Goal: Task Accomplishment & Management: Manage account settings

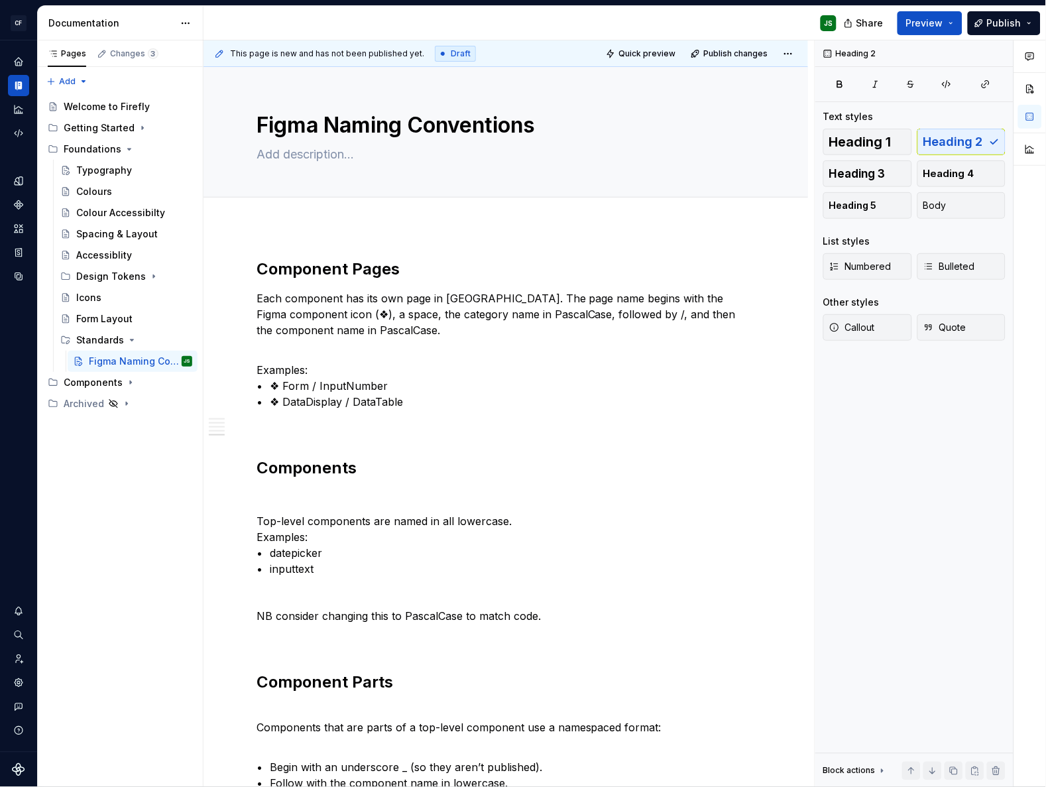
scroll to position [1291, 0]
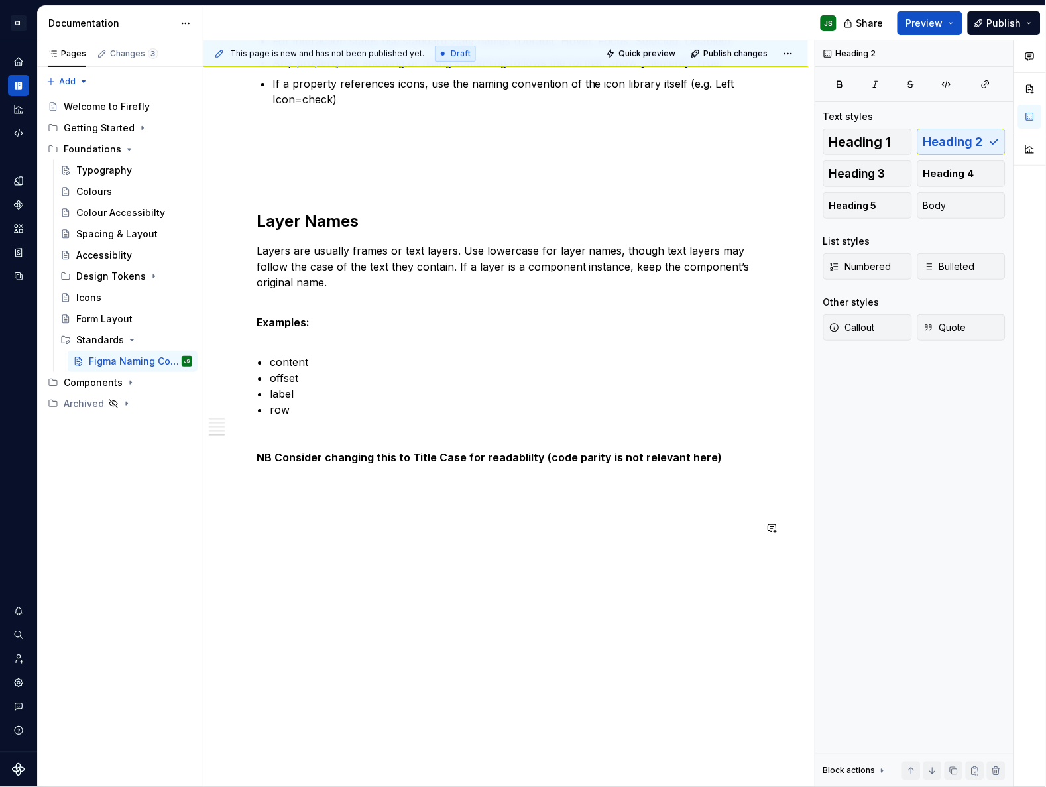
click at [340, 616] on div "This page is new and has not been published yet. Draft Quick preview Publish ch…" at bounding box center [508, 413] width 611 height 747
click at [714, 453] on p "NB Consider changing this to Title Case for readablilty (code parity is not rel…" at bounding box center [505, 457] width 498 height 16
click at [331, 571] on p "Variable Names" at bounding box center [505, 577] width 498 height 16
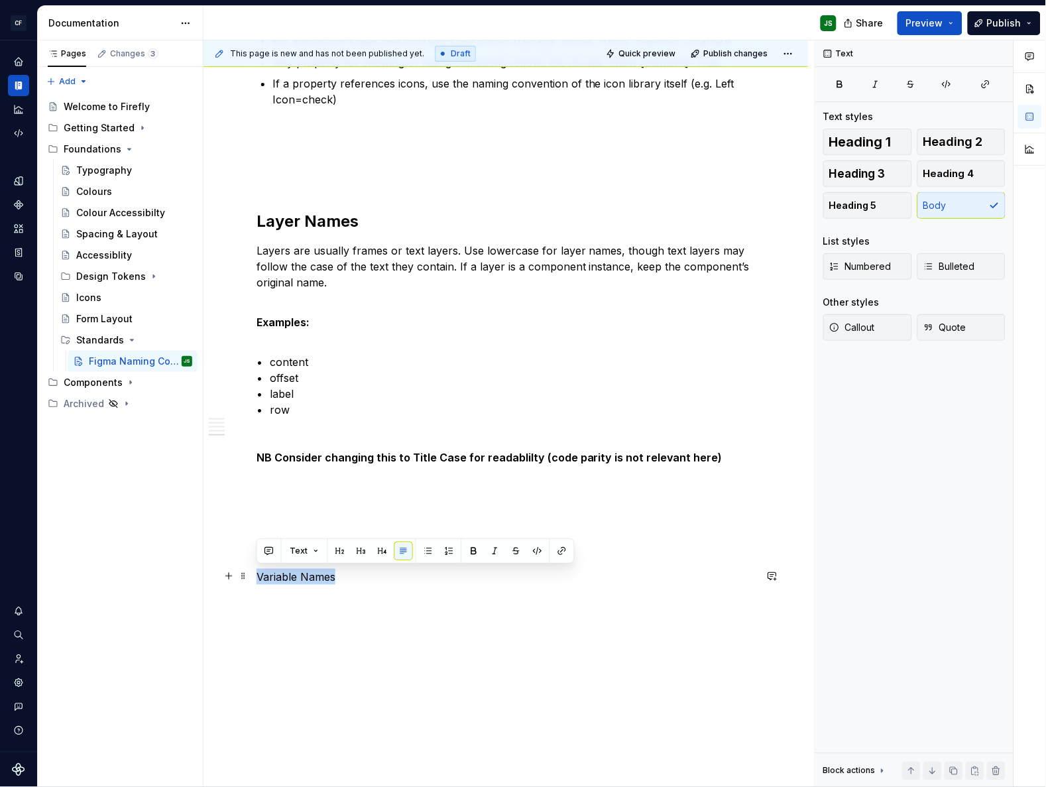
click at [330, 571] on p "Variable Names" at bounding box center [505, 577] width 498 height 16
click at [374, 549] on button "button" at bounding box center [382, 550] width 19 height 19
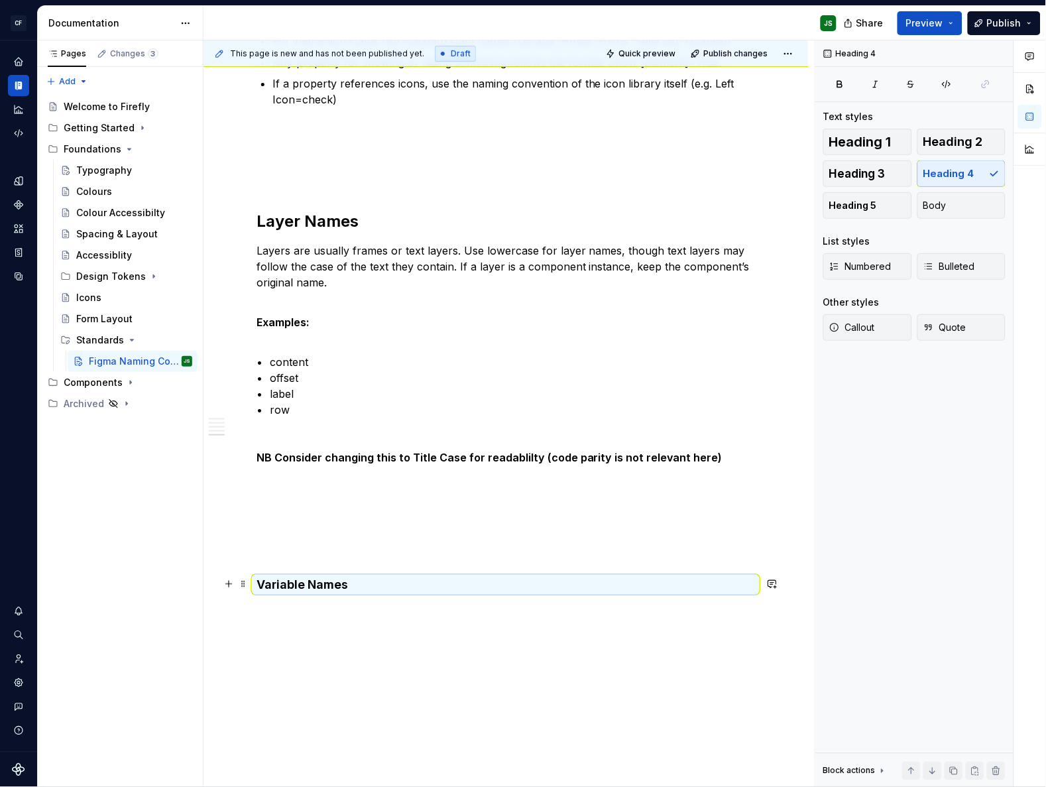
click at [329, 589] on h4 "Variable Names" at bounding box center [505, 585] width 498 height 16
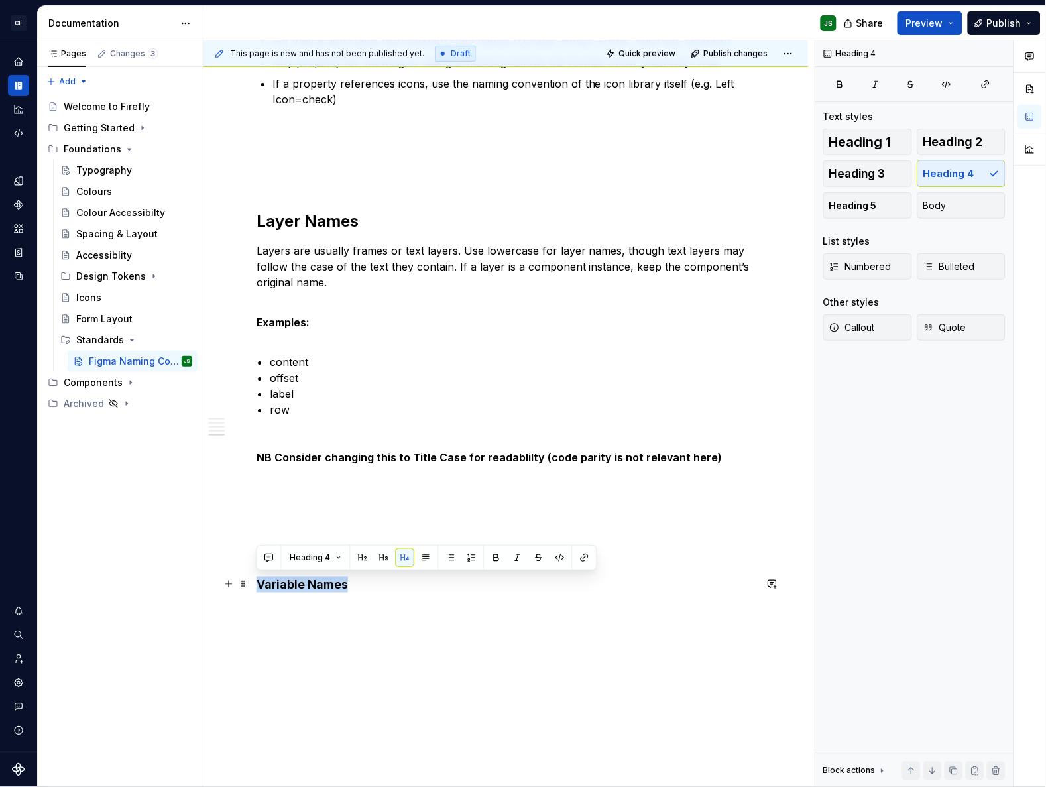
click at [329, 589] on h4 "Variable Names" at bounding box center [505, 585] width 498 height 16
click at [377, 561] on button "button" at bounding box center [383, 557] width 19 height 19
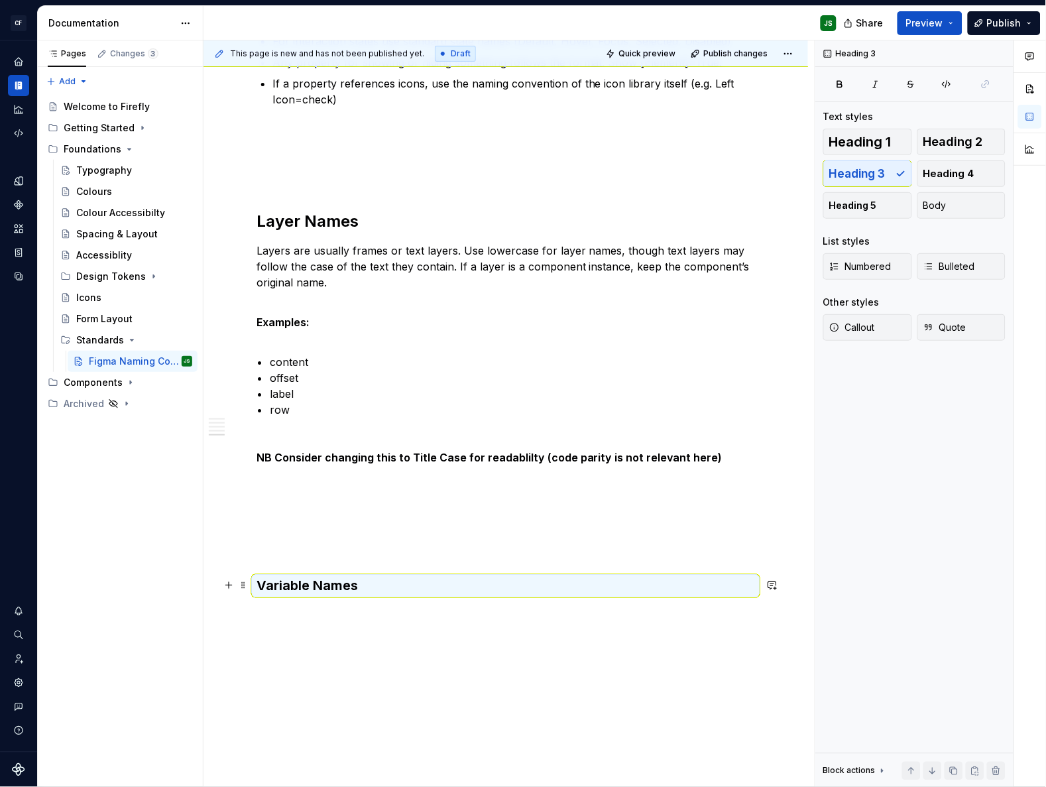
click at [337, 585] on h3 "Variable Names" at bounding box center [505, 586] width 498 height 19
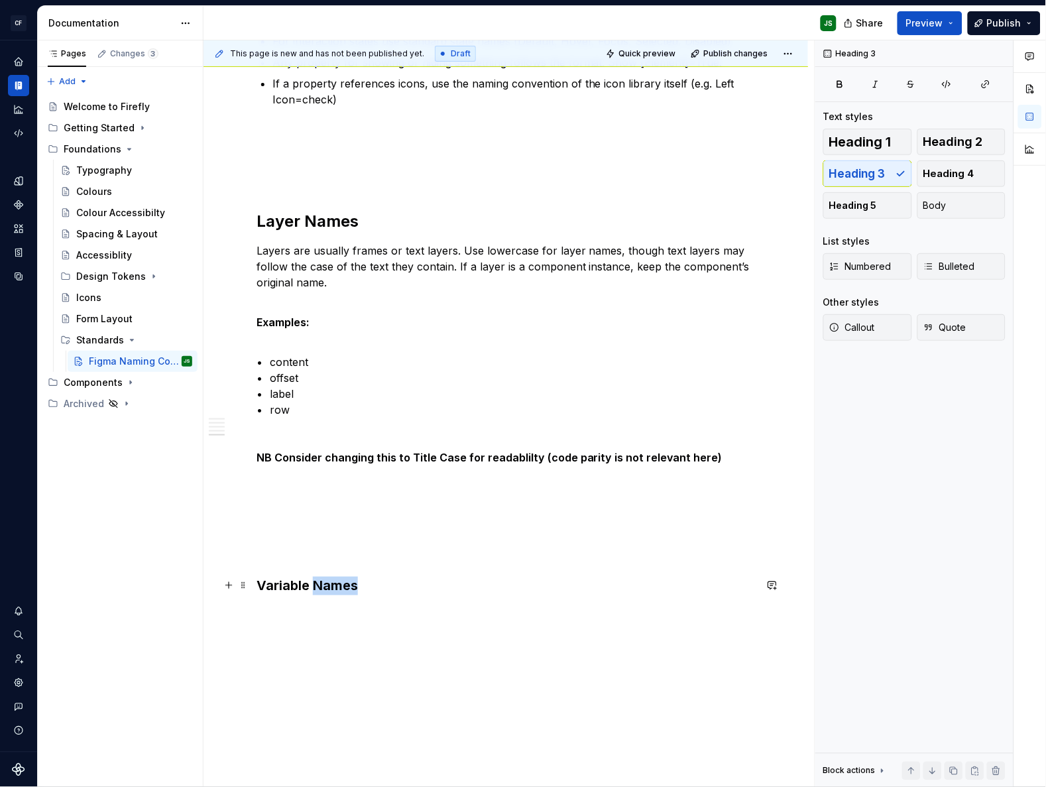
click at [337, 585] on h3 "Variable Names" at bounding box center [505, 586] width 498 height 19
click at [360, 561] on button "button" at bounding box center [362, 558] width 19 height 19
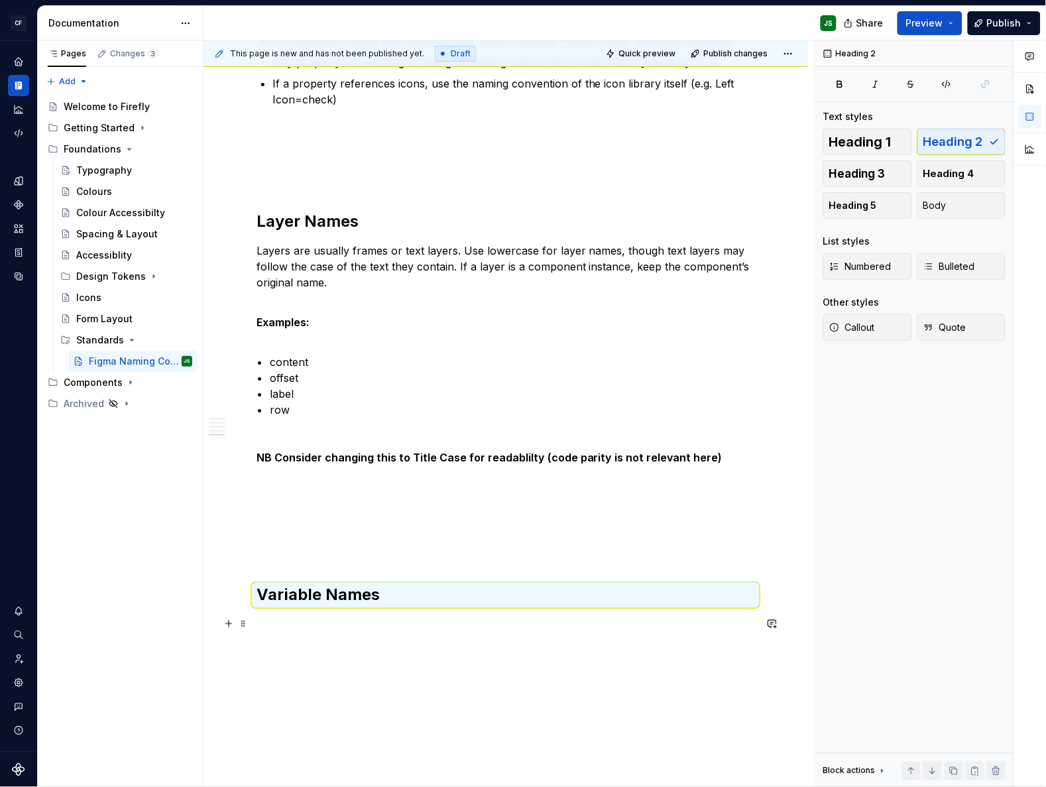
click at [388, 624] on p at bounding box center [505, 624] width 498 height 16
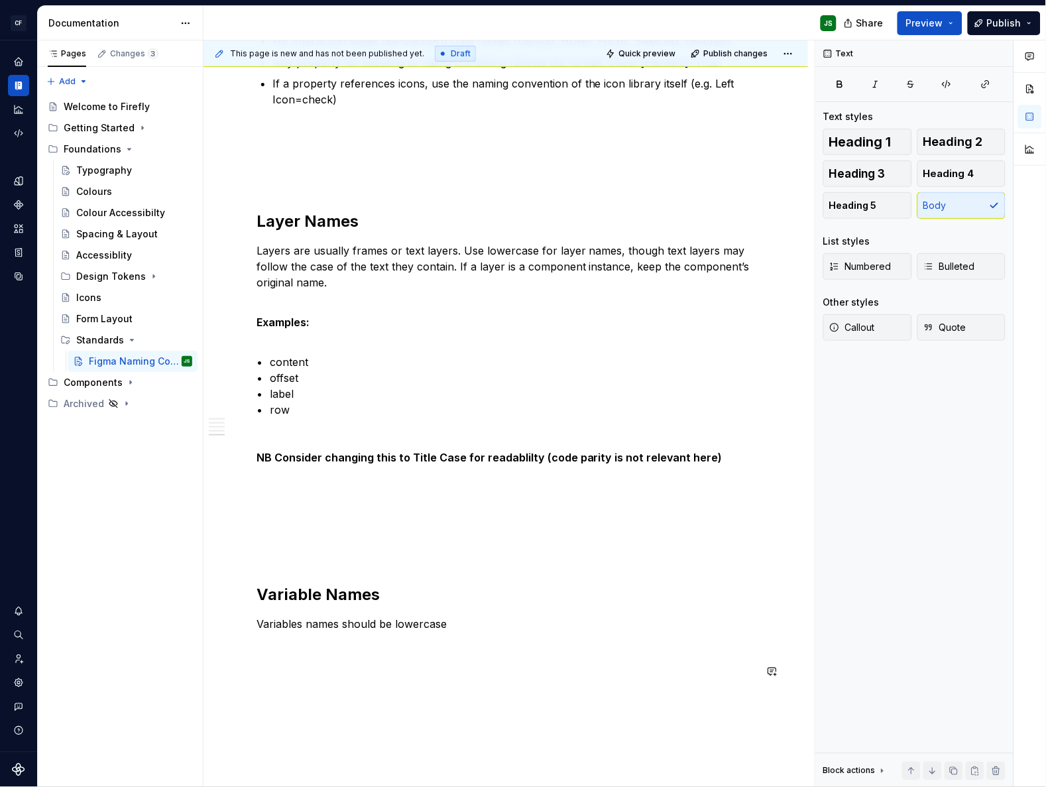
click at [427, 627] on p "Variables names should be lowercase" at bounding box center [505, 624] width 498 height 16
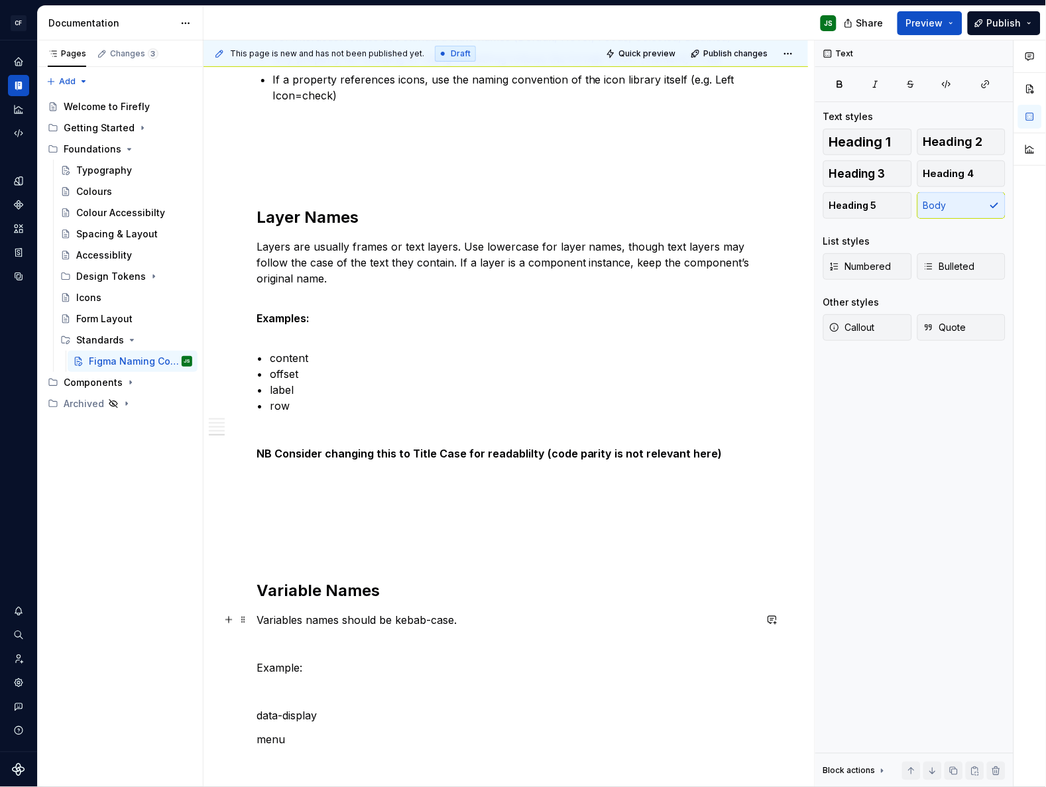
click at [337, 622] on p "Variables names should be kebab-case." at bounding box center [505, 620] width 498 height 16
click at [654, 624] on p "Variables names and variabel group names should be kebab-case." at bounding box center [505, 620] width 498 height 16
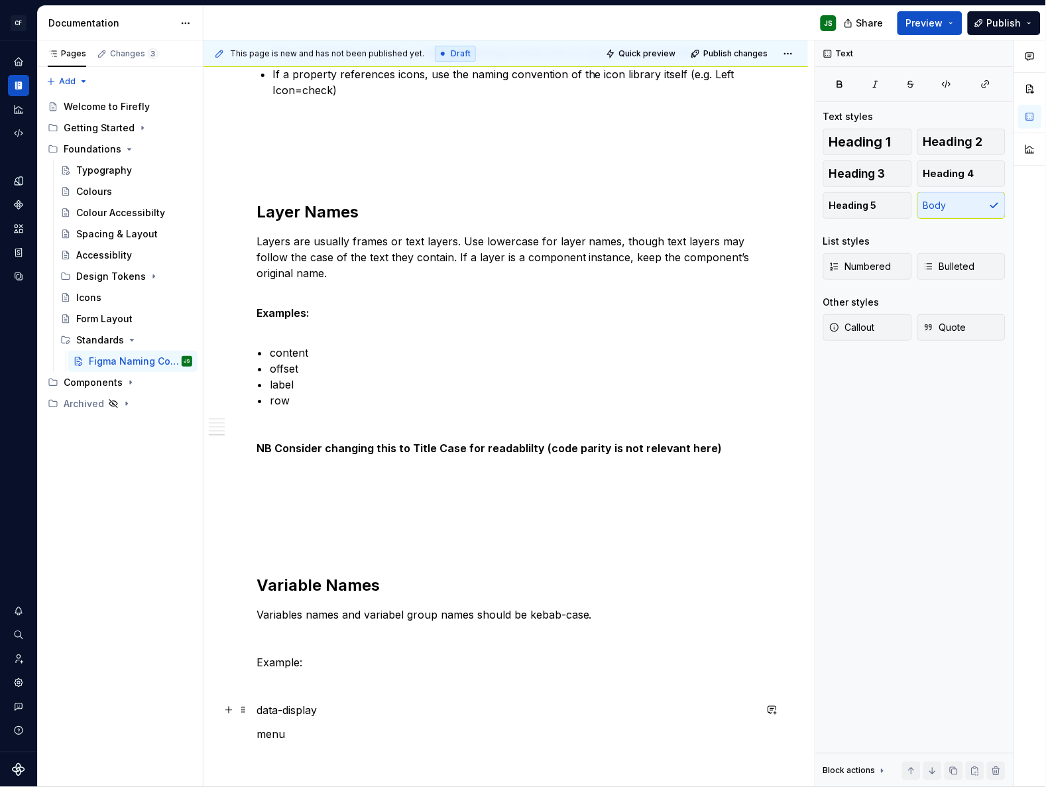
scroll to position [1305, 0]
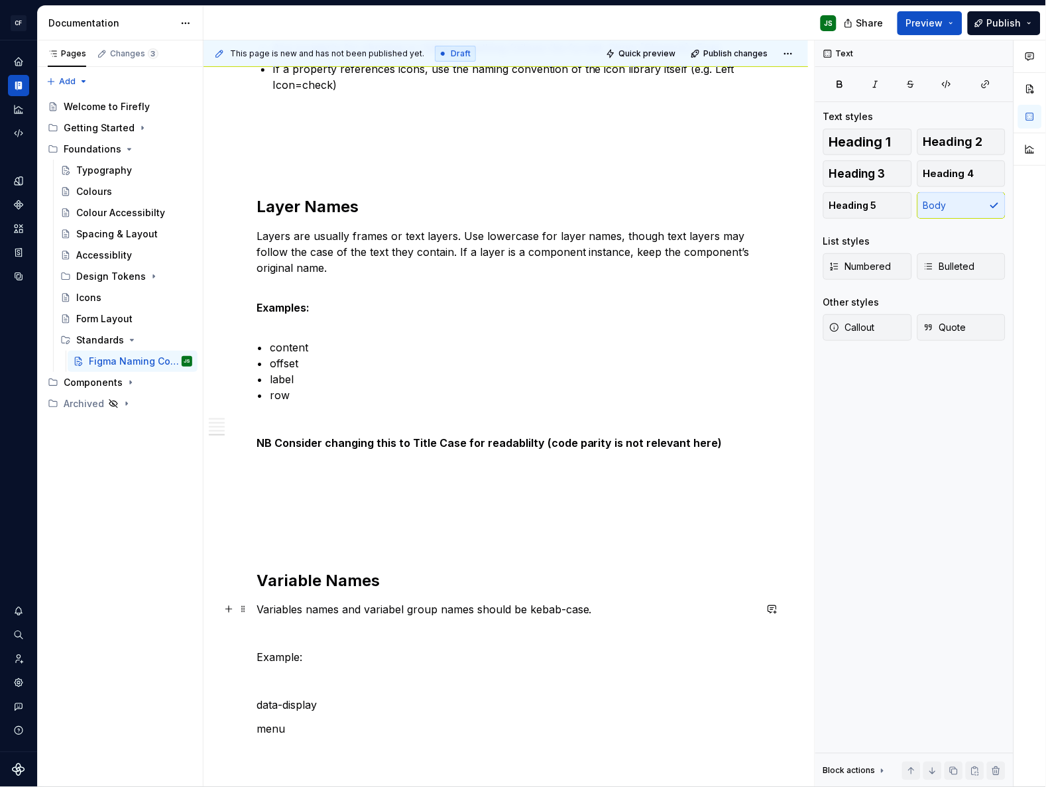
click at [396, 613] on p "Variables names and variabel group names should be kebab-case." at bounding box center [505, 610] width 498 height 16
click at [302, 610] on p "Variables names and variable group names should be kebab-case." at bounding box center [505, 610] width 498 height 16
click at [297, 657] on p "Example:" at bounding box center [505, 657] width 498 height 16
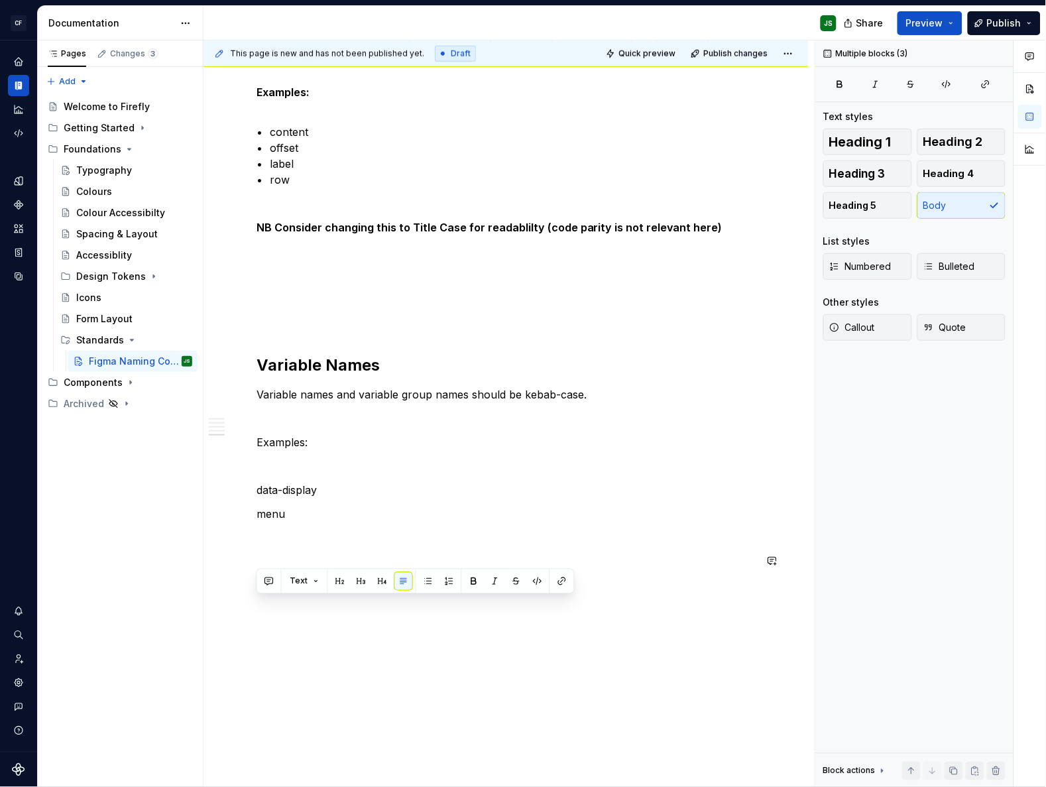
drag, startPoint x: 288, startPoint y: 736, endPoint x: 253, endPoint y: 726, distance: 36.5
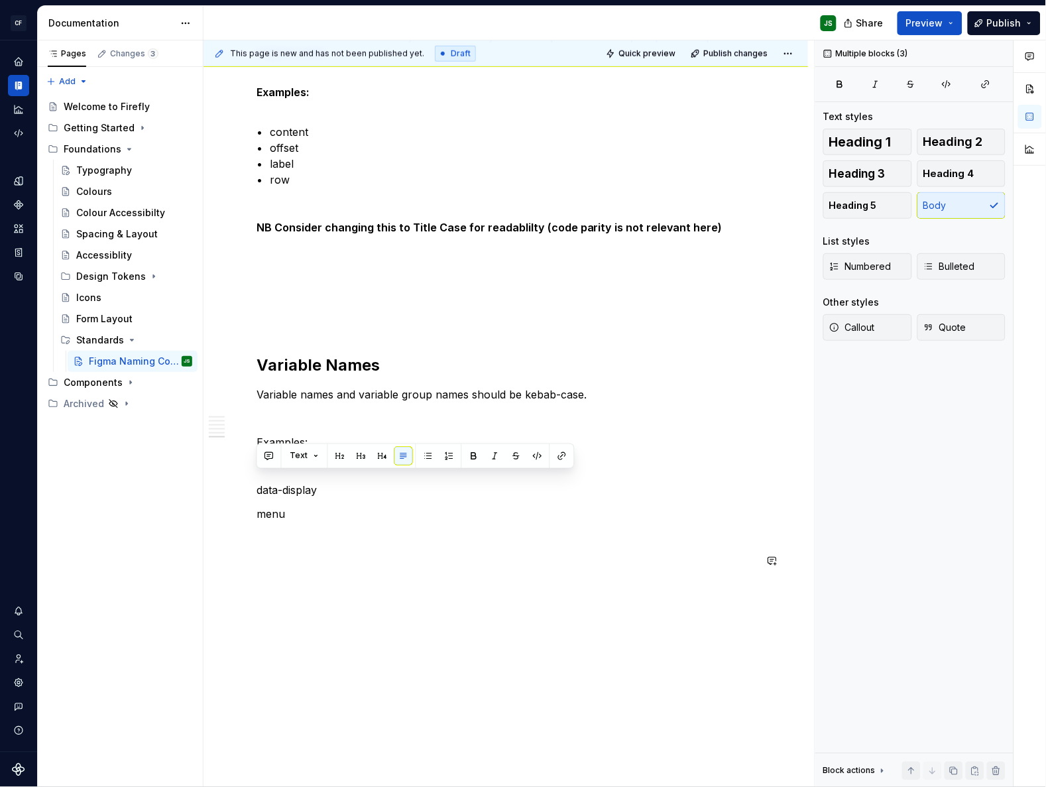
scroll to position [1553, 0]
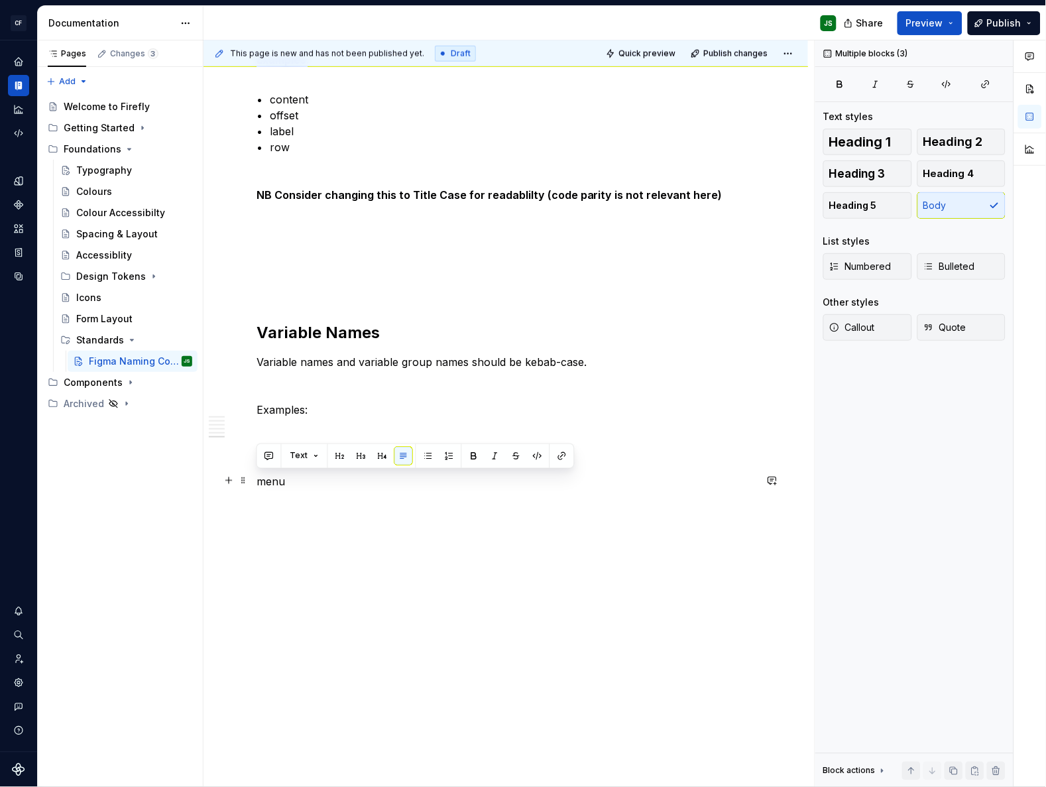
click at [273, 483] on p "menu" at bounding box center [505, 481] width 498 height 16
click at [272, 483] on p "menu" at bounding box center [505, 481] width 498 height 16
click at [270, 439] on p at bounding box center [505, 433] width 498 height 16
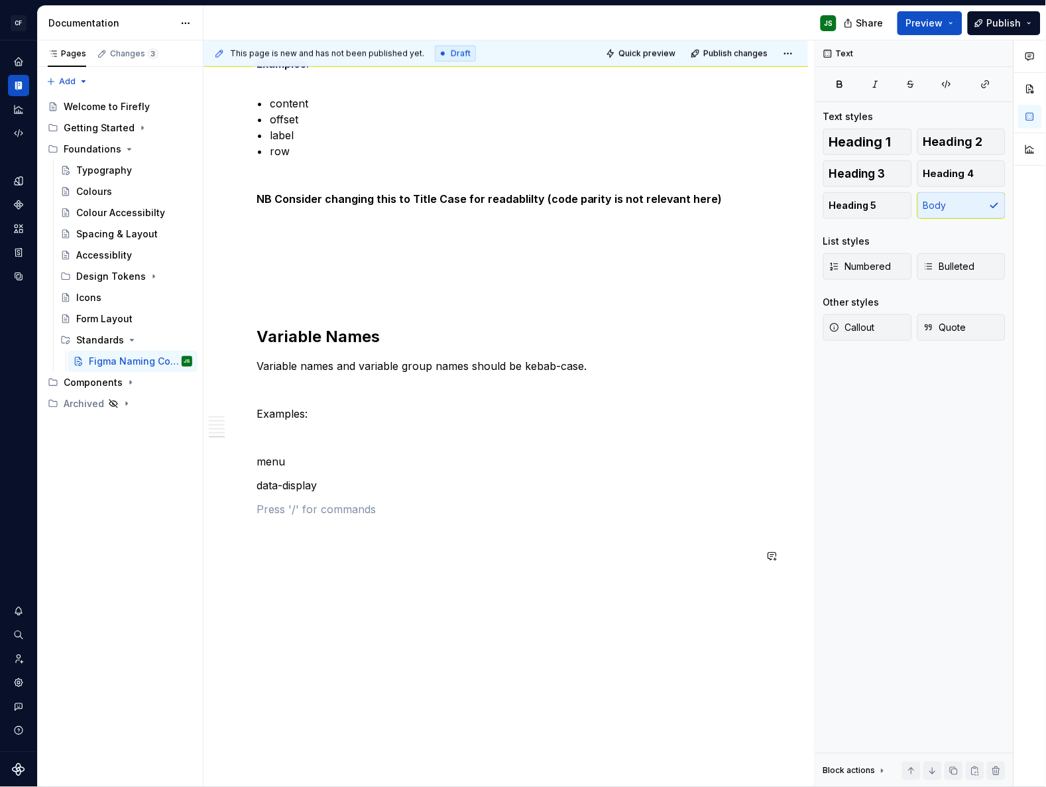
scroll to position [1549, 0]
click at [335, 369] on p "Variable names and variable group names should be kebab-case." at bounding box center [505, 367] width 498 height 16
click at [474, 368] on p "Variable names and variable group names are typically should be kebab-case." at bounding box center [505, 367] width 498 height 16
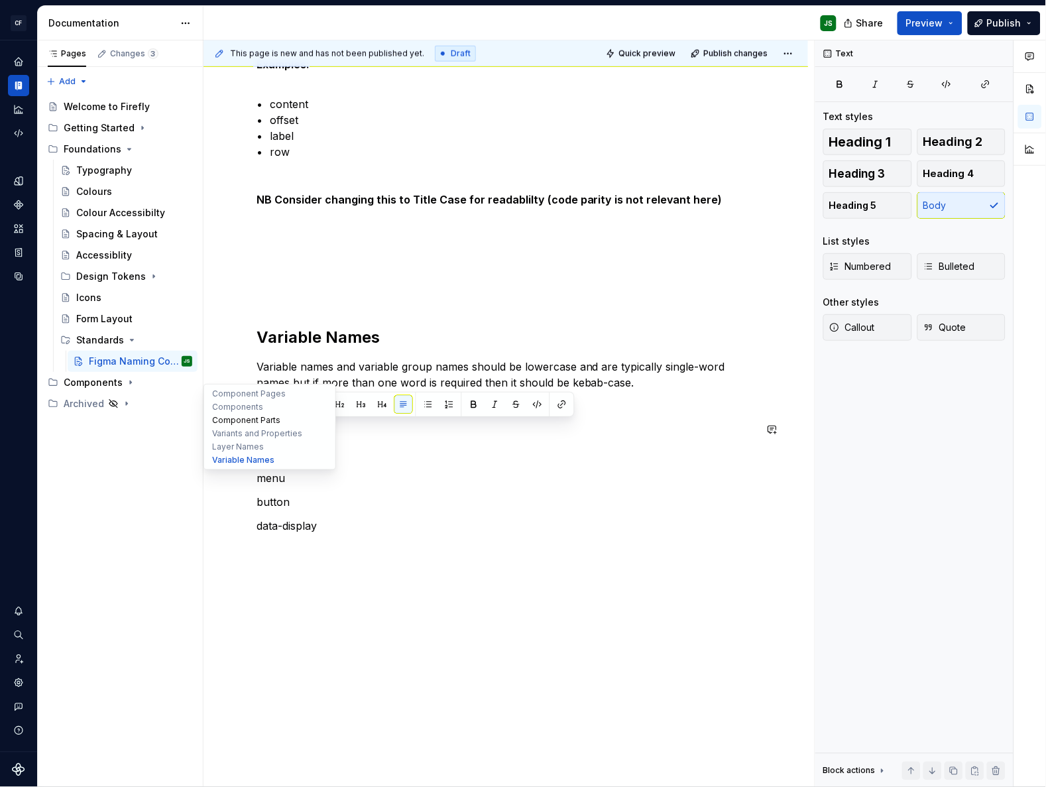
drag, startPoint x: 310, startPoint y: 431, endPoint x: 234, endPoint y: 423, distance: 76.6
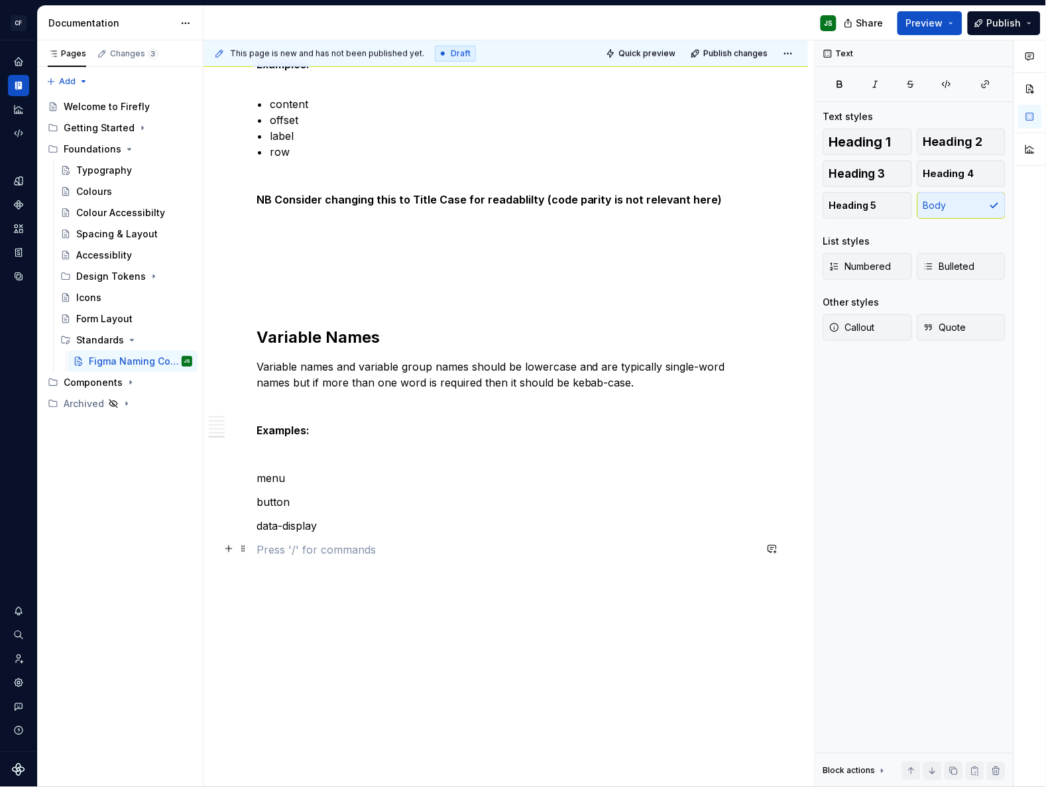
click at [355, 549] on p at bounding box center [505, 549] width 498 height 16
drag, startPoint x: 297, startPoint y: 366, endPoint x: 315, endPoint y: 372, distance: 19.5
click at [297, 366] on p "Variable names and variable group names should be lowercase and are typically s…" at bounding box center [505, 375] width 498 height 32
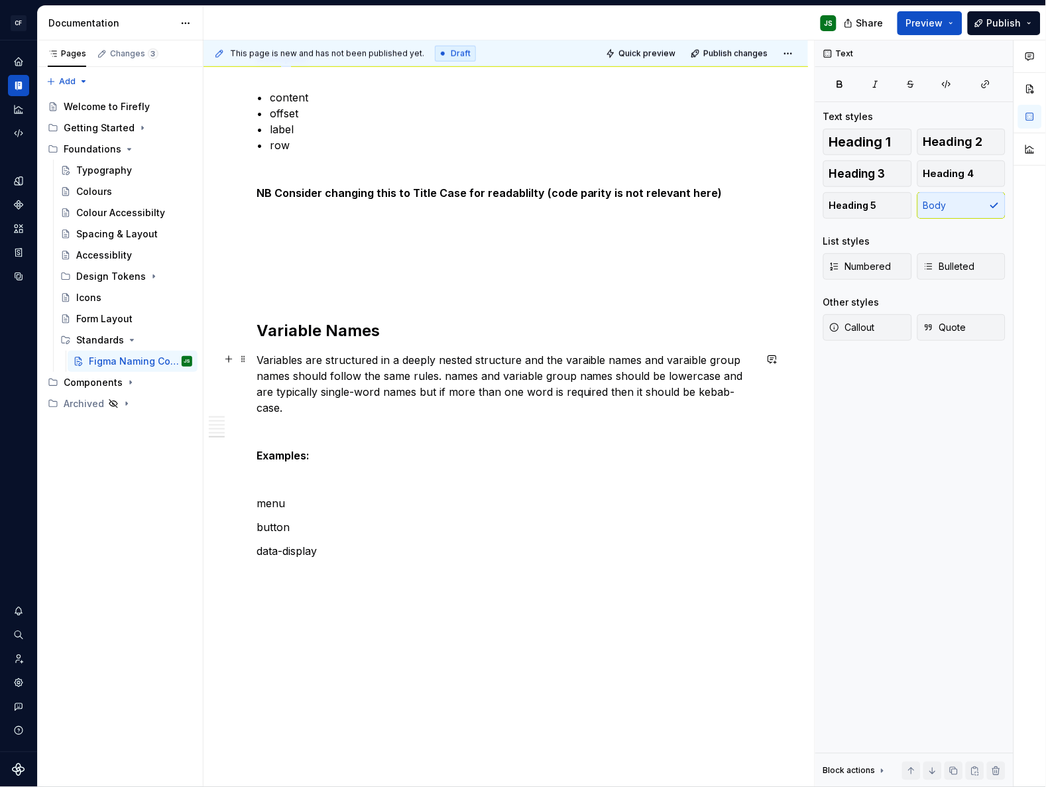
click at [523, 361] on p "Variables are structured in a deeply nested structure and the varaible names an…" at bounding box center [505, 384] width 498 height 64
click at [388, 360] on p "Variables are structured in a deeply nested structureand the varaible names and…" at bounding box center [505, 384] width 498 height 64
click at [253, 484] on div "This page is new and has not been published yet. Draft Quick preview Publish ch…" at bounding box center [508, 413] width 611 height 747
click at [337, 447] on p "Examples:" at bounding box center [505, 455] width 498 height 16
click at [472, 364] on p "Variables are structured in a deeply nested structureand the varaible names and…" at bounding box center [505, 384] width 498 height 64
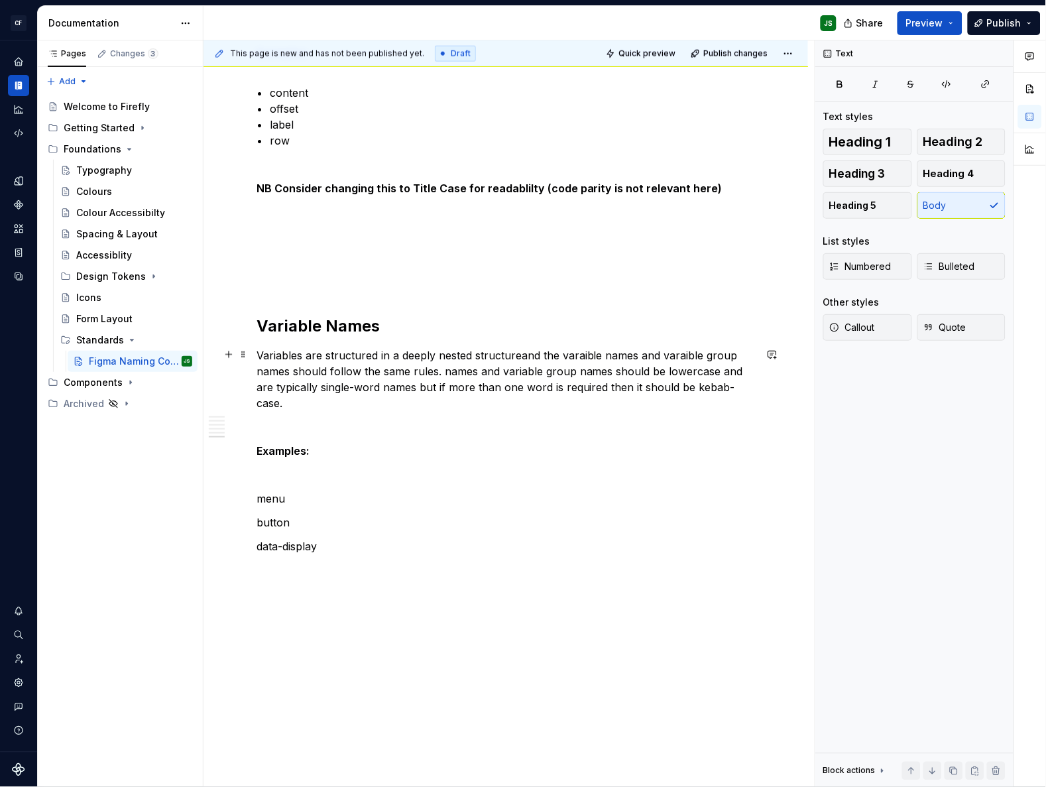
scroll to position [1559, 0]
click at [514, 356] on p "Variables are structured in a deeply nested structureand the varaible names and…" at bounding box center [505, 381] width 498 height 64
click at [309, 352] on p "Variables are structured in a deeply nested structure with a series of variable…" at bounding box center [505, 381] width 498 height 64
click at [484, 366] on p "Variables are structured in a deeply nested structure with a series of variable…" at bounding box center [505, 381] width 498 height 64
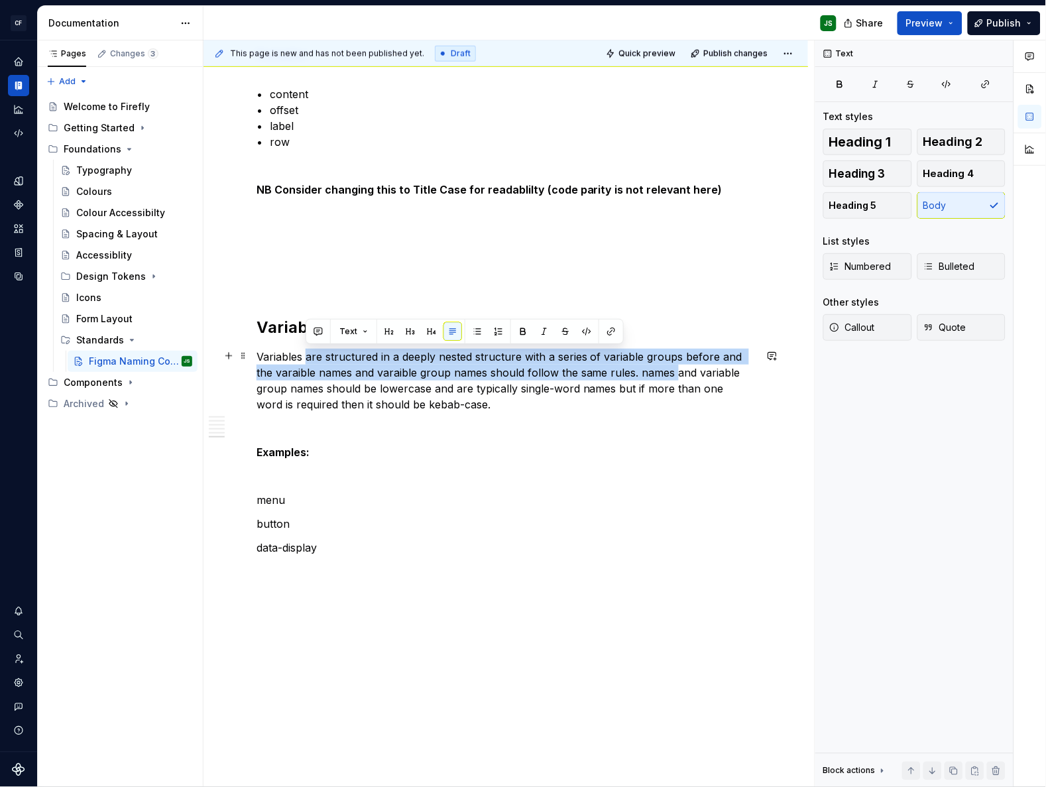
drag, startPoint x: 314, startPoint y: 357, endPoint x: 653, endPoint y: 368, distance: 339.5
click at [653, 368] on p "Variables are structured in a deeply nested structure with a series of variable…" at bounding box center [505, 381] width 498 height 64
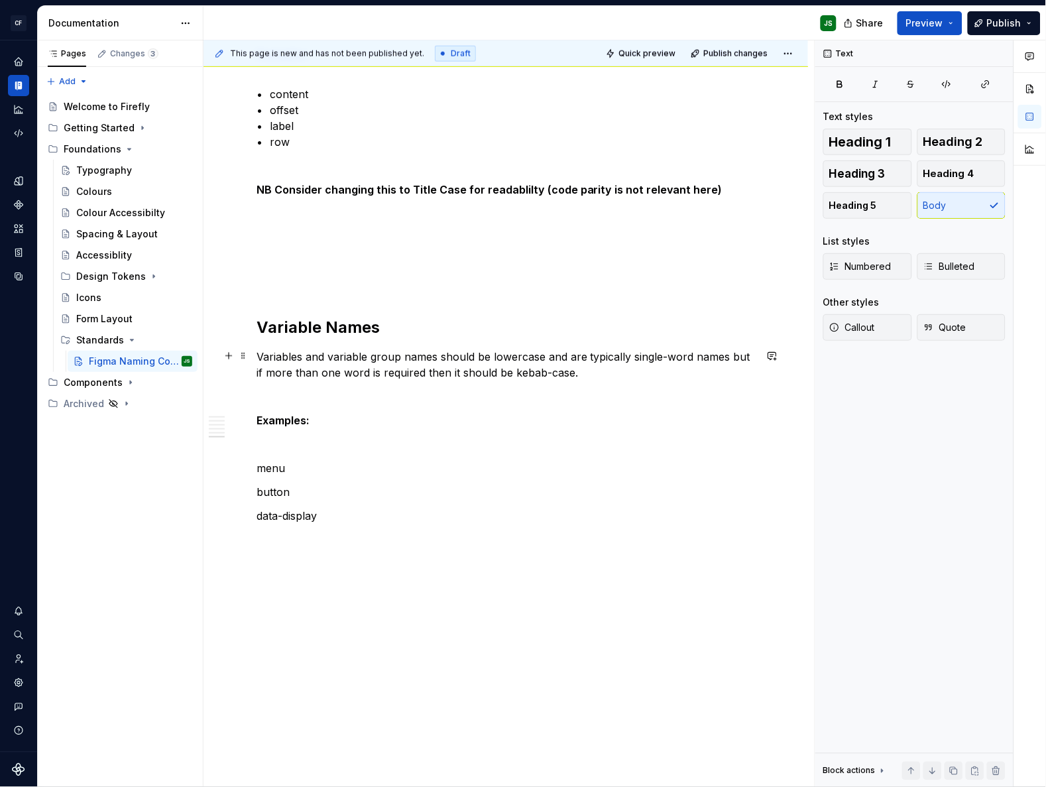
click at [445, 371] on p "Variables and variable group names should be lowercase and are typically single…" at bounding box center [505, 365] width 498 height 32
drag, startPoint x: 559, startPoint y: 374, endPoint x: 498, endPoint y: 374, distance: 61.0
click at [498, 374] on p "Variables and variable group names should be lowercase and are typically single…" at bounding box center [505, 365] width 498 height 32
copy p "kebab-case."
click at [545, 417] on p "Examples:" at bounding box center [505, 420] width 498 height 16
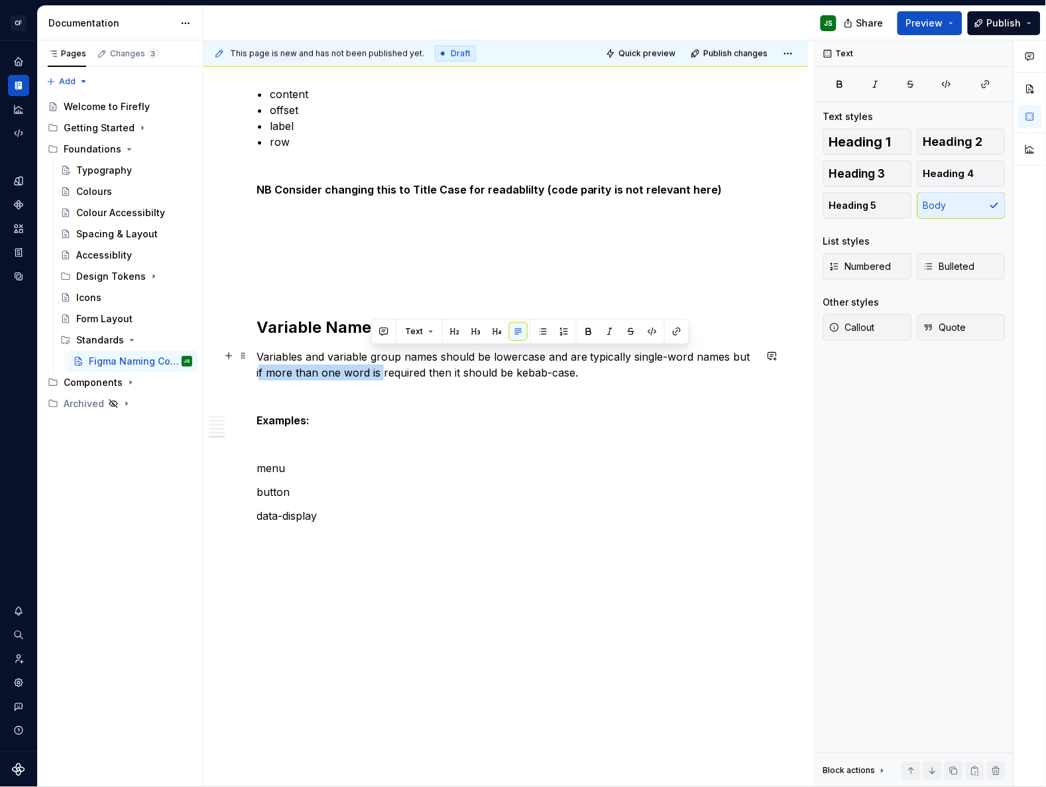
drag, startPoint x: 750, startPoint y: 357, endPoint x: 372, endPoint y: 368, distance: 378.6
click at [372, 368] on p "Variables and variable group names should be lowercase and are typically single…" at bounding box center [505, 365] width 498 height 32
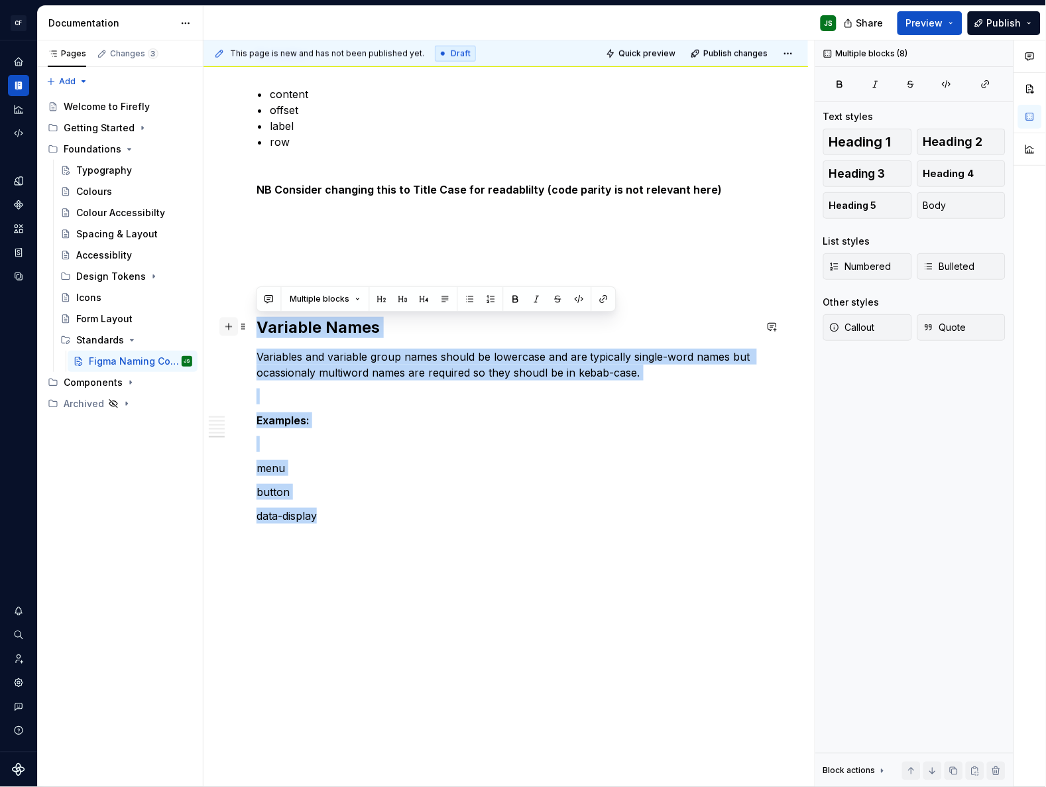
drag, startPoint x: 319, startPoint y: 491, endPoint x: 230, endPoint y: 324, distance: 189.4
copy div "Variable Names Variables and variable group names should be lowercase and are t…"
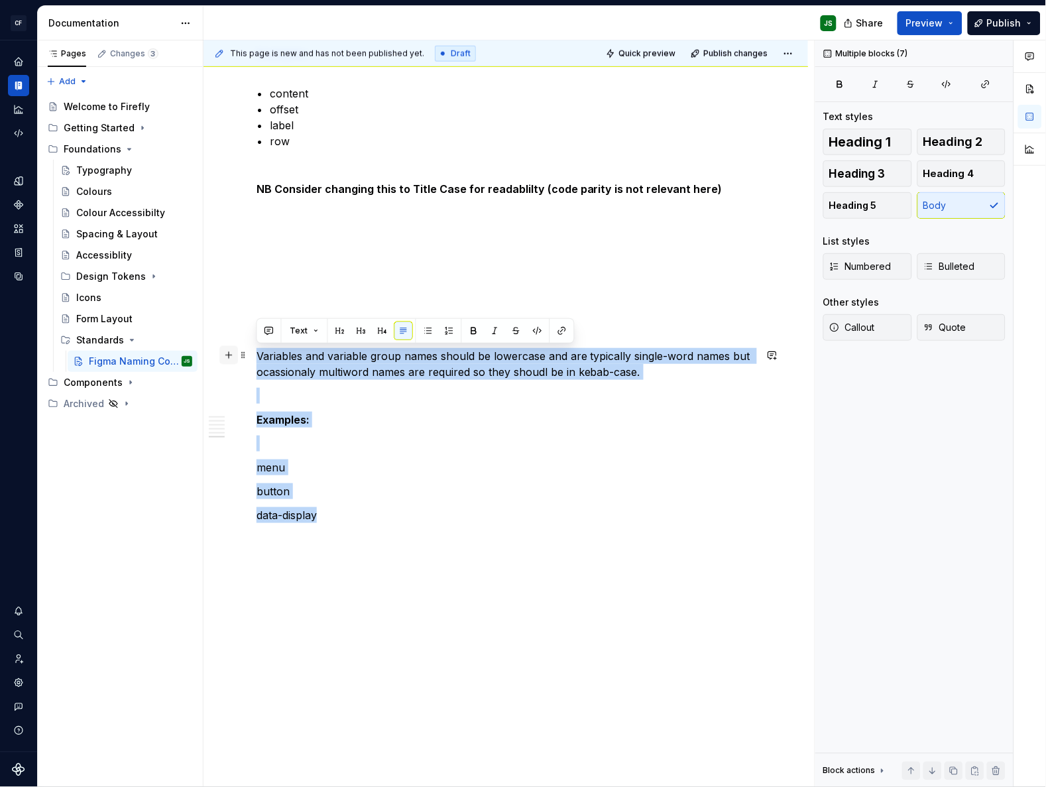
drag, startPoint x: 329, startPoint y: 508, endPoint x: 226, endPoint y: 358, distance: 182.0
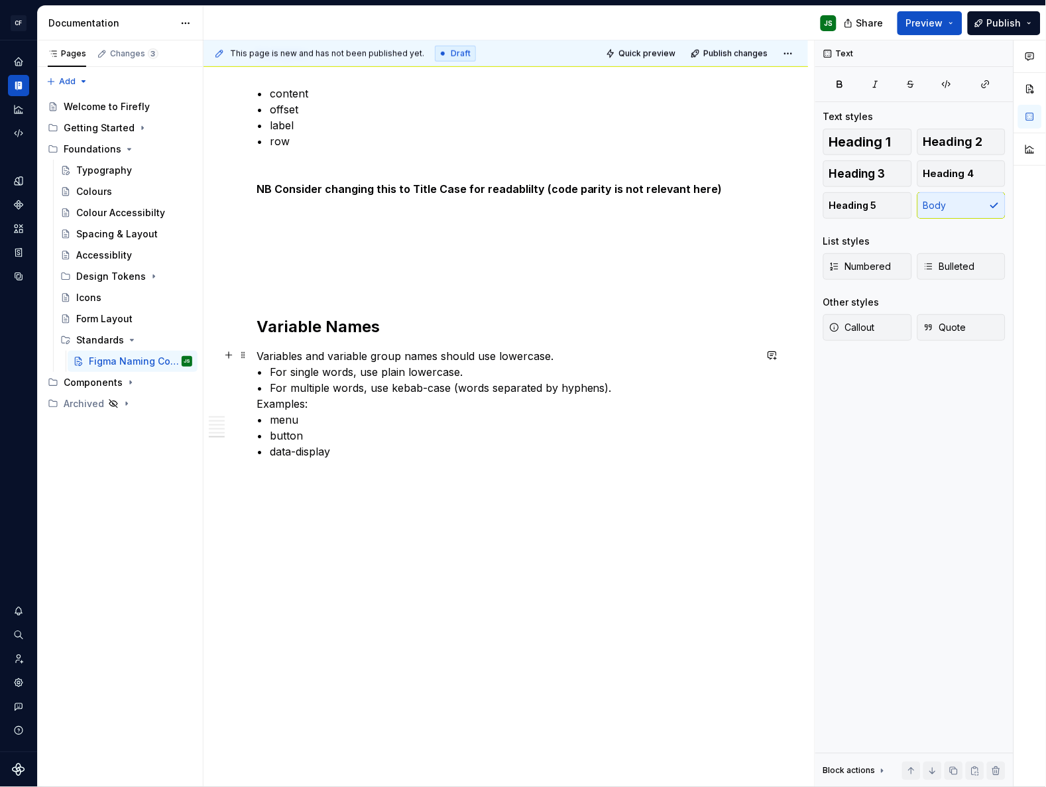
click at [552, 357] on p "Variables and variable group names should use lowercase. • For single words, us…" at bounding box center [505, 403] width 498 height 111
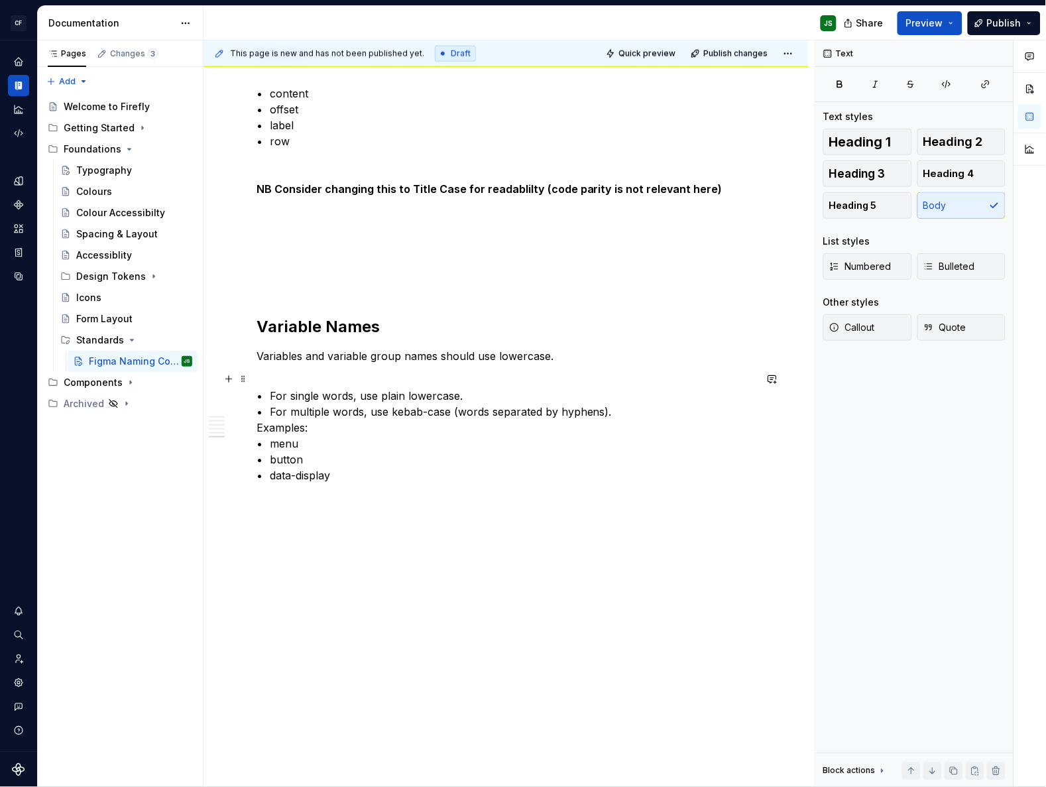
click at [316, 476] on p "Examples: • menu • button • data-display" at bounding box center [505, 499] width 498 height 64
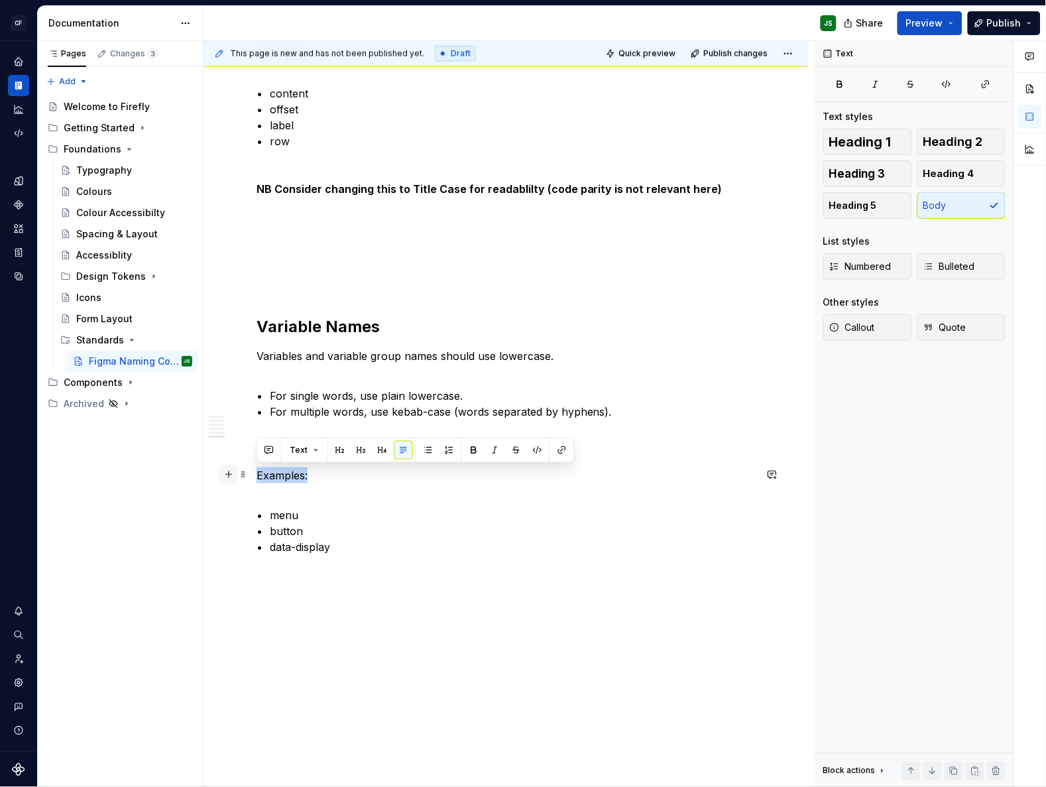
drag, startPoint x: 300, startPoint y: 474, endPoint x: 222, endPoint y: 467, distance: 78.5
click at [371, 527] on p "• menu • button • data-display" at bounding box center [505, 523] width 498 height 64
click at [298, 447] on p at bounding box center [505, 451] width 498 height 16
click at [298, 498] on p "• menu • button • data-display" at bounding box center [505, 523] width 498 height 64
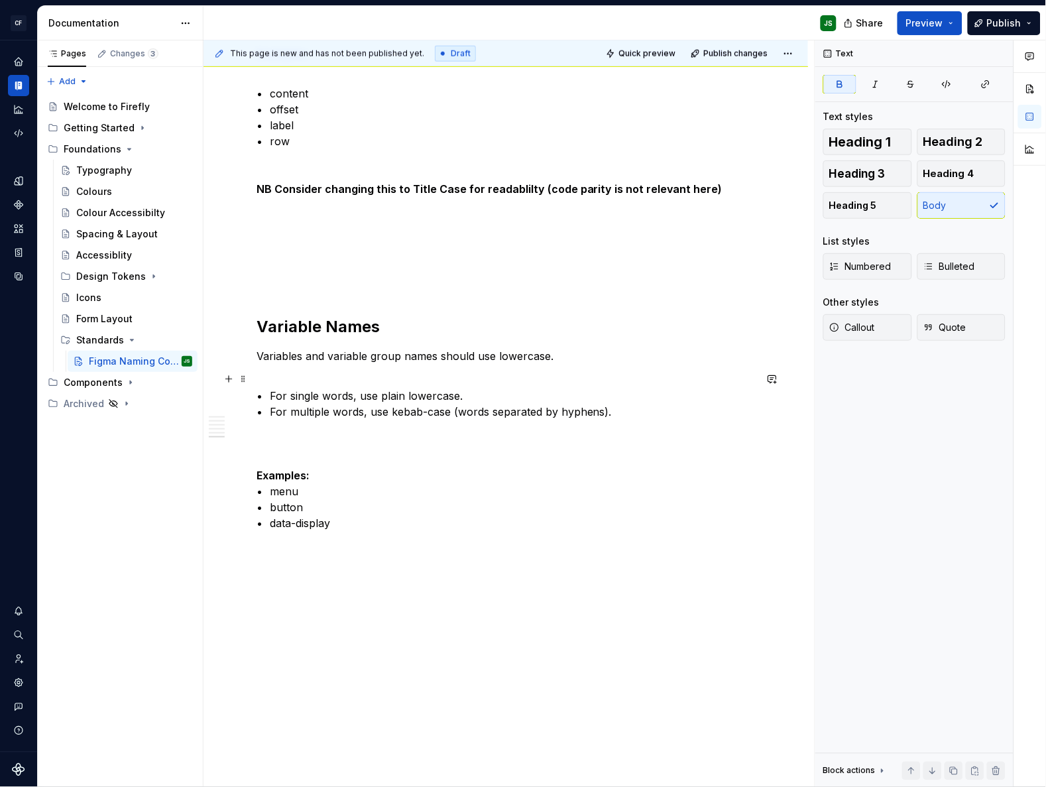
click at [304, 431] on p "• For single words, use plain lowercase. • For multiple words, use kebab-case (…" at bounding box center [505, 404] width 498 height 64
click at [402, 522] on p at bounding box center [505, 523] width 498 height 16
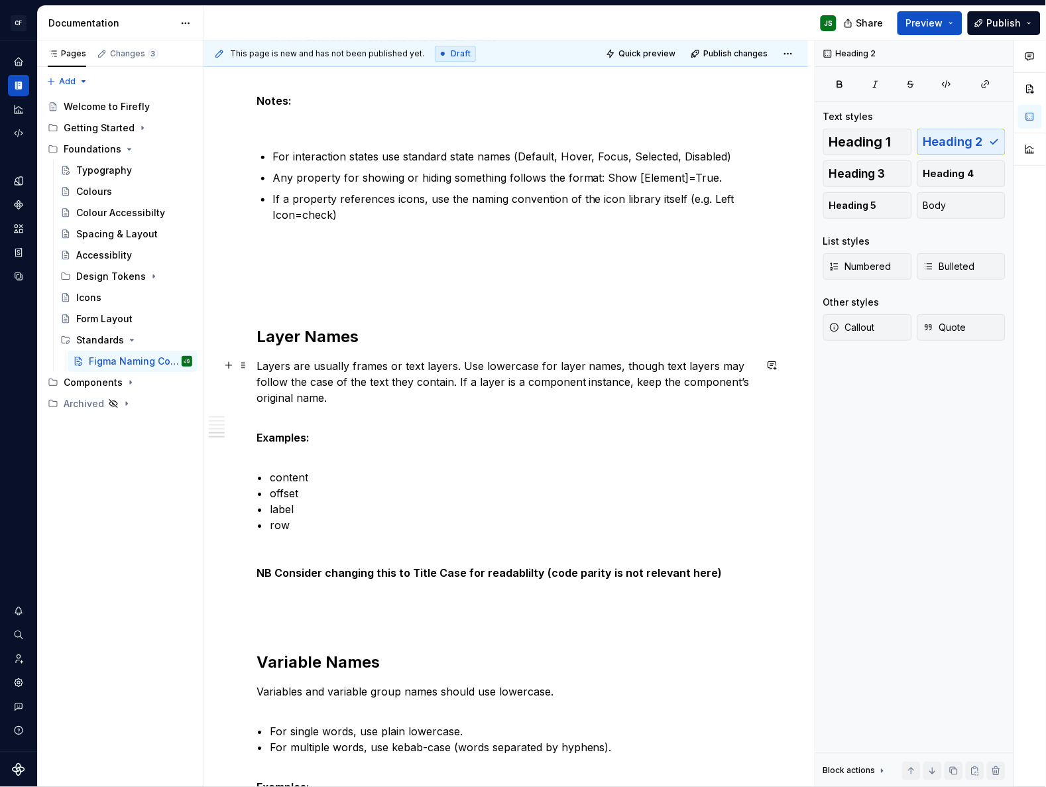
scroll to position [1172, 0]
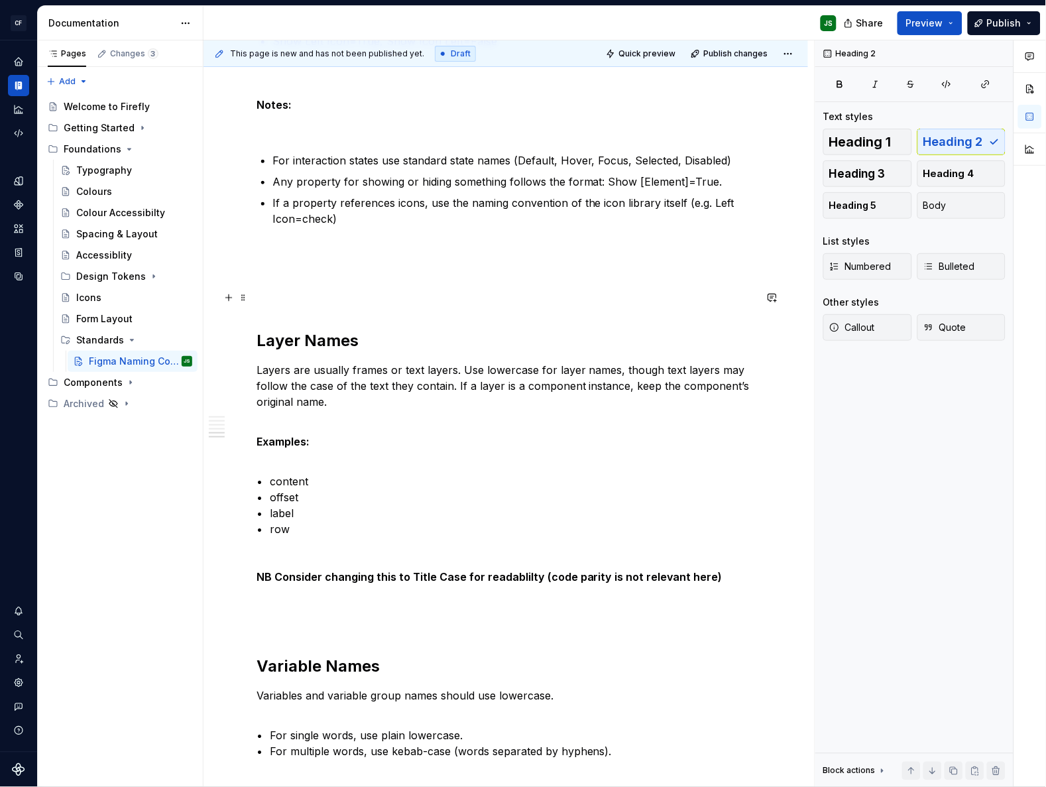
click at [276, 298] on p at bounding box center [505, 298] width 498 height 16
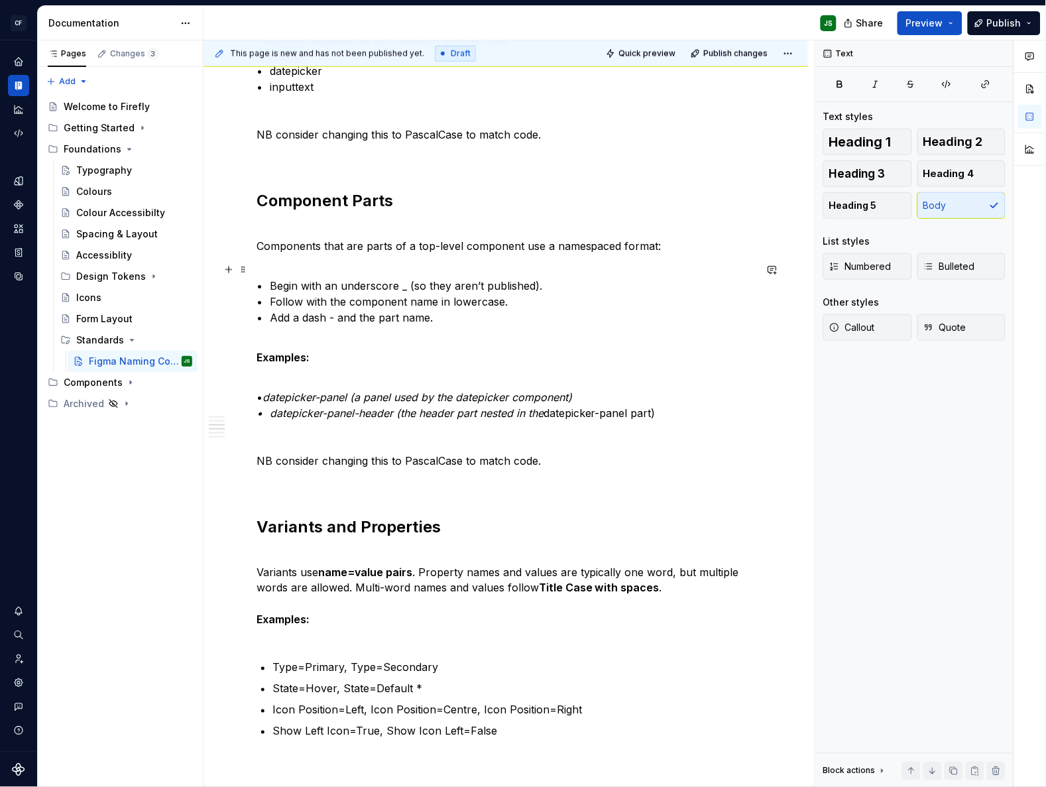
scroll to position [480, 0]
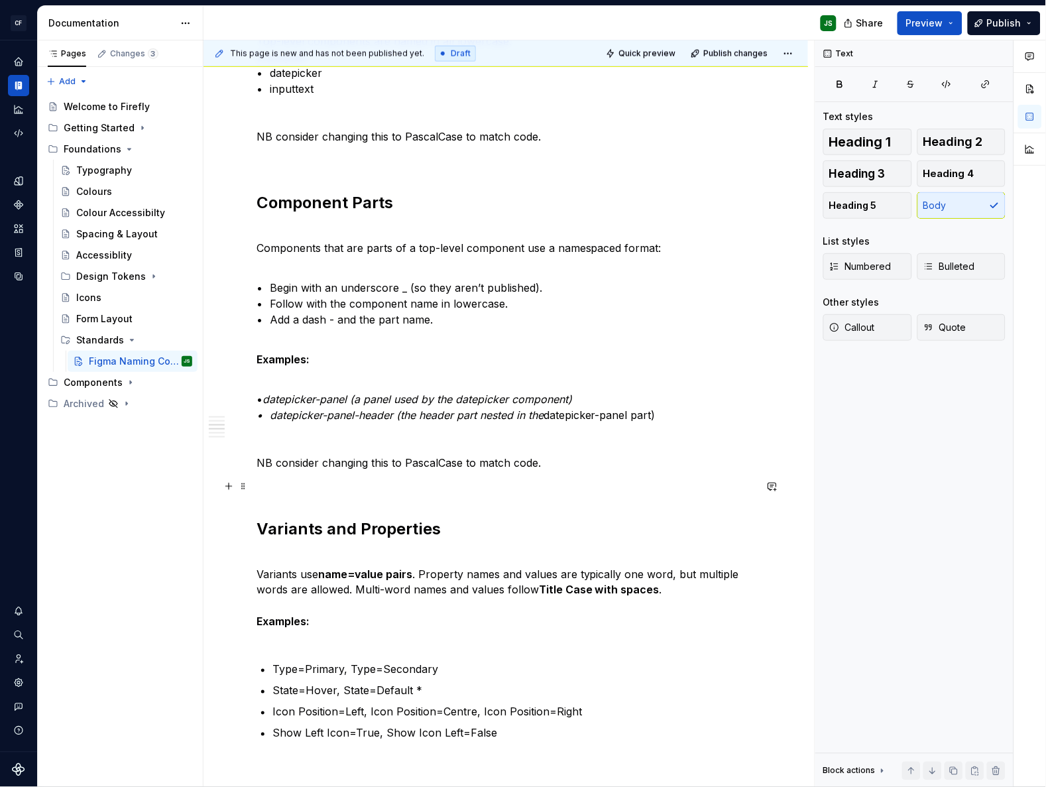
click at [281, 481] on p at bounding box center [505, 486] width 498 height 16
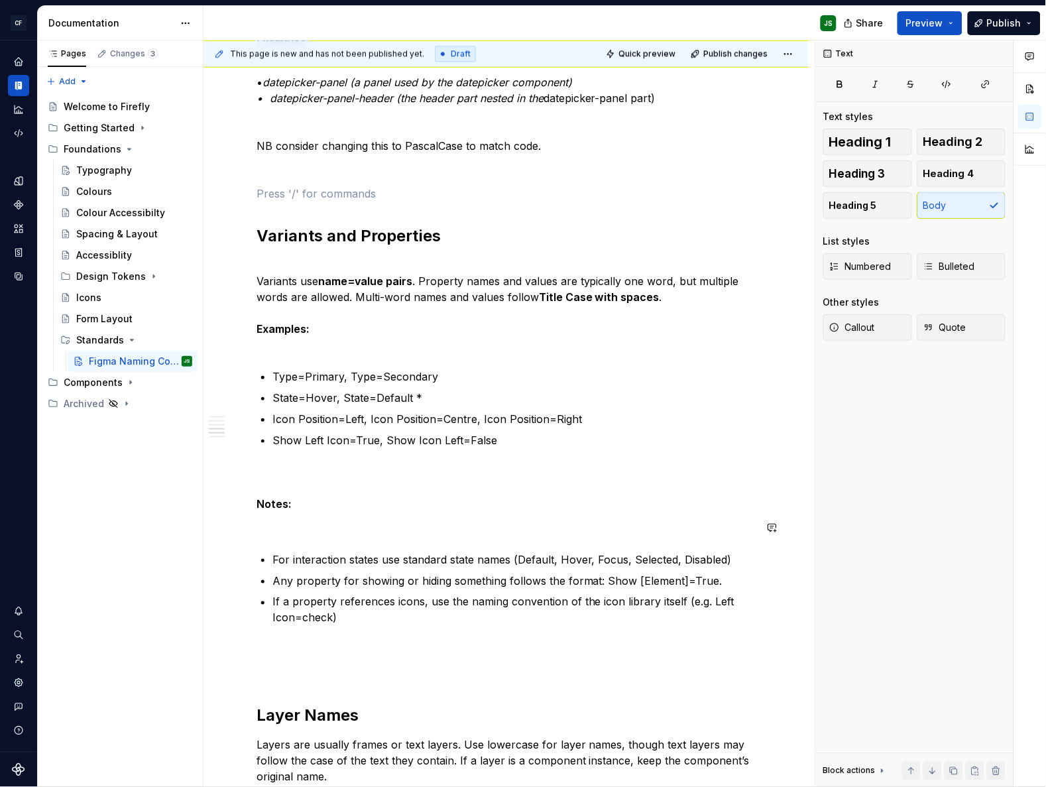
scroll to position [797, 0]
click at [299, 475] on p "Notes:" at bounding box center [505, 487] width 498 height 48
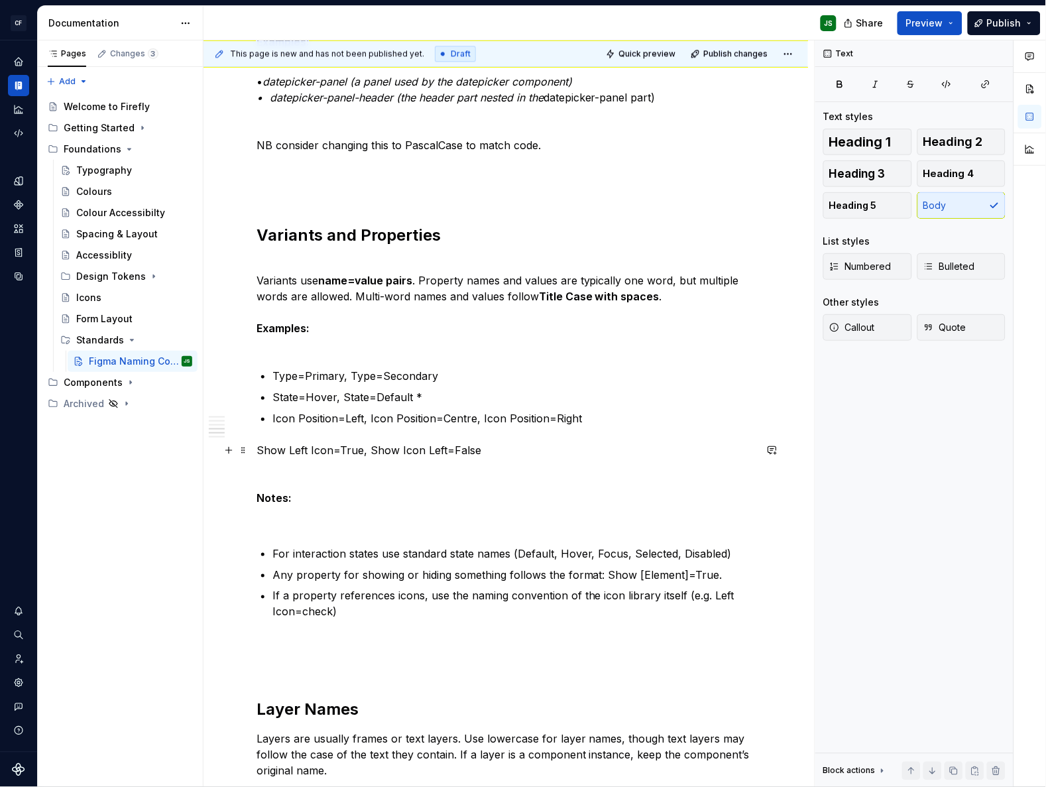
click at [253, 451] on div "Component Pages Each component has its own page in Figma. The page name begins …" at bounding box center [505, 496] width 604 height 2134
click at [258, 451] on p "Show Left Icon=True, Show Icon Left=False Notes:" at bounding box center [505, 474] width 498 height 64
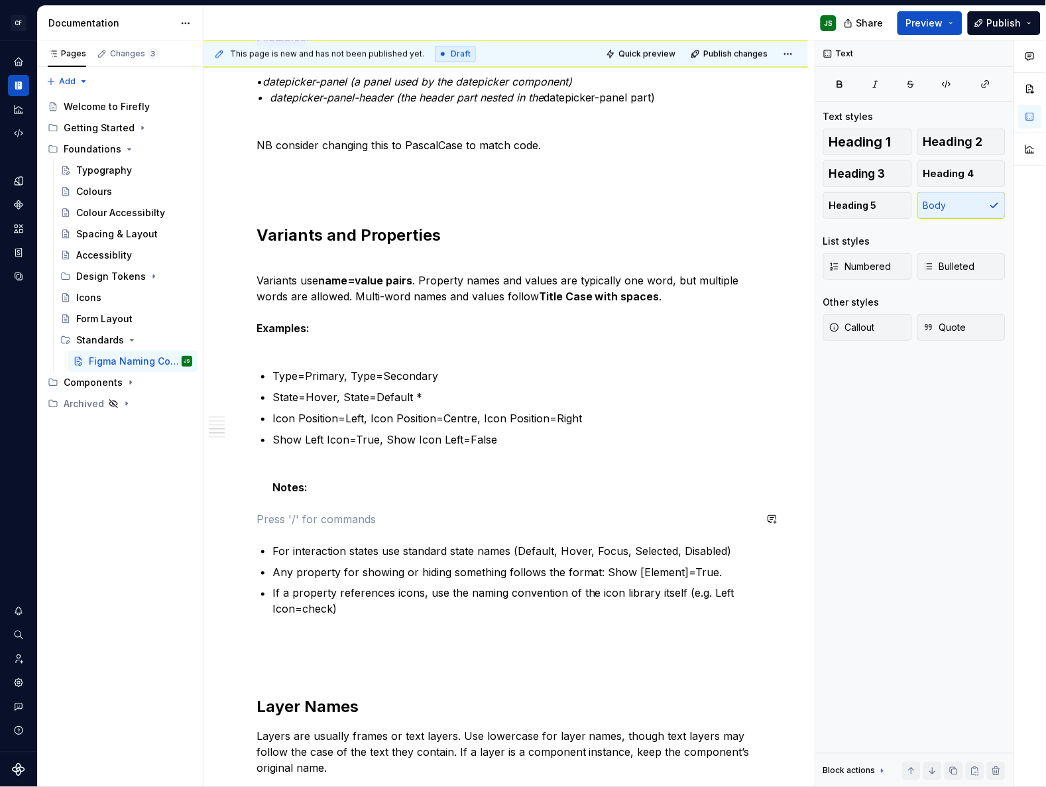
click at [296, 504] on div "Component Pages Each component has its own page in Figma. The page name begins …" at bounding box center [505, 385] width 498 height 1848
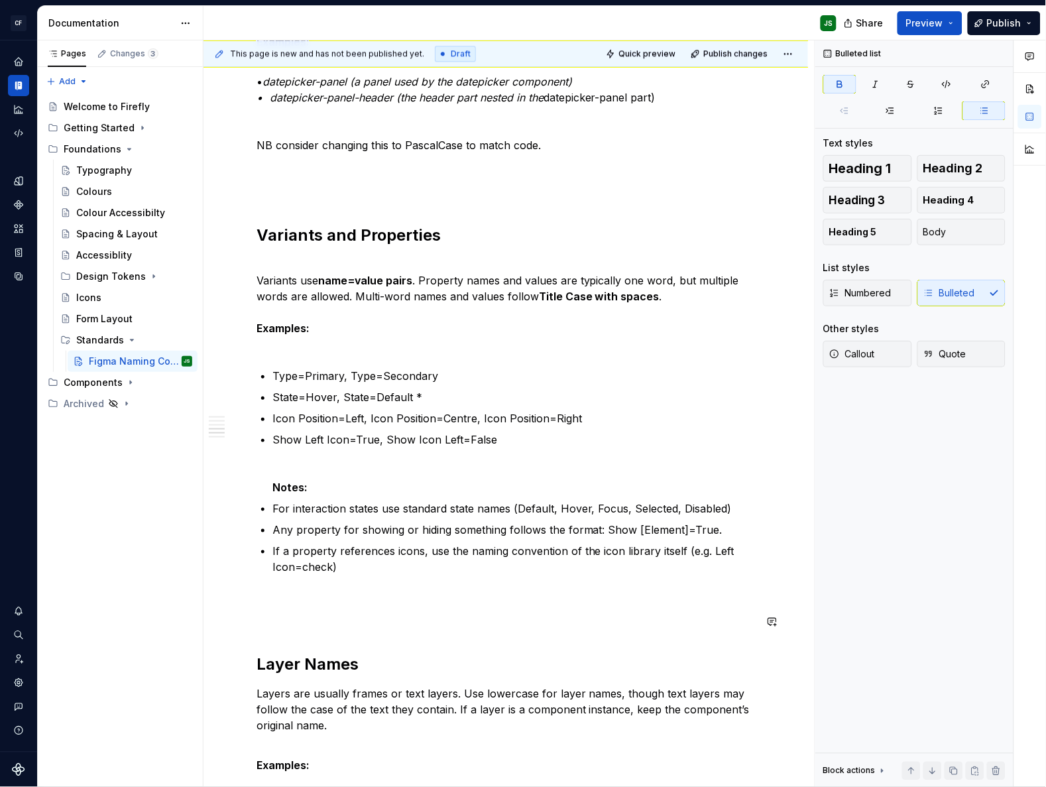
scroll to position [798, 0]
click at [271, 485] on div "Component Pages Each component has its own page in Figma. The page name begins …" at bounding box center [505, 363] width 498 height 1805
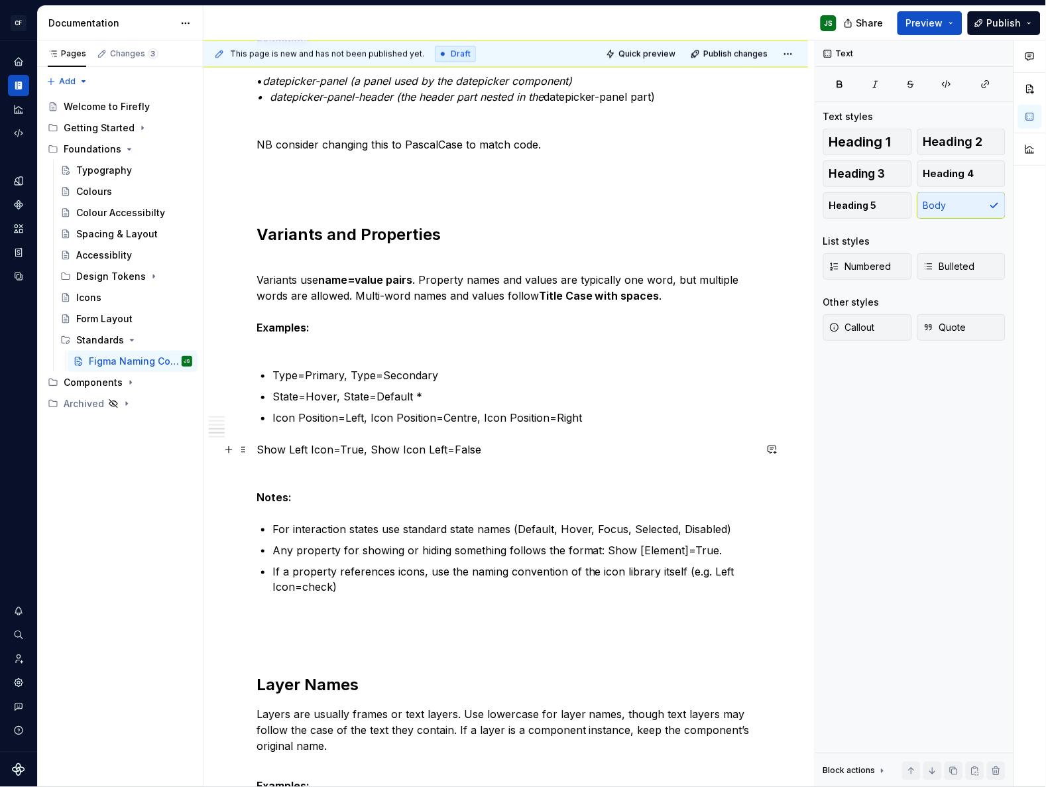
click at [256, 447] on p "Show Left Icon=True, Show Icon Left=False Notes:" at bounding box center [505, 473] width 498 height 64
click at [317, 491] on p "Show Left Icon=True, Show Icon Left=False Notes:" at bounding box center [505, 473] width 498 height 64
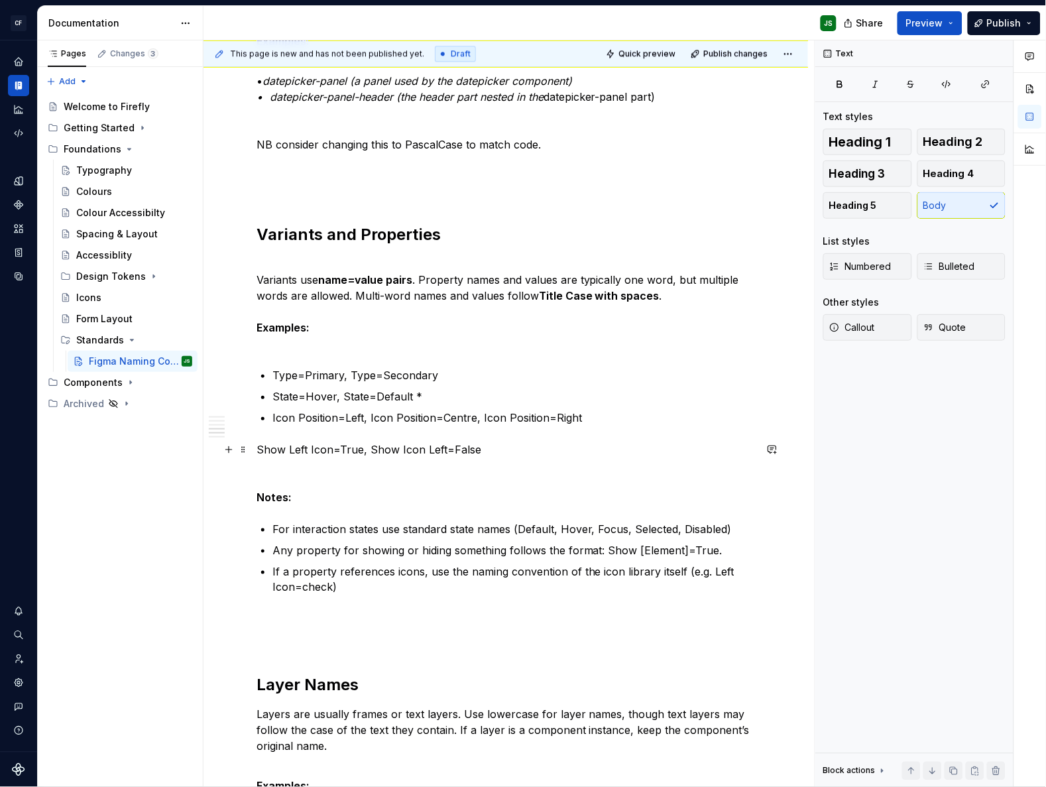
click at [372, 483] on p "Show Left Icon=True, Show Icon Left=False Notes:" at bounding box center [505, 473] width 498 height 64
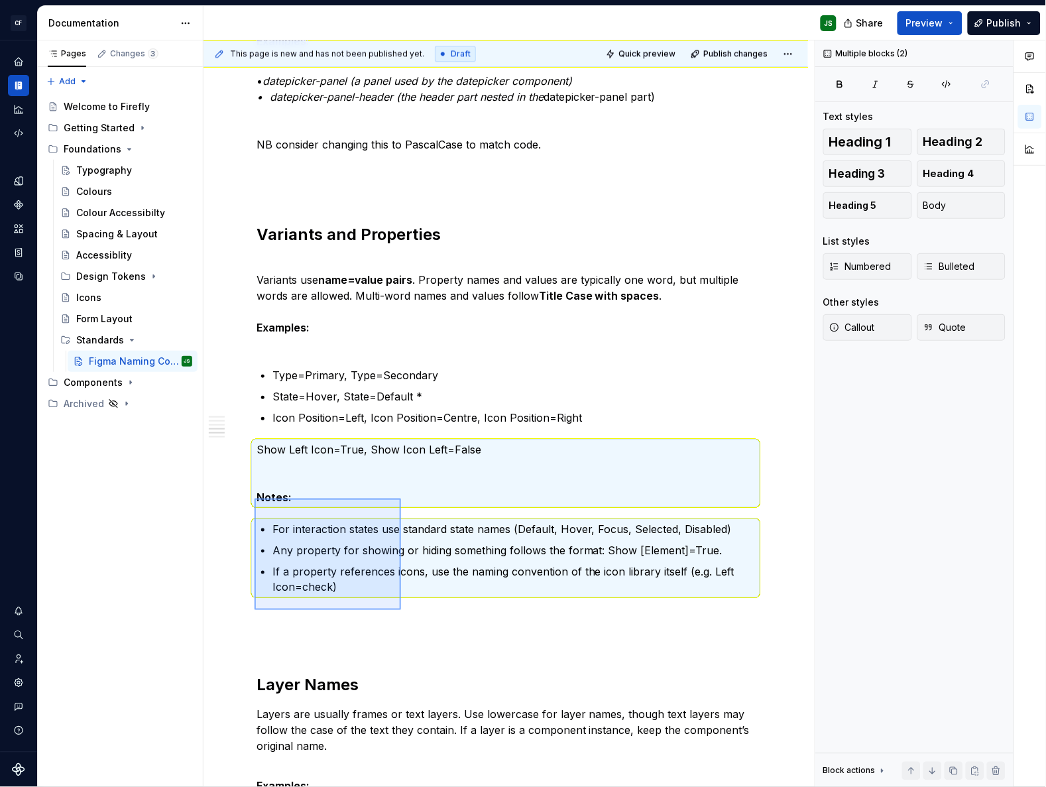
drag, startPoint x: 255, startPoint y: 498, endPoint x: 400, endPoint y: 609, distance: 182.0
click at [400, 609] on div "This page is new and has not been published yet. Draft Quick preview Publish ch…" at bounding box center [508, 413] width 611 height 747
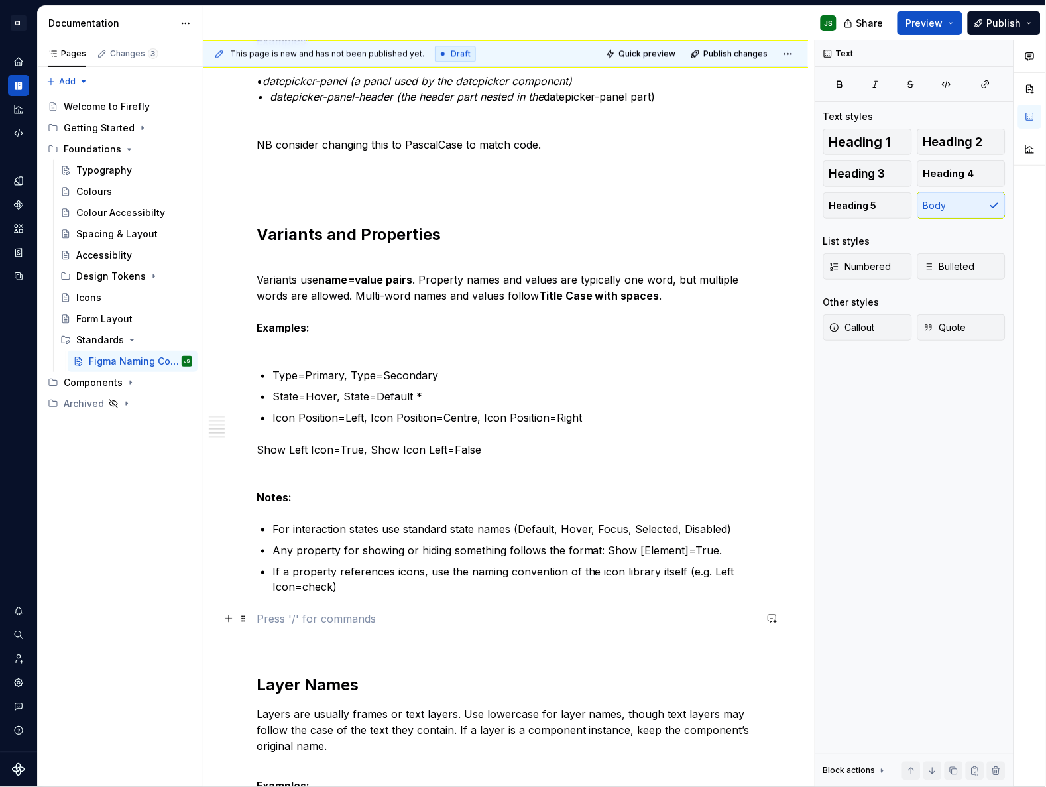
click at [411, 612] on p at bounding box center [505, 619] width 498 height 16
drag, startPoint x: 386, startPoint y: 595, endPoint x: 378, endPoint y: 581, distance: 16.0
click at [383, 593] on div "Component Pages Each component has its own page in Figma. The page name begins …" at bounding box center [505, 374] width 498 height 1826
click at [298, 504] on div "Component Pages Each component has its own page in Figma. The page name begins …" at bounding box center [505, 374] width 498 height 1826
drag, startPoint x: 298, startPoint y: 493, endPoint x: 294, endPoint y: 482, distance: 12.2
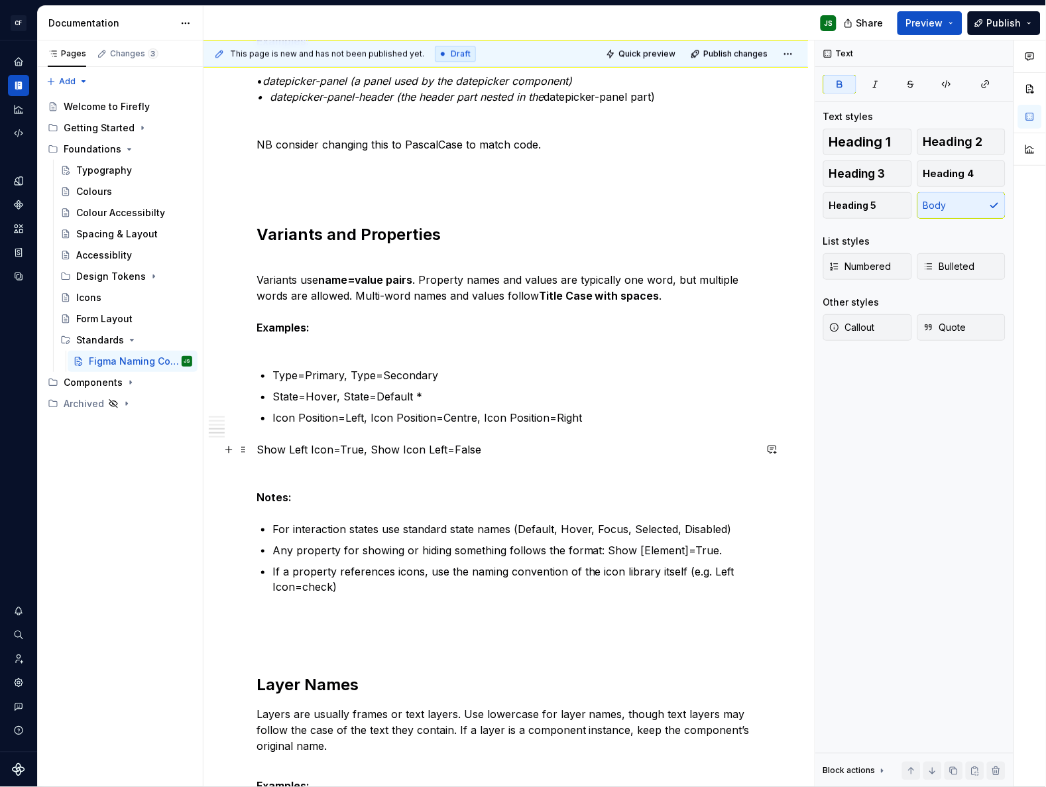
click at [297, 494] on p "Show Left Icon=True, Show Icon Left=False Notes:" at bounding box center [505, 473] width 498 height 64
drag, startPoint x: 259, startPoint y: 498, endPoint x: 296, endPoint y: 498, distance: 37.1
click at [296, 498] on p "Show Left Icon=True, Show Icon Left=False Notes:" at bounding box center [505, 473] width 498 height 64
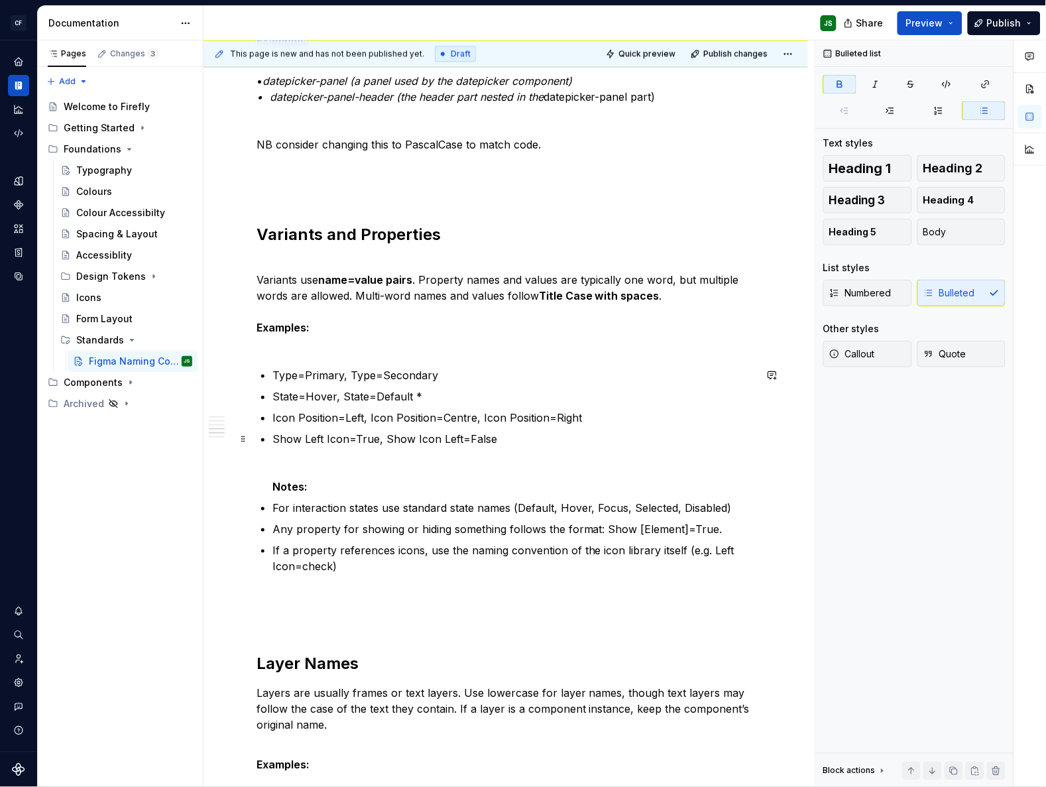
click at [327, 488] on p "Show Left Icon=True, Show Icon Left=False Notes:" at bounding box center [513, 463] width 482 height 64
click at [374, 463] on p "Show Left Icon=True, Show Icon Left=False Notes:" at bounding box center [513, 463] width 482 height 64
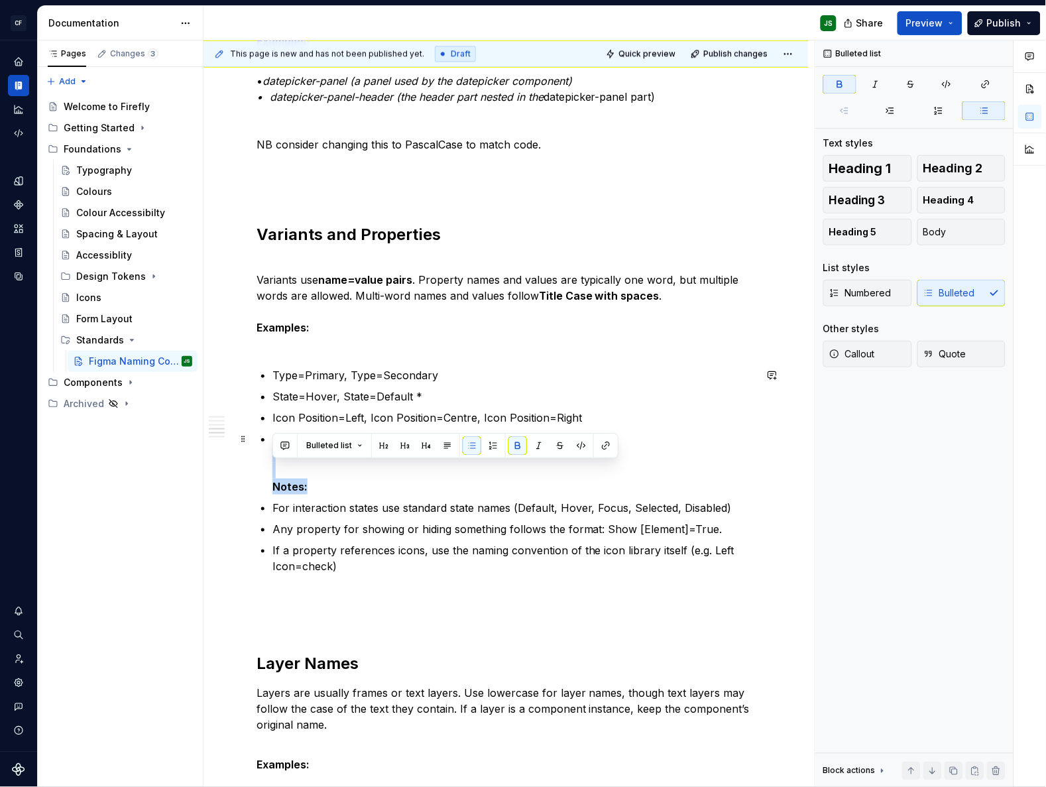
drag, startPoint x: 337, startPoint y: 486, endPoint x: 229, endPoint y: 476, distance: 109.1
click at [229, 476] on div "Component Pages Each component has its own page in Figma. The page name begins …" at bounding box center [505, 473] width 604 height 2089
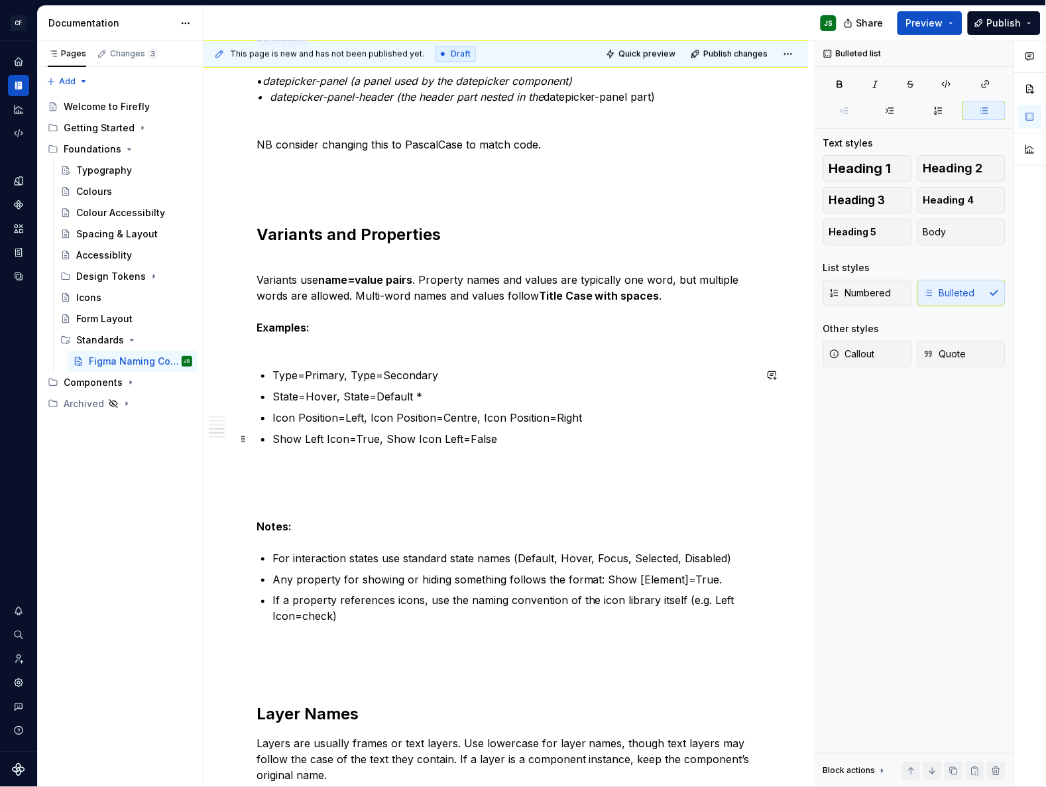
click at [296, 452] on p "Show Left Icon=True, Show Icon Left=False" at bounding box center [513, 455] width 482 height 48
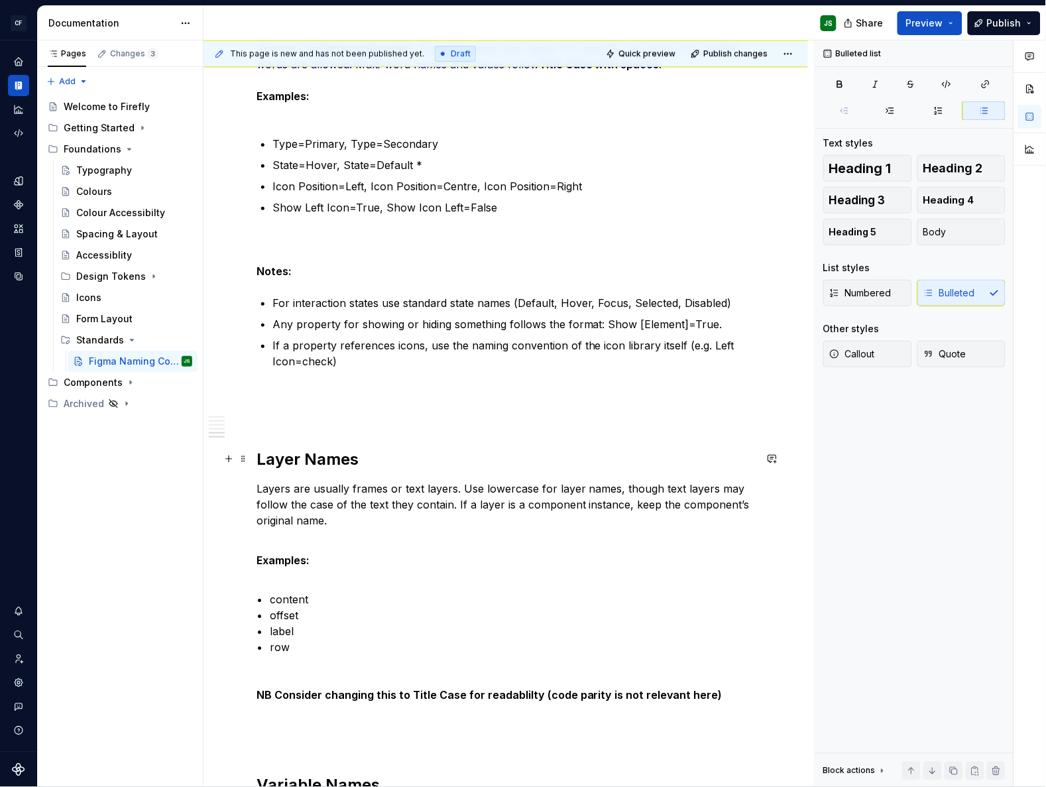
scroll to position [1036, 0]
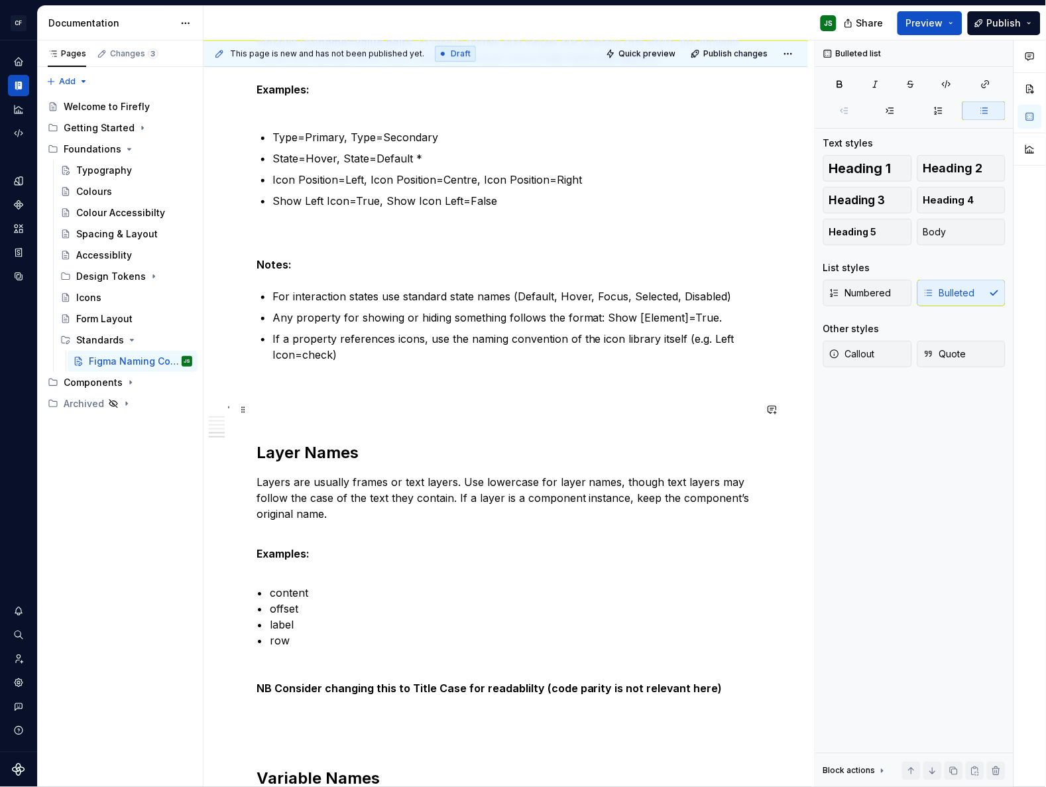
click at [373, 416] on p at bounding box center [505, 410] width 498 height 16
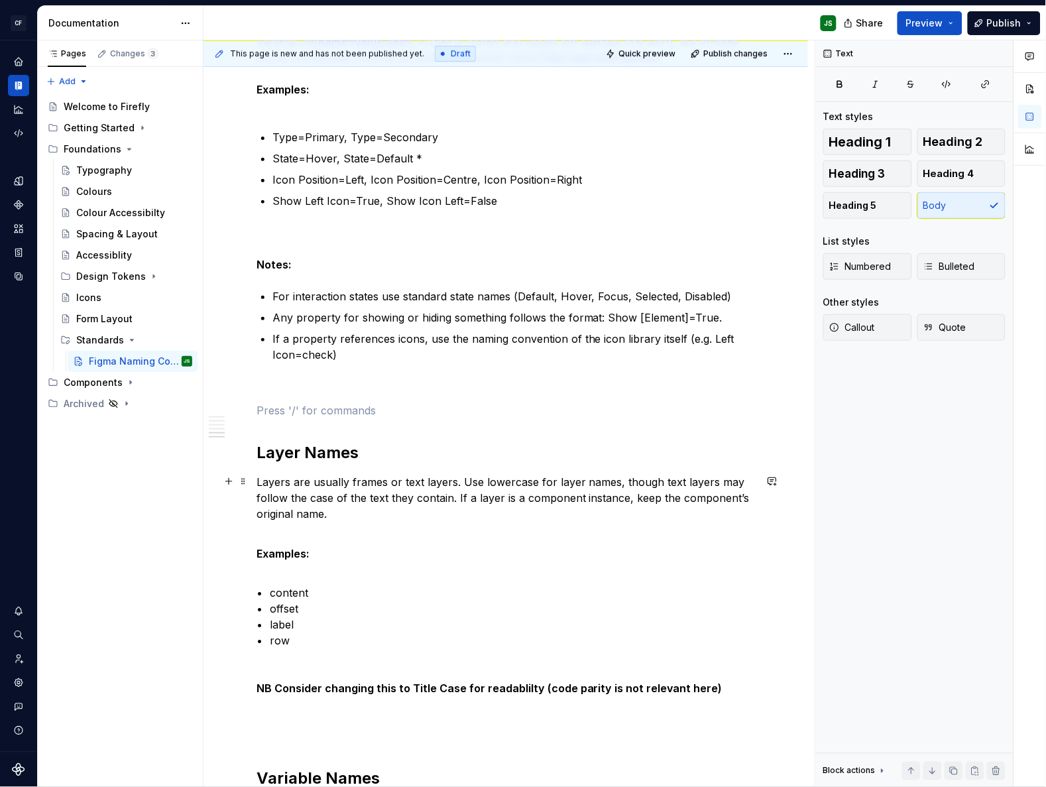
click at [380, 484] on p "Layers are usually frames or text layers. Use lowercase for layer names, though…" at bounding box center [505, 498] width 498 height 48
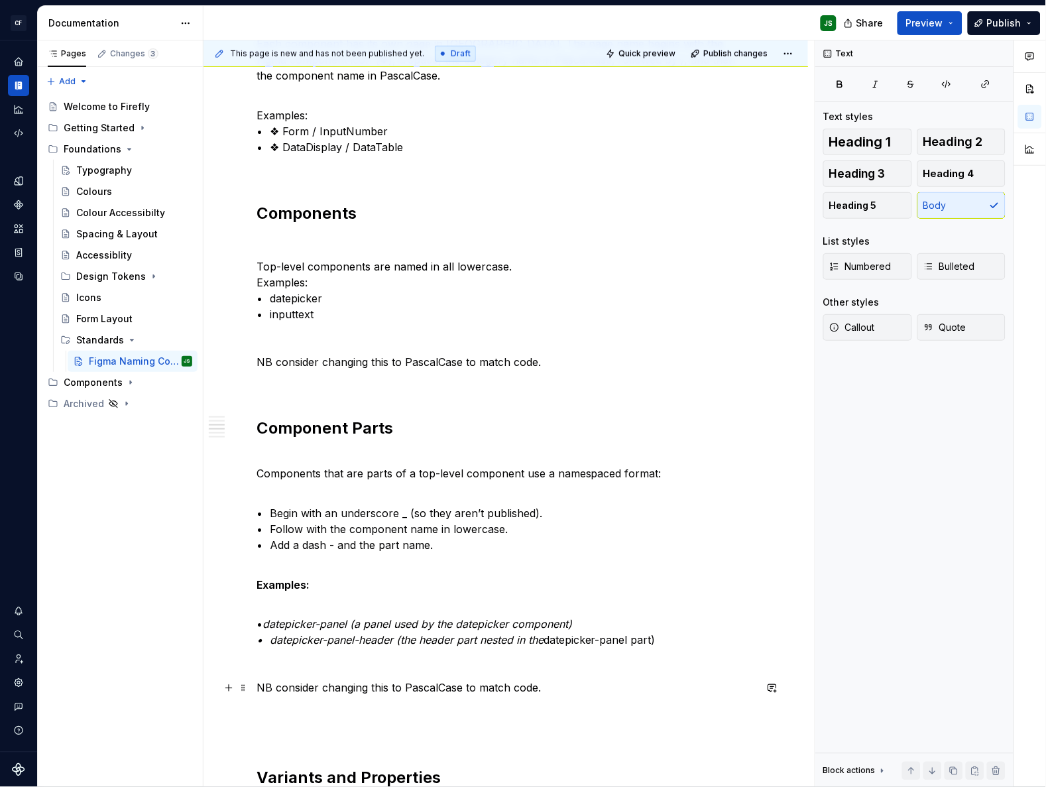
scroll to position [0, 0]
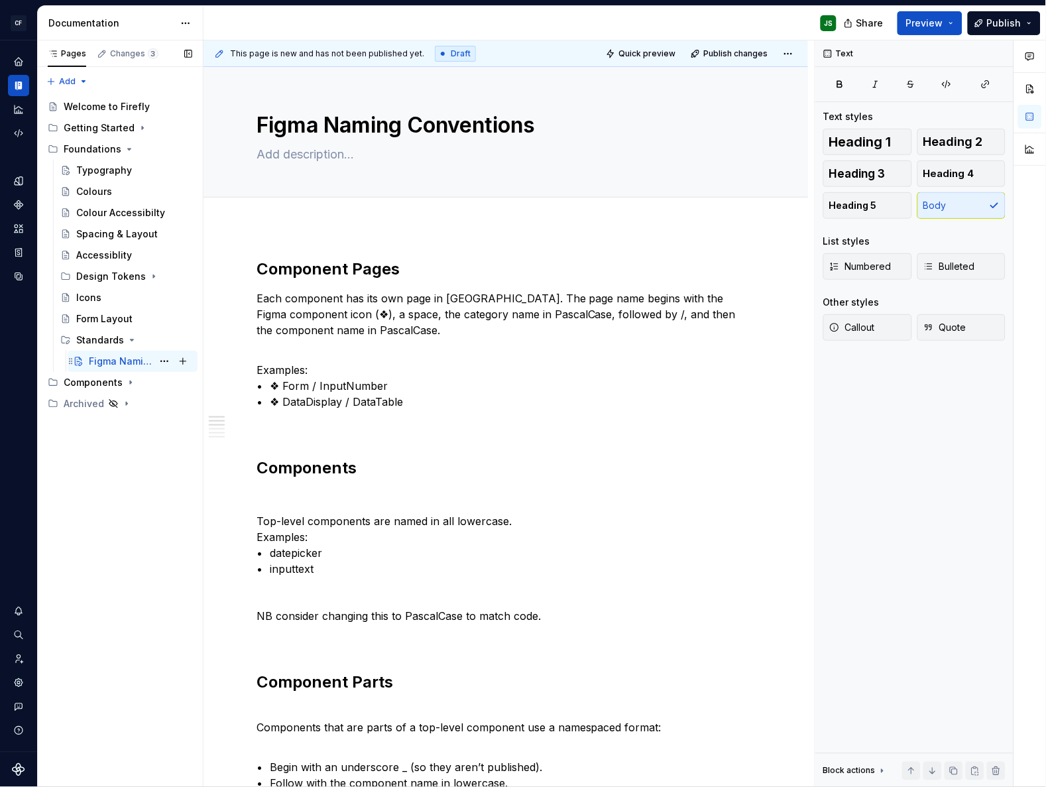
click at [115, 359] on div "Figma Naming Conventions" at bounding box center [121, 361] width 64 height 13
click at [204, 364] on div "This page is new and has not been published yet. Draft Quick preview Publish ch…" at bounding box center [508, 413] width 611 height 747
click at [323, 268] on h2 "Component Pages" at bounding box center [505, 268] width 498 height 21
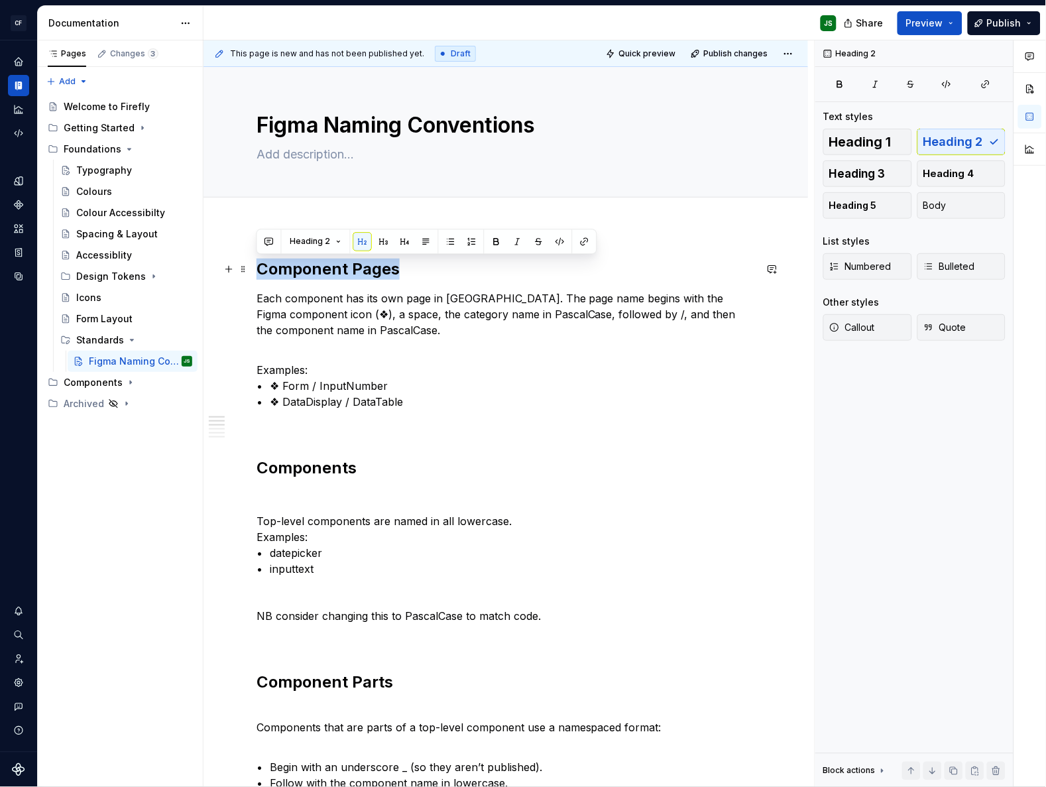
click at [323, 268] on h2 "Component Pages" at bounding box center [505, 268] width 498 height 21
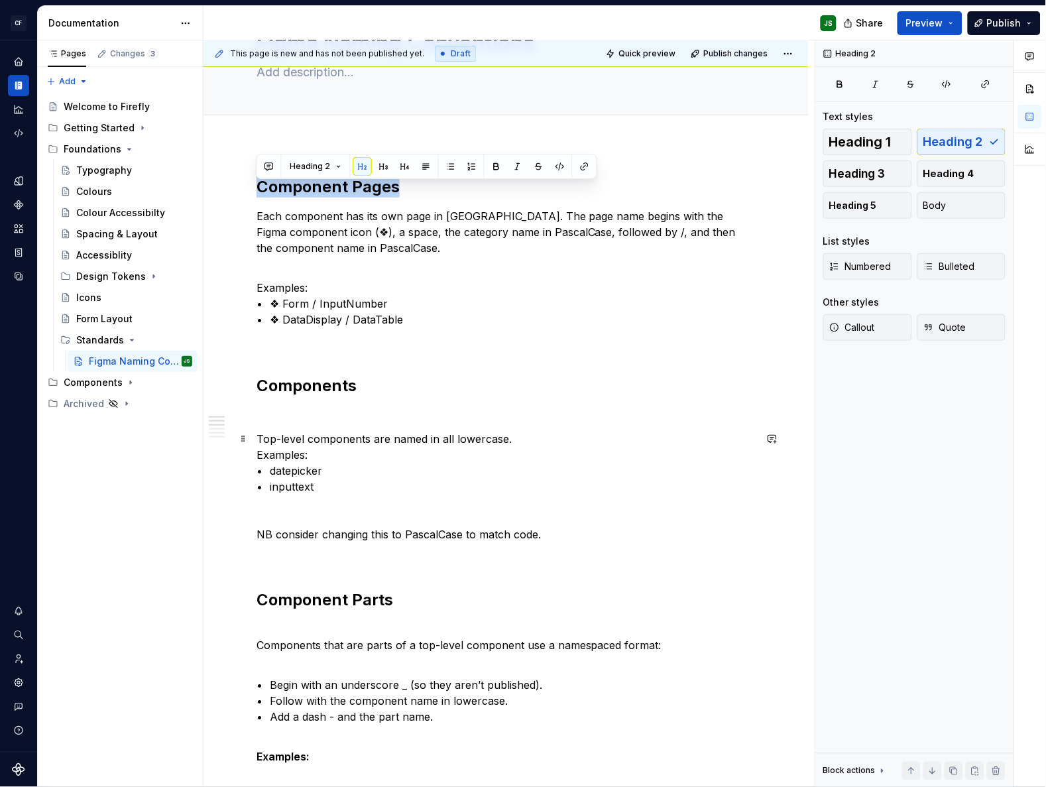
scroll to position [86, 0]
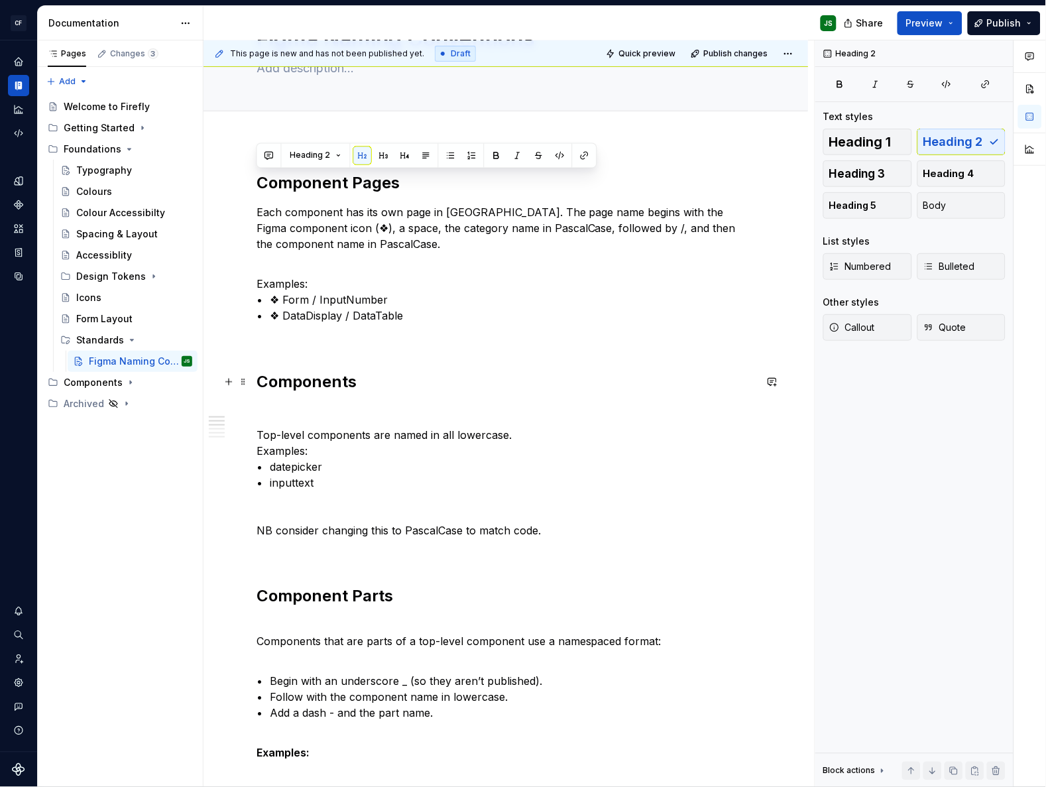
click at [258, 381] on h2 "Components" at bounding box center [505, 381] width 498 height 21
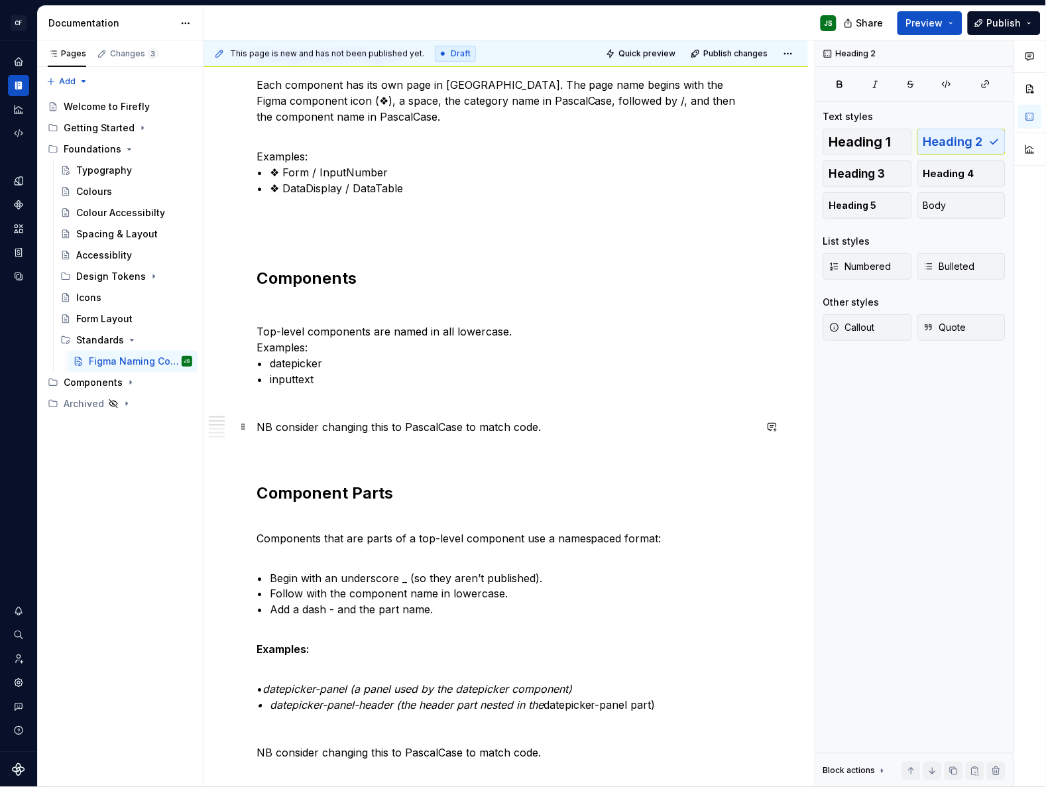
scroll to position [228, 0]
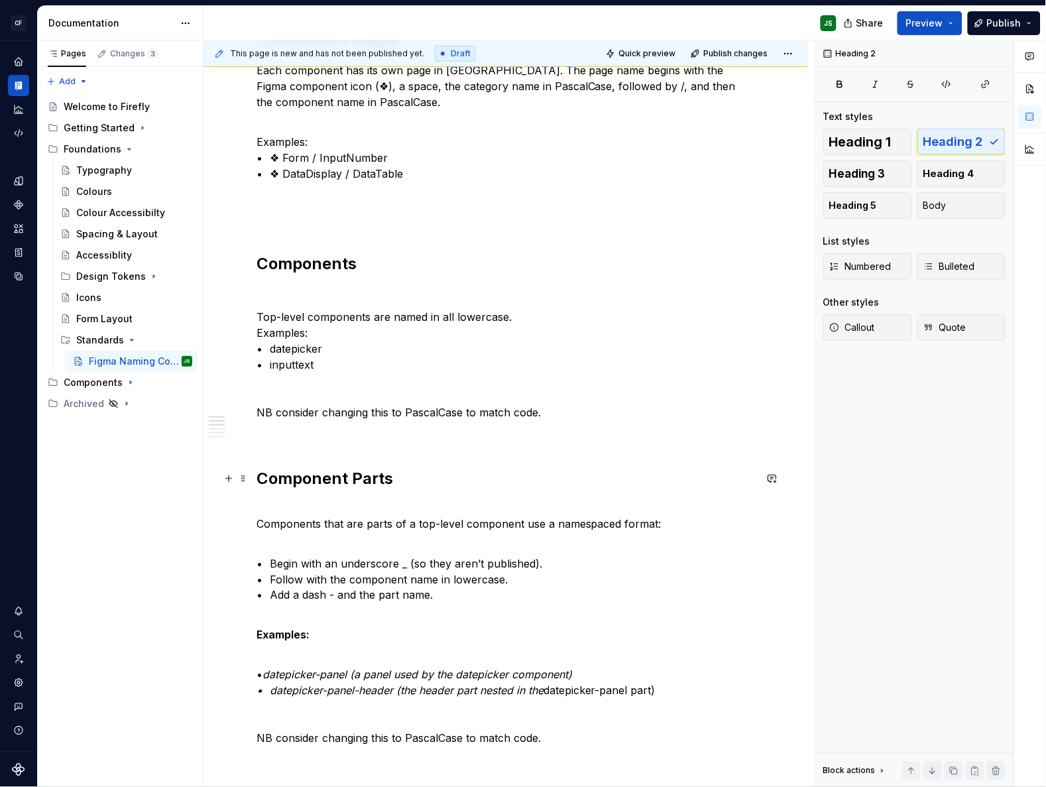
click at [258, 479] on h2 "Component Parts" at bounding box center [505, 478] width 498 height 21
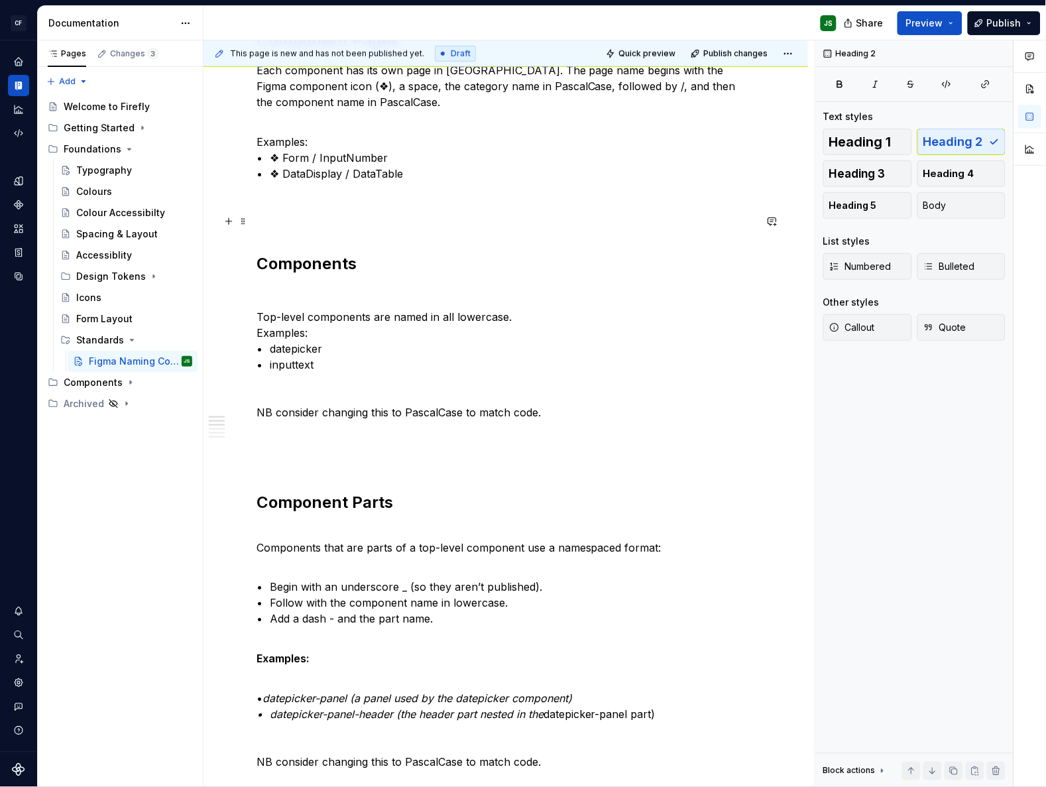
click at [425, 228] on p at bounding box center [505, 221] width 498 height 16
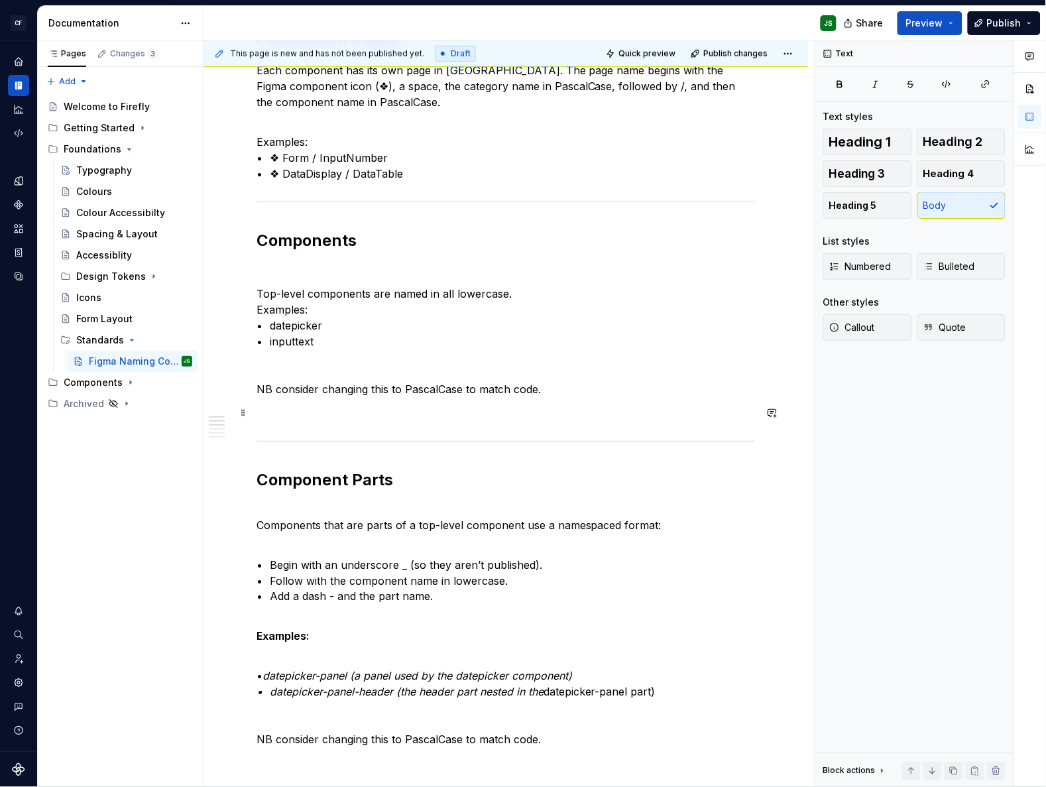
click at [556, 408] on p at bounding box center [505, 413] width 498 height 16
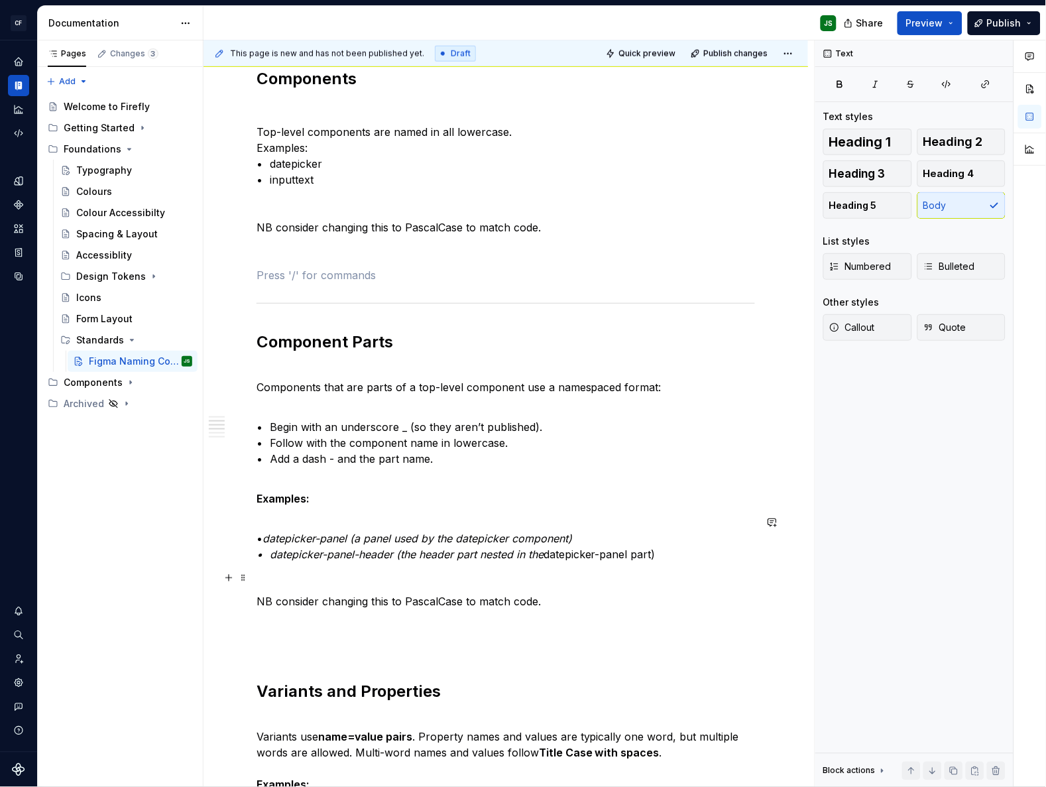
scroll to position [431, 0]
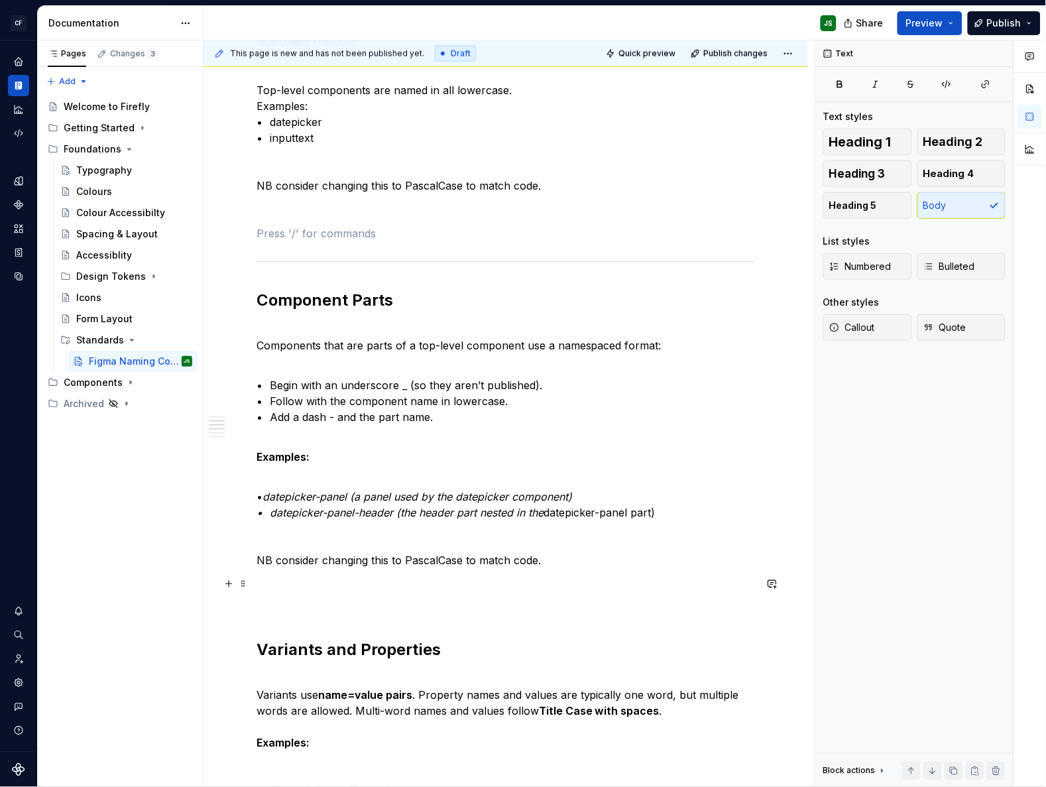
click at [307, 581] on p at bounding box center [505, 584] width 498 height 16
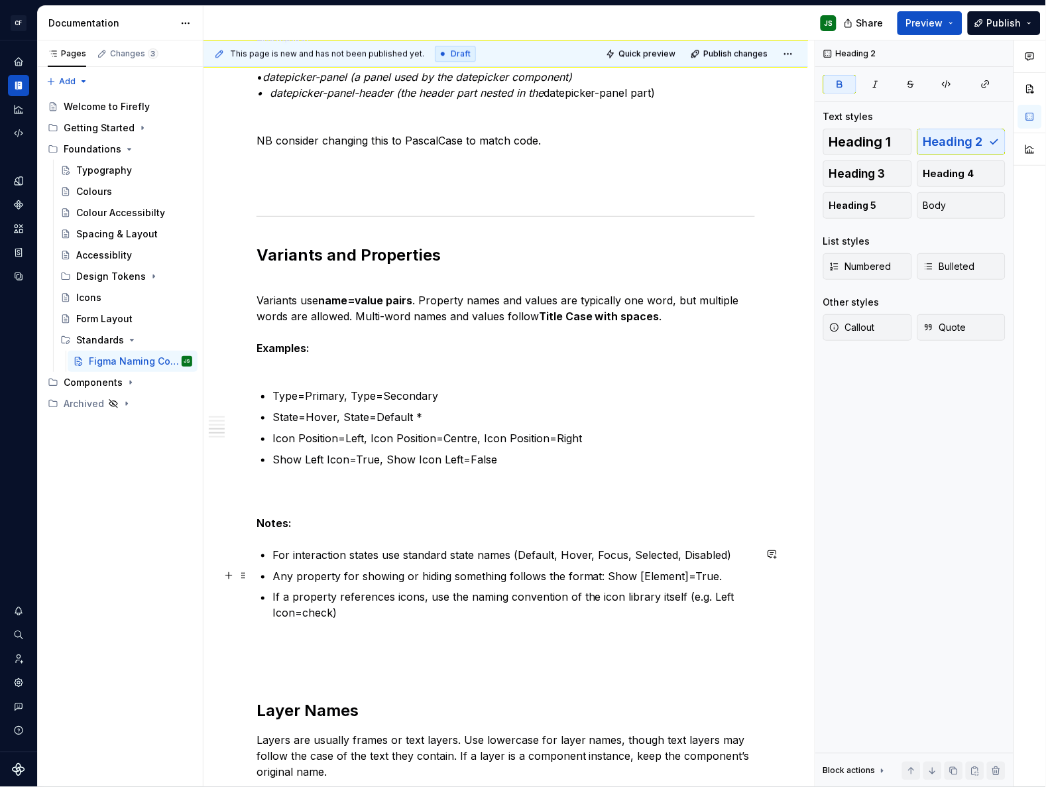
scroll to position [880, 0]
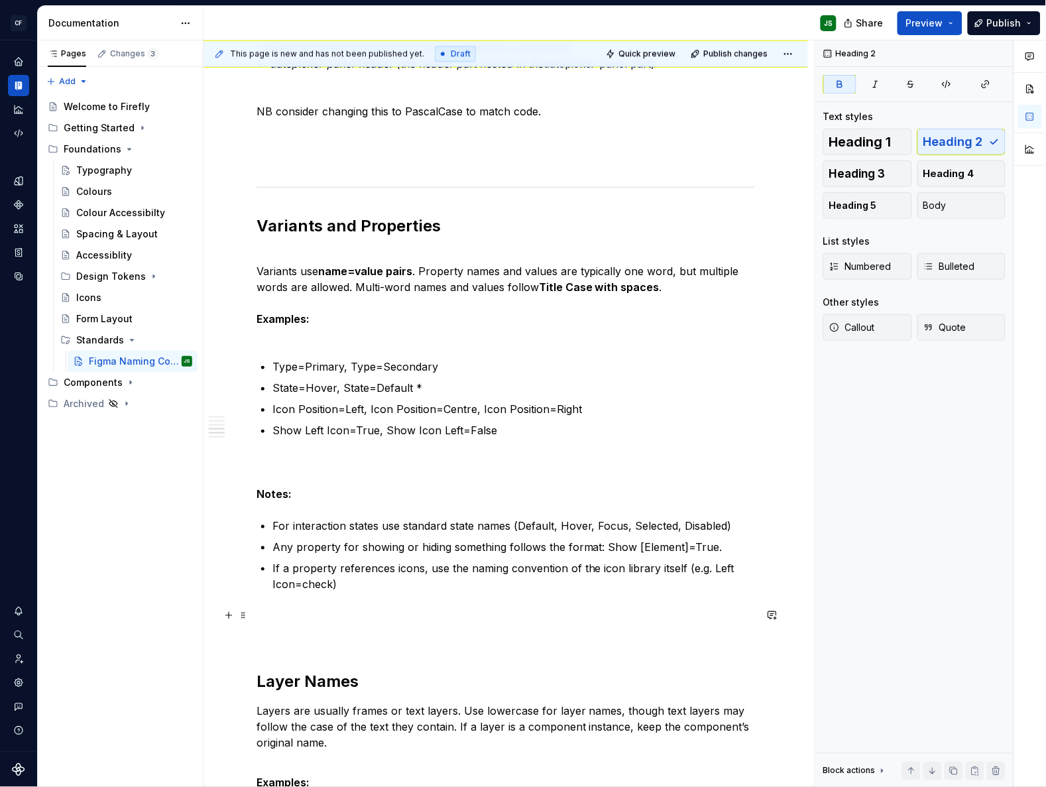
click at [323, 611] on p at bounding box center [505, 616] width 498 height 16
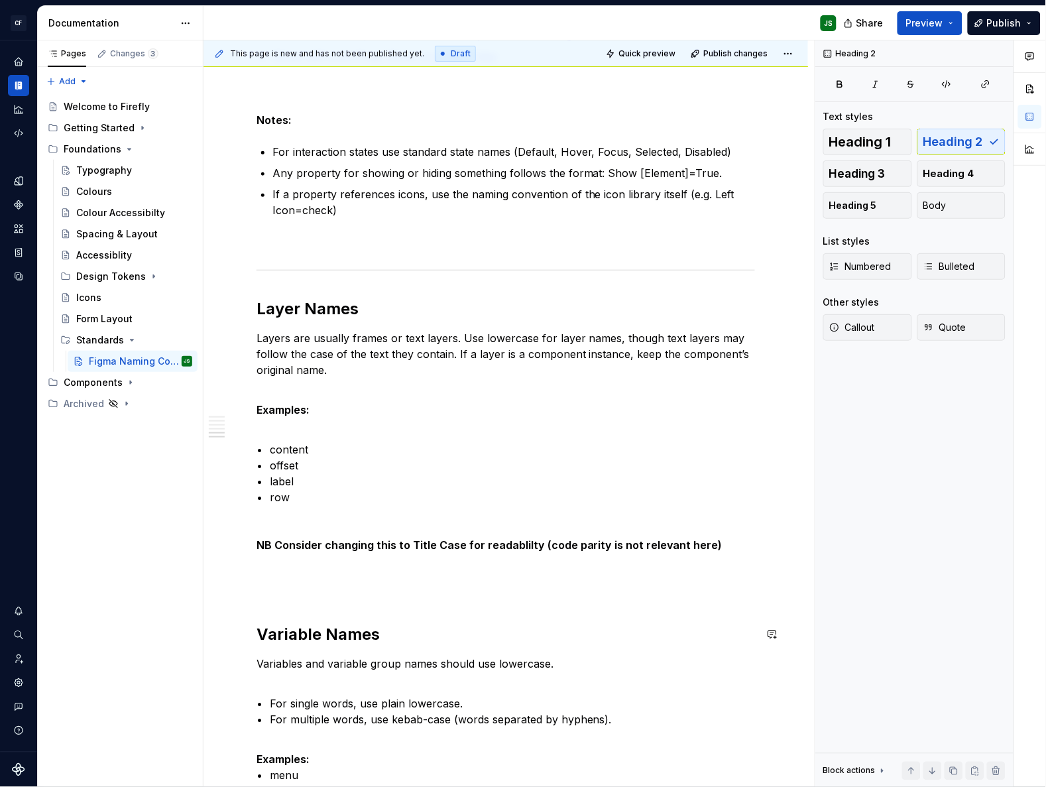
scroll to position [1290, 0]
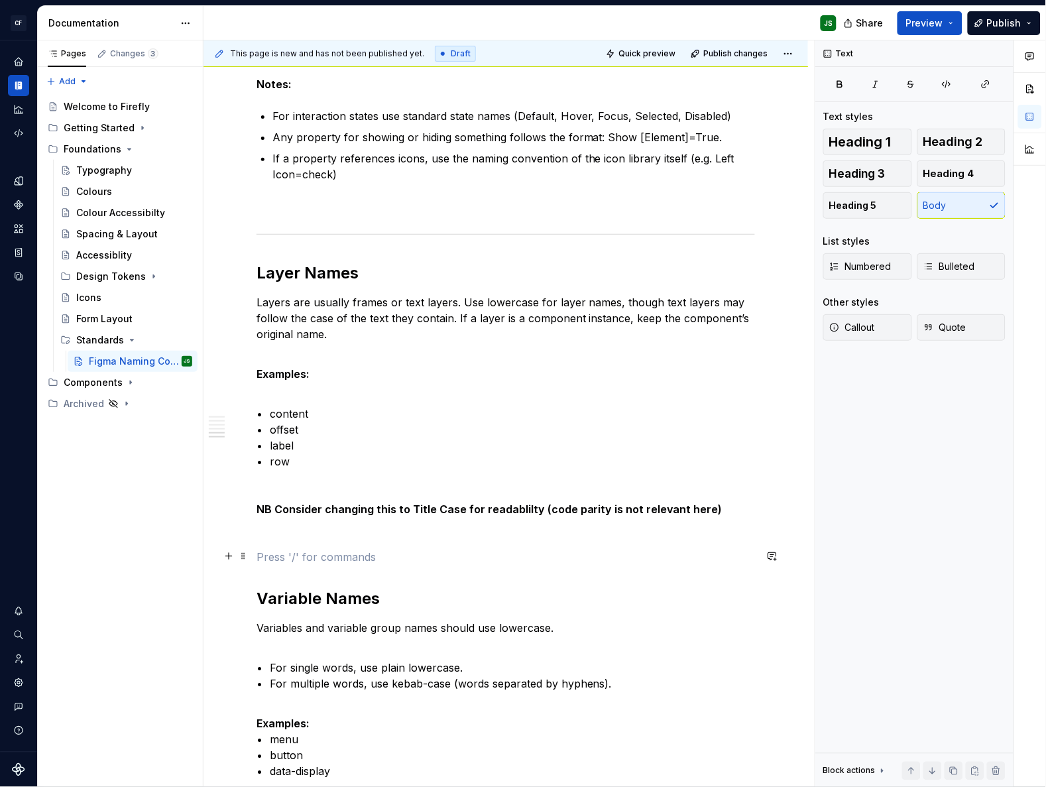
click at [323, 557] on p at bounding box center [505, 557] width 498 height 16
click at [387, 526] on p at bounding box center [505, 533] width 498 height 16
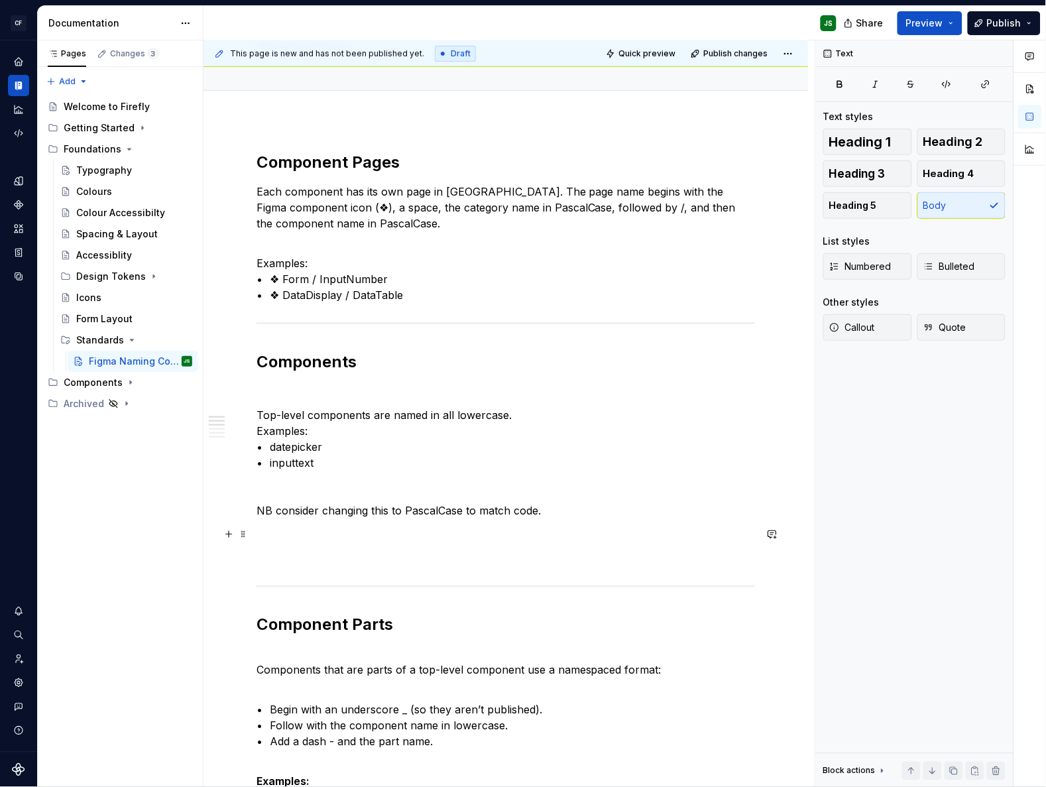
scroll to position [0, 0]
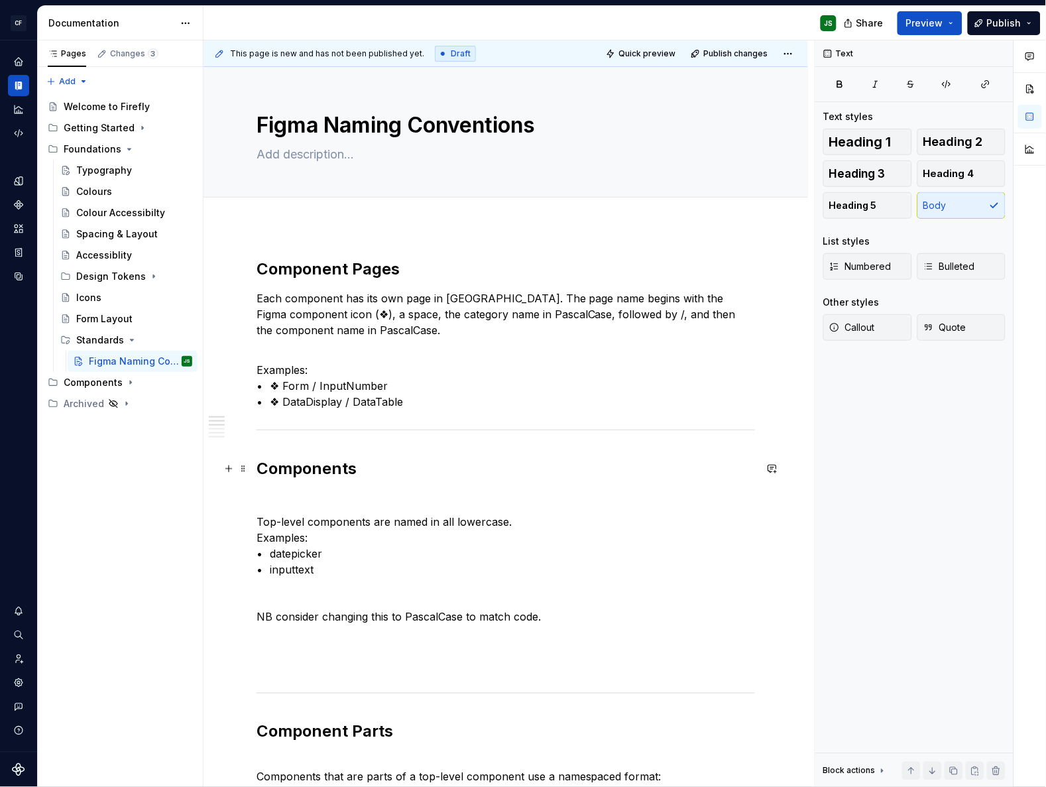
click at [258, 466] on h2 "Components" at bounding box center [505, 468] width 498 height 21
click at [441, 396] on p "Examples: • ❖ Form / InputNumber • ❖ DataDisplay / DataTable" at bounding box center [505, 386] width 498 height 48
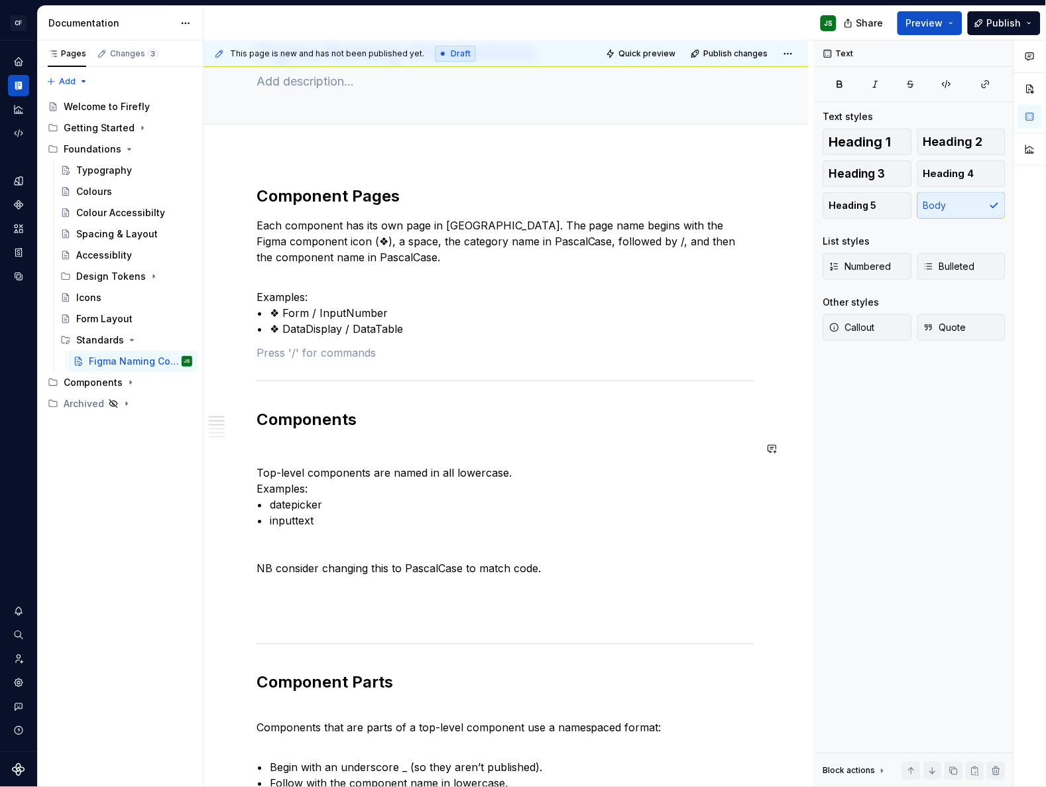
scroll to position [84, 0]
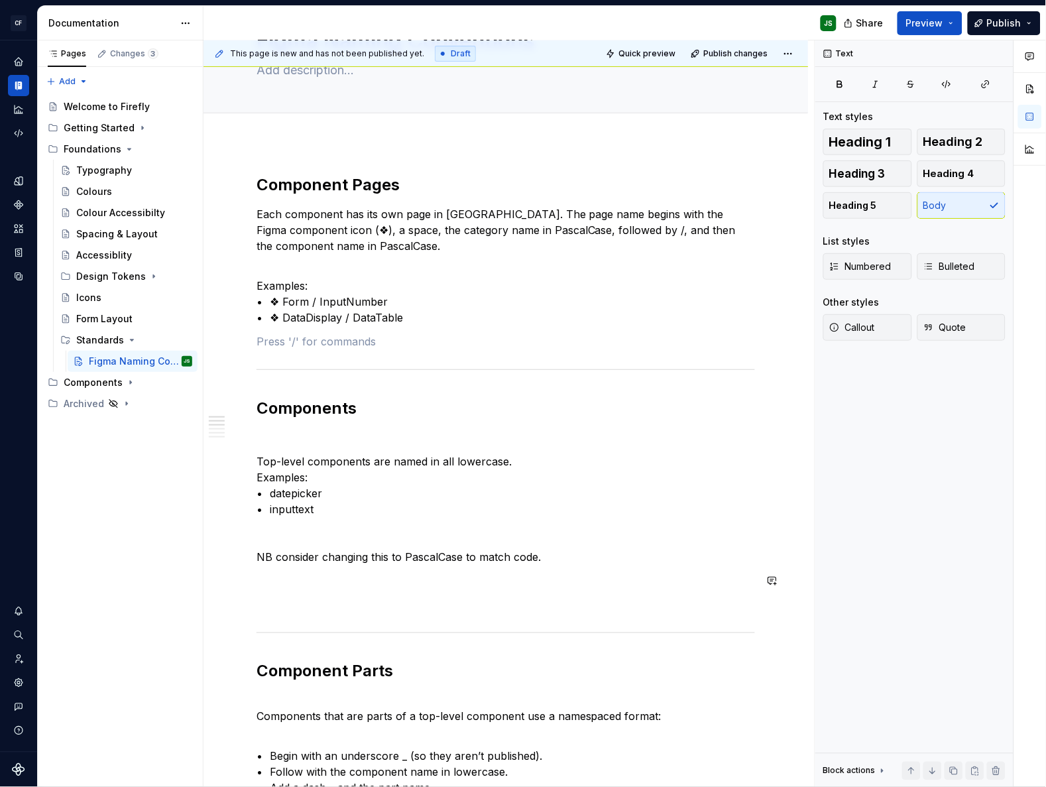
click at [408, 603] on p at bounding box center [505, 604] width 498 height 16
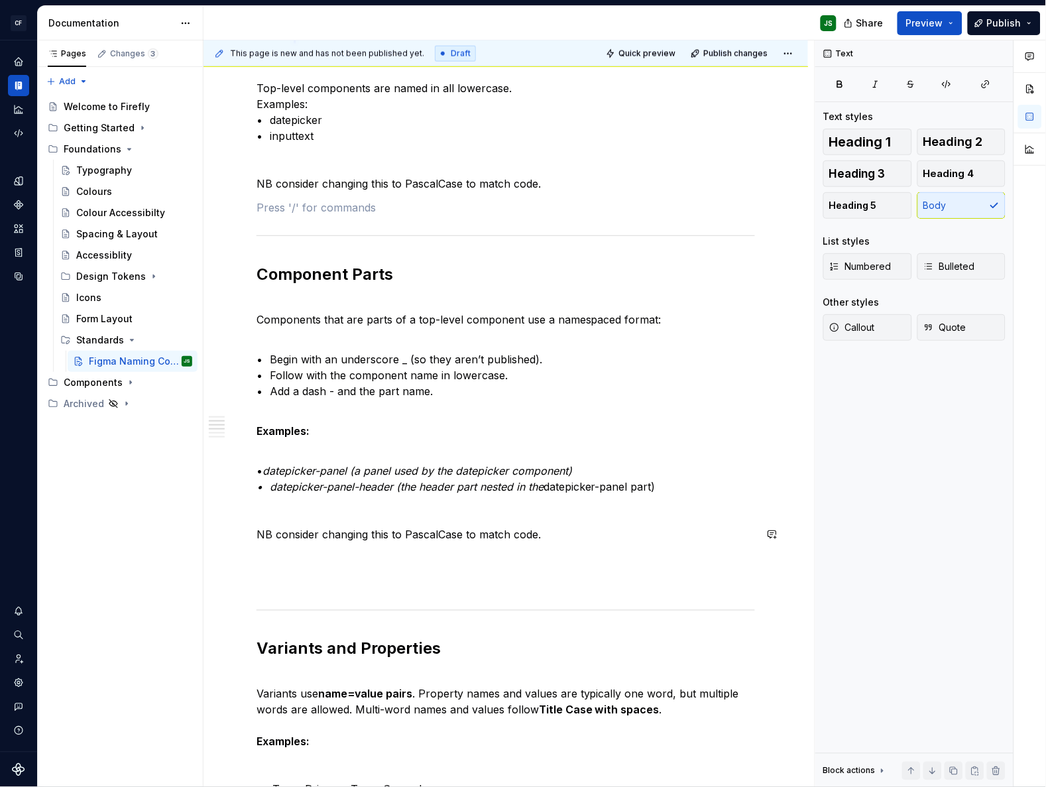
scroll to position [463, 0]
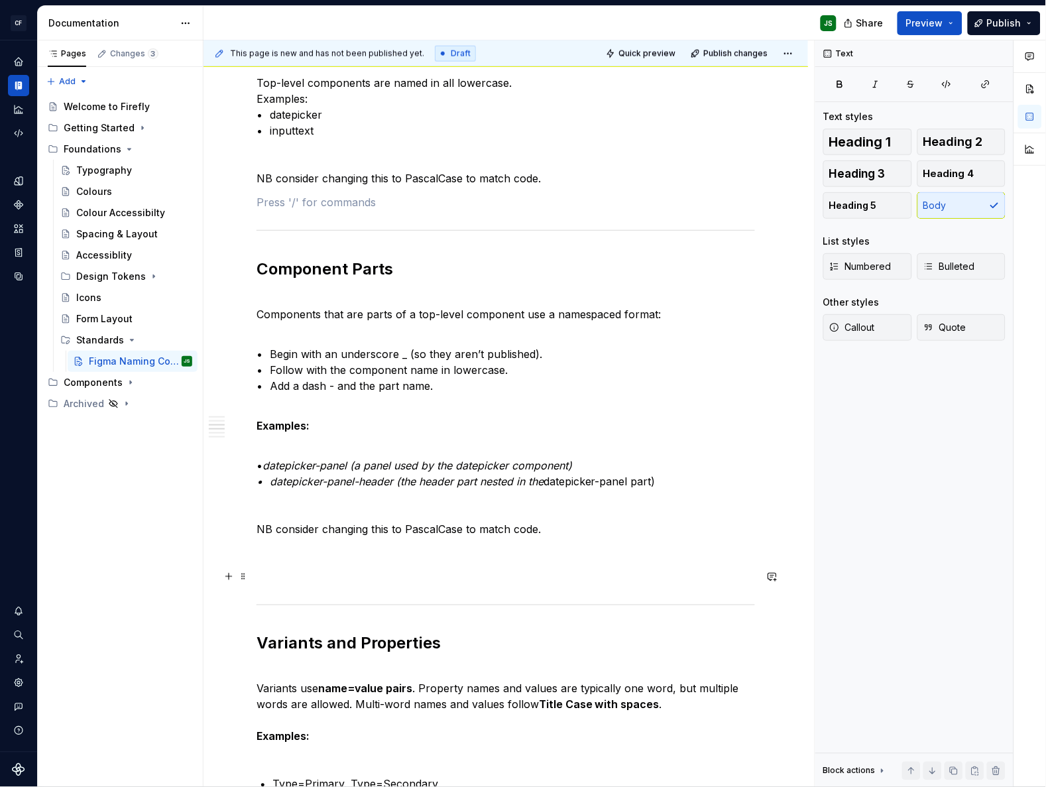
click at [431, 577] on p at bounding box center [505, 577] width 498 height 16
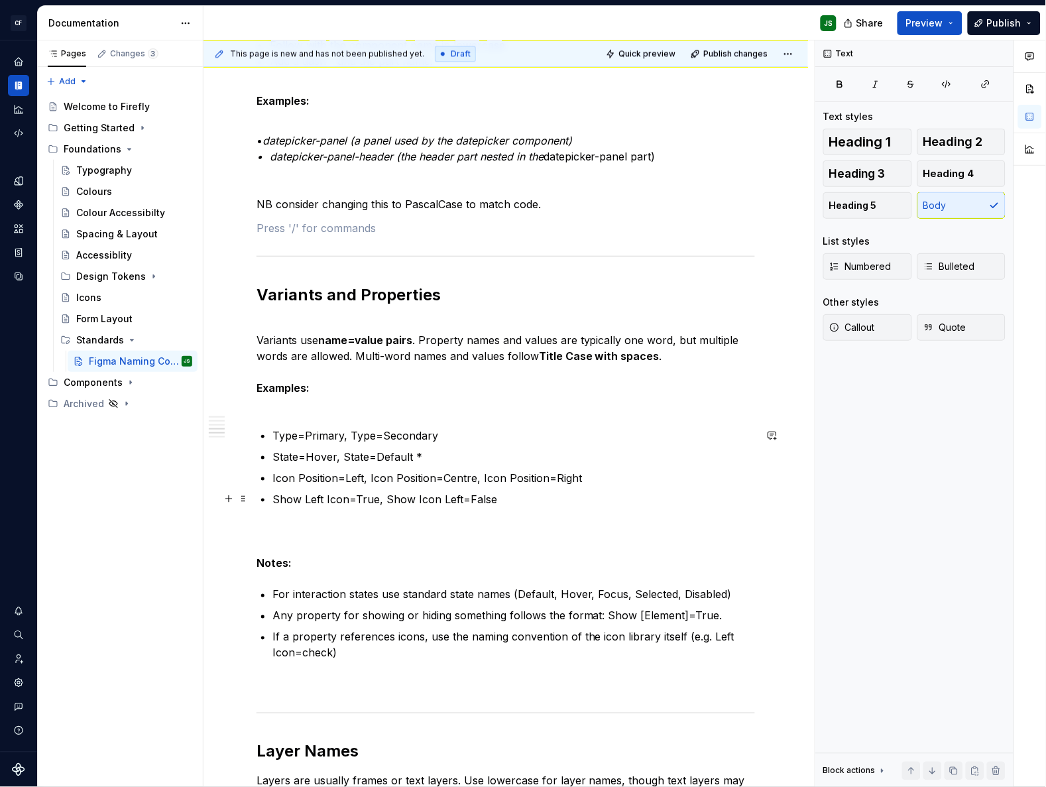
scroll to position [791, 0]
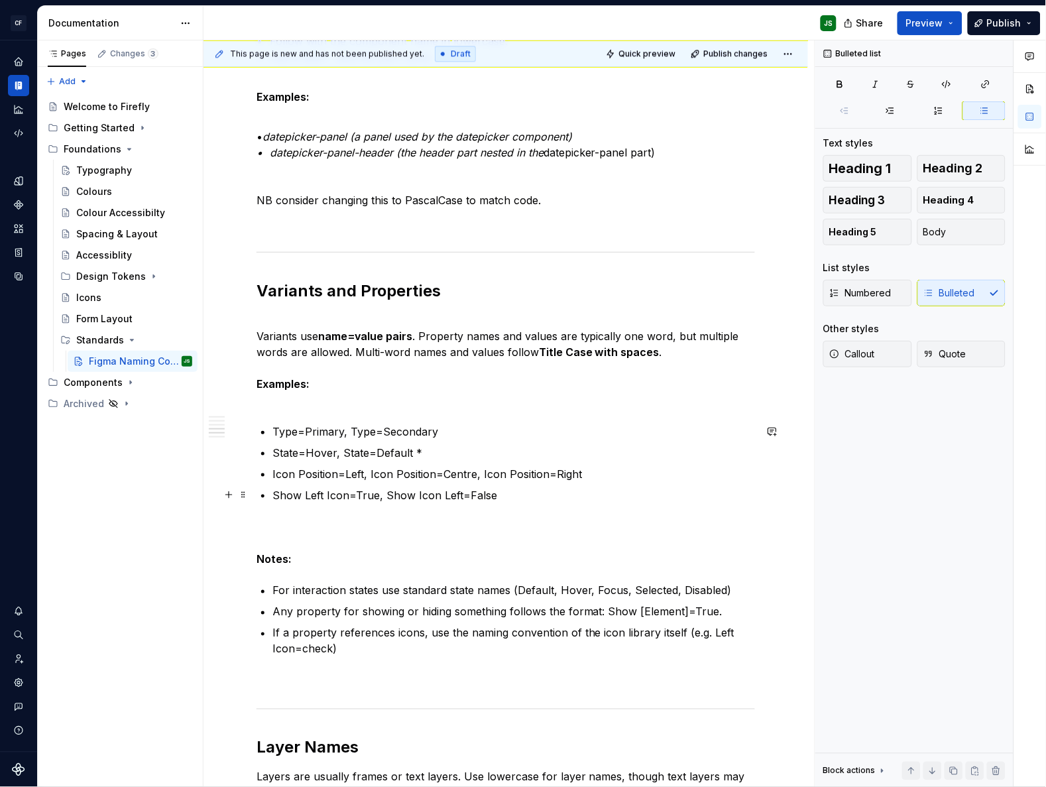
click at [508, 526] on p "Show Left Icon=True, Show Icon Left=False" at bounding box center [513, 511] width 482 height 48
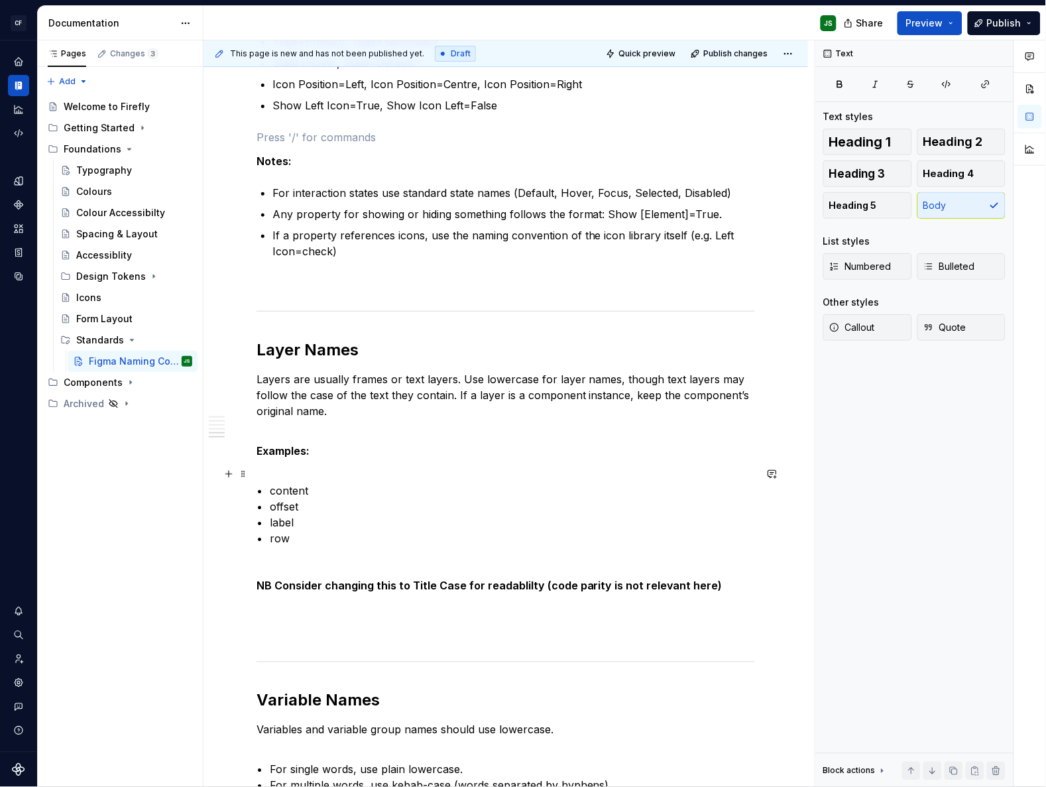
scroll to position [1182, 0]
click at [476, 618] on div "Component Pages Each component has its own page in Figma. The page name begins …" at bounding box center [505, 26] width 498 height 1899
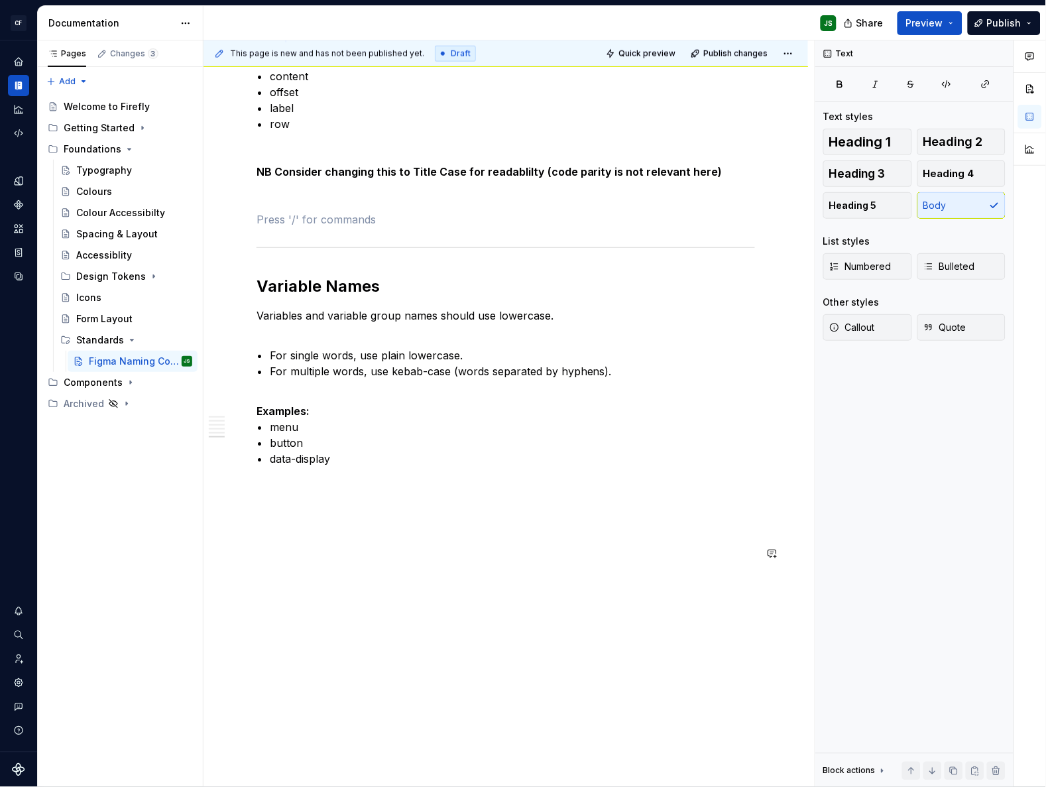
scroll to position [1613, 0]
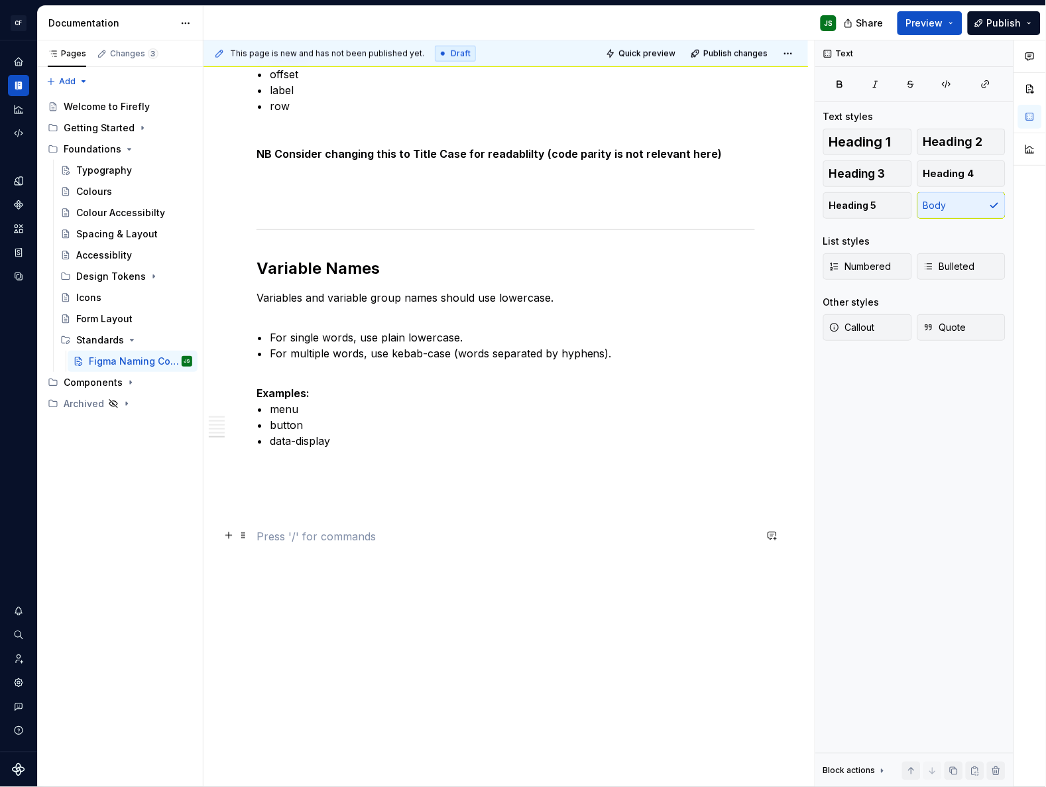
click at [395, 530] on p at bounding box center [505, 536] width 498 height 16
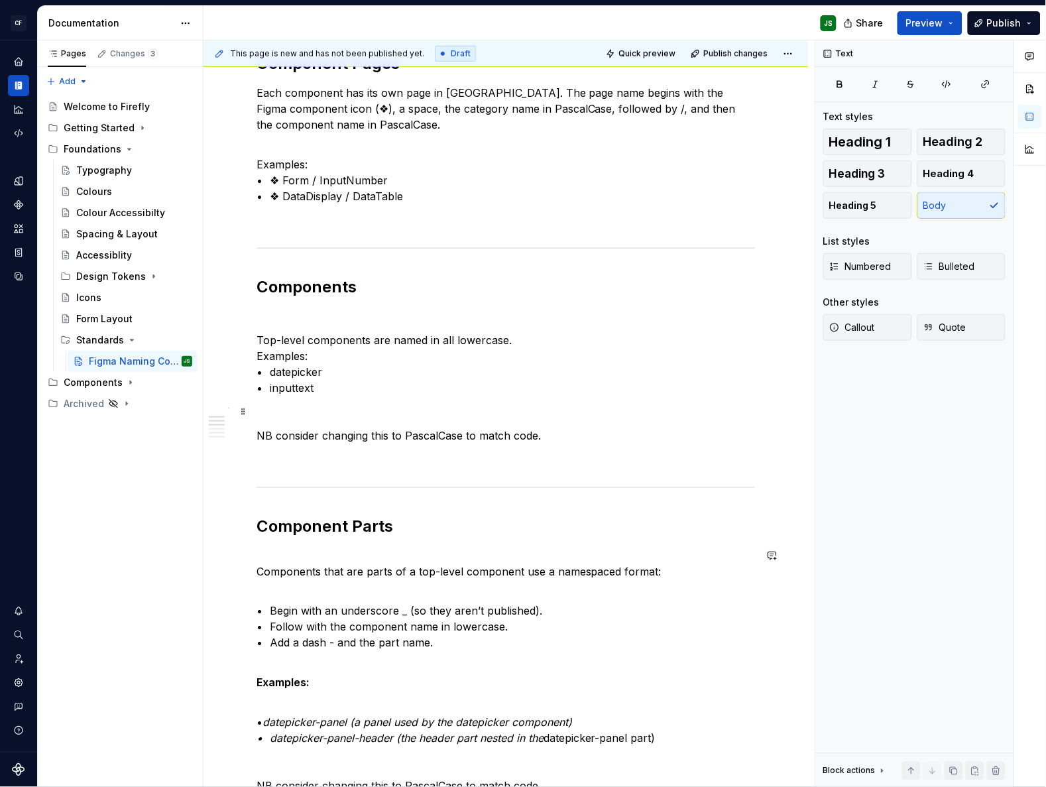
scroll to position [0, 0]
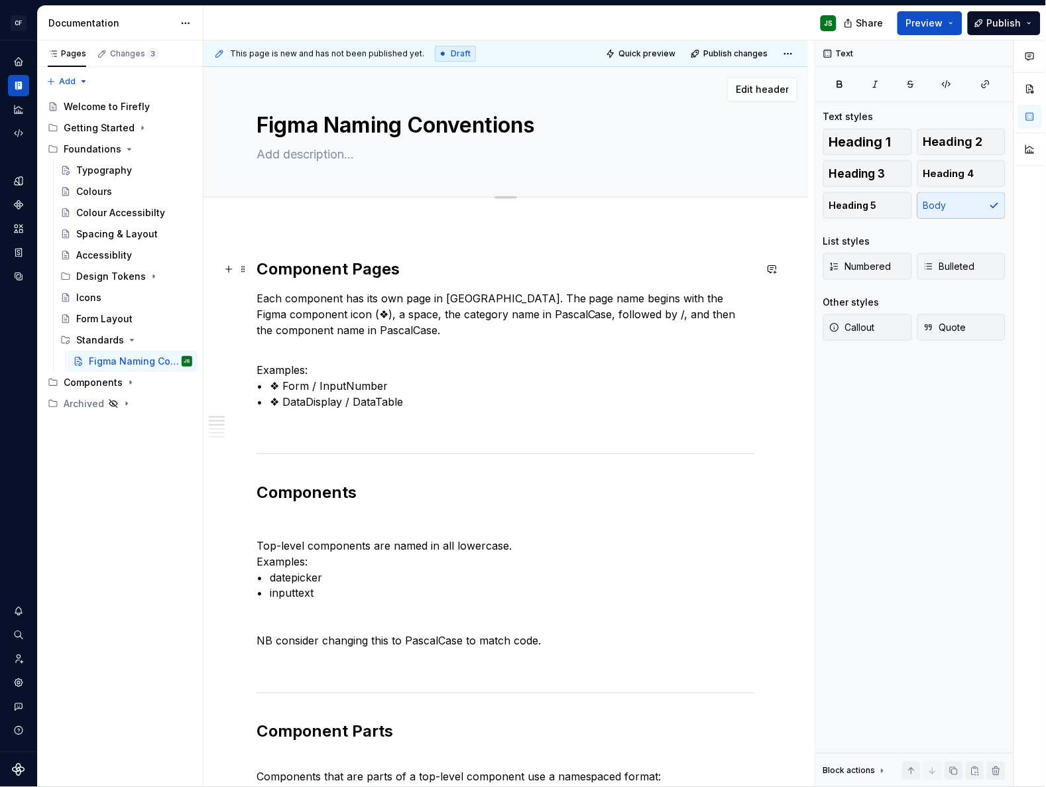
type textarea "*"
click at [320, 151] on textarea at bounding box center [503, 154] width 498 height 21
type textarea "F"
type textarea "*"
type textarea "Fo"
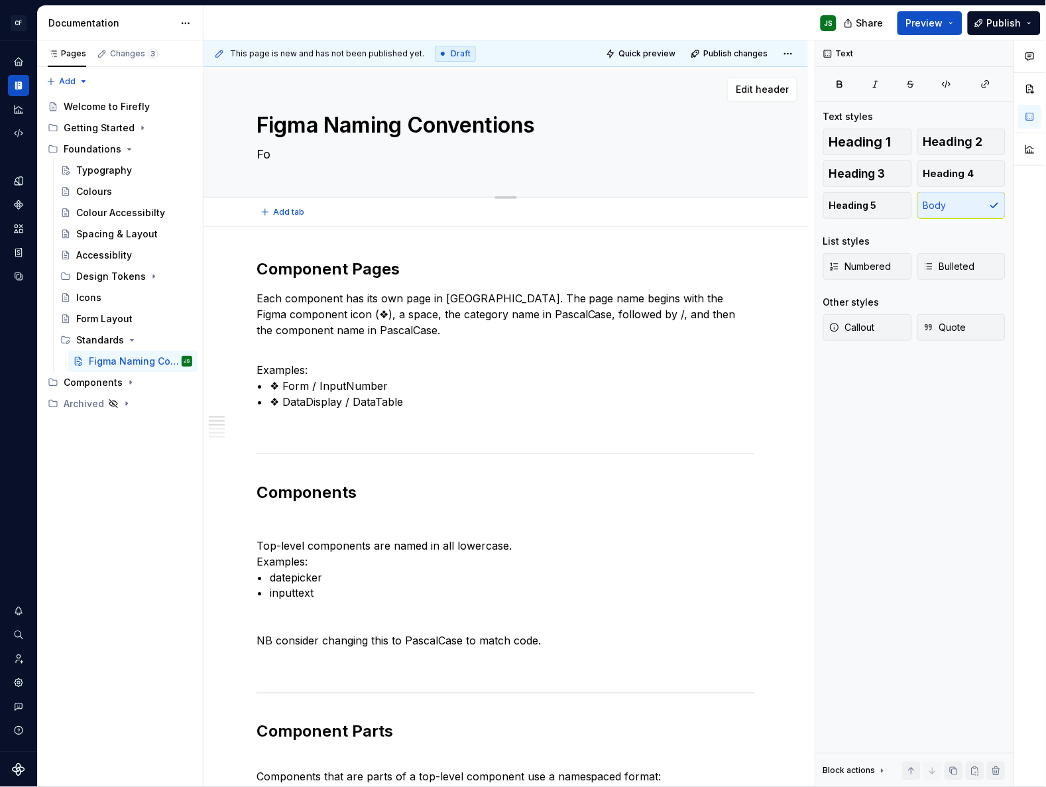
type textarea "*"
type textarea "For"
type textarea "*"
type textarea "For"
type textarea "*"
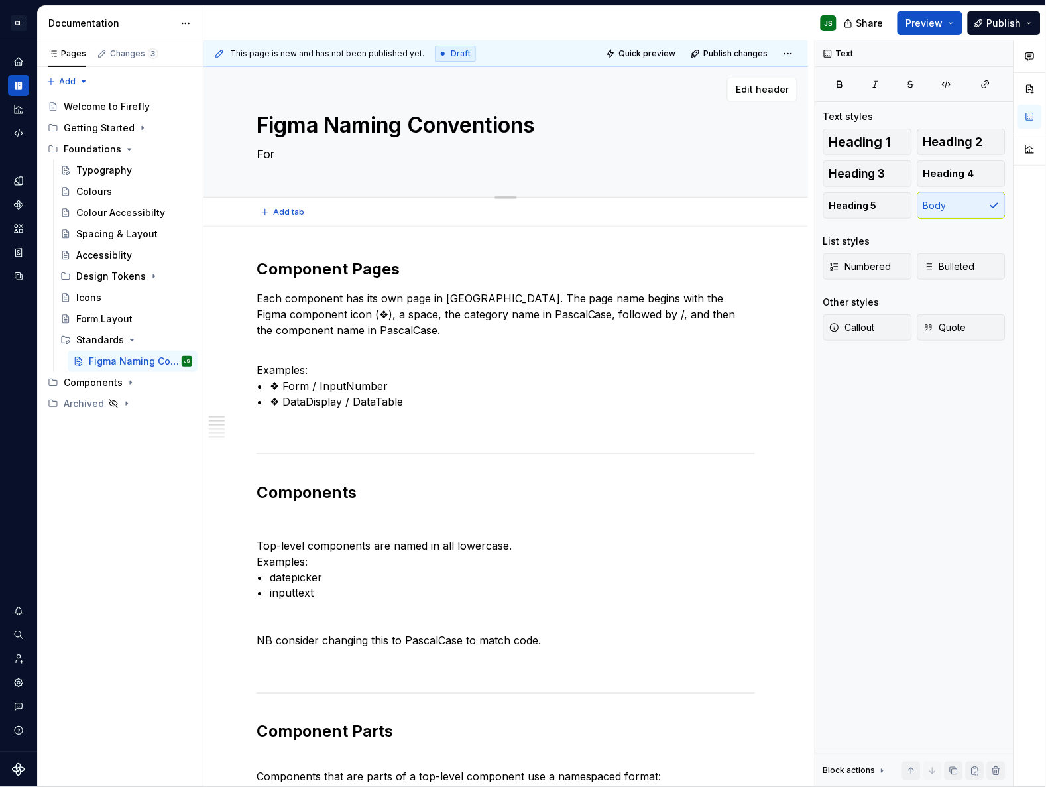
type textarea "For c"
type textarea "*"
type textarea "For co"
type textarea "*"
type textarea "For con"
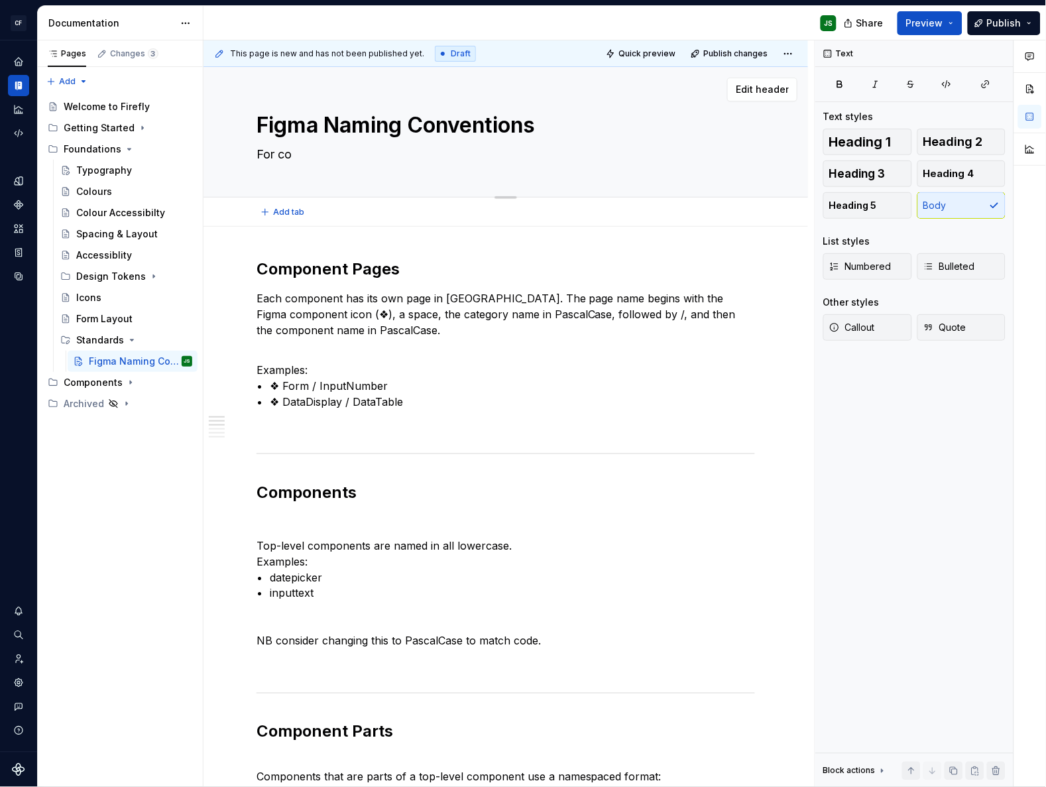
type textarea "*"
type textarea "For cons"
type textarea "*"
type textarea "For consi"
type textarea "*"
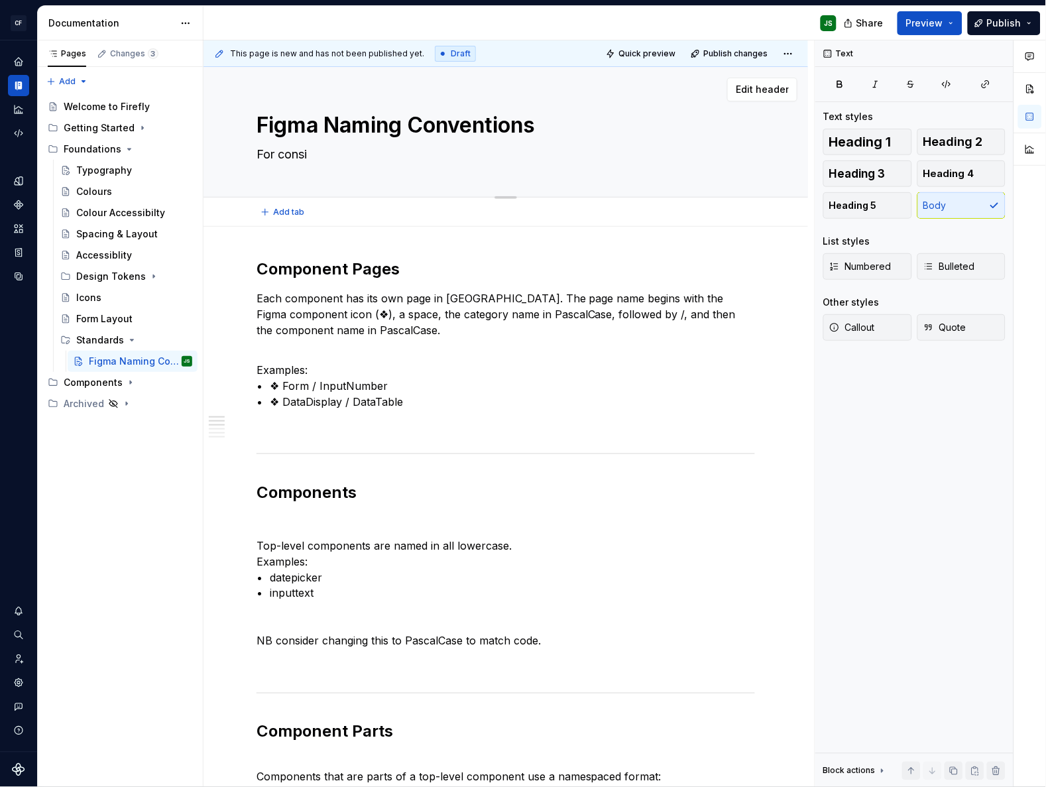
type textarea "For consit"
type textarea "*"
type textarea "For consite"
type textarea "*"
type textarea "For consiten"
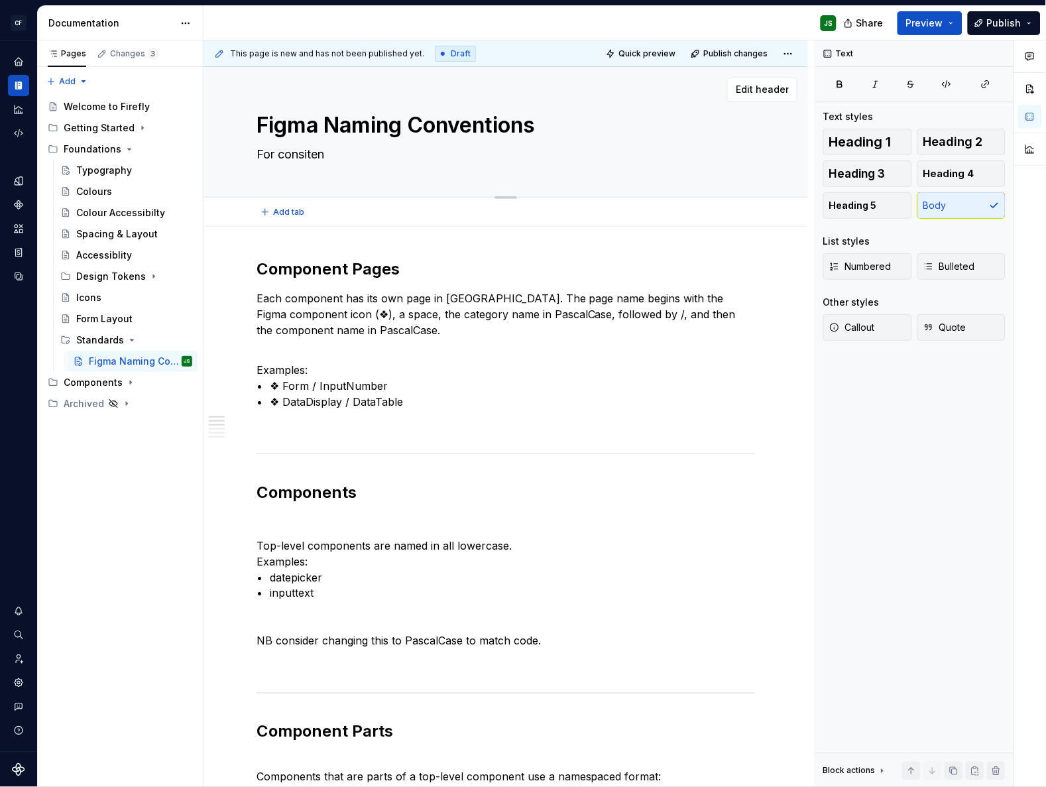
type textarea "*"
type textarea "For consitenc"
type textarea "*"
type textarea "For consitency"
type textarea "*"
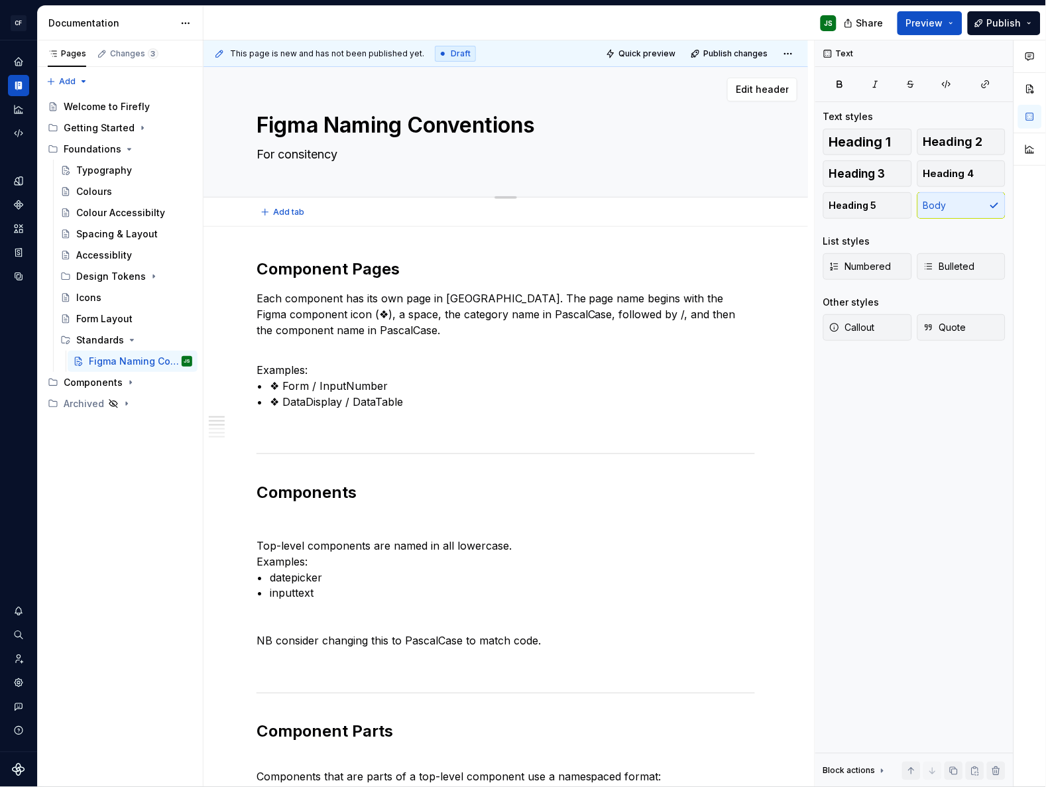
type textarea "For consitency"
type textarea "*"
type textarea "For consitency"
type textarea "*"
type textarea "For consitenc"
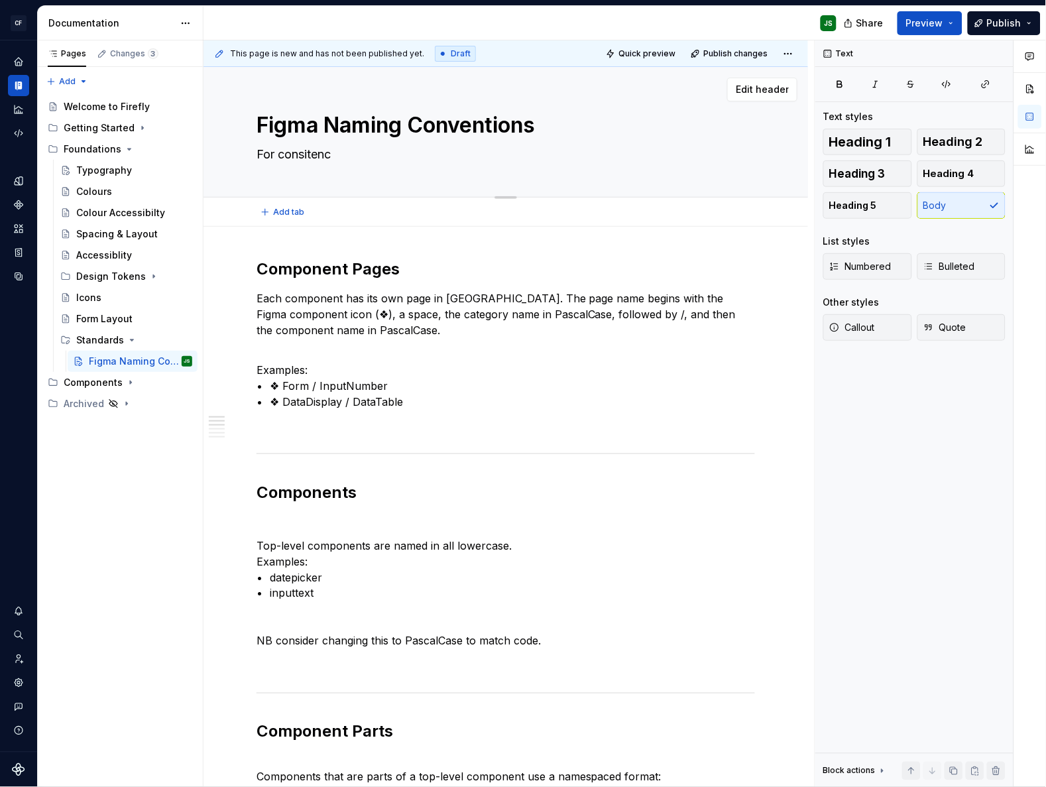
type textarea "*"
type textarea "For consiten"
type textarea "*"
type textarea "For consite"
type textarea "*"
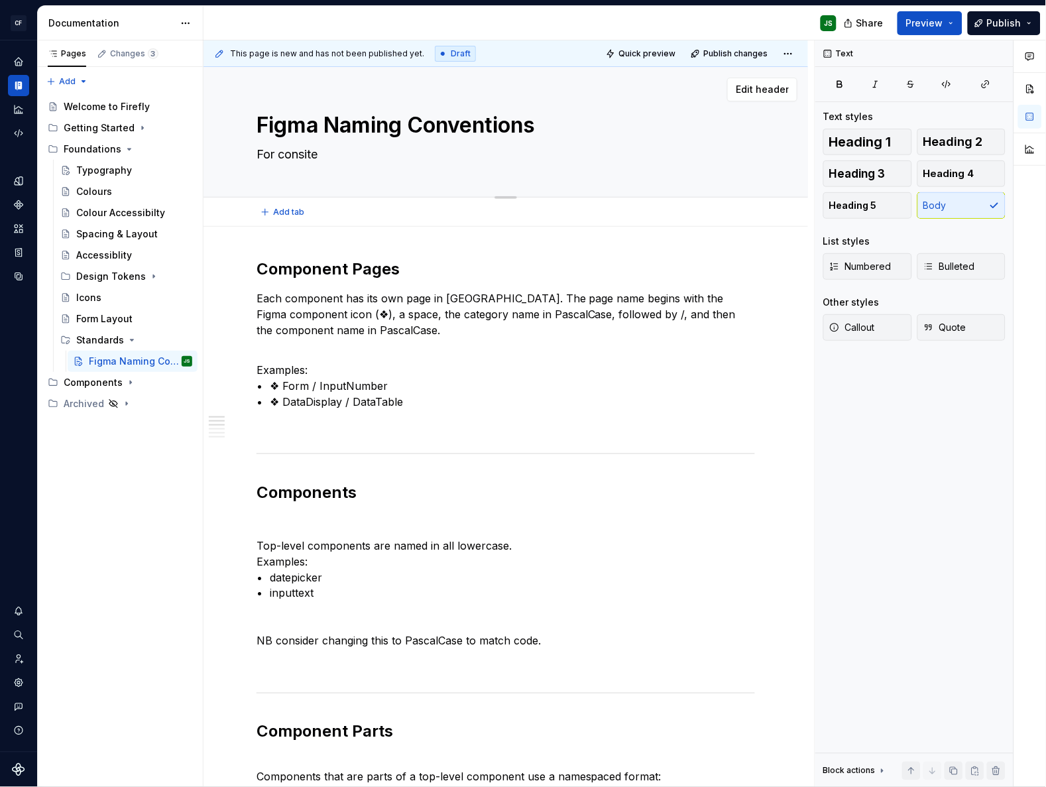
type textarea "For consit"
type textarea "*"
type textarea "For consite"
type textarea "*"
type textarea "For consiten"
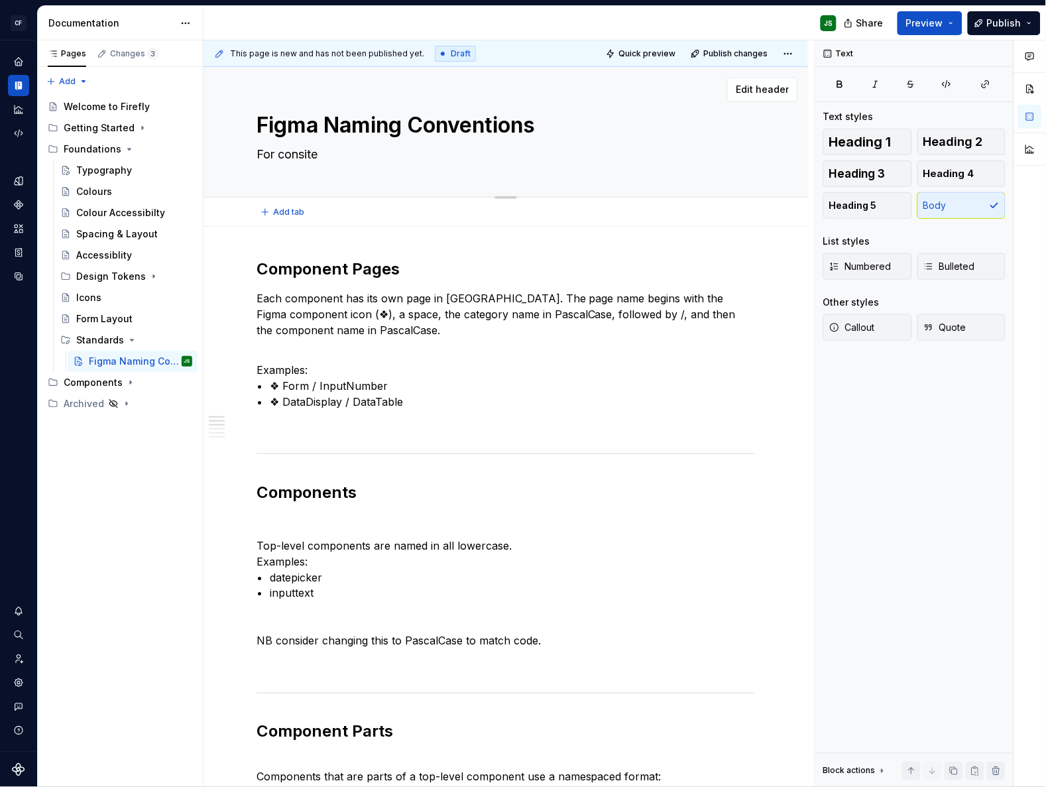
type textarea "*"
type textarea "For consitenc"
type textarea "*"
type textarea "For consitency"
type textarea "*"
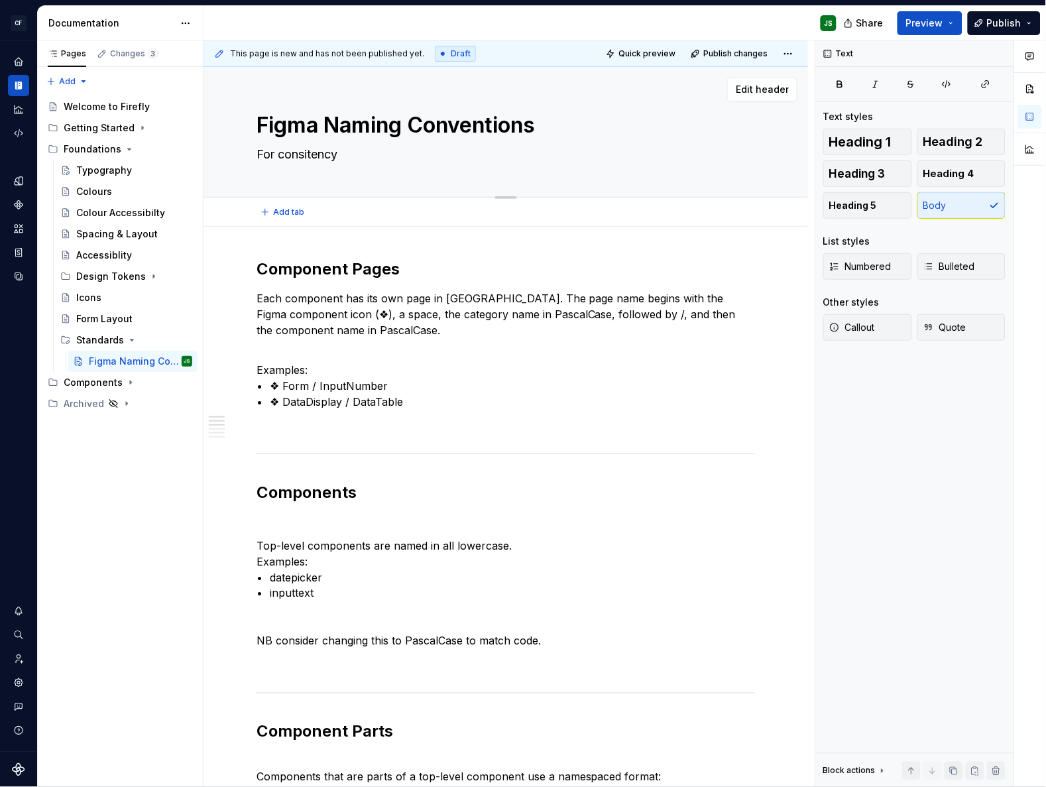
type textarea "For consitency"
type textarea "*"
type textarea "For consitency i"
type textarea "*"
type textarea "For consitency"
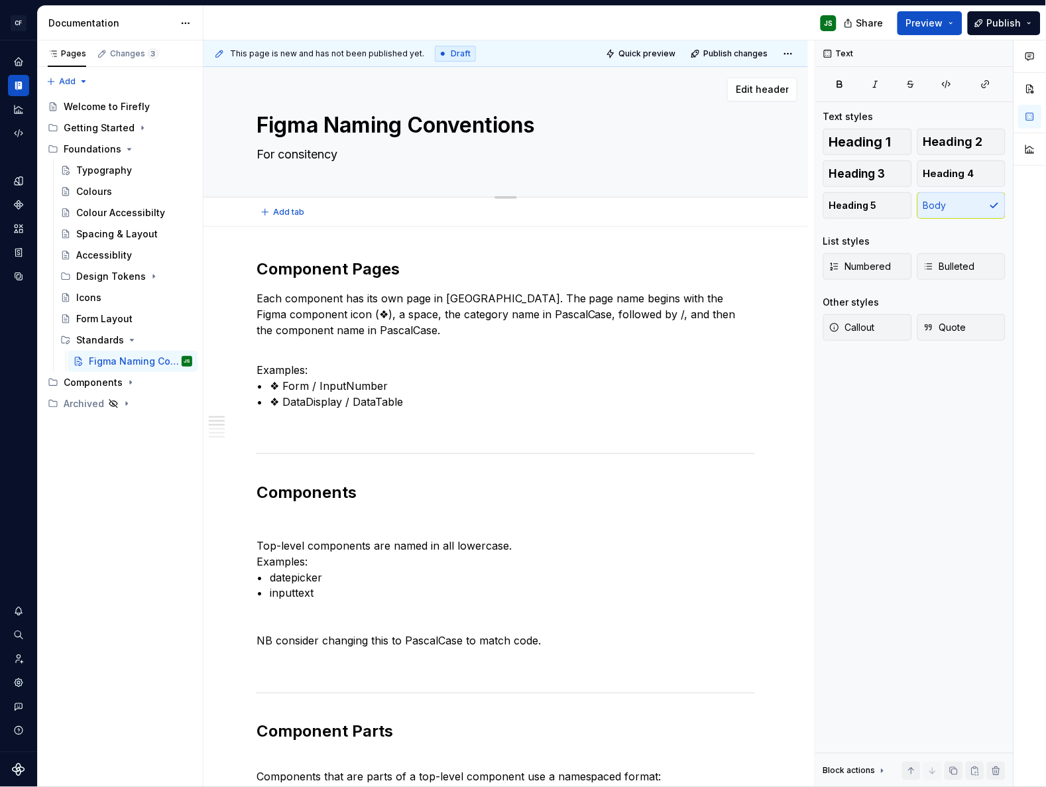
type textarea "*"
type textarea "For consitency"
type textarea "*"
type textarea "For consitenc"
type textarea "*"
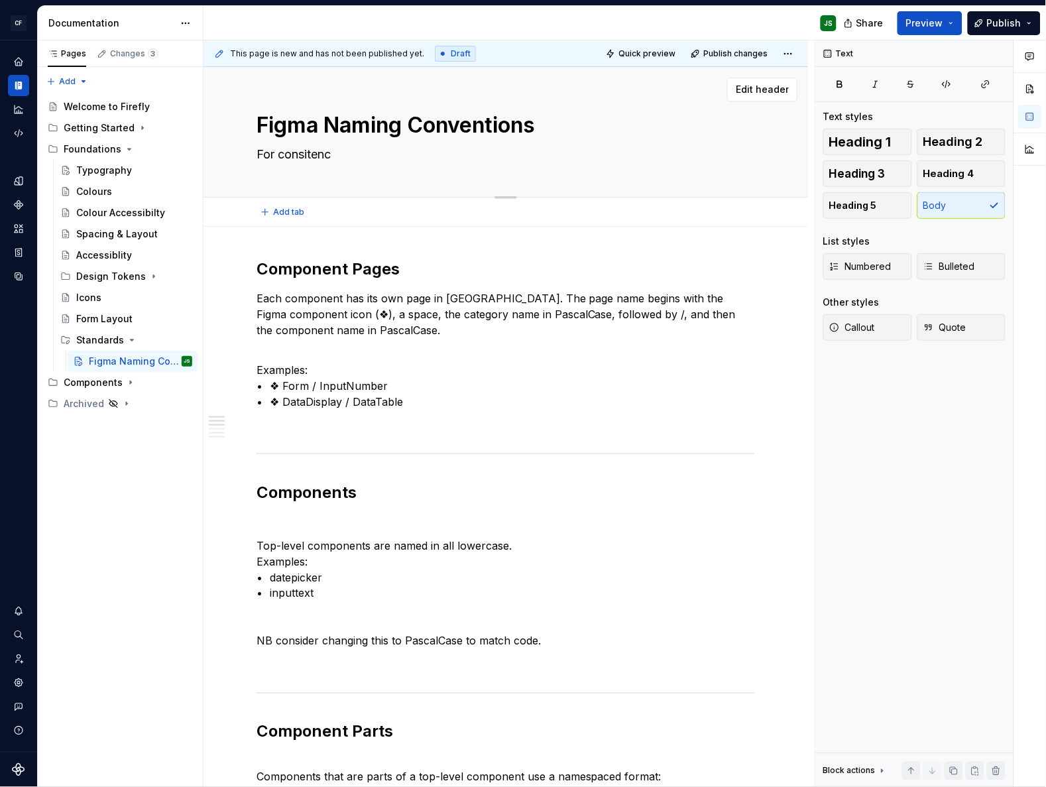
type textarea "For consiten"
type textarea "*"
type textarea "For consite"
type textarea "*"
type textarea "For consiten"
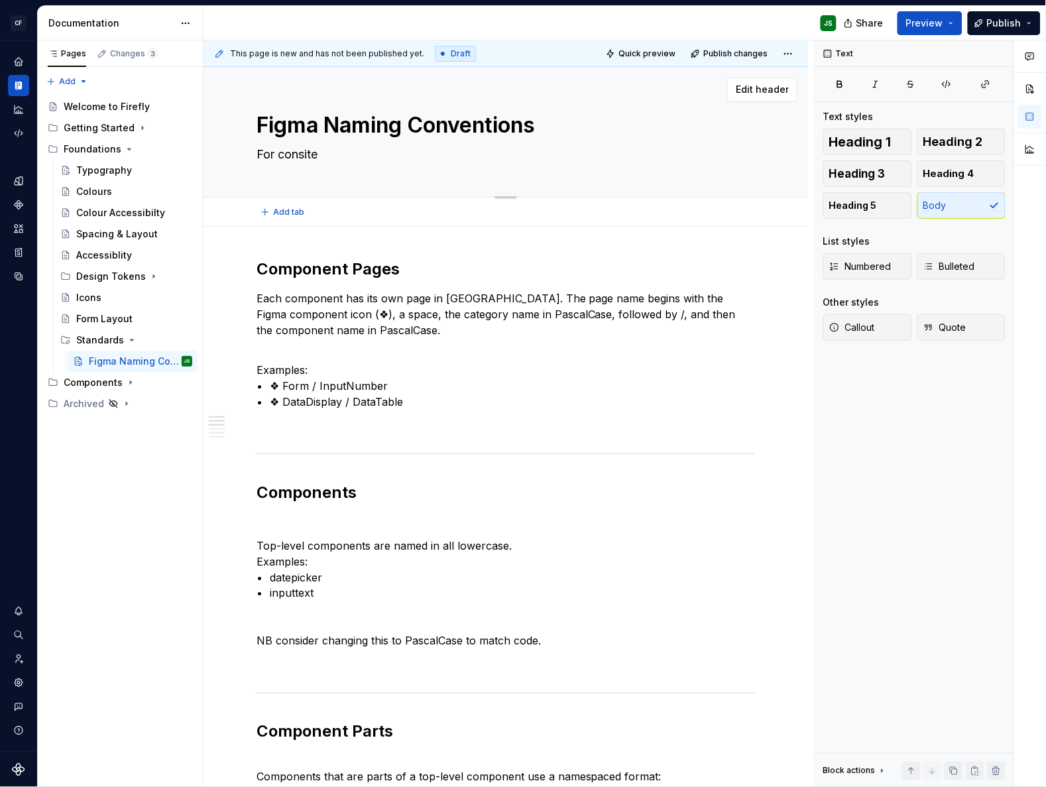
type textarea "*"
type textarea "For consitenc"
type textarea "*"
type textarea "For consitency"
type textarea "*"
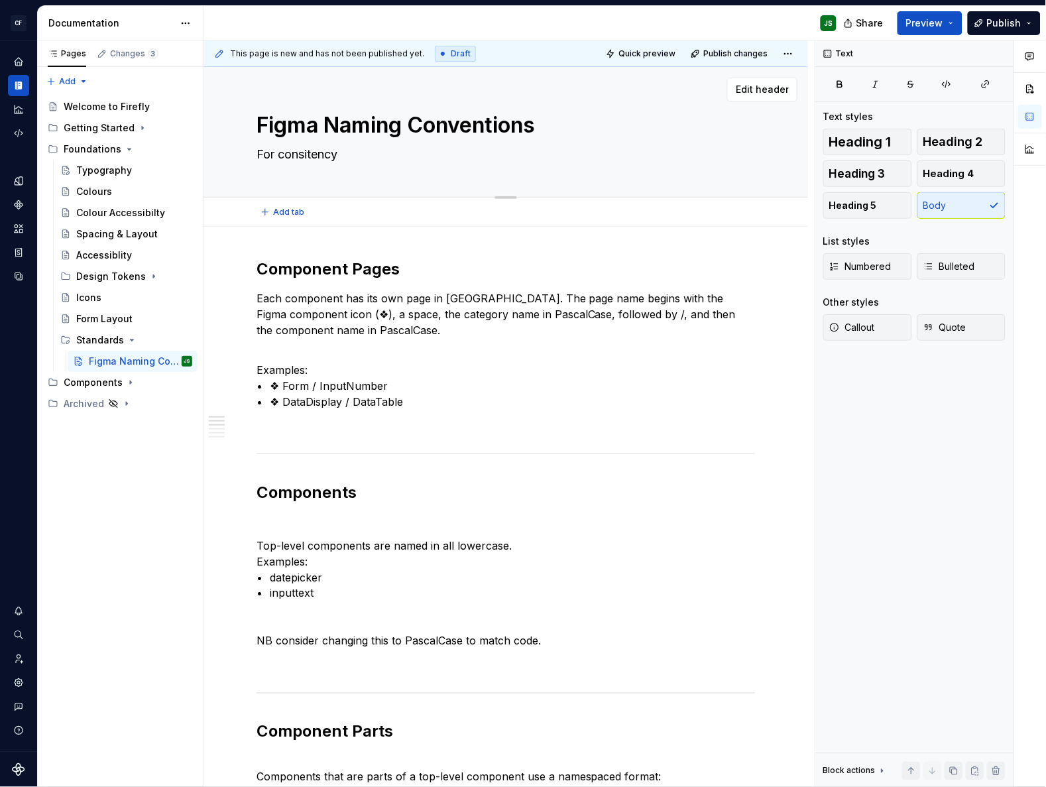
type textarea "For consitency"
type textarea "*"
type textarea "For consitency a"
type textarea "*"
type textarea "For consitency ac"
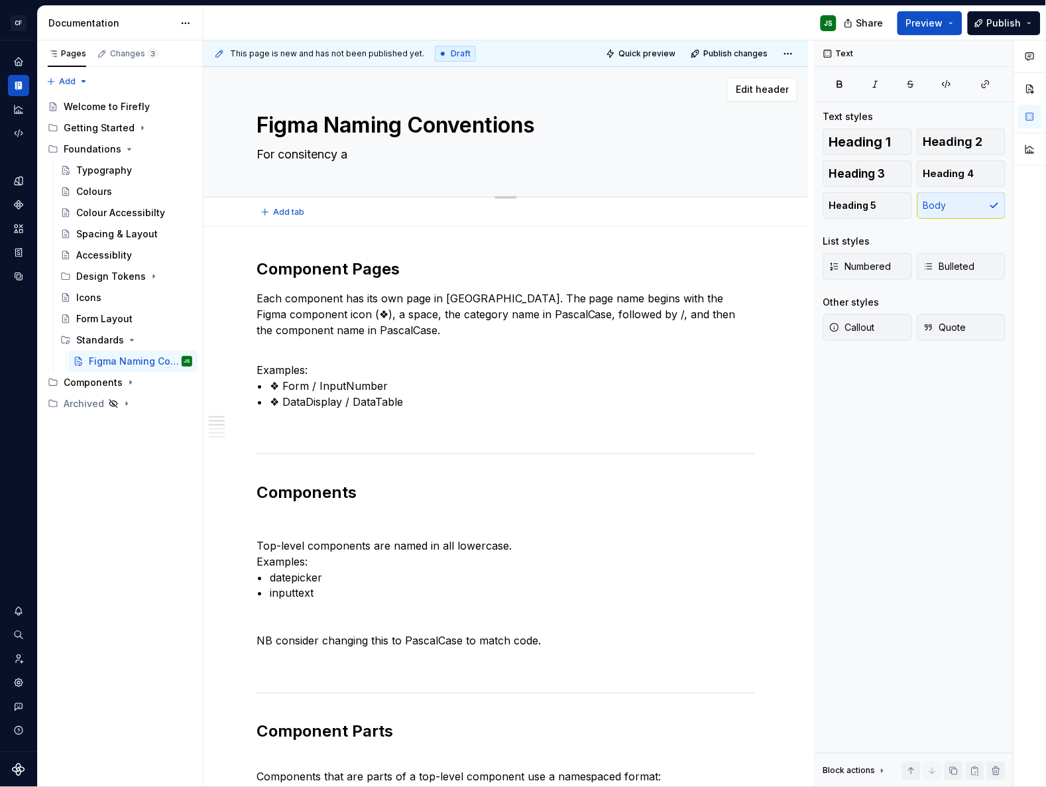
type textarea "*"
type textarea "For consitency acr"
type textarea "*"
type textarea "For consitency acro"
type textarea "*"
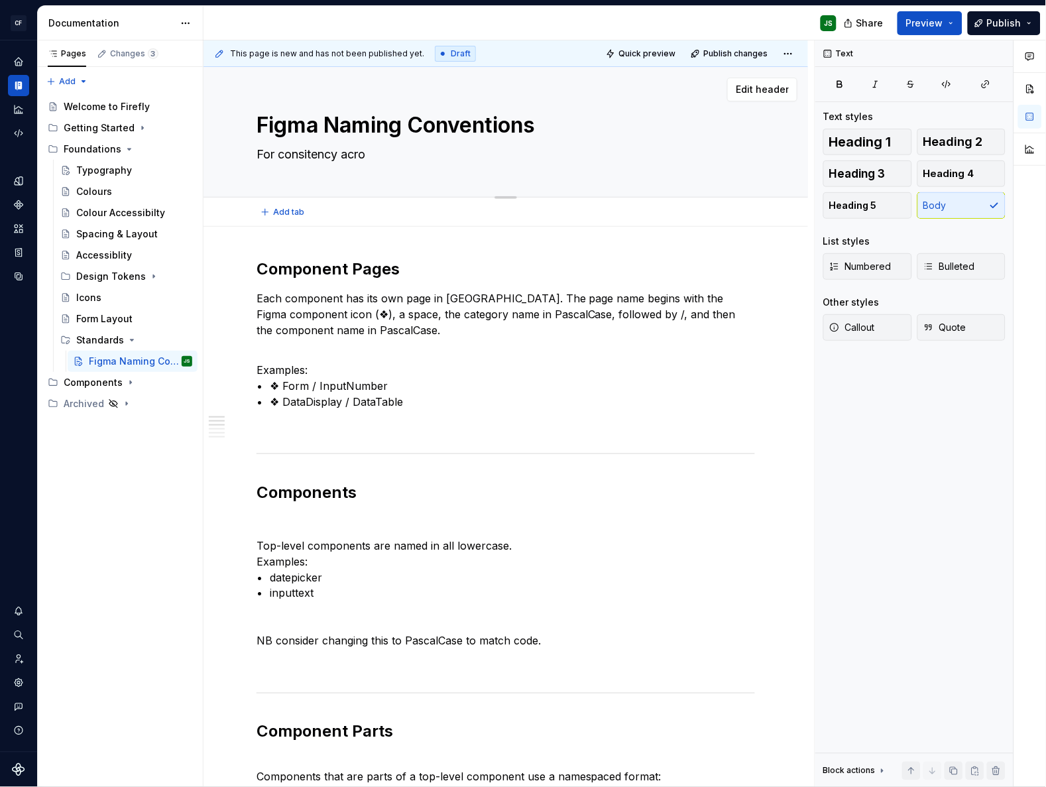
type textarea "For consitency acros"
type textarea "*"
type textarea "For consitency across"
type textarea "*"
type textarea "For consitency across"
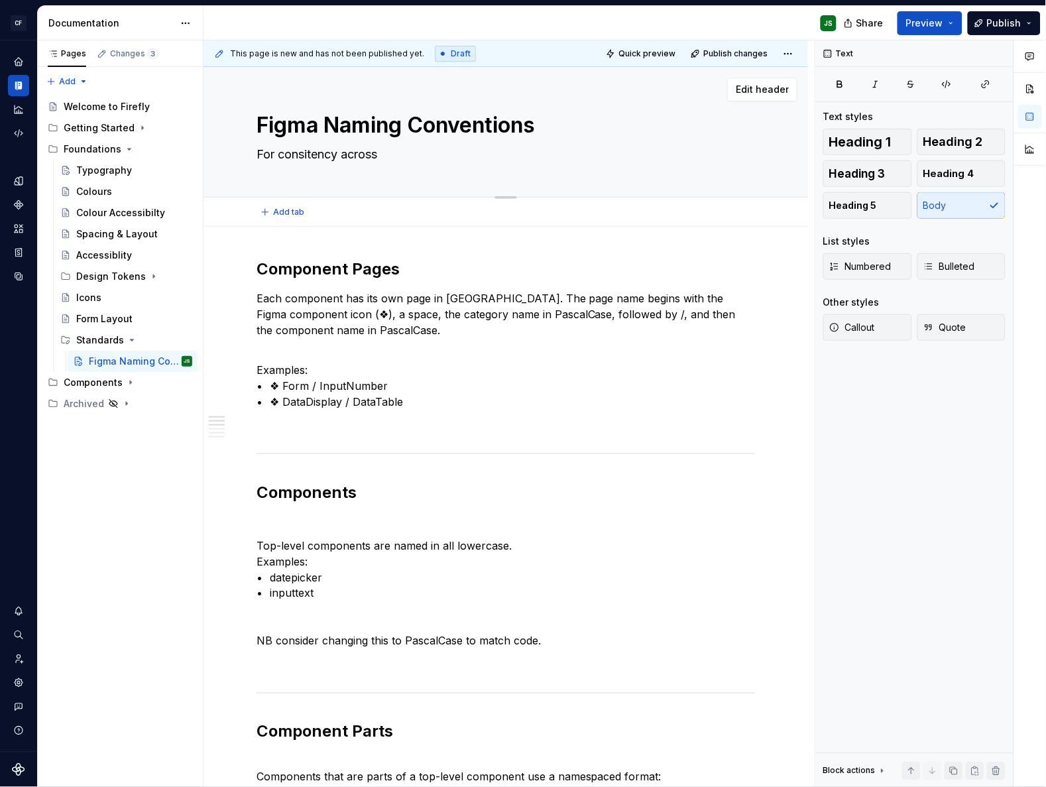
type textarea "*"
type textarea "For consitency across d"
type textarea "*"
type textarea "For consitency across di"
type textarea "*"
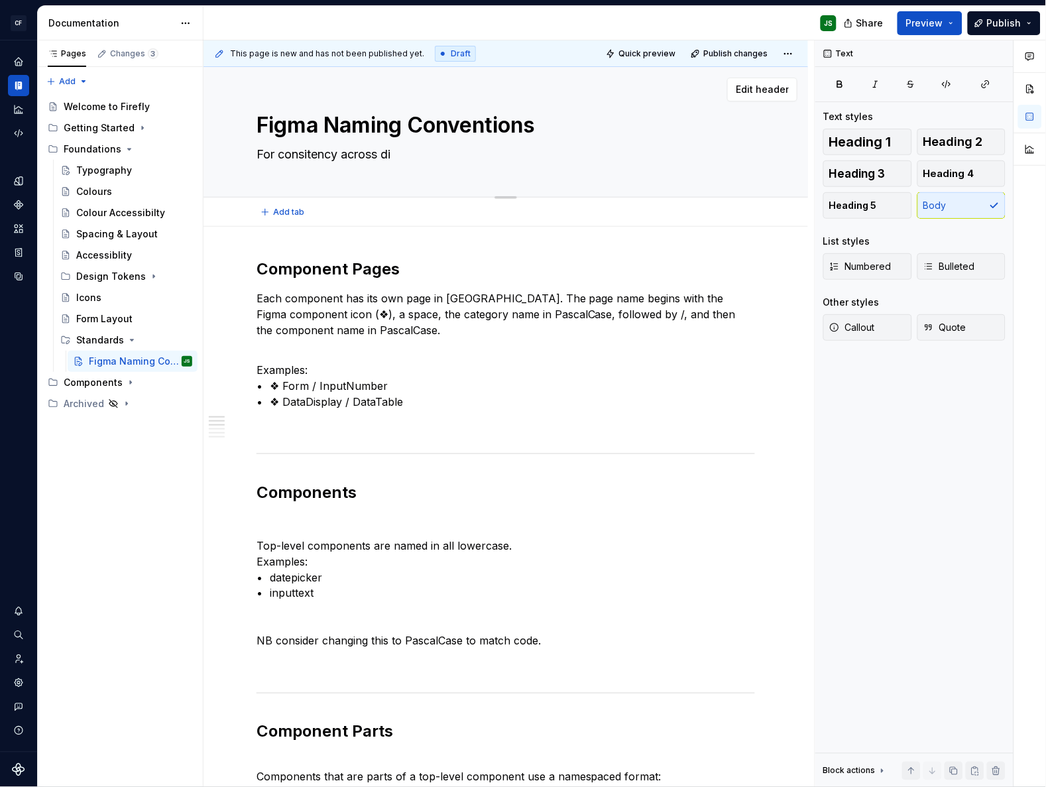
type textarea "For consitency across dif"
type textarea "*"
type textarea "For consitency across diff"
type textarea "*"
type textarea "For consitency across diffe"
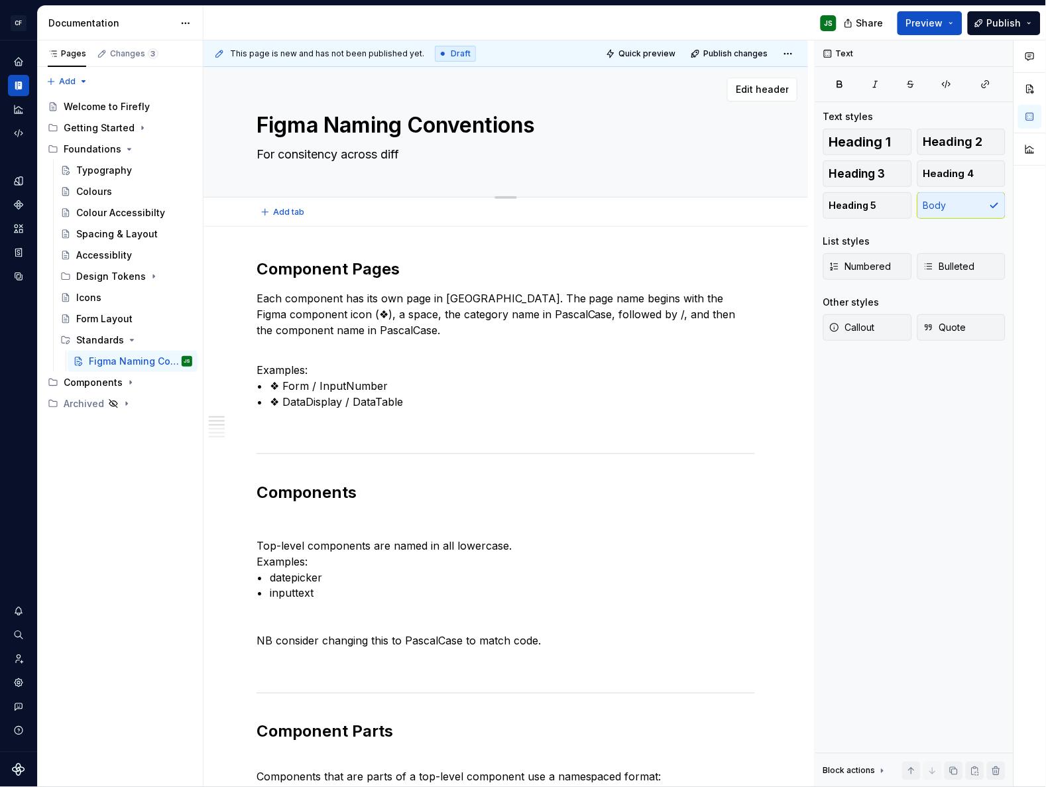
type textarea "*"
type textarea "For consitency across differ"
type textarea "*"
type textarea "For consitency across differe"
type textarea "*"
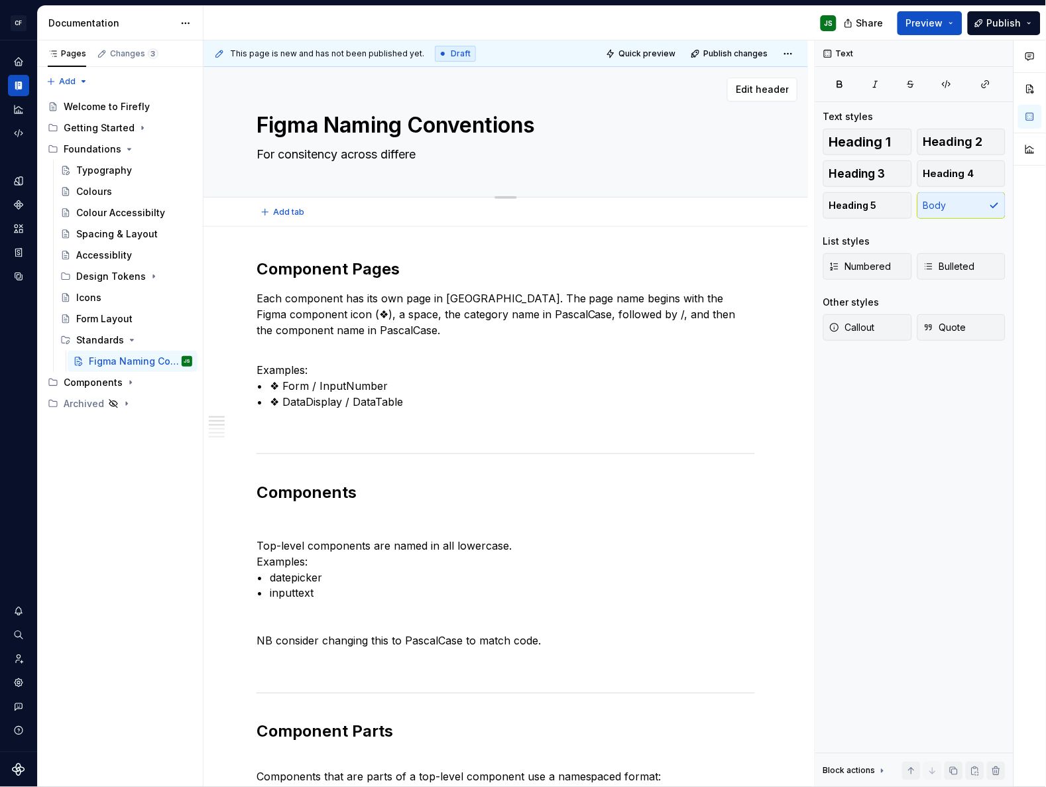
type textarea "For consitency across differen"
type textarea "*"
type textarea "For consitency across different"
type textarea "*"
type textarea "For consitency across different"
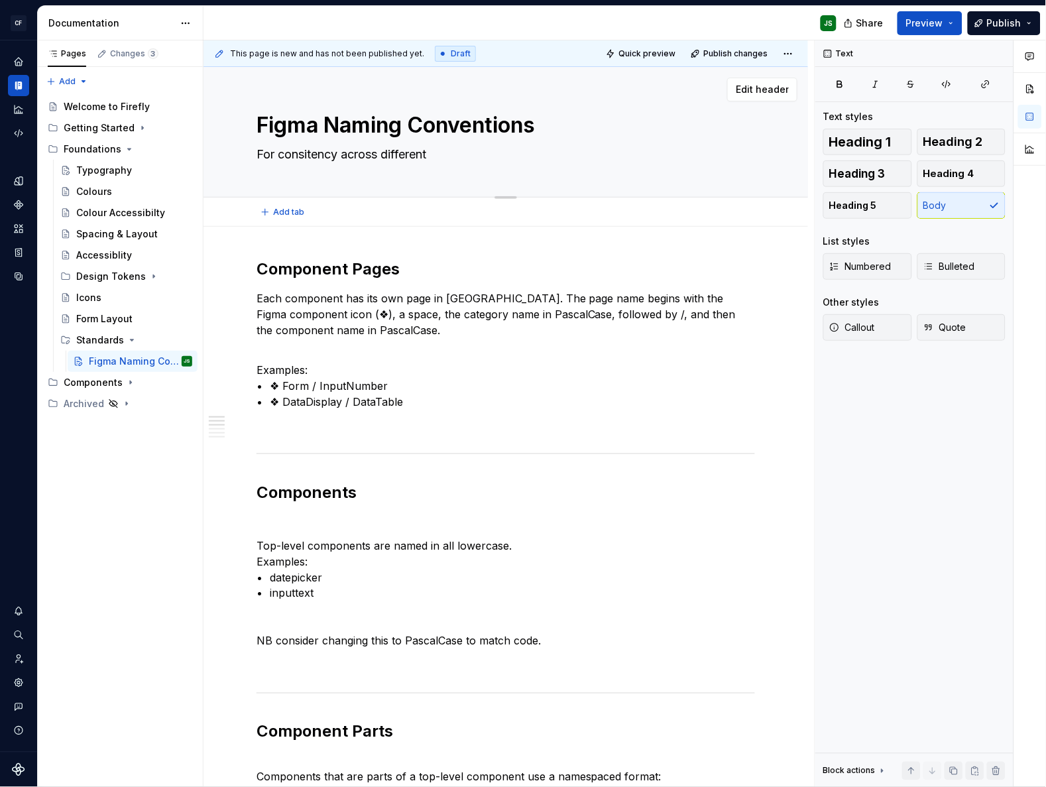
type textarea "*"
type textarea "For consitency across different d"
type textarea "*"
type textarea "For consitency across different de"
type textarea "*"
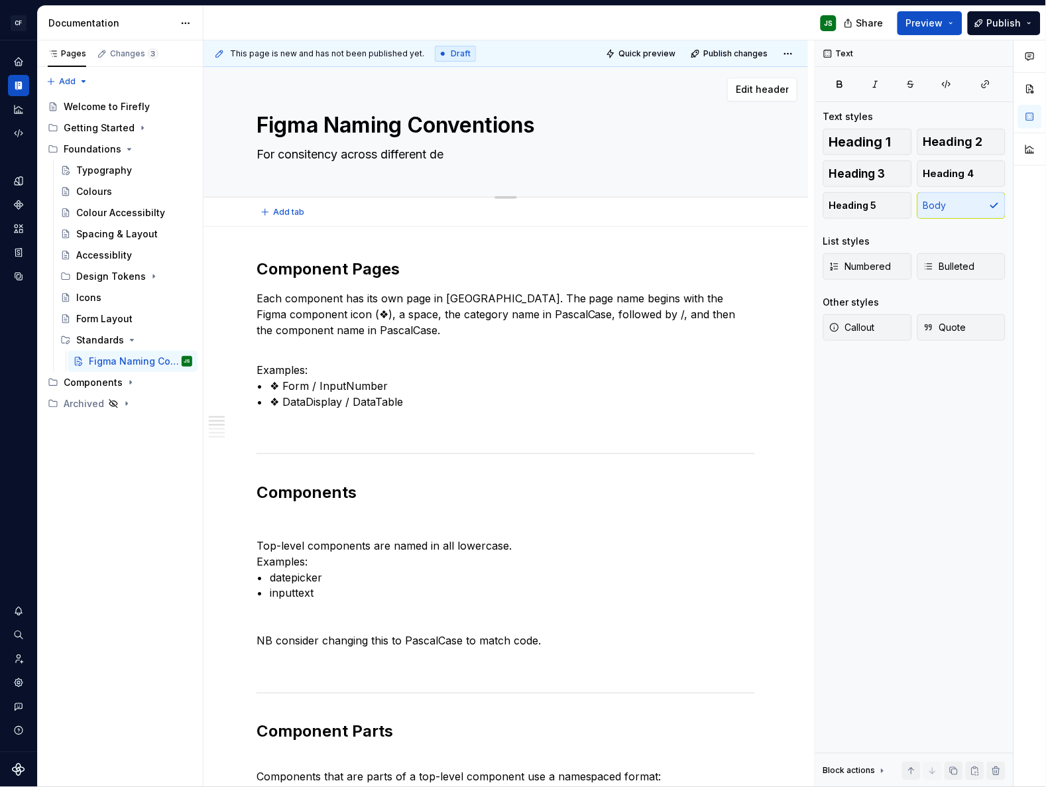
type textarea "For consitency across different des"
type textarea "*"
type textarea "For consitency across different desi"
type textarea "*"
type textarea "For consitency across different desig"
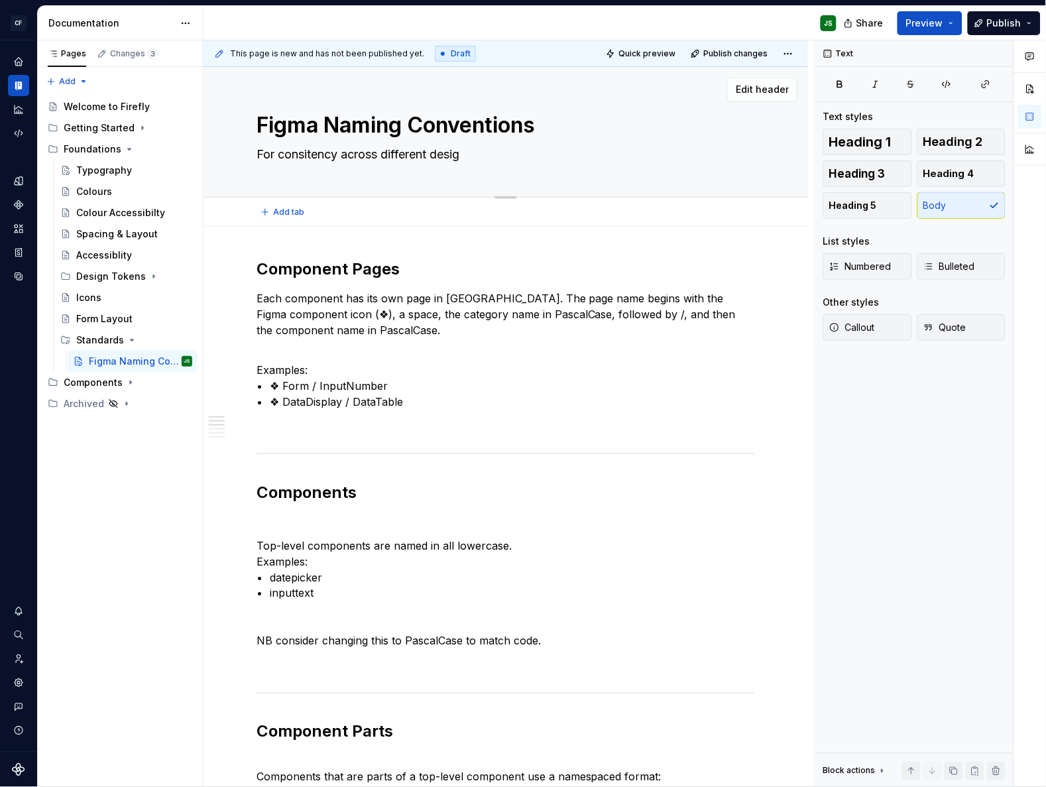
type textarea "*"
type textarea "For consitency across different design"
type textarea "*"
type textarea "For consitency across different designs"
type textarea "*"
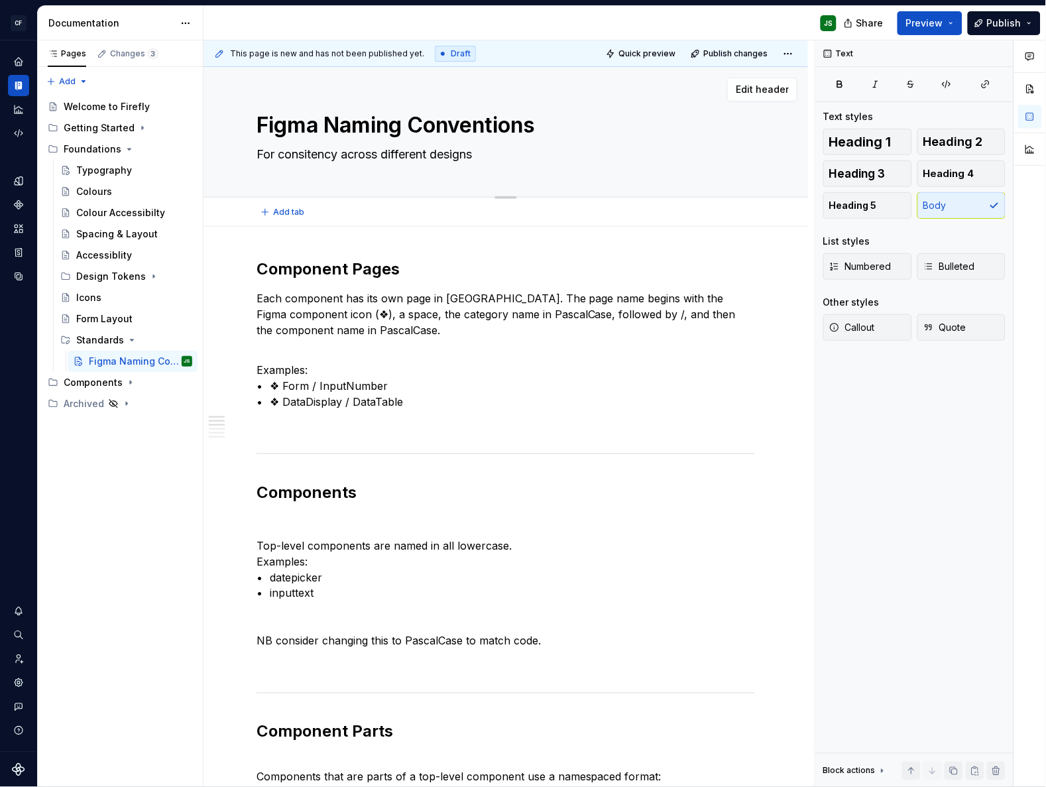
type textarea "For consitency across different design"
type textarea "*"
type textarea "For consitency across different desig"
type textarea "*"
type textarea "For consitency across different desi"
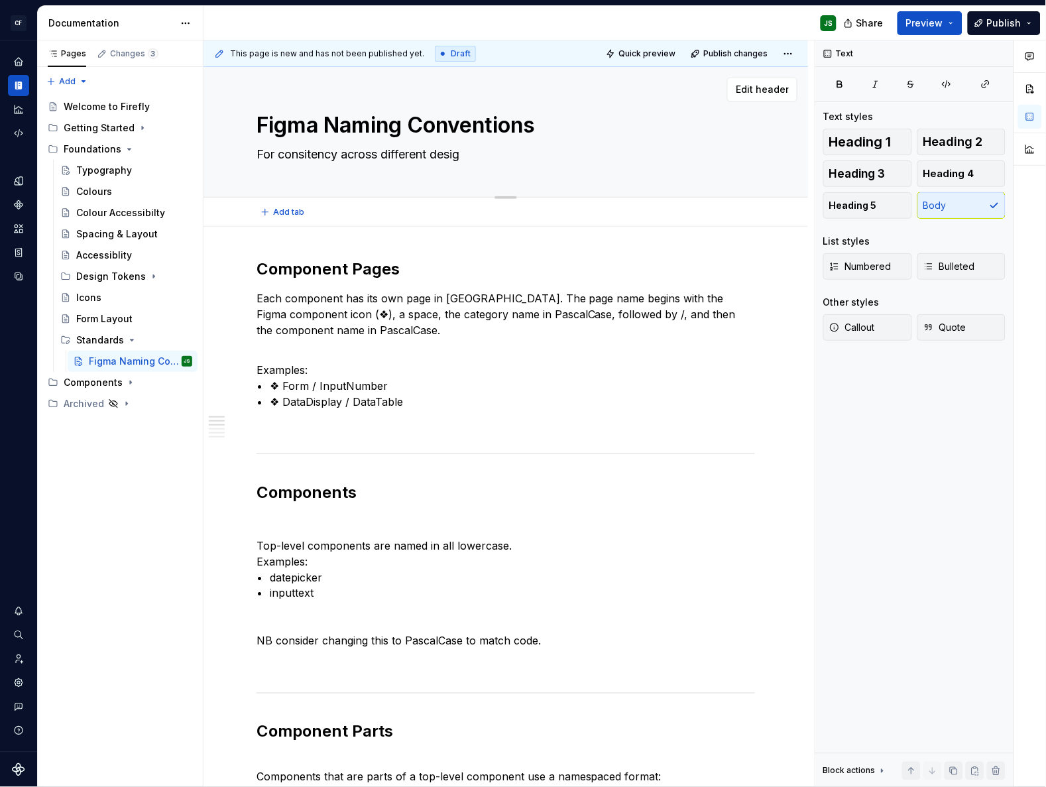
type textarea "*"
type textarea "For consitency across different des"
type textarea "*"
type textarea "For consitency across different de"
type textarea "*"
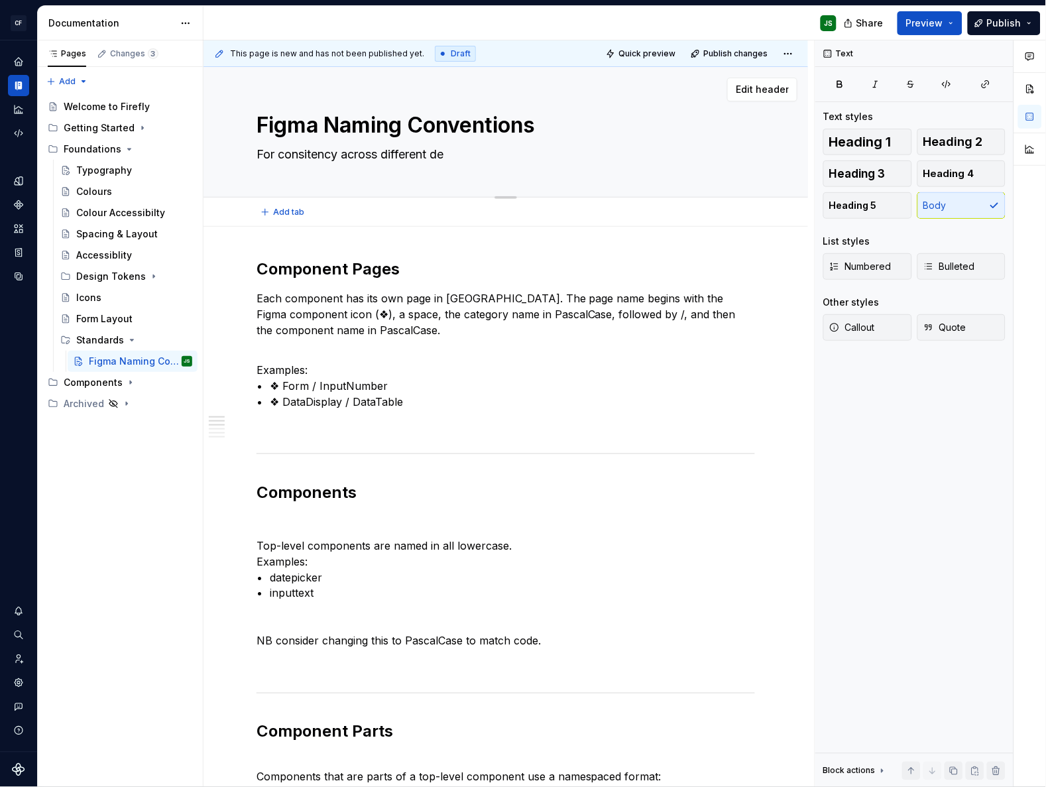
type textarea "For consitency across different d"
type textarea "*"
type textarea "For consitency across different"
type textarea "*"
type textarea "For consitency across different c"
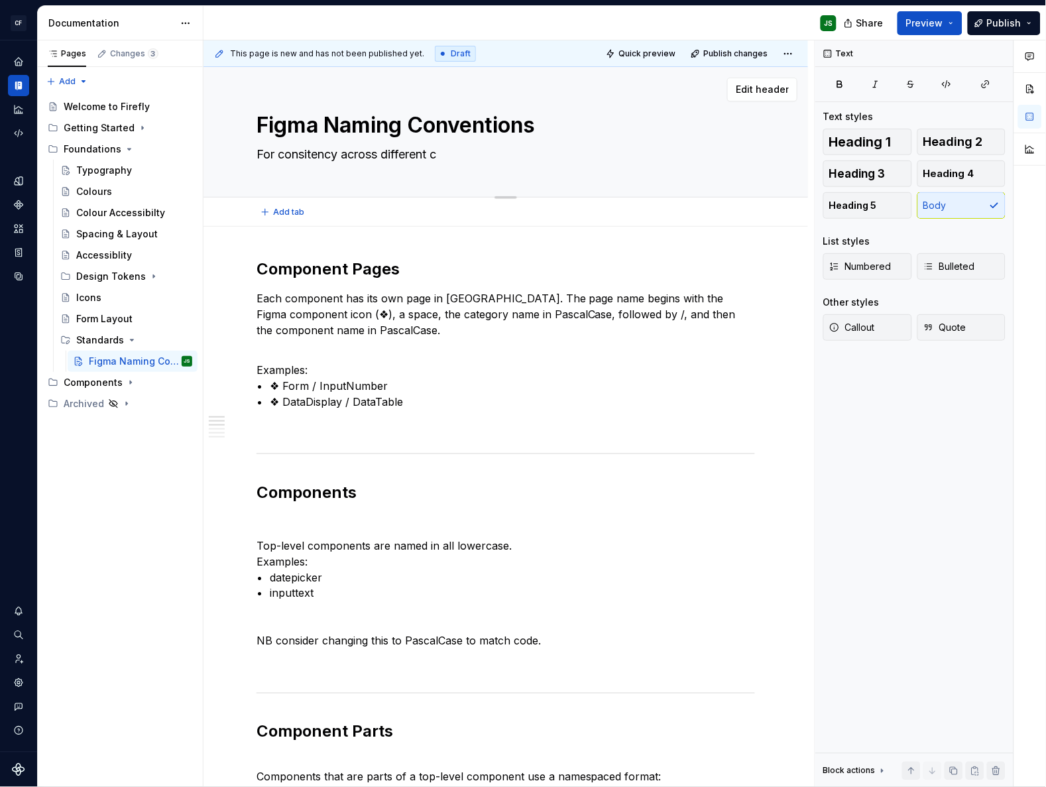
type textarea "*"
type textarea "For consitency across different co"
type textarea "*"
type textarea "For consitency across different com"
type textarea "*"
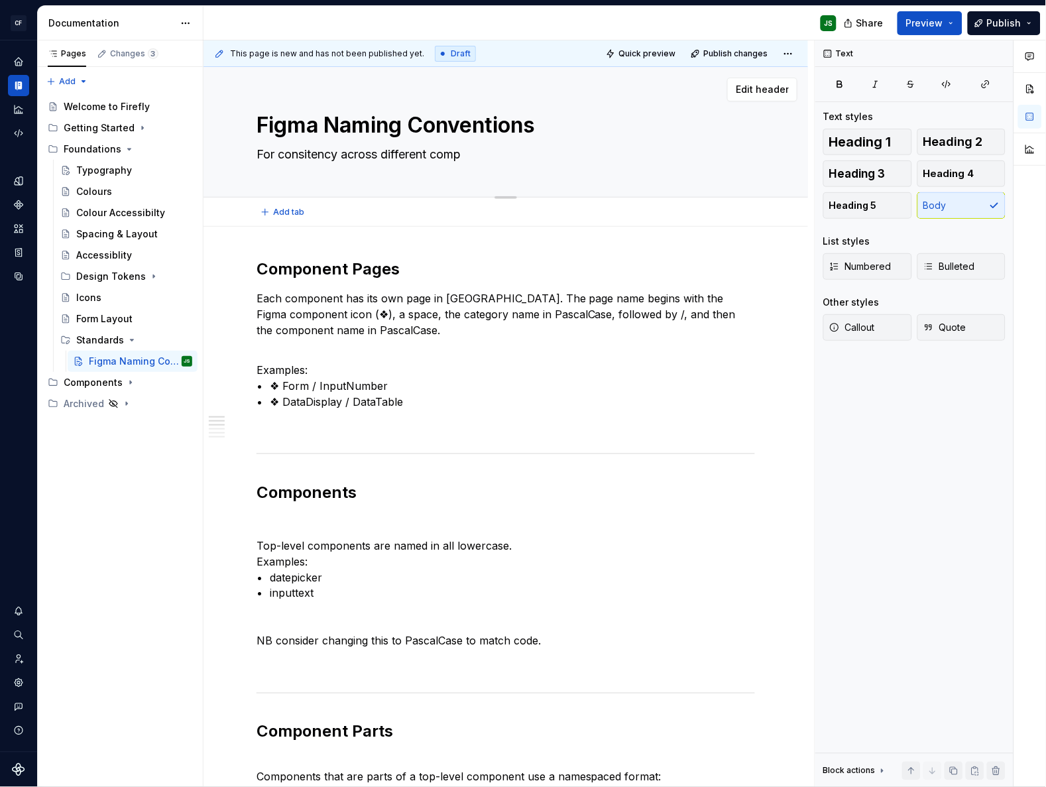
type textarea "For consitency across different compo"
type textarea "*"
type textarea "For consitency across different compoe"
type textarea "*"
type textarea "For consitency across different compoen"
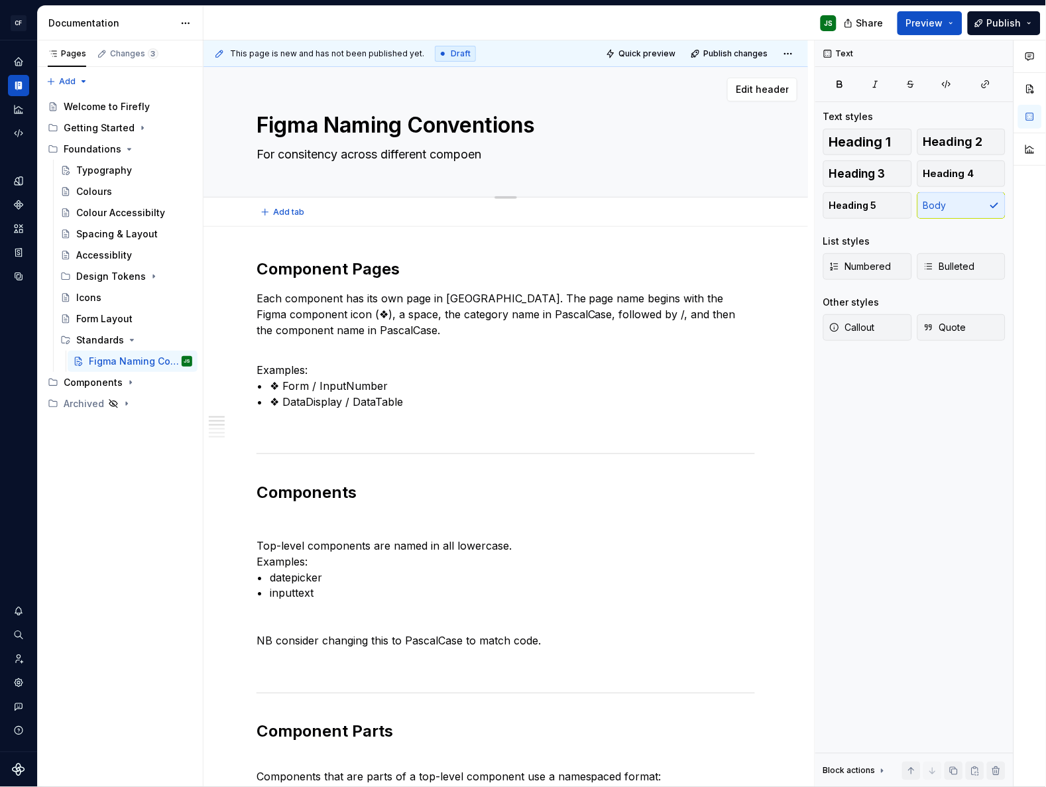
type textarea "*"
type textarea "For consitency across different compoent"
type textarea "*"
type textarea "For consitency across different compoent"
type textarea "*"
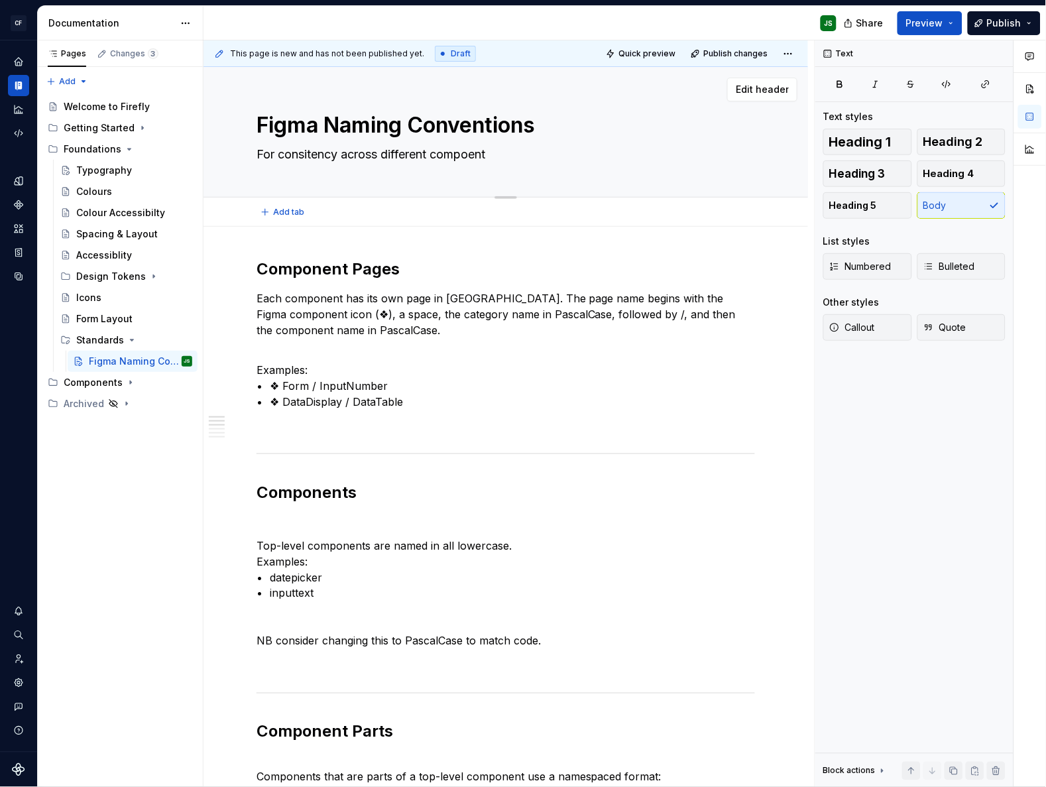
type textarea "For consitency across different compoent d"
type textarea "*"
type textarea "For consitency across different compoent de"
type textarea "*"
type textarea "For consitency across different compoent dei"
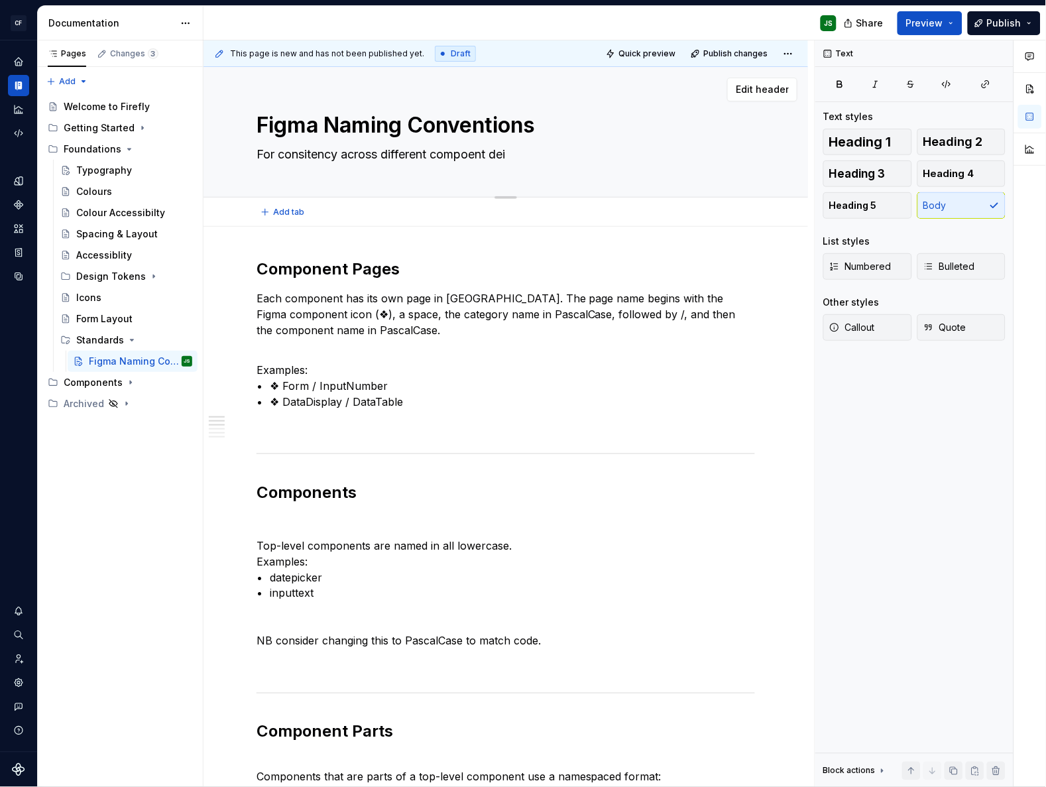
type textarea "*"
type textarea "For consitency across different compoent [PERSON_NAME]"
type textarea "*"
type textarea "For consitency across different compoent [DEMOGRAPHIC_DATA]"
type textarea "*"
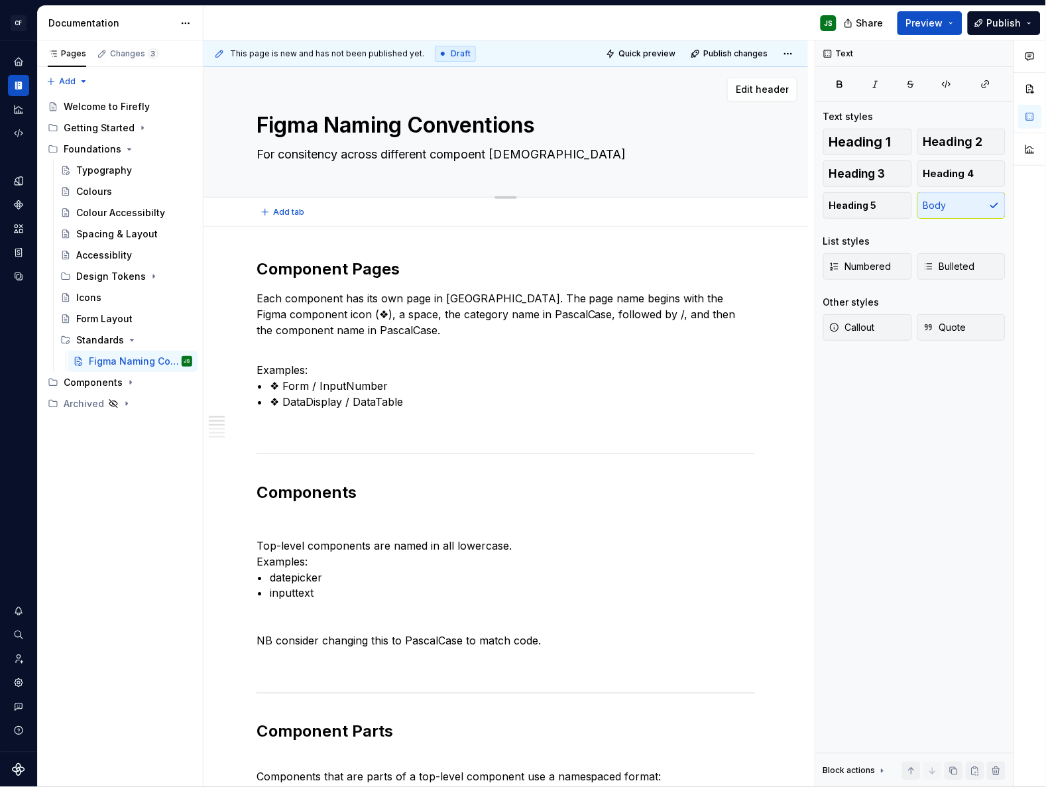
type textarea "For consitency across different compoent deisgn"
type textarea "*"
type textarea "For consitency across different compoent deisgns"
type textarea "*"
type textarea "For consitency across different compoent deisgns"
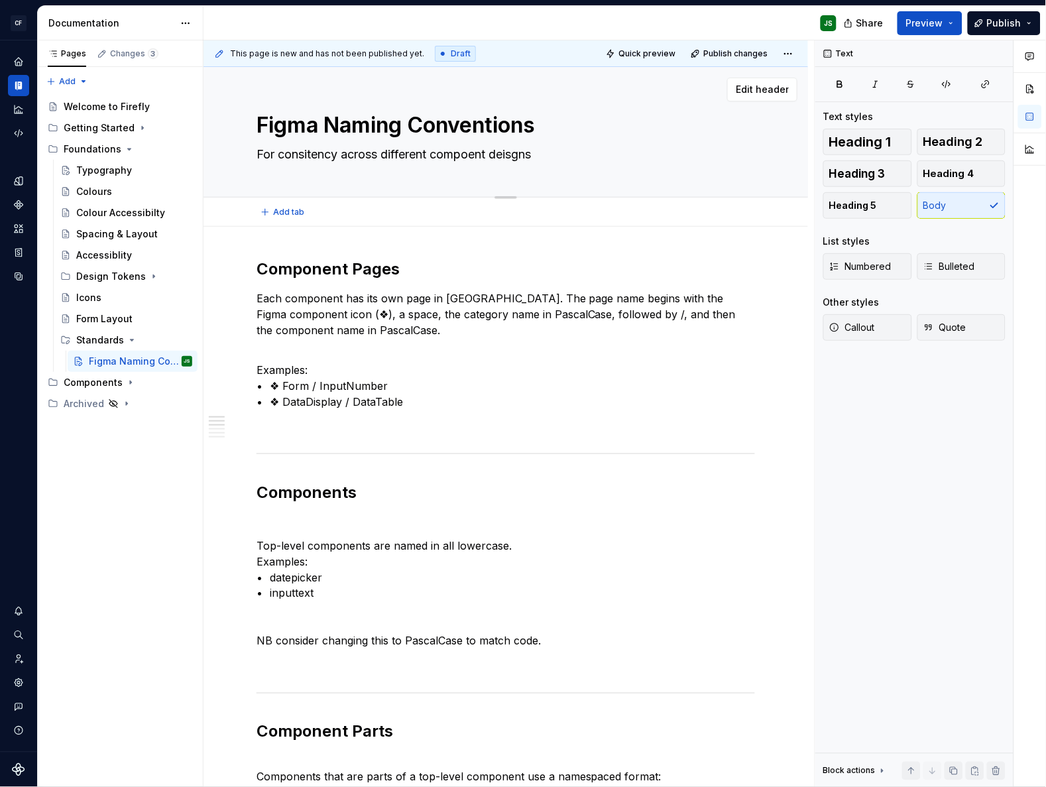
type textarea "*"
type textarea "For consitency across different compoent deisgns i"
type textarea "*"
type textarea "For consitency across different compoent [DEMOGRAPHIC_DATA] in"
type textarea "*"
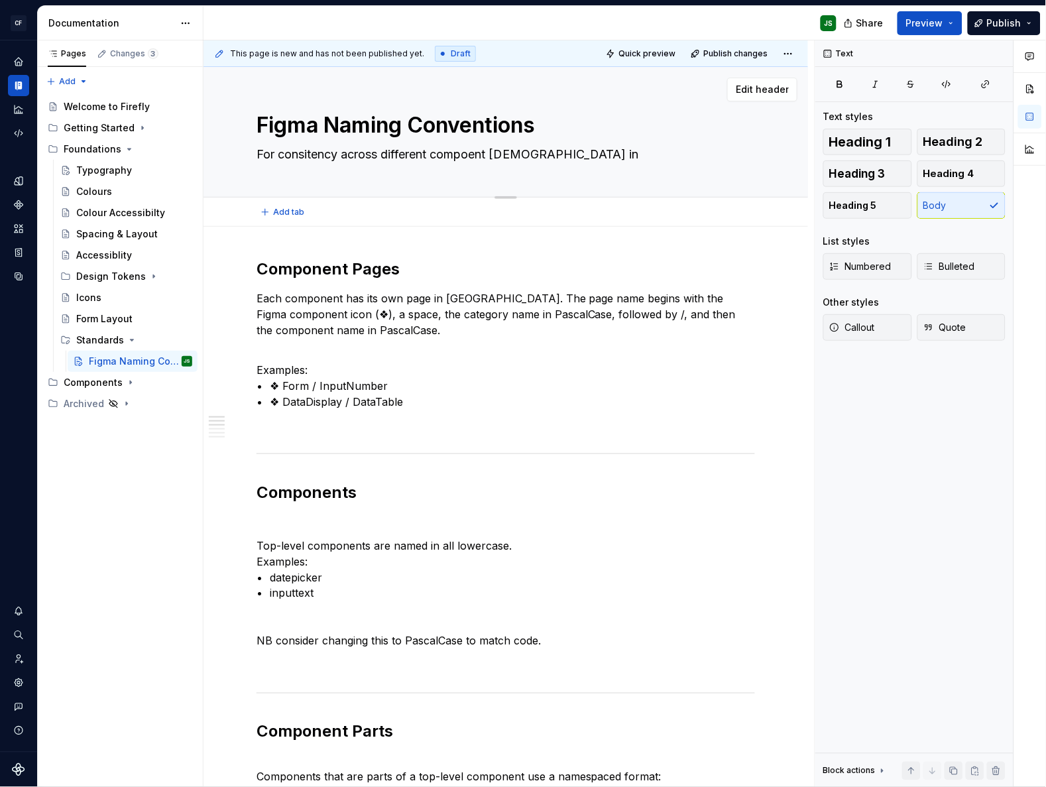
type textarea "For consitency across different compoent [DEMOGRAPHIC_DATA] in"
type textarea "*"
type textarea "For consitency across different compoent deisgns in F"
type textarea "*"
type textarea "For consitency across different compoent deisgns in Fig"
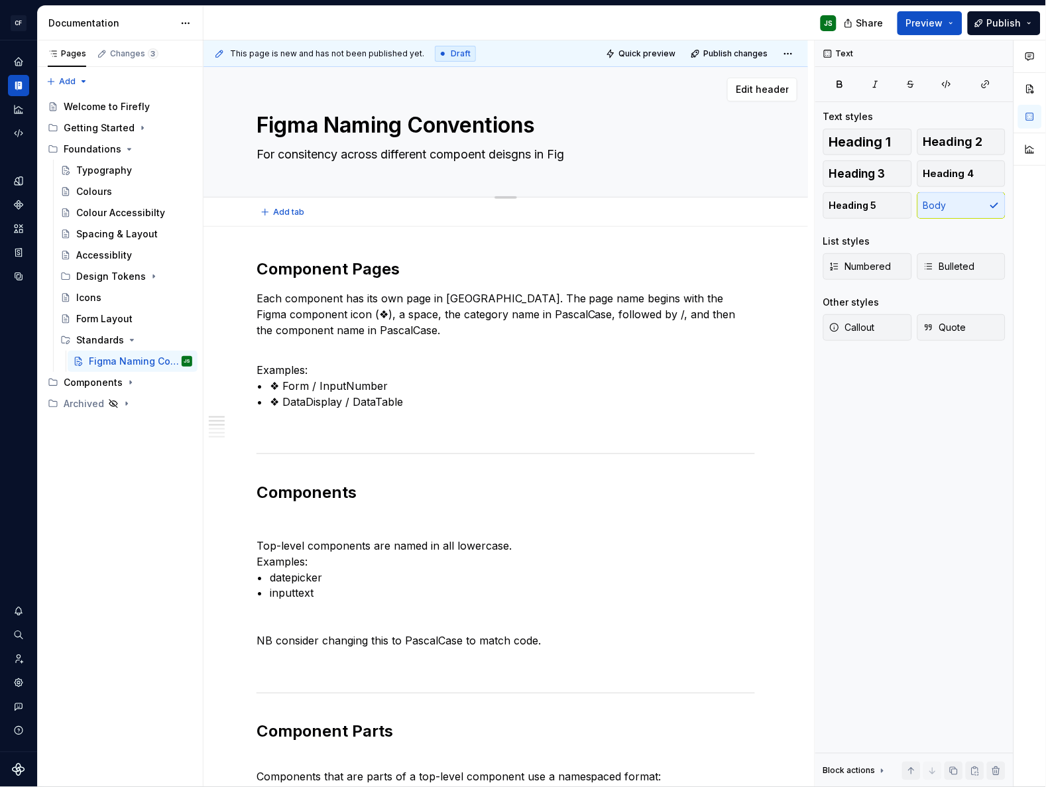
type textarea "*"
type textarea "For consitency across different compoent deisgns in Fig,"
type textarea "*"
type textarea "For consitency across different compoent deisgns in Fig"
type textarea "*"
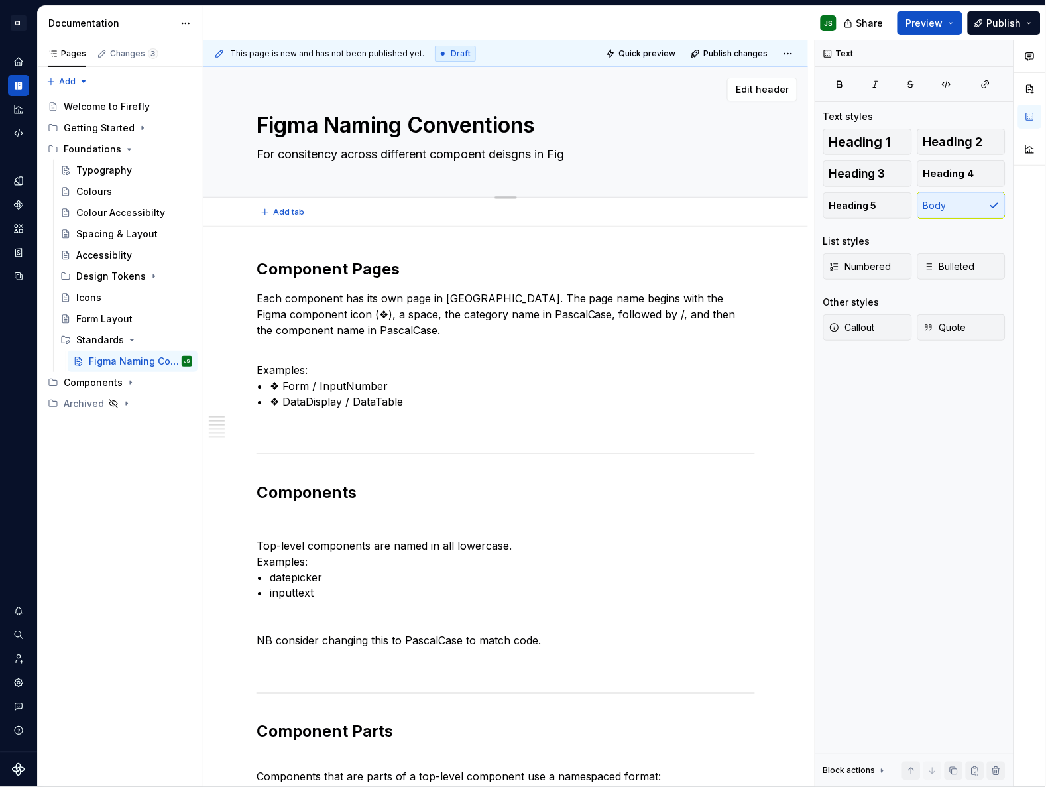
type textarea "For consitency across different compoent deisgns in Figm"
type textarea "*"
type textarea "For consitency across different compoent deisgns in [GEOGRAPHIC_DATA]"
type textarea "*"
type textarea "For consitency across different compoent deisgns in [GEOGRAPHIC_DATA]"
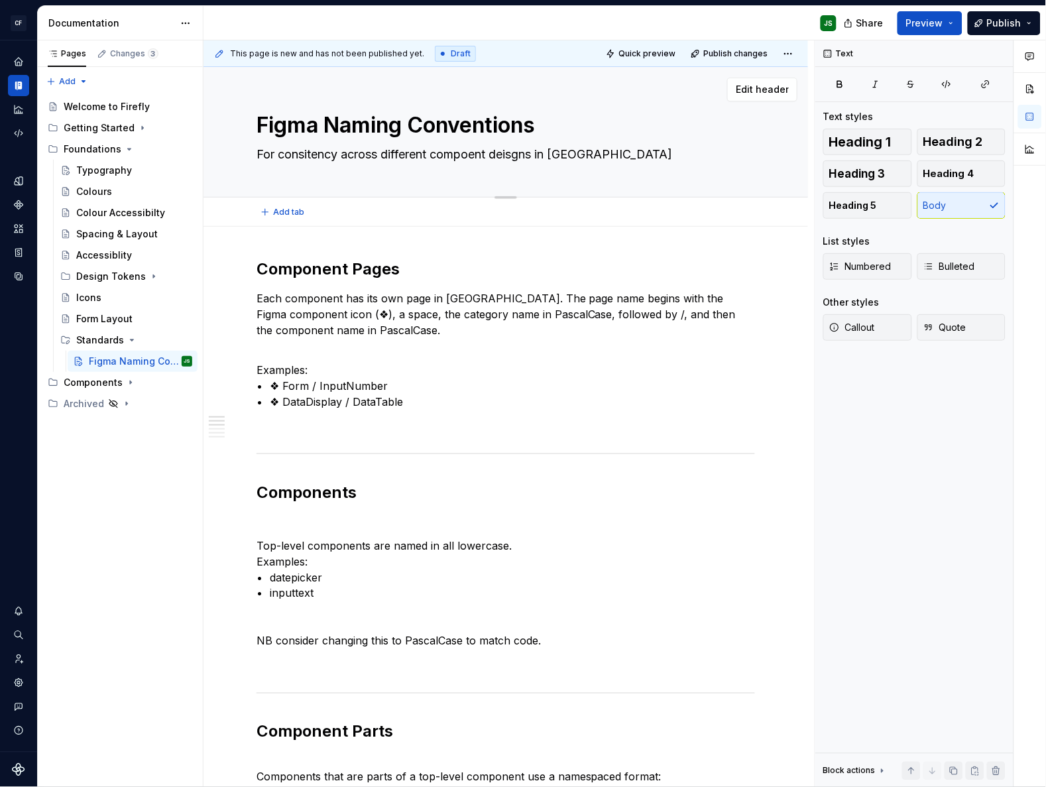
type textarea "*"
type textarea "For consitency across different compoent deisgns in [GEOGRAPHIC_DATA]"
type textarea "*"
type textarea "For consitency across different compoent deisgns in [GEOGRAPHIC_DATA],"
type textarea "*"
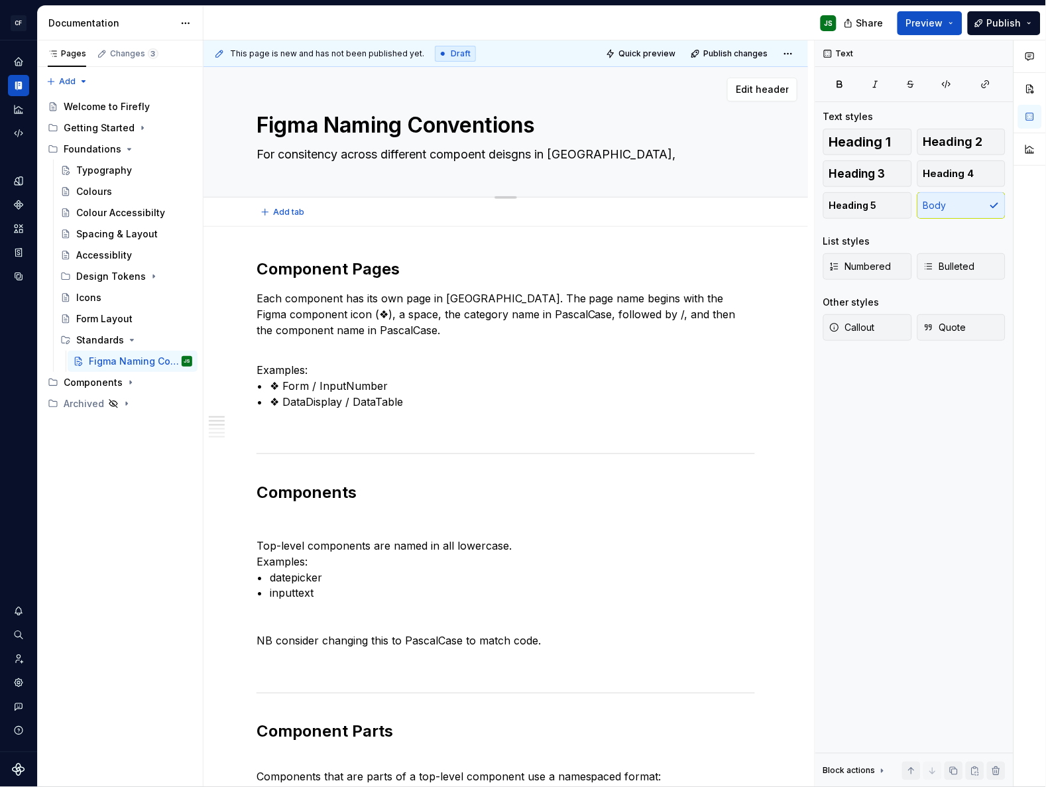
type textarea "For consitency across different compoent deisgns in [GEOGRAPHIC_DATA],"
type textarea "*"
type textarea "For consitency across different compoent deisgns in [GEOGRAPHIC_DATA], a"
type textarea "*"
type textarea "For consitency across different compoent deisgns in [GEOGRAPHIC_DATA], as"
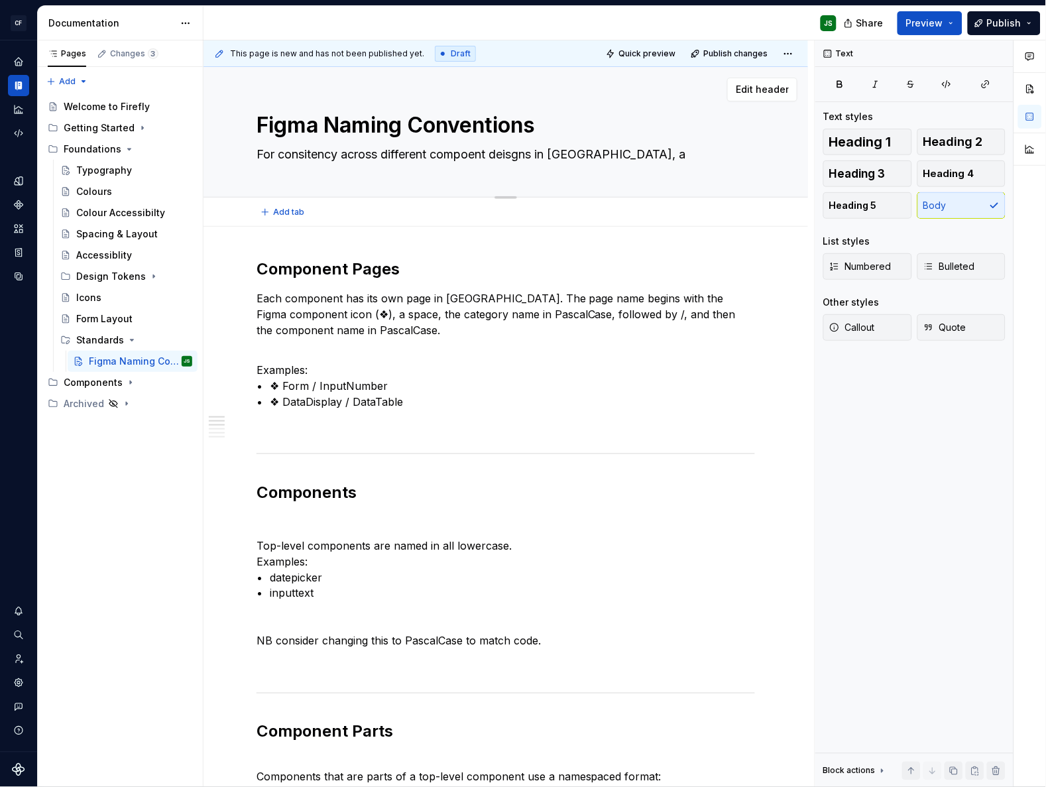
type textarea "*"
type textarea "For consitency across different compoent deisgns in [GEOGRAPHIC_DATA], as"
type textarea "*"
type textarea "For consitency across different compoent deisgns in [GEOGRAPHIC_DATA], as s"
type textarea "*"
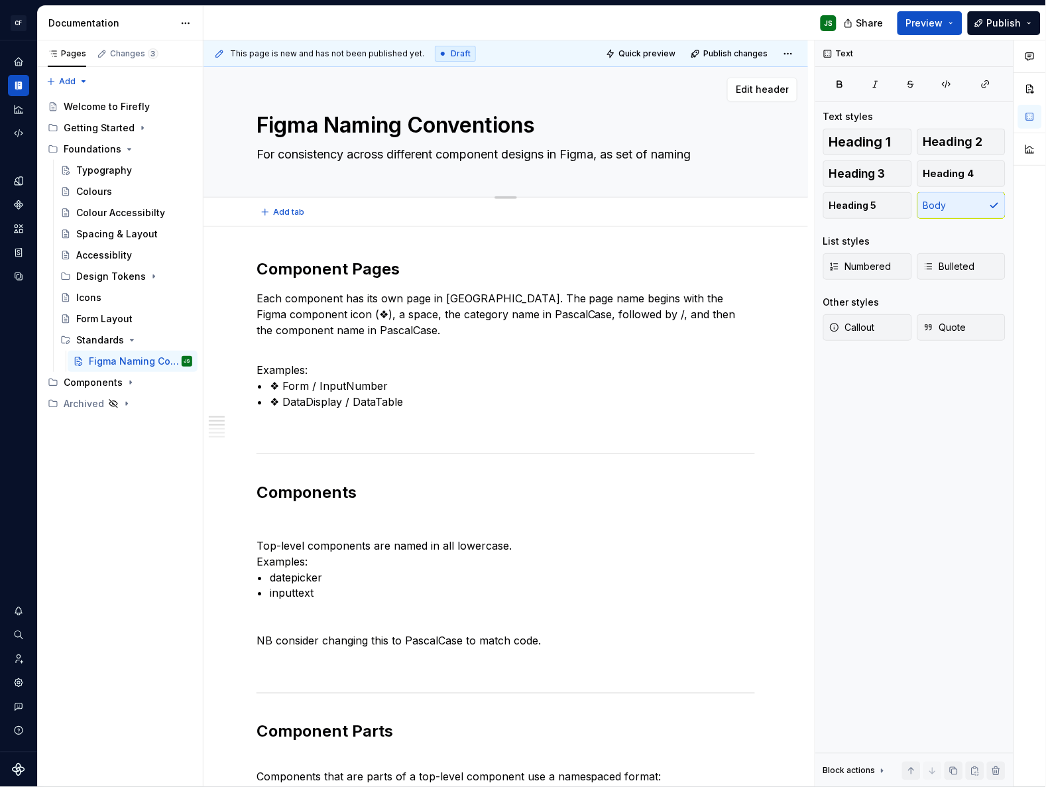
click at [709, 154] on textarea "For consistency across different component designs in Figma, as set of naming" at bounding box center [503, 154] width 498 height 21
click at [622, 156] on textarea "For consistency across different component designs in Figma, as set of naming" at bounding box center [503, 154] width 498 height 21
click at [720, 151] on textarea "For consistency across different component designs in Figma, a set of naming" at bounding box center [503, 154] width 498 height 21
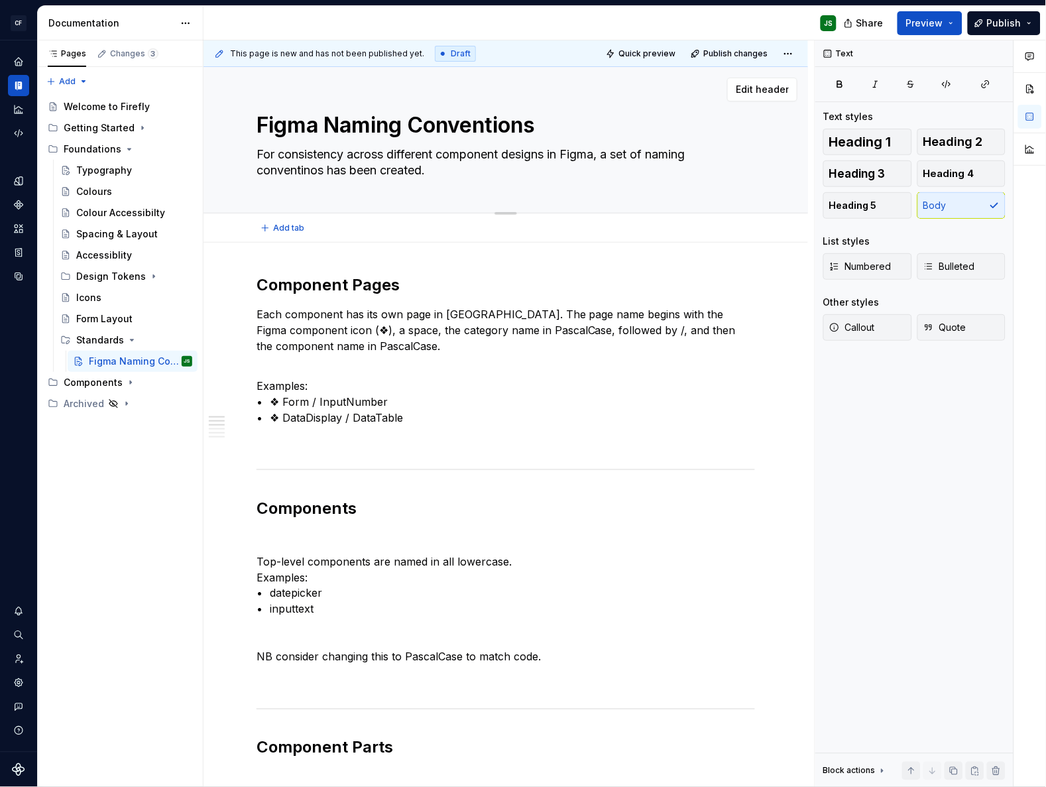
scroll to position [1, 0]
drag, startPoint x: 670, startPoint y: 168, endPoint x: 229, endPoint y: 108, distance: 445.4
click at [229, 108] on div "Figma Naming Conventions For consistency across different component designs in …" at bounding box center [505, 139] width 604 height 146
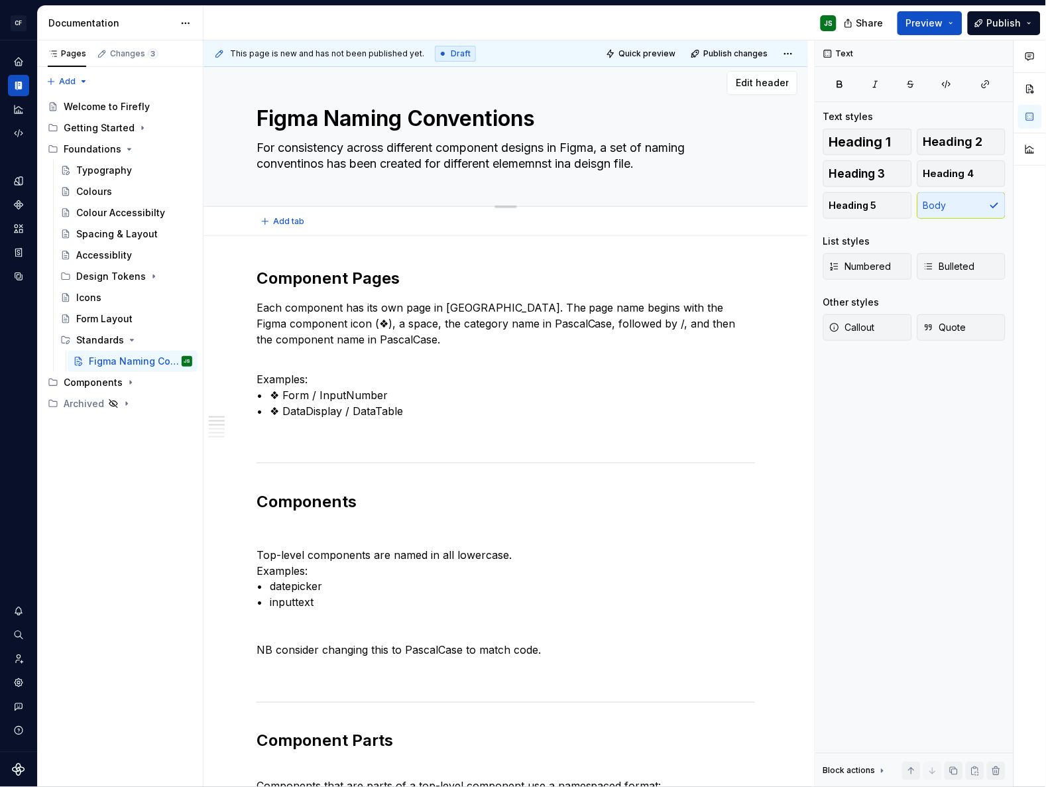
scroll to position [9, 0]
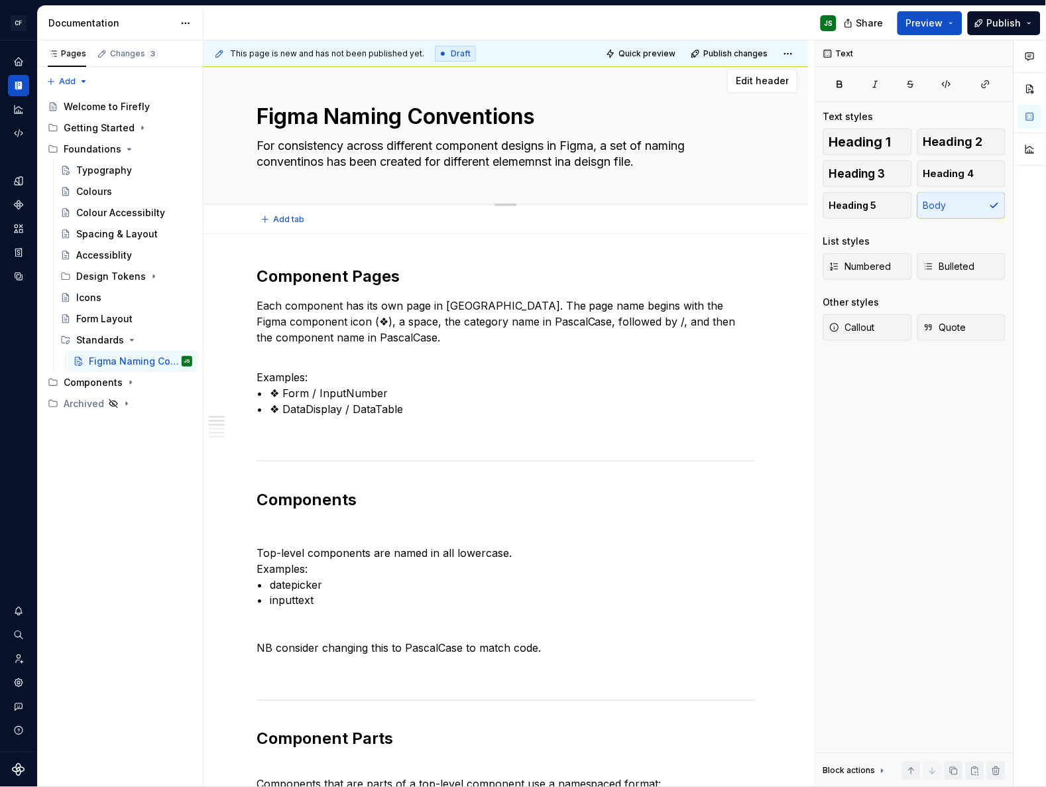
paste textarea "To ensure consistency across components in [GEOGRAPHIC_DATA], we’ve defined a s…"
click at [564, 162] on textarea "To ensure consistency across components in [GEOGRAPHIC_DATA], we’ve defined a s…" at bounding box center [503, 153] width 498 height 37
click at [621, 181] on div "Figma Naming Conventions To ensure consistency across components in [GEOGRAPHIC…" at bounding box center [505, 131] width 498 height 146
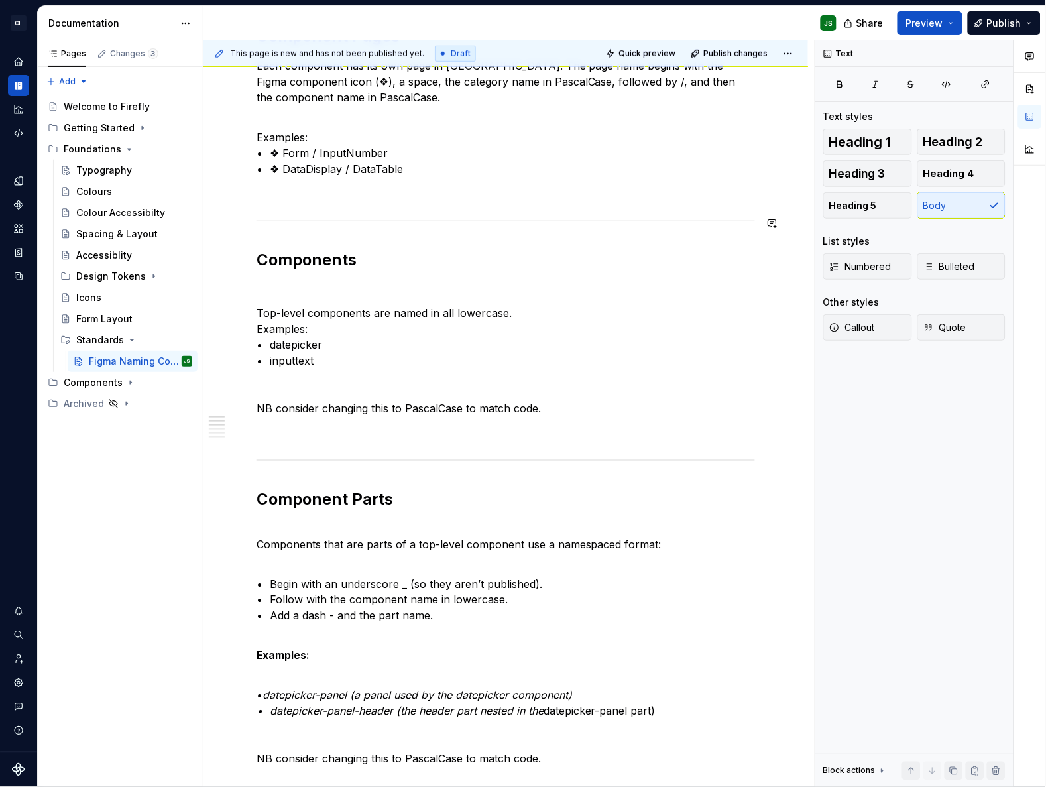
scroll to position [250, 0]
click at [516, 311] on p "Top-level components are named in all lowercase. Examples: • datepicker • input…" at bounding box center [505, 336] width 498 height 64
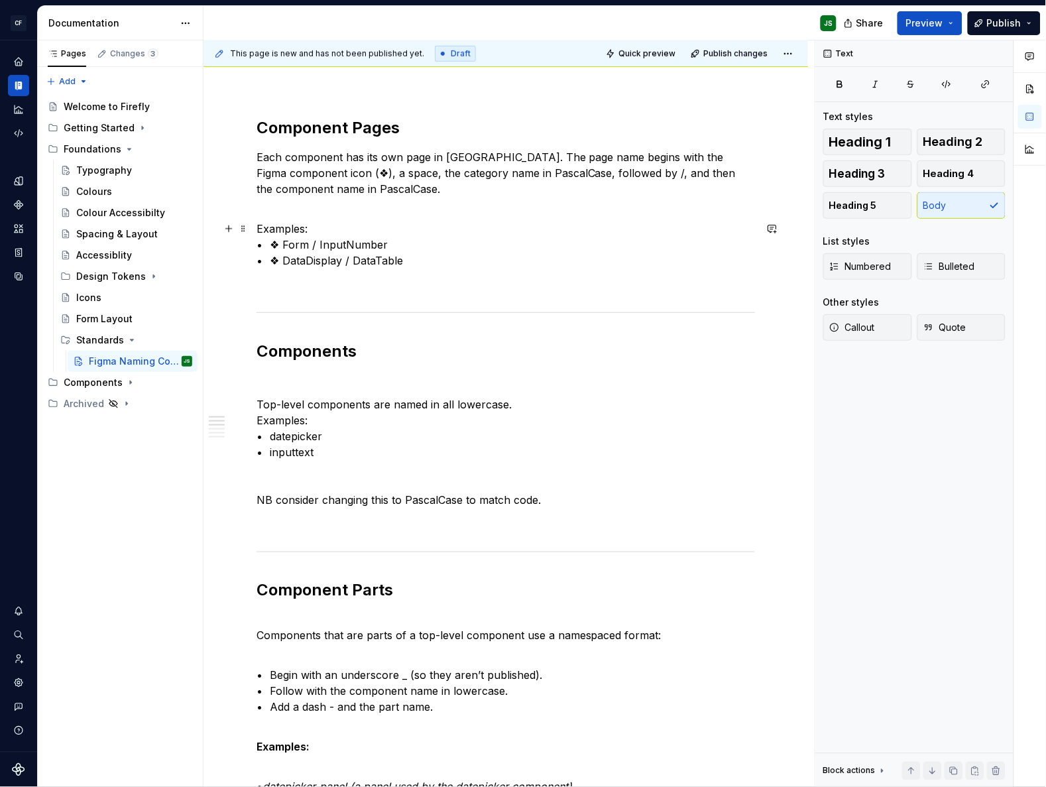
scroll to position [142, 0]
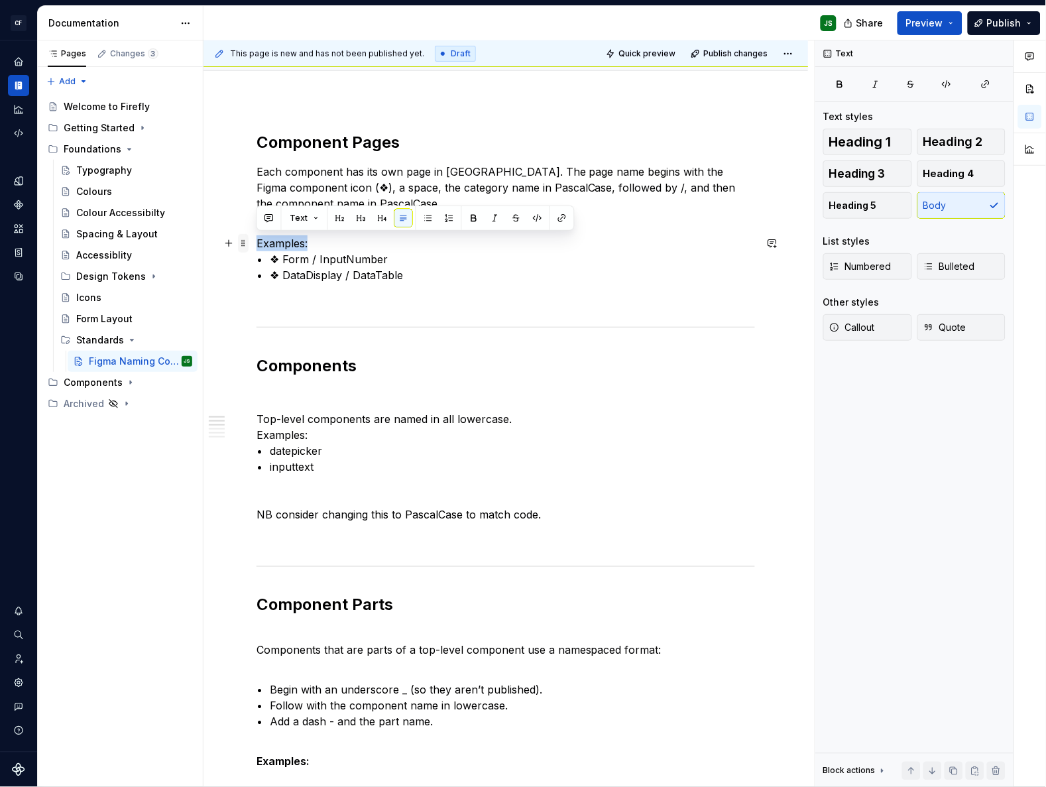
drag, startPoint x: 324, startPoint y: 239, endPoint x: 241, endPoint y: 235, distance: 82.9
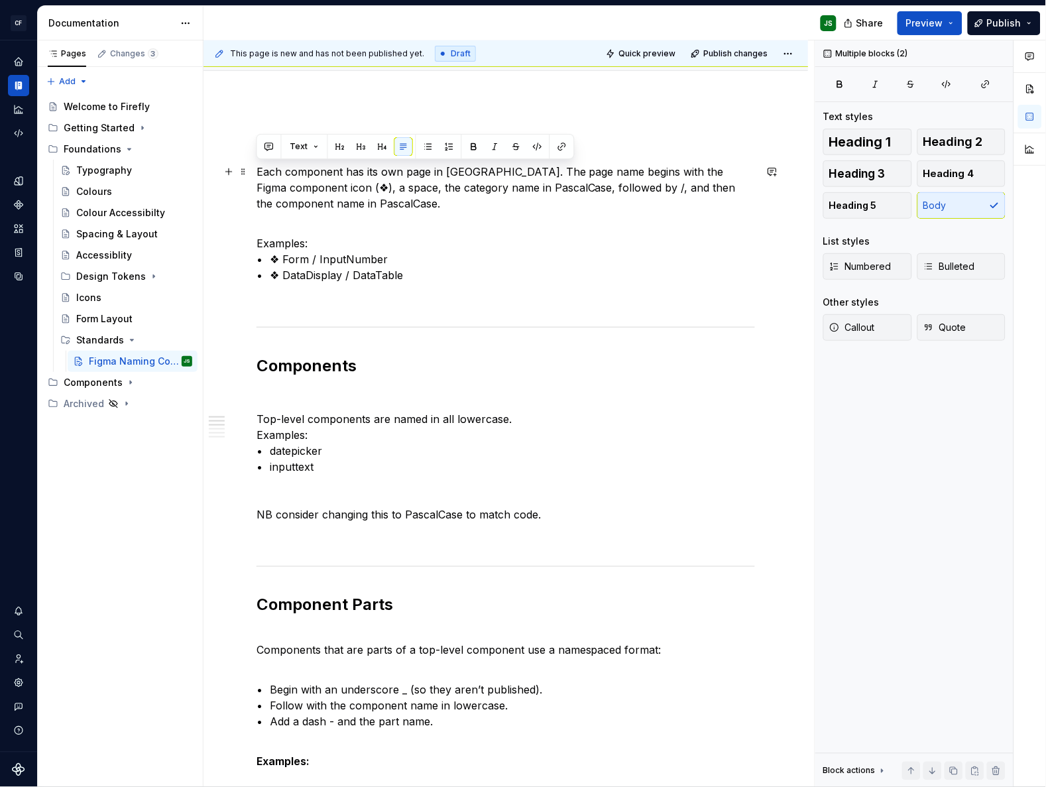
drag, startPoint x: 420, startPoint y: 269, endPoint x: 319, endPoint y: 205, distance: 119.7
click at [629, 256] on p "Examples: • ❖ Form / InputNumber • ❖ DataDisplay / DataTable" at bounding box center [505, 259] width 498 height 48
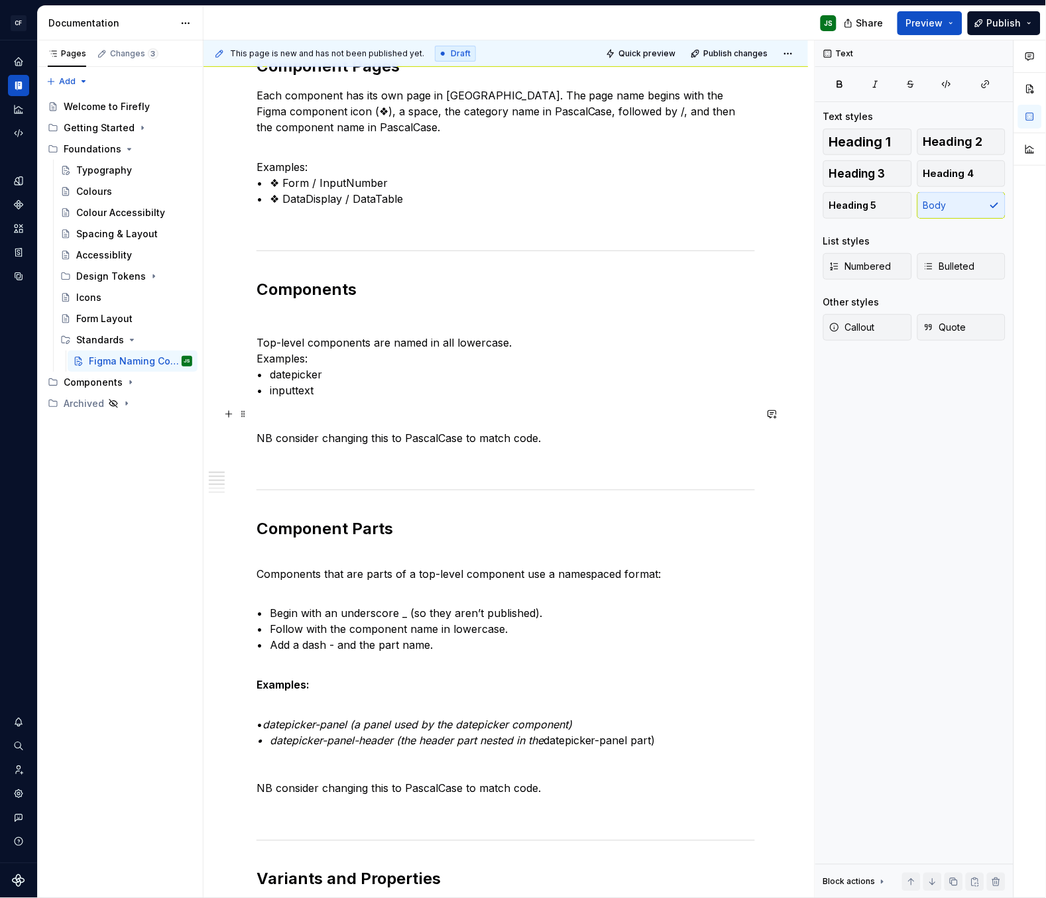
scroll to position [219, 0]
click at [605, 419] on p at bounding box center [505, 414] width 498 height 16
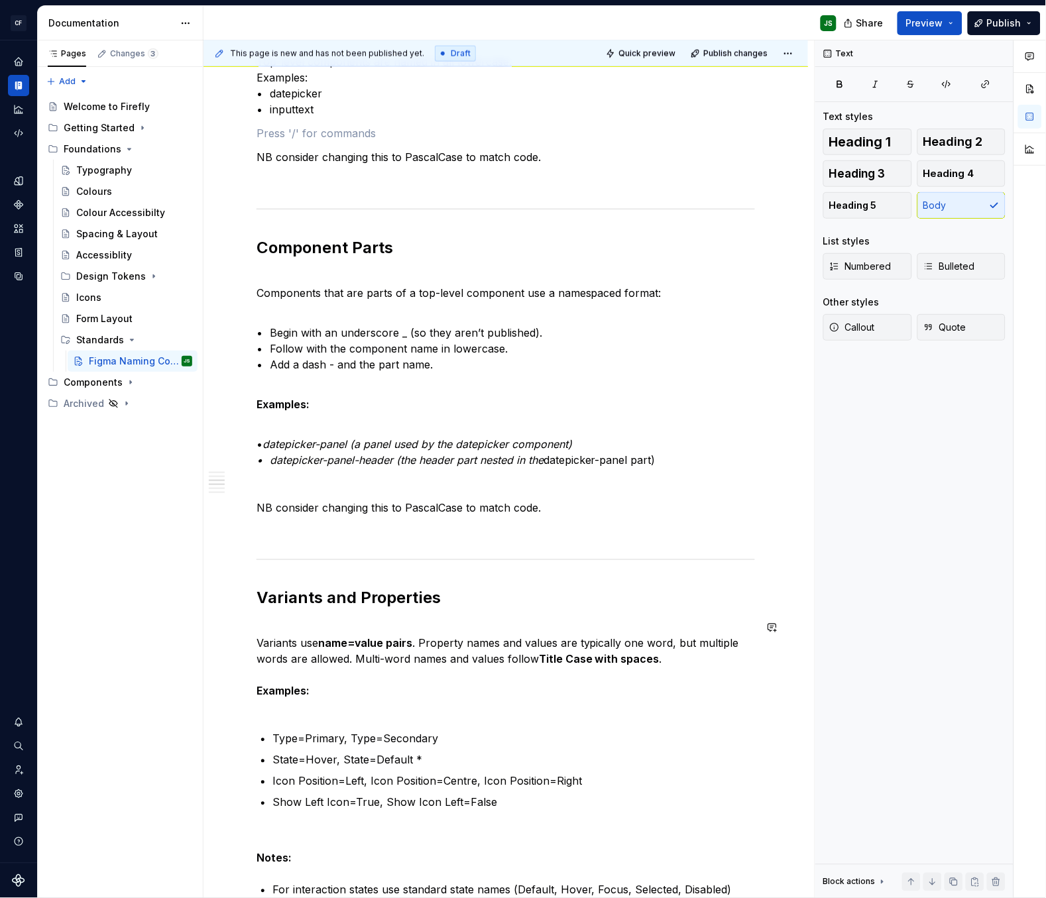
scroll to position [608, 0]
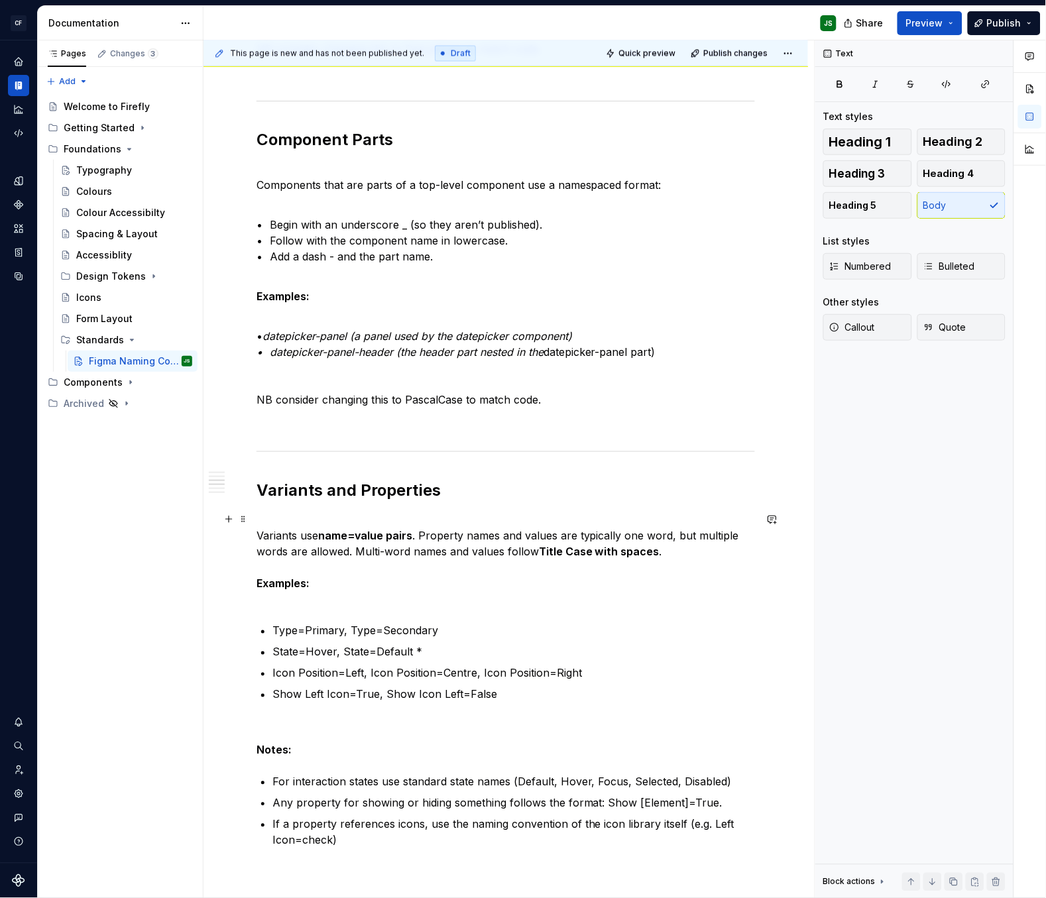
click at [455, 605] on p "Variants use name=value pairs . Property names and values are typically one wor…" at bounding box center [505, 559] width 498 height 95
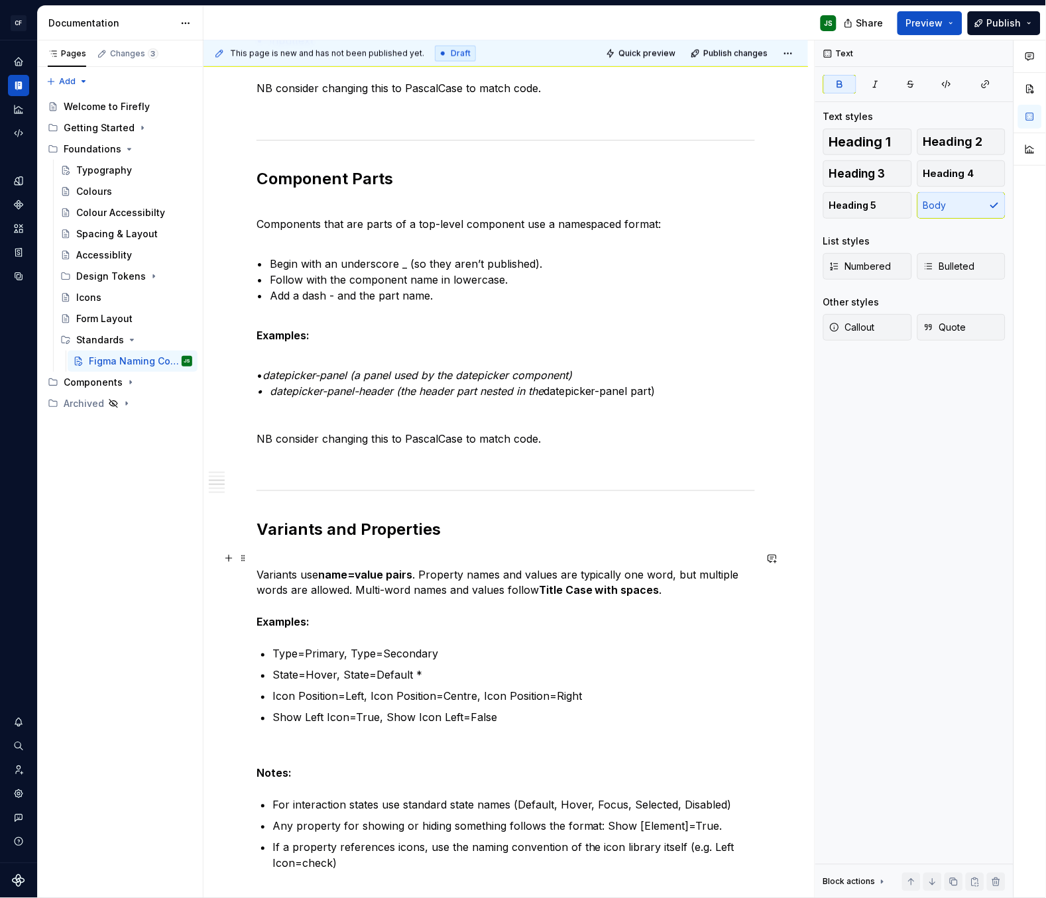
scroll to position [573, 0]
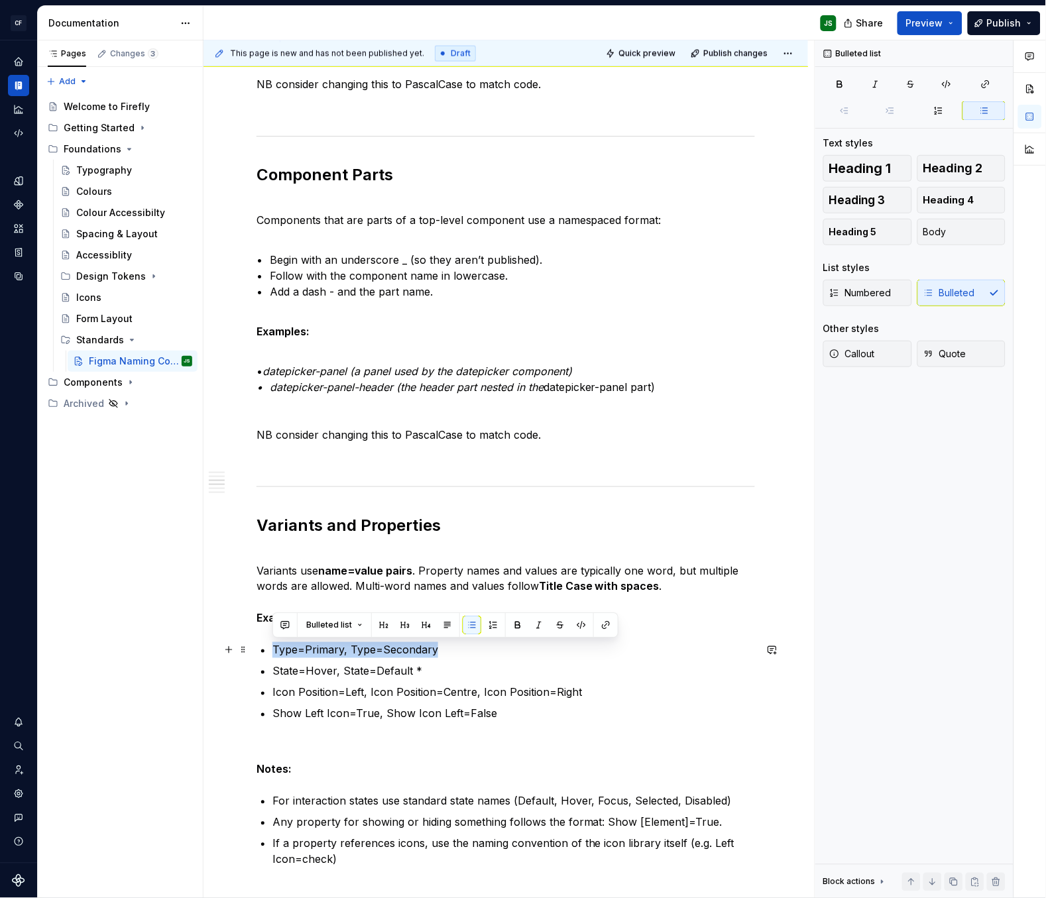
drag, startPoint x: 332, startPoint y: 642, endPoint x: 268, endPoint y: 645, distance: 63.7
click at [268, 645] on div "Component Pages Each component has its own page in Figma. The page name begins …" at bounding box center [505, 643] width 498 height 1883
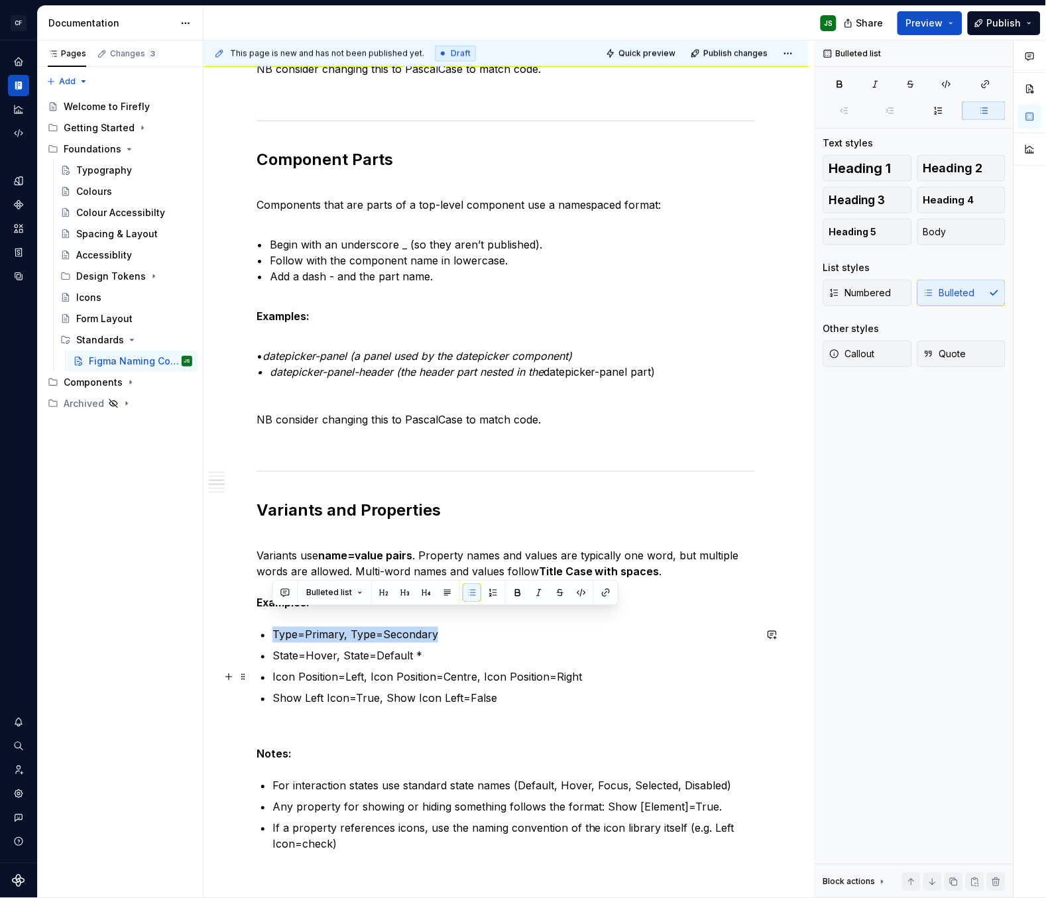
scroll to position [605, 0]
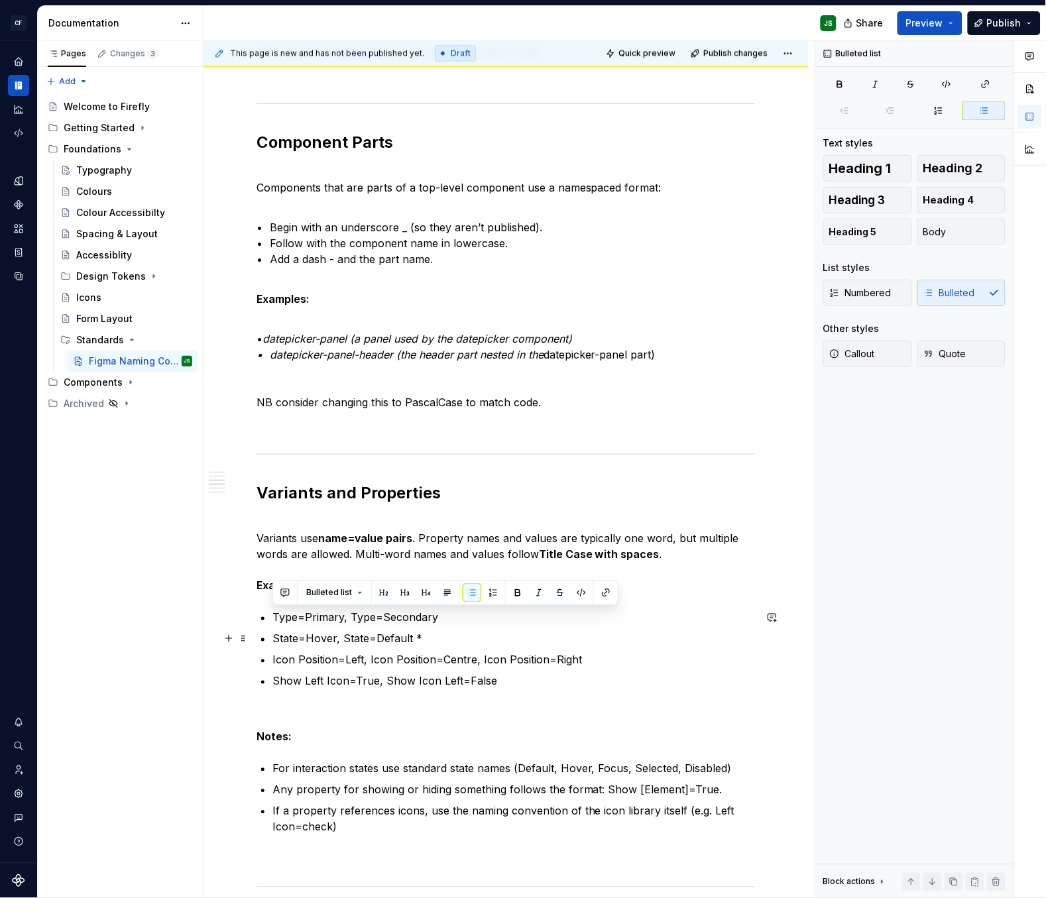
click at [443, 639] on p "State=Hover, State=Default *" at bounding box center [513, 639] width 482 height 16
click at [272, 616] on p "Type=Primary, Type=Secondary" at bounding box center [513, 618] width 482 height 16
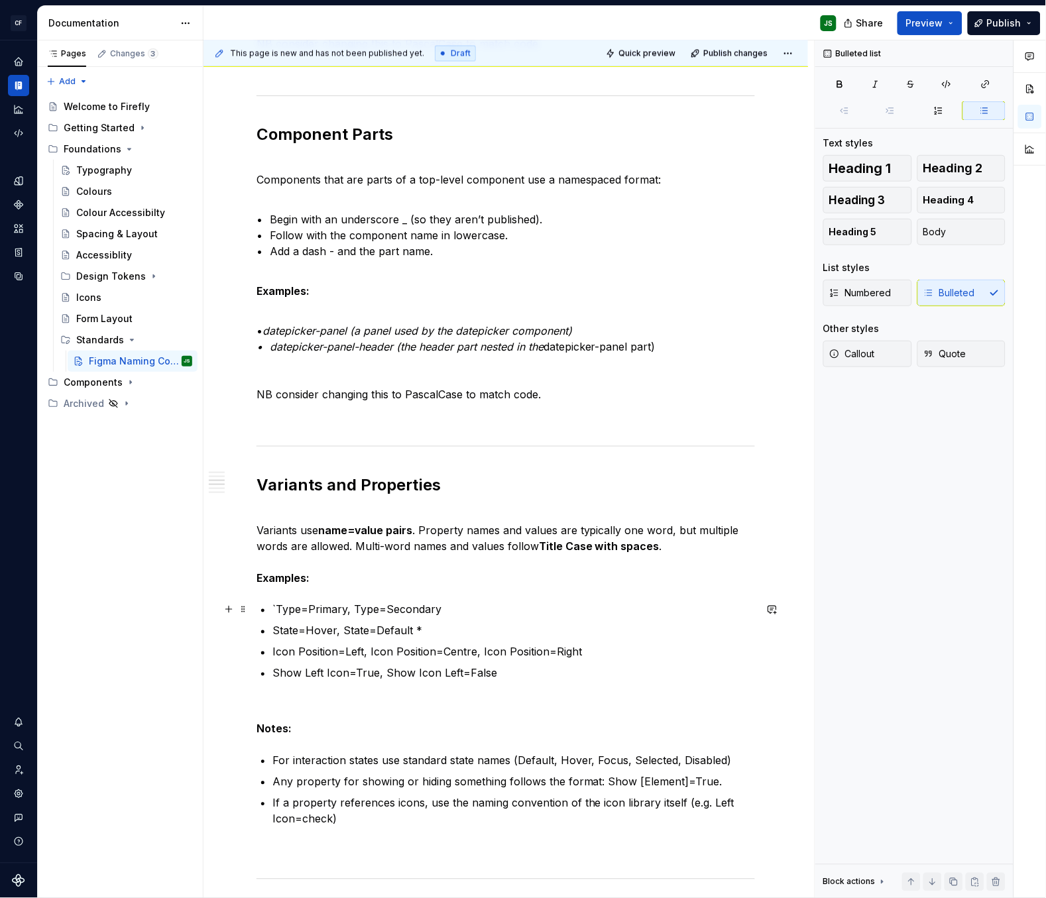
click at [439, 606] on p "`Type=Primary, Type=Secondary" at bounding box center [513, 610] width 482 height 16
click at [274, 630] on p "State=Hover, State=Default *" at bounding box center [513, 631] width 482 height 16
click at [412, 629] on p "`State=Hover, State=Default *" at bounding box center [513, 630] width 482 height 16
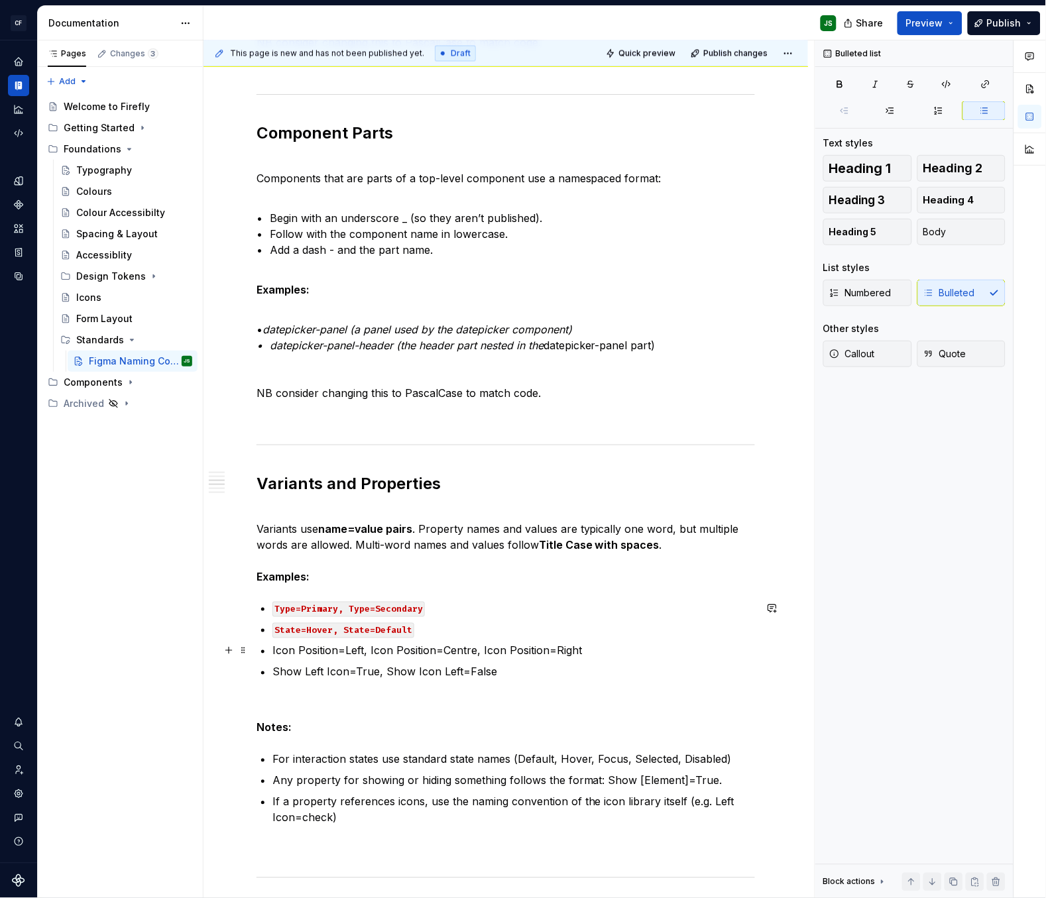
click at [272, 651] on p "Icon Position=Left, Icon Position=Centre, Icon Position=Right" at bounding box center [513, 651] width 482 height 16
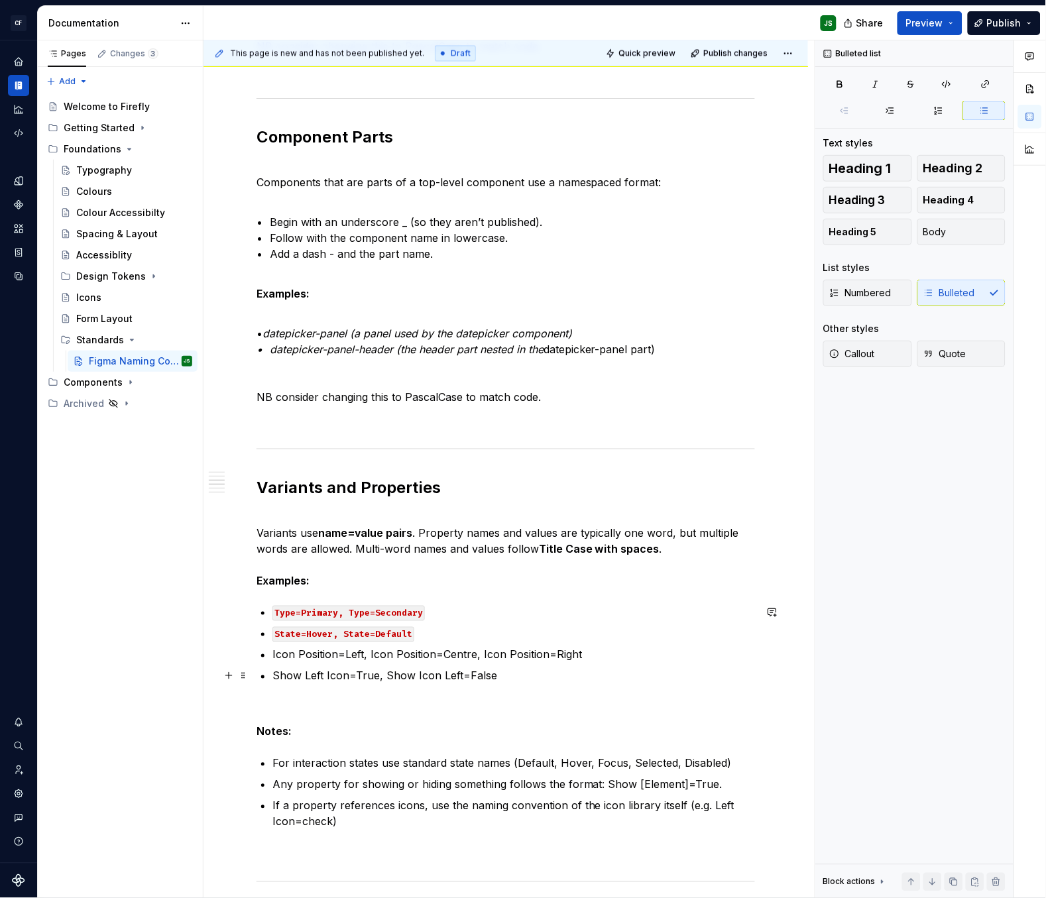
scroll to position [612, 0]
click at [606, 656] on p "`Icon Position=Left, Icon Position=Centre, Icon Position=Right" at bounding box center [513, 653] width 482 height 16
click at [271, 673] on div "Component Pages Each component has its own page in Figma. The page name begins …" at bounding box center [505, 604] width 498 height 1883
click at [526, 679] on p "`Show Left Icon=True, Show Icon Left=False" at bounding box center [513, 675] width 482 height 16
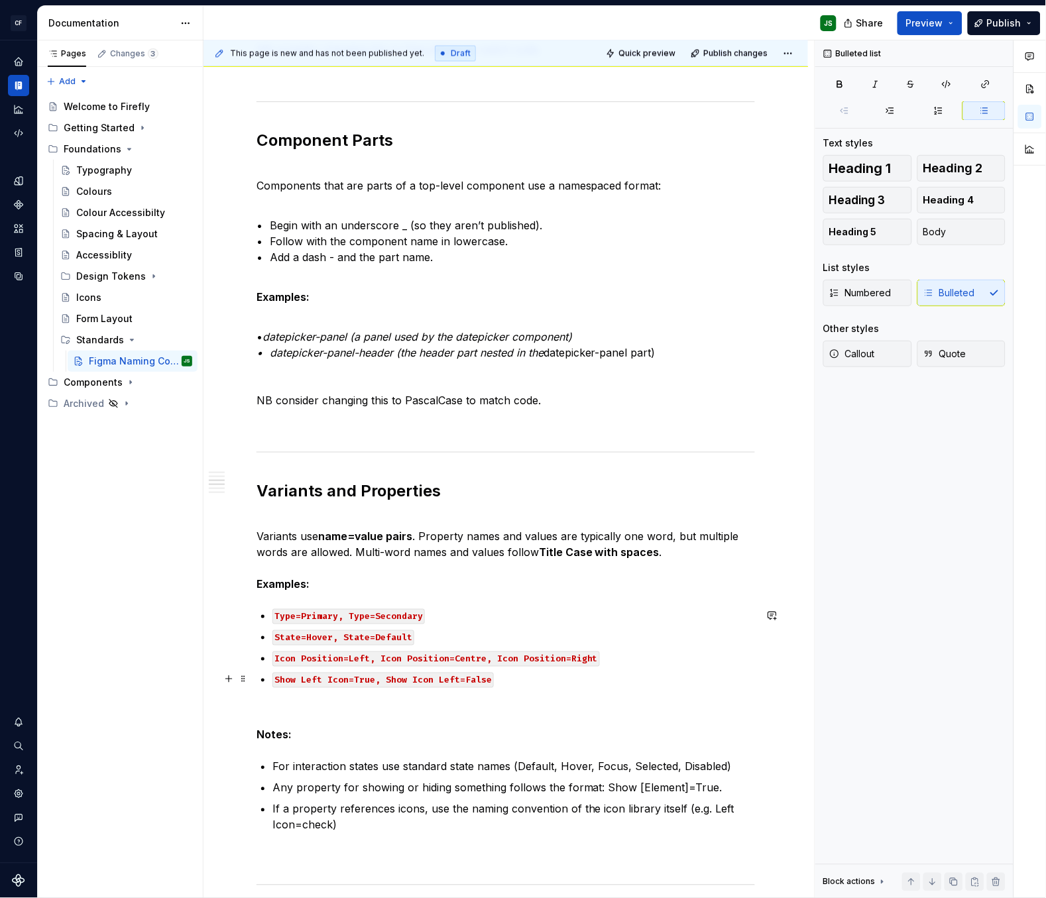
click at [518, 683] on p "Show Left Icon=True, Show Icon Left=False" at bounding box center [513, 679] width 482 height 16
click at [372, 769] on p "For interaction states use standard state names (Default, Hover, Focus, Selecte…" at bounding box center [513, 767] width 482 height 16
click at [434, 742] on button "Bulleted list" at bounding box center [409, 741] width 68 height 19
click at [206, 687] on div "Component Pages Each component has its own page in Figma. The page name begins …" at bounding box center [505, 736] width 604 height 2200
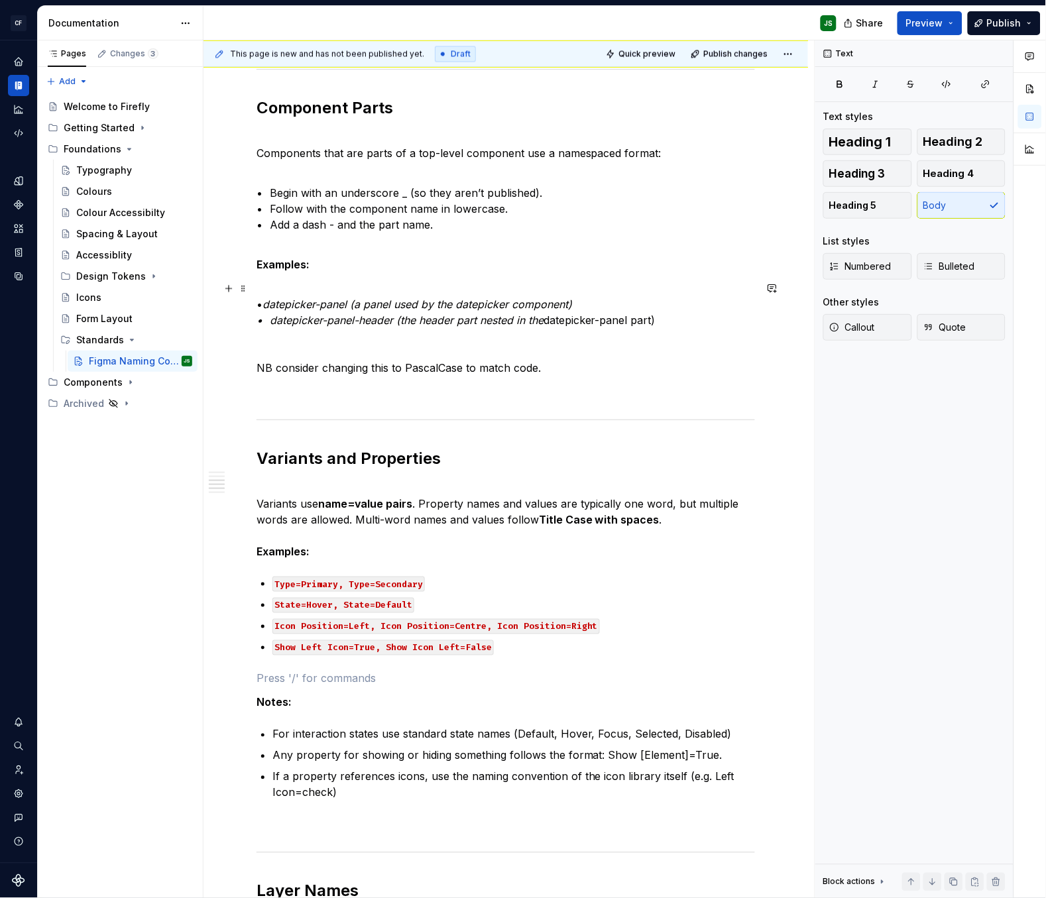
scroll to position [641, 0]
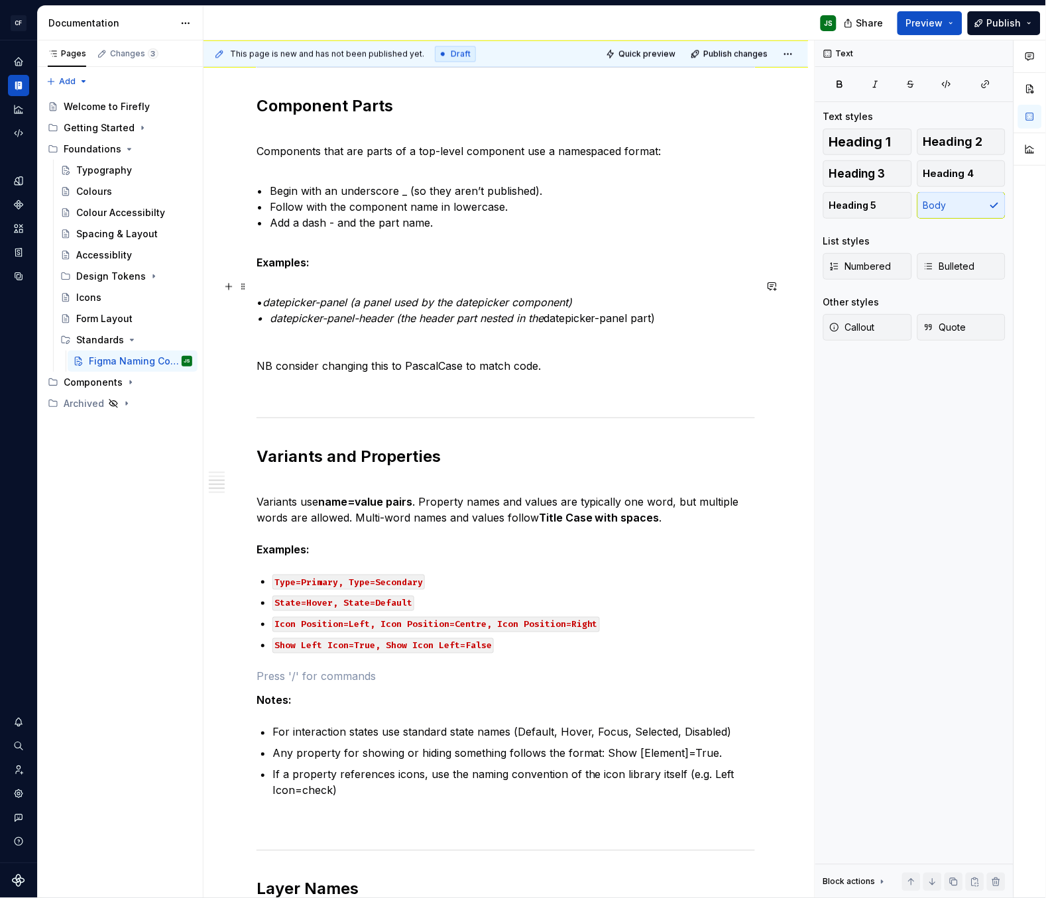
click at [282, 300] on em "datepicker-panel (a panel used by the datepicker component) • datepicker-panel-…" at bounding box center [413, 310] width 315 height 29
click at [366, 300] on em "datepicker-panel (a panel used by the datepicker component) • datepicker-panel-…" at bounding box center [419, 310] width 326 height 29
click at [369, 301] on em "datepicker-panel (a panel used by the datepicker component) • datepicker-panel-…" at bounding box center [419, 310] width 326 height 29
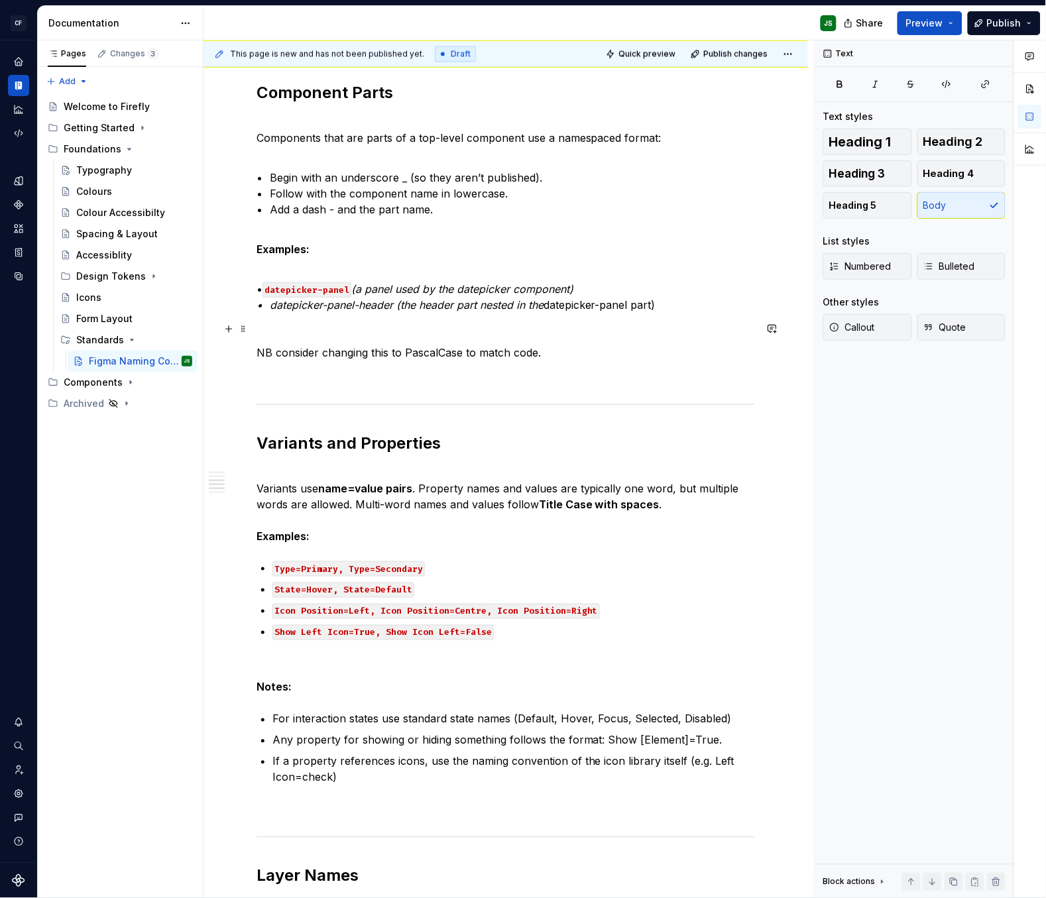
scroll to position [643, 0]
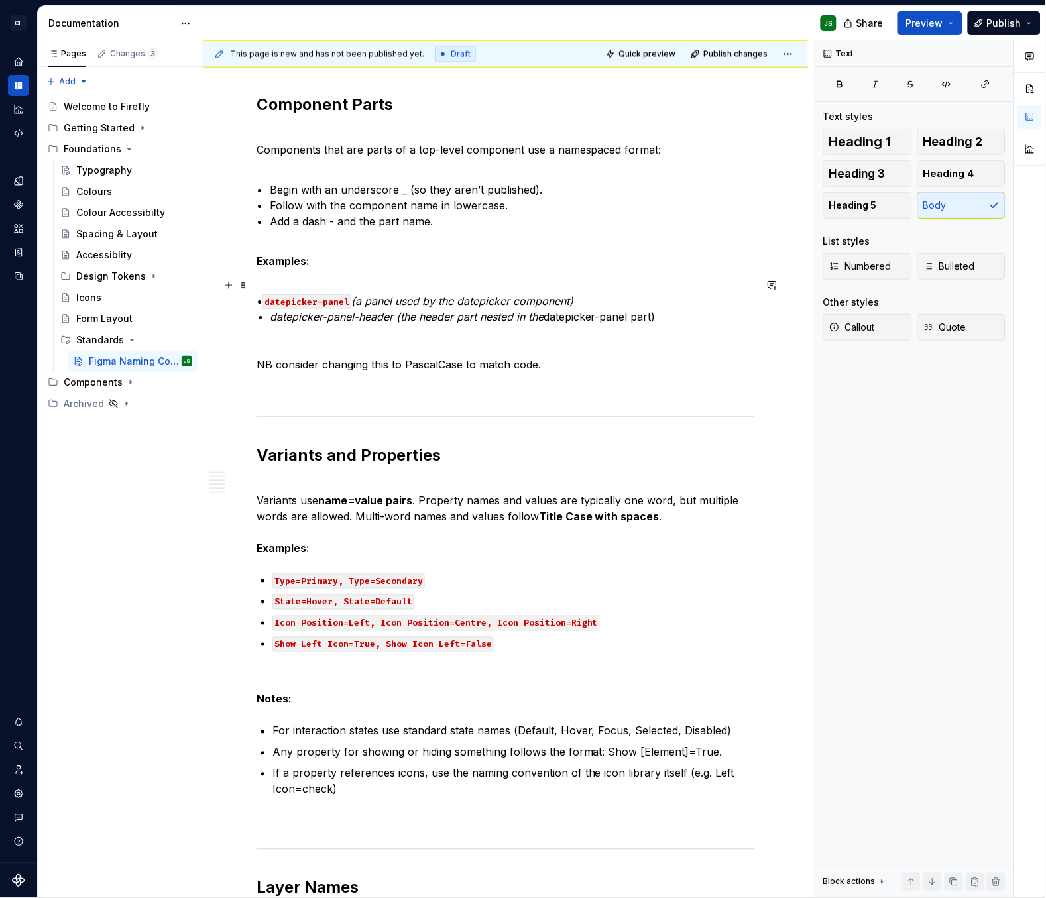
click at [282, 318] on em "(a panel used by the datepicker component) • datepicker-panel-header (the heade…" at bounding box center [414, 308] width 317 height 29
click at [410, 316] on em "(a panel used by the datepicker component) • `datepicker-panel-header (the head…" at bounding box center [414, 308] width 317 height 29
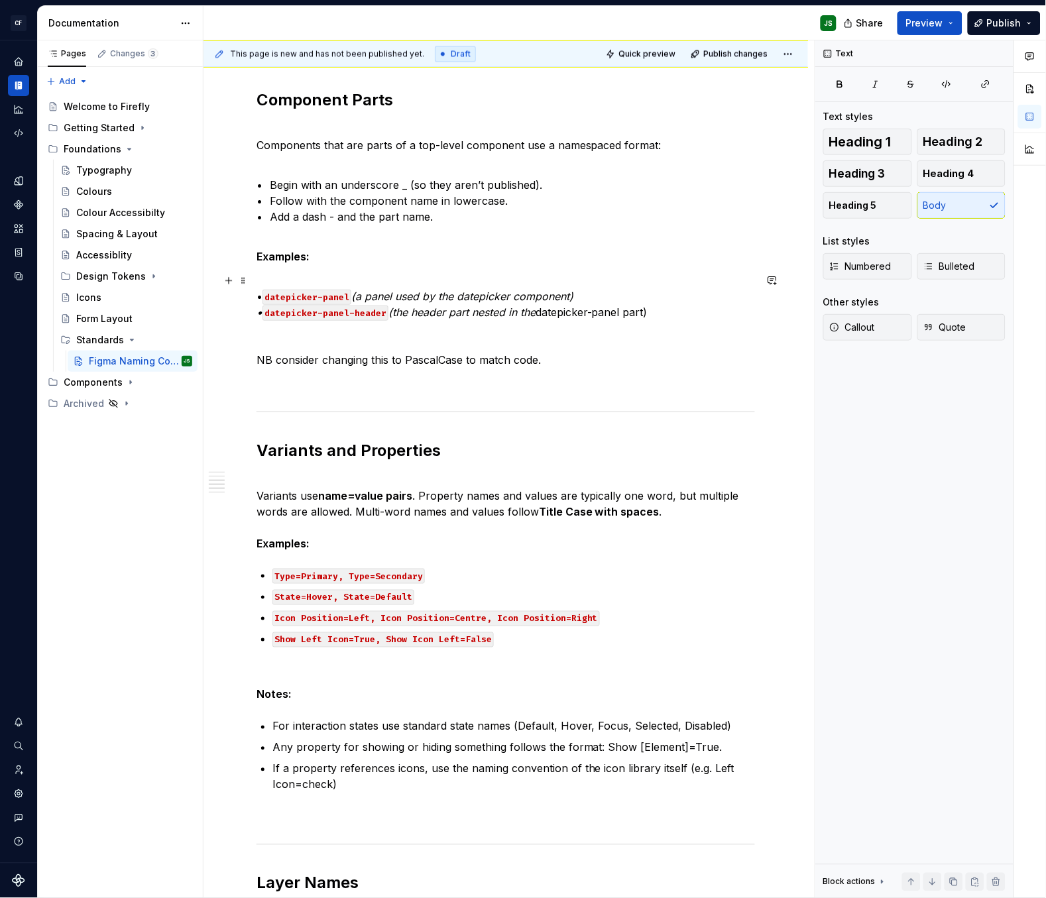
scroll to position [641, 0]
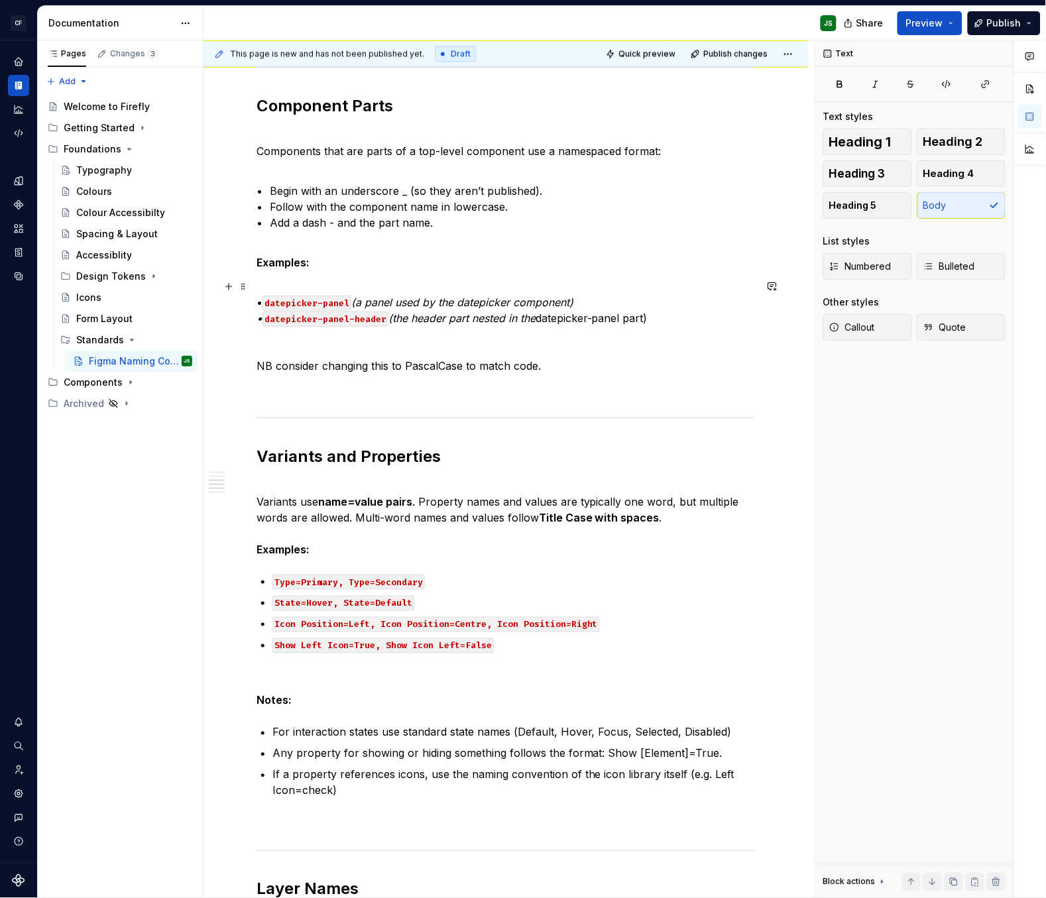
click at [535, 315] on em "(the header part nested in the" at bounding box center [461, 317] width 147 height 13
click at [480, 300] on em "(a panel used by the datepicker component) •" at bounding box center [414, 310] width 317 height 29
click at [520, 391] on p at bounding box center [505, 390] width 498 height 16
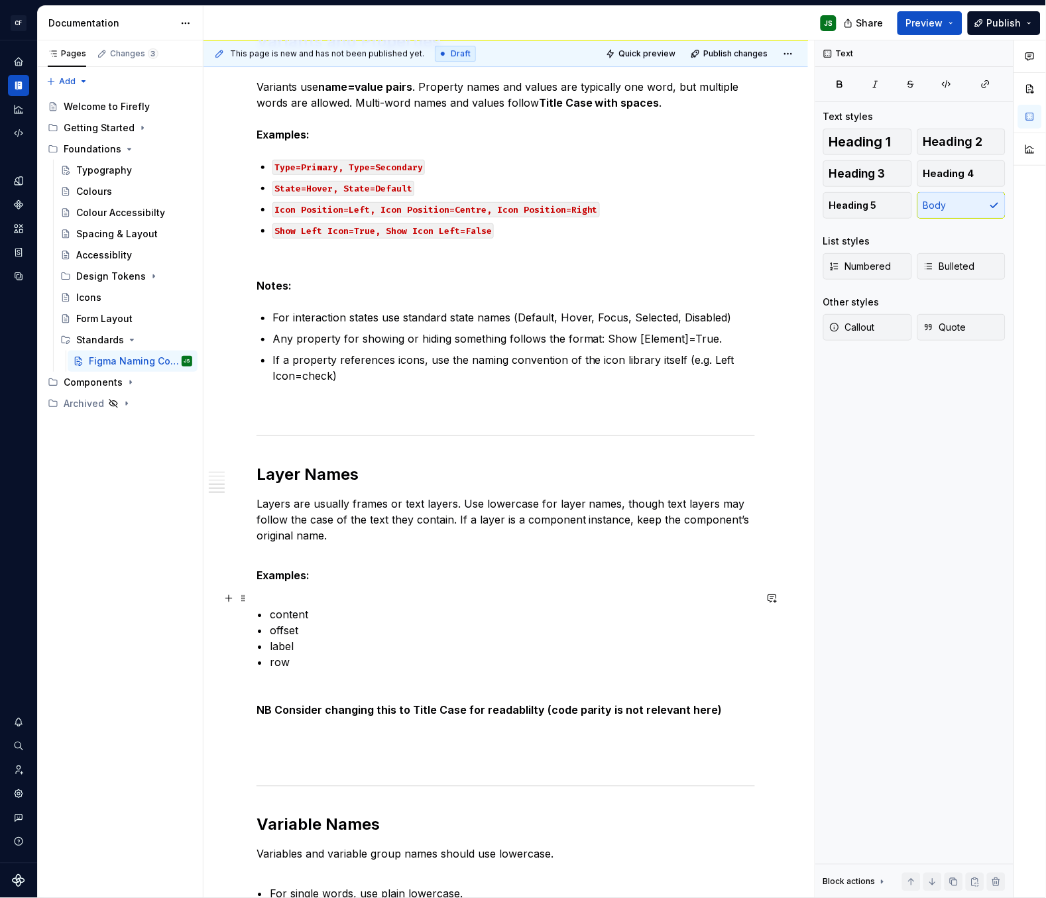
scroll to position [1189, 0]
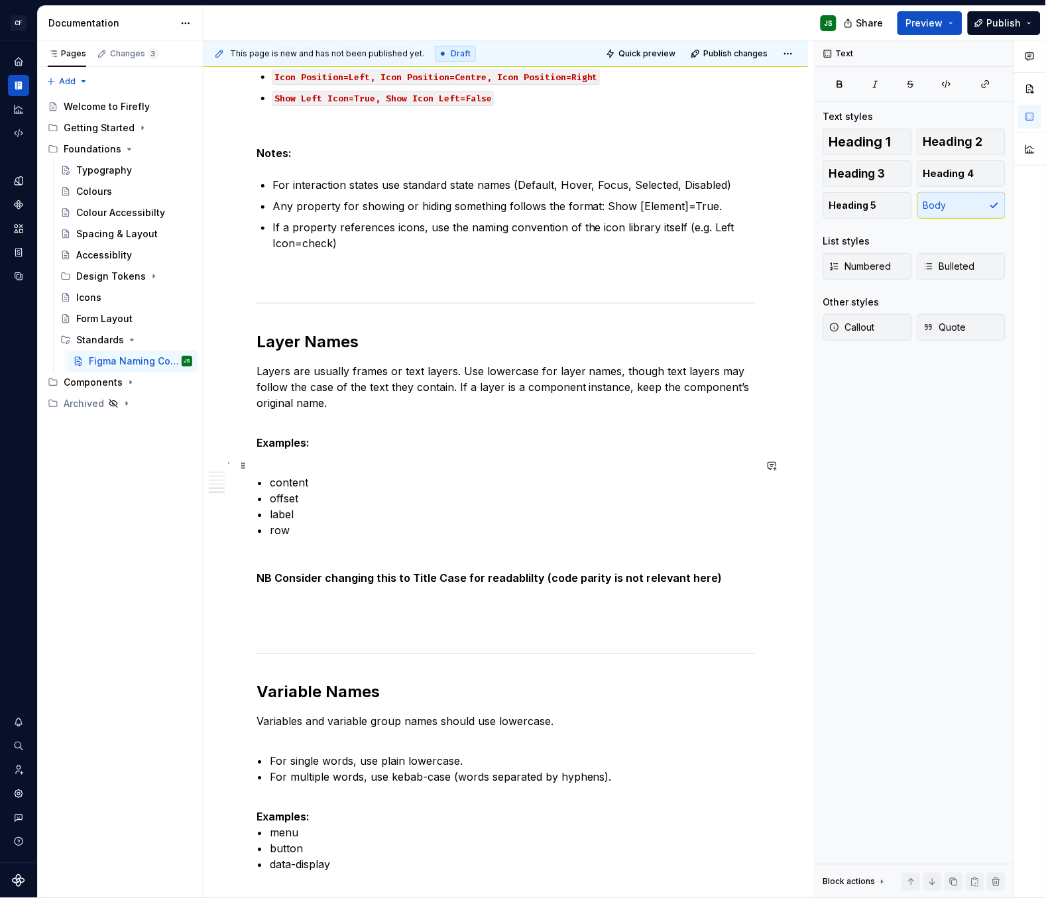
click at [282, 480] on p "• content • offset • label • row" at bounding box center [505, 499] width 498 height 80
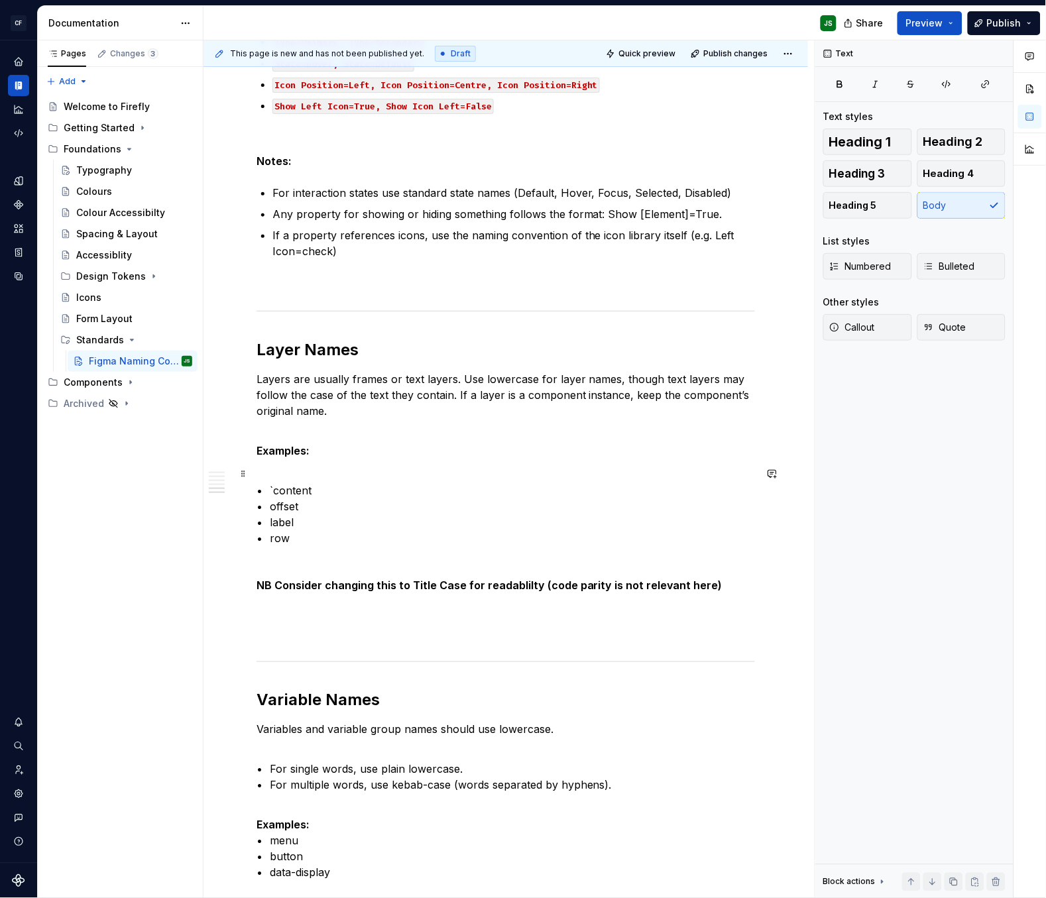
scroll to position [1180, 0]
click at [330, 492] on p "• `content • offset • label • row" at bounding box center [505, 507] width 498 height 80
click at [278, 507] on p "• content • offset • label • row" at bounding box center [505, 507] width 498 height 80
click at [313, 510] on p "• content • `offset • label • row" at bounding box center [505, 507] width 498 height 80
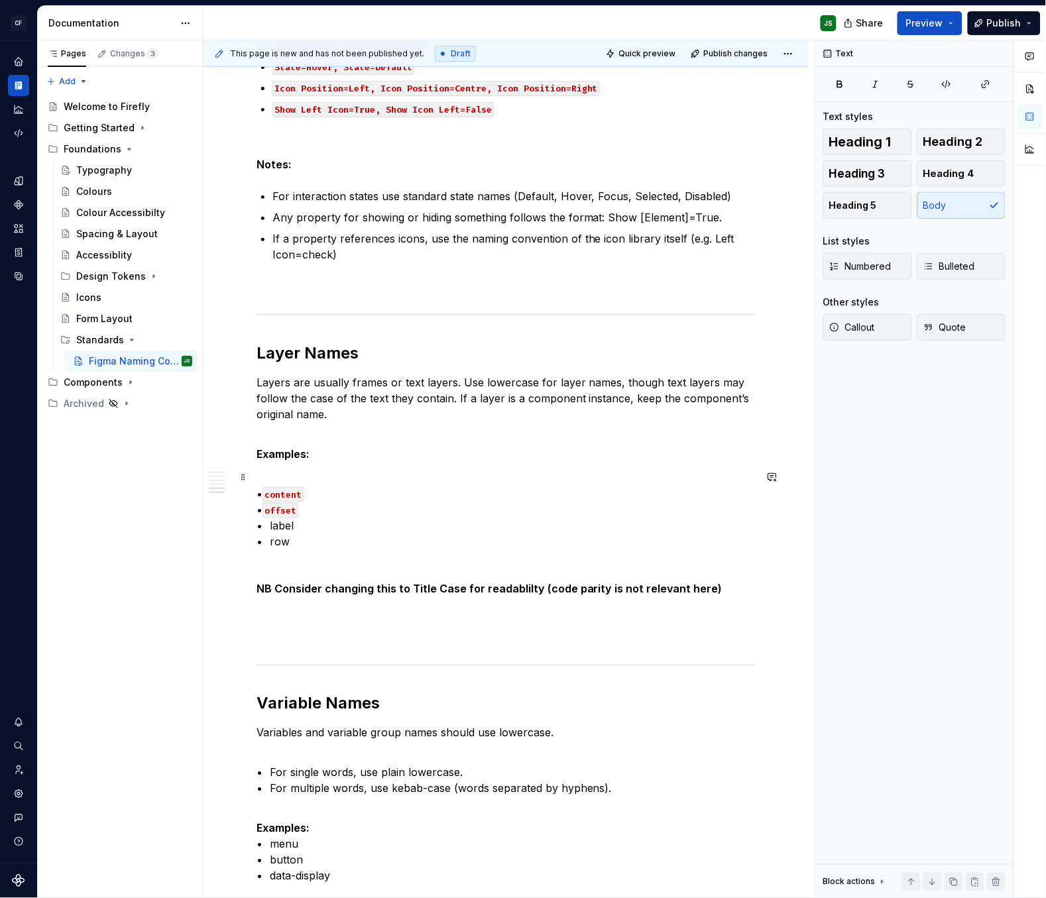
scroll to position [1180, 0]
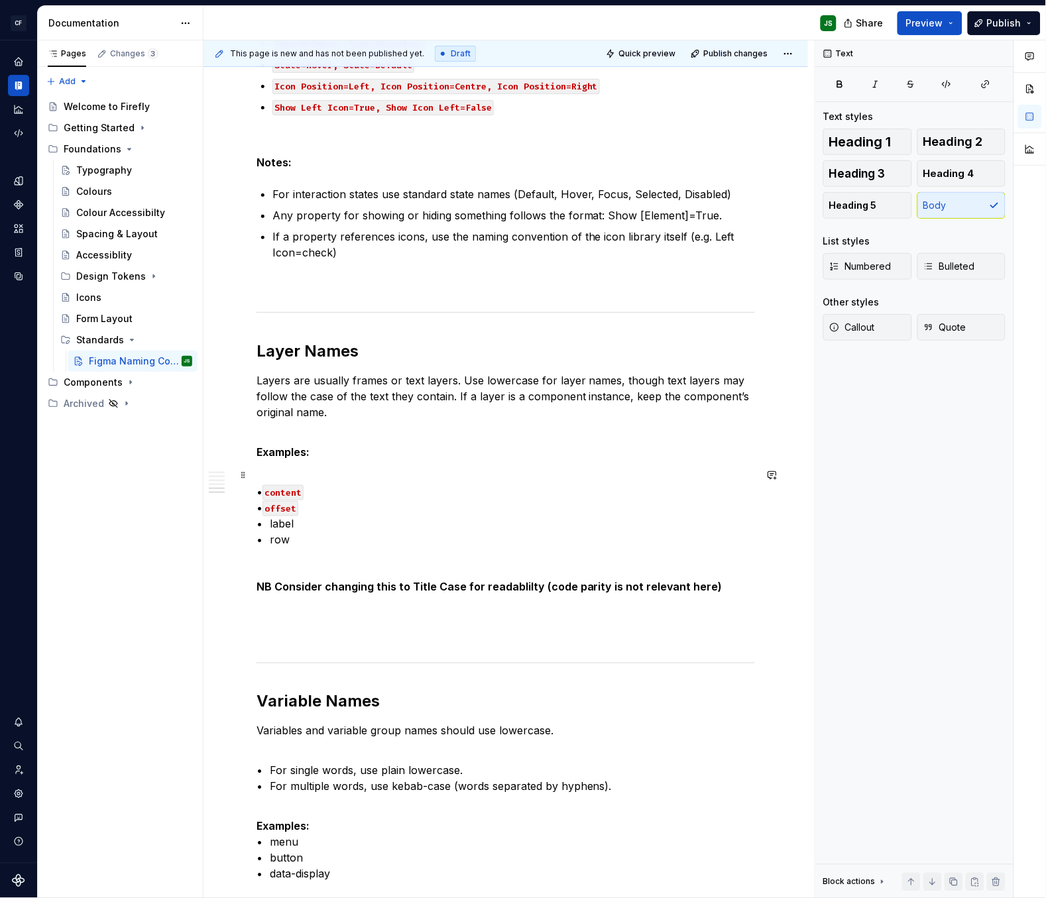
click at [279, 524] on p "• content • offset • label • row" at bounding box center [505, 508] width 498 height 80
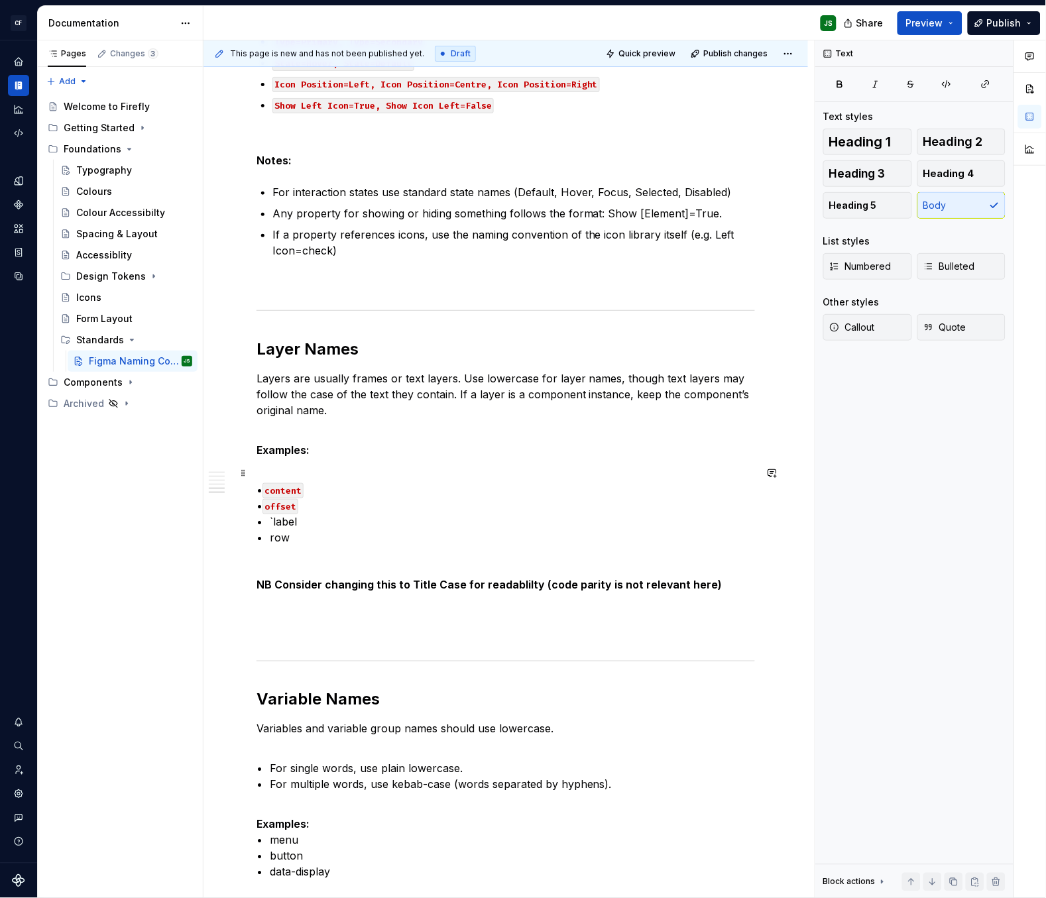
scroll to position [1178, 0]
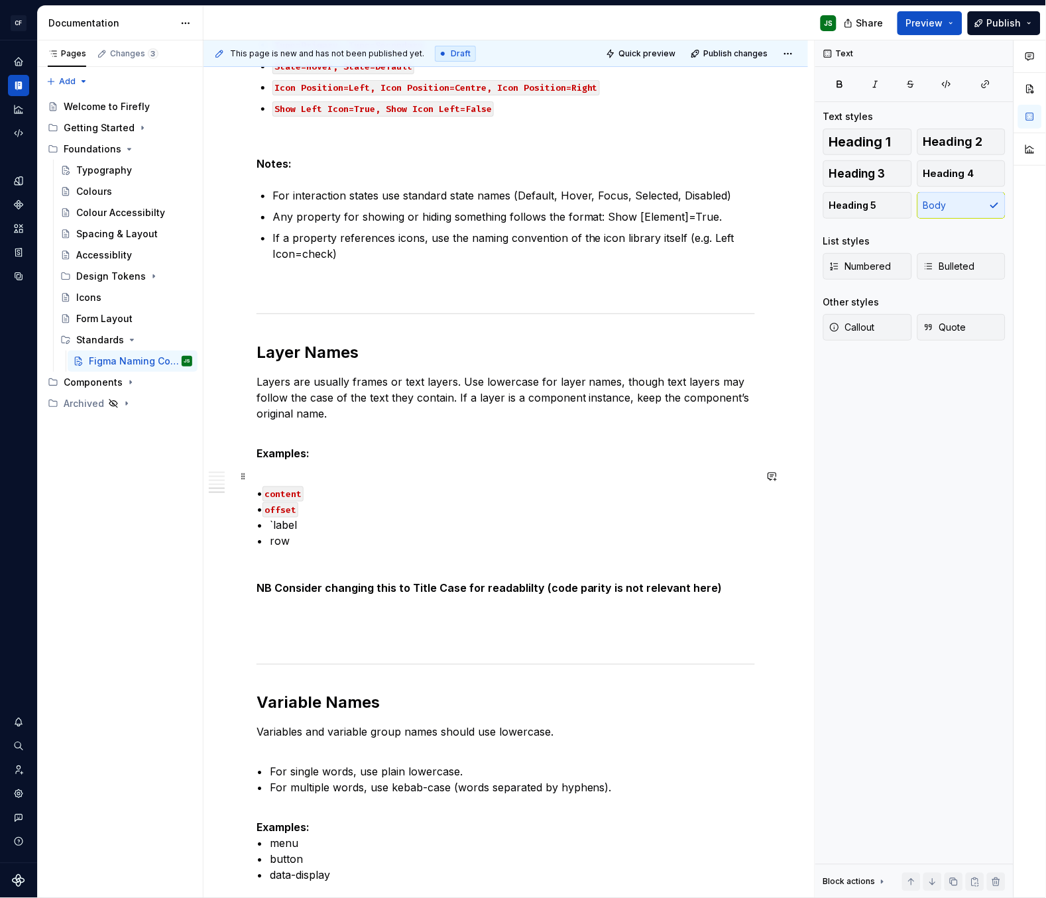
click at [317, 522] on p "• content • offset • `label • row" at bounding box center [505, 509] width 498 height 80
drag, startPoint x: 282, startPoint y: 541, endPoint x: 288, endPoint y: 545, distance: 6.8
click at [282, 541] on p "• content • offset • label • row" at bounding box center [505, 509] width 498 height 80
click at [311, 543] on p "• content • offset • label • `row" at bounding box center [505, 509] width 498 height 80
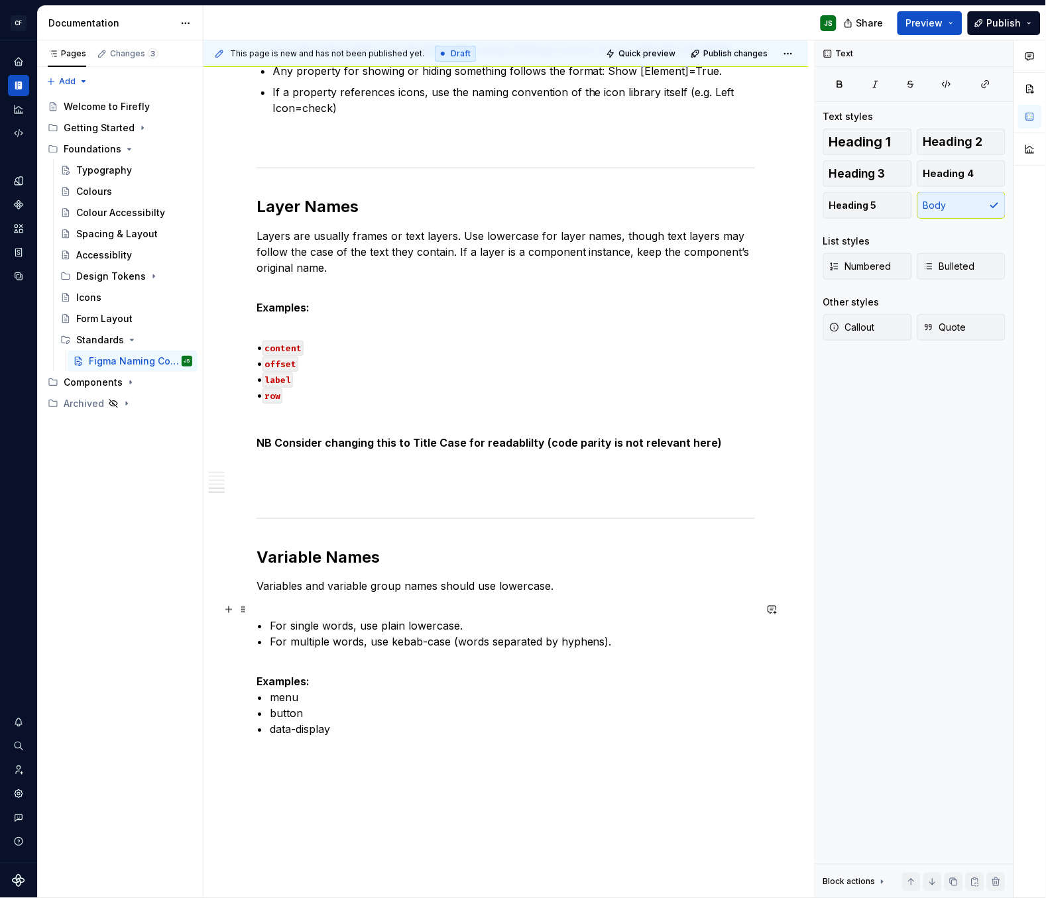
scroll to position [1542, 0]
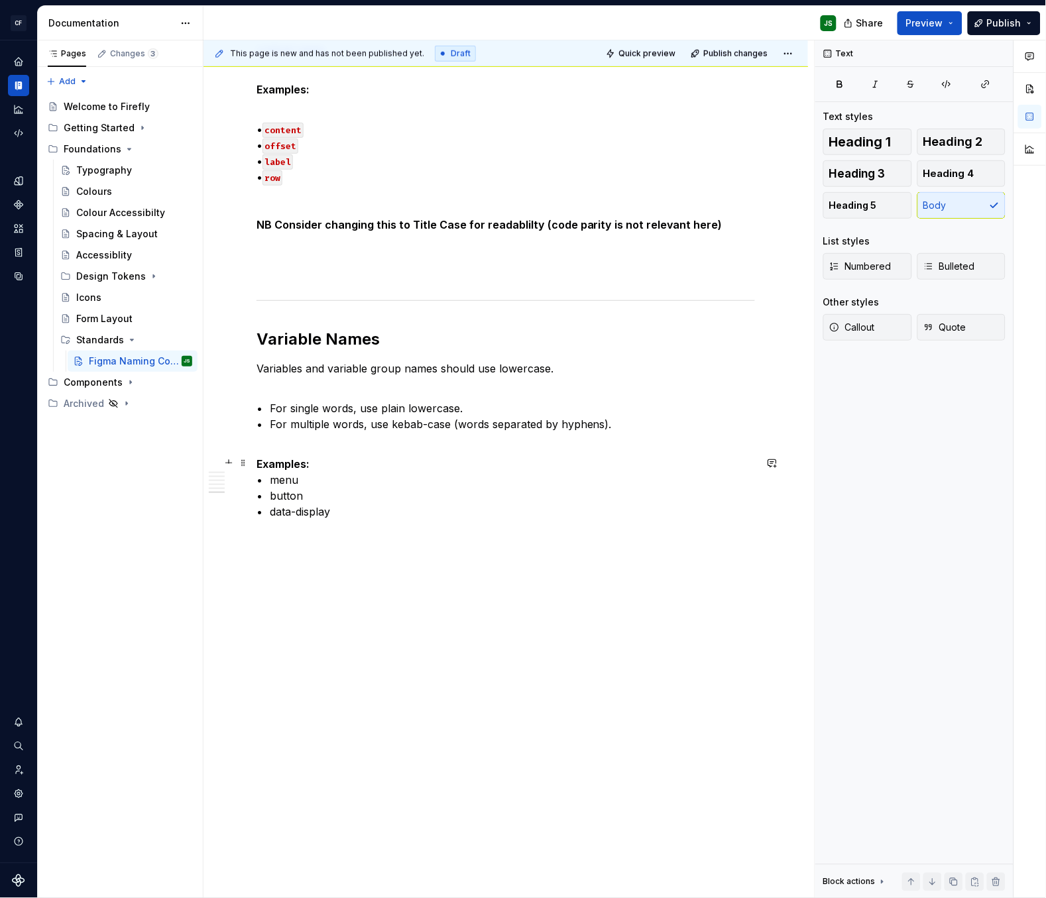
click at [282, 478] on p "Examples: • menu • button • data-display" at bounding box center [505, 488] width 498 height 64
click at [312, 476] on p "Examples: • `menu • button • data-display" at bounding box center [505, 488] width 498 height 64
drag, startPoint x: 280, startPoint y: 492, endPoint x: 289, endPoint y: 494, distance: 8.7
click at [281, 492] on p "Examples: • menu • button • data-display" at bounding box center [505, 488] width 498 height 64
click at [315, 496] on p "Examples: • menu • `button • data-display" at bounding box center [505, 488] width 498 height 64
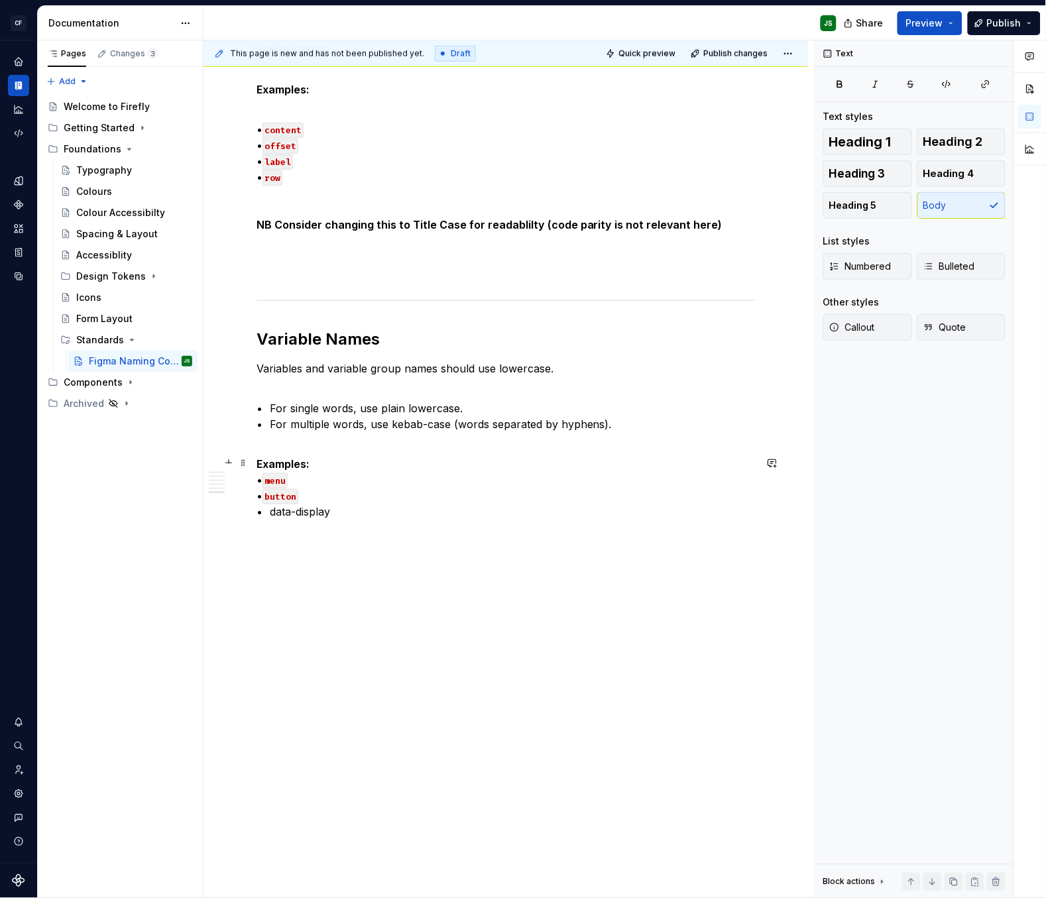
drag, startPoint x: 281, startPoint y: 510, endPoint x: 288, endPoint y: 509, distance: 7.3
click at [281, 510] on p "Examples: • menu • button • data-display" at bounding box center [505, 488] width 498 height 64
click at [356, 512] on p "Examples: • menu • button • `data-display" at bounding box center [505, 488] width 498 height 64
click at [384, 541] on p at bounding box center [505, 535] width 498 height 16
click at [22, 786] on icon "Settings" at bounding box center [19, 794] width 12 height 12
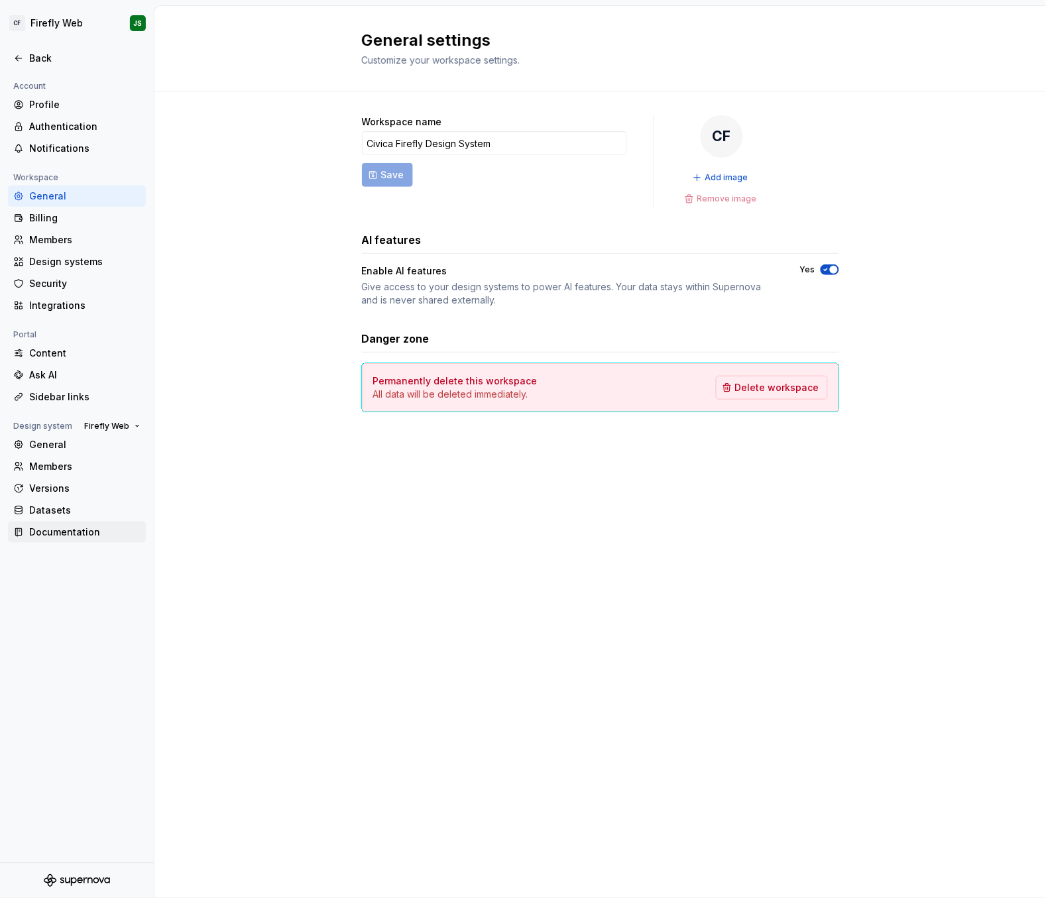
click at [71, 530] on div "Documentation" at bounding box center [84, 532] width 111 height 13
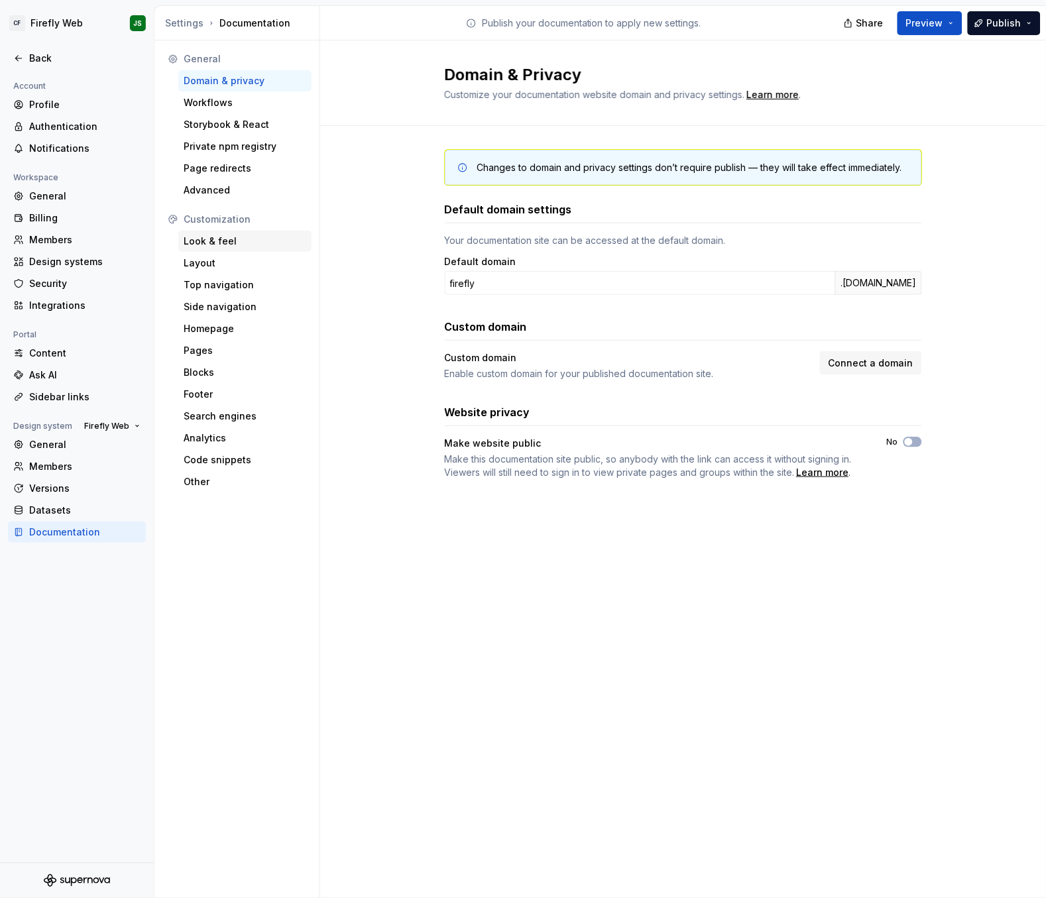
click at [231, 243] on div "Look & feel" at bounding box center [245, 241] width 123 height 13
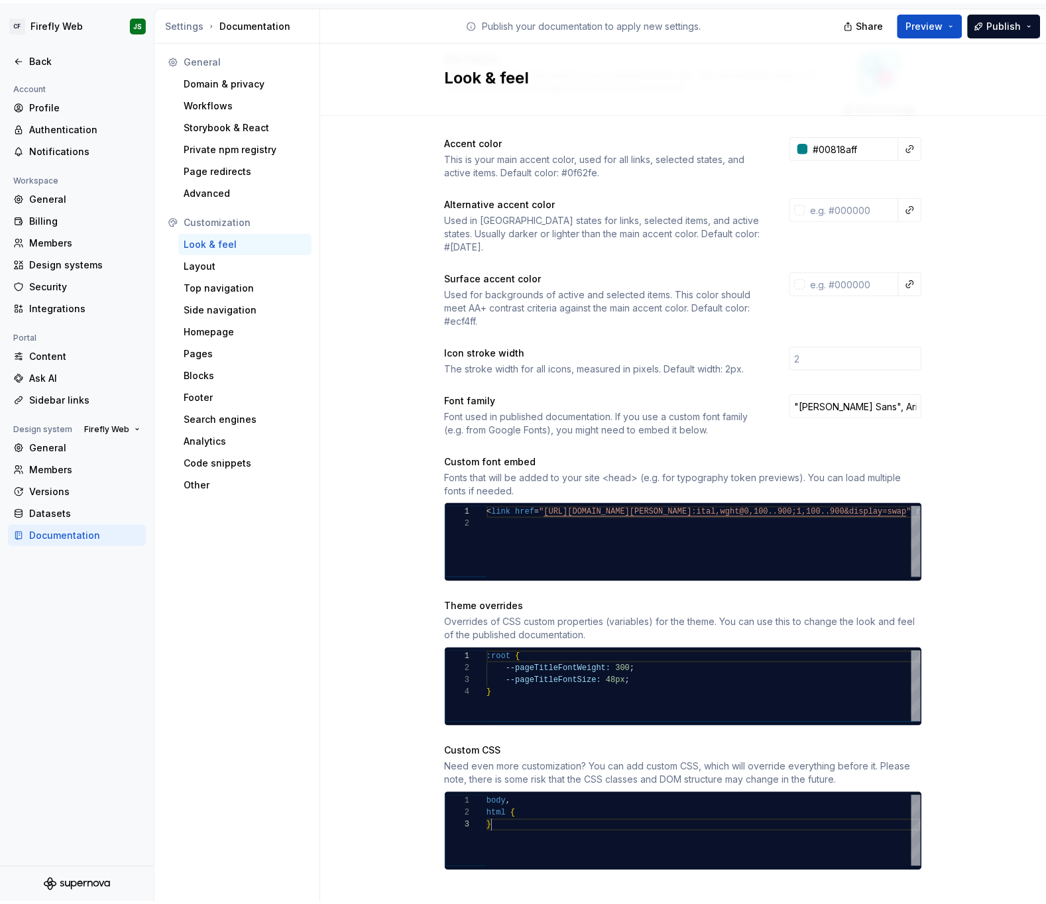
scroll to position [23, 4]
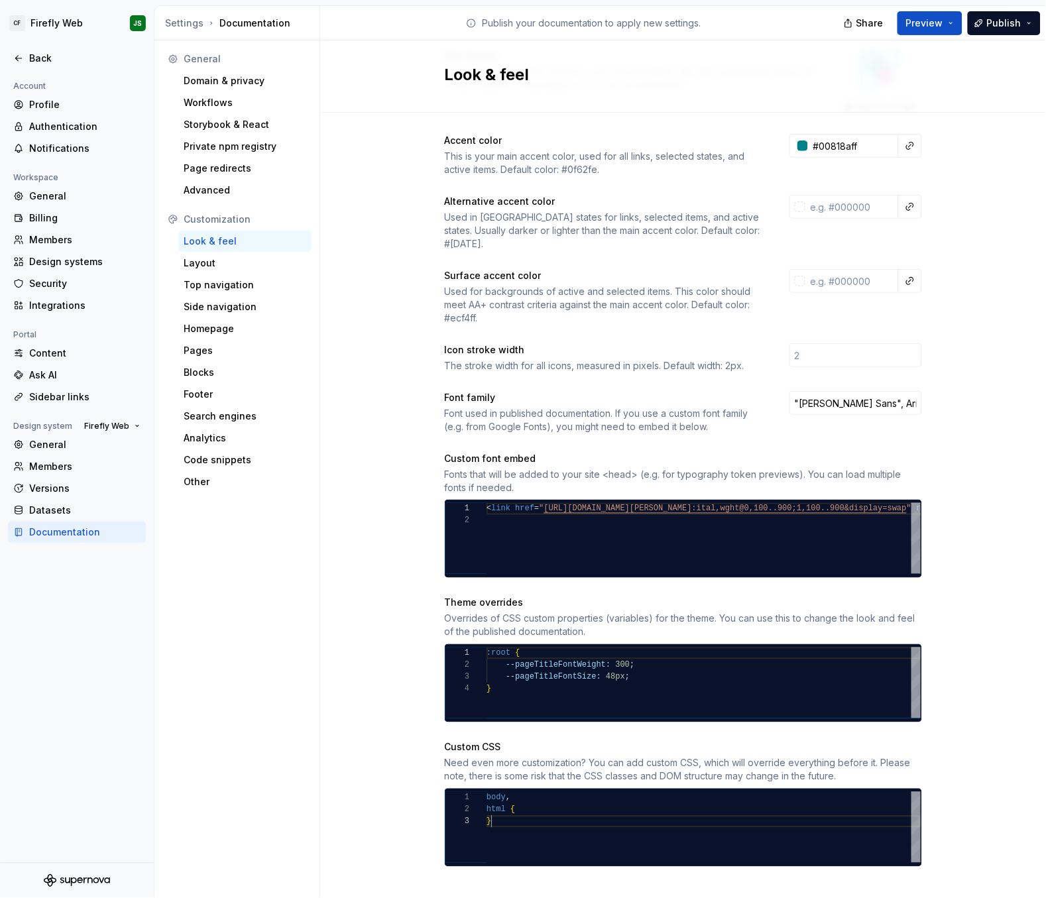
click at [547, 786] on div "body , html { }" at bounding box center [703, 827] width 434 height 71
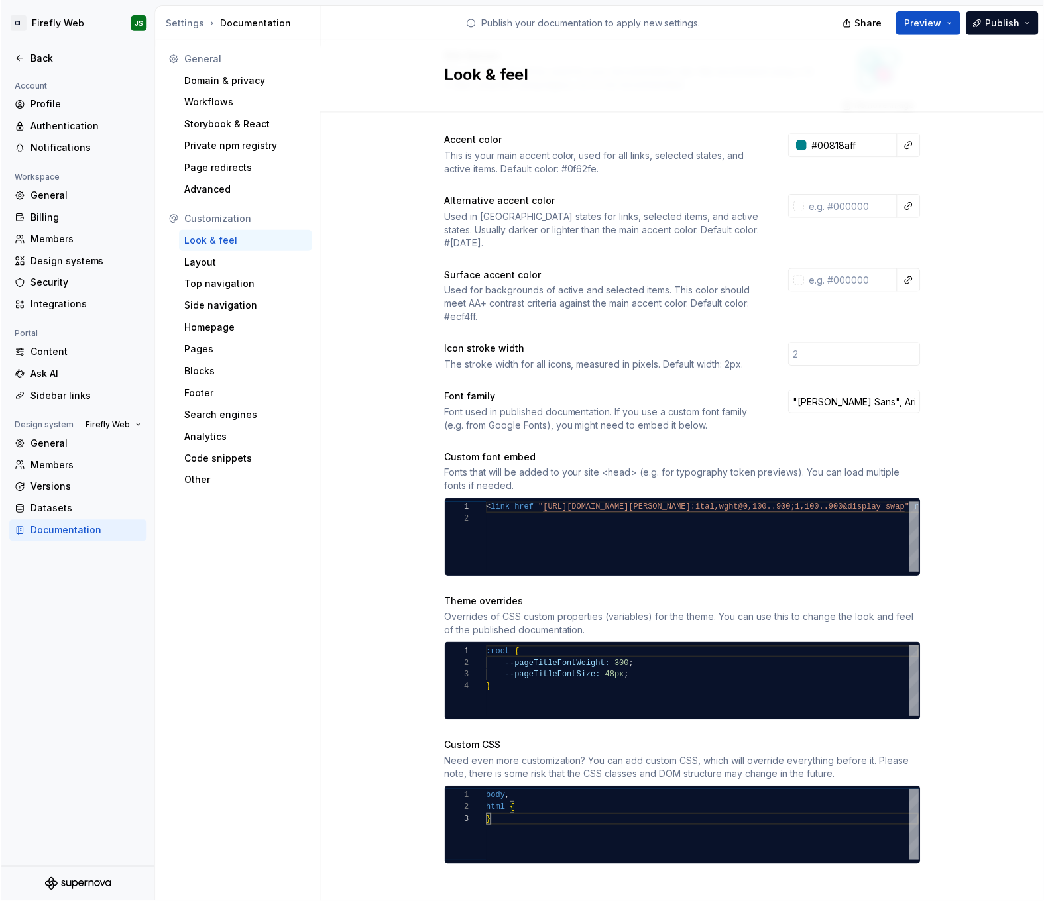
scroll to position [217, 0]
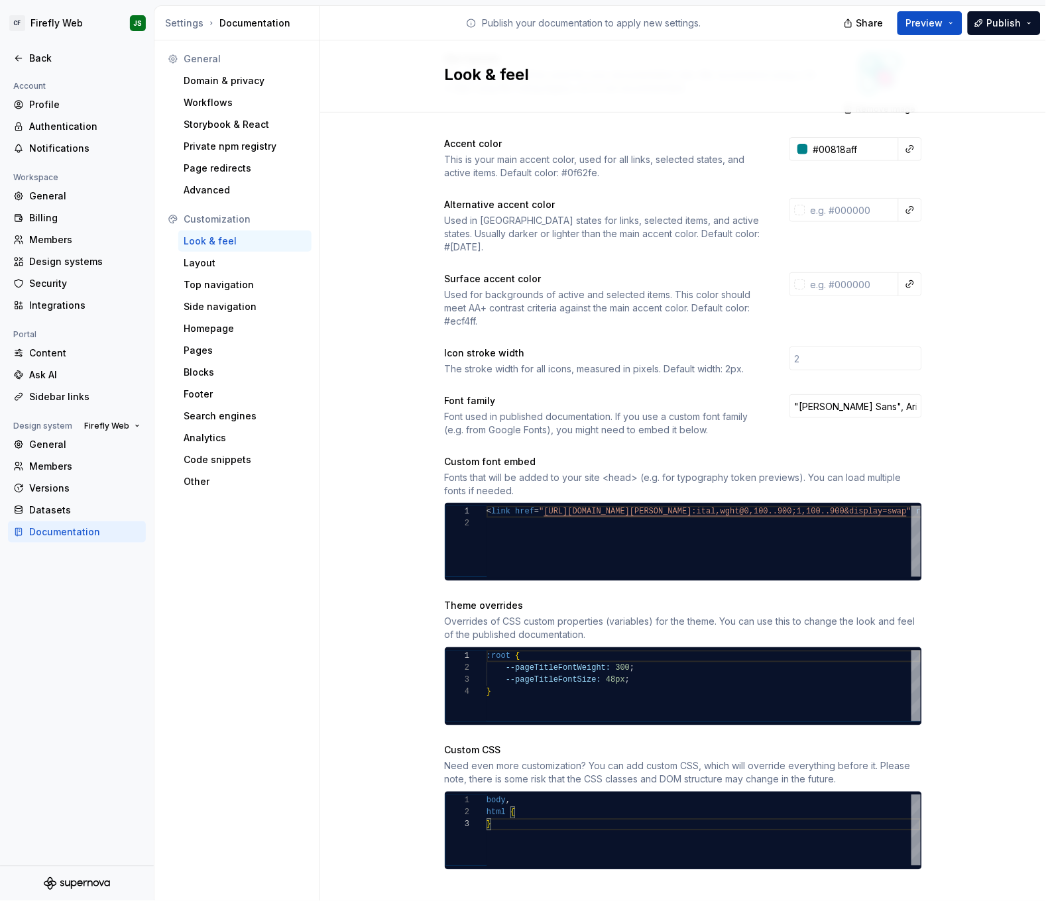
click at [719, 79] on h2 "Look & feel" at bounding box center [675, 74] width 461 height 21
click at [565, 786] on div "}" at bounding box center [703, 825] width 434 height 12
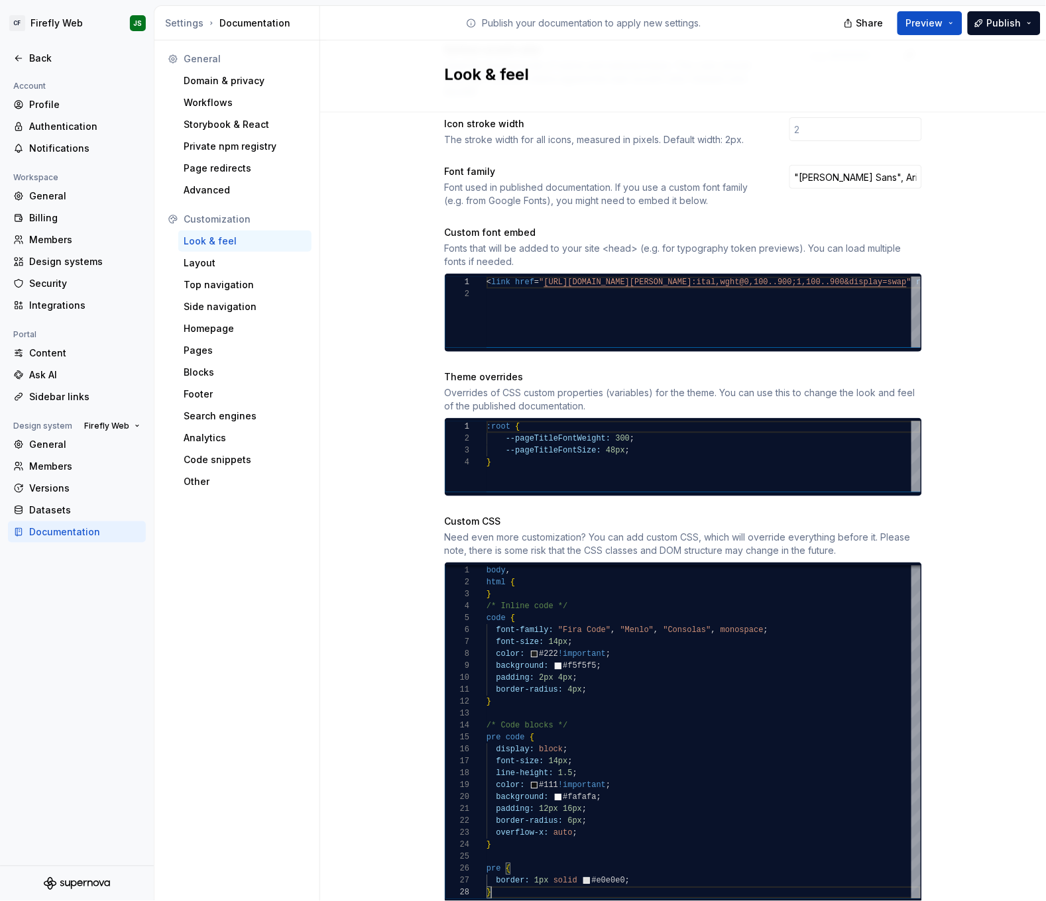
scroll to position [479, 0]
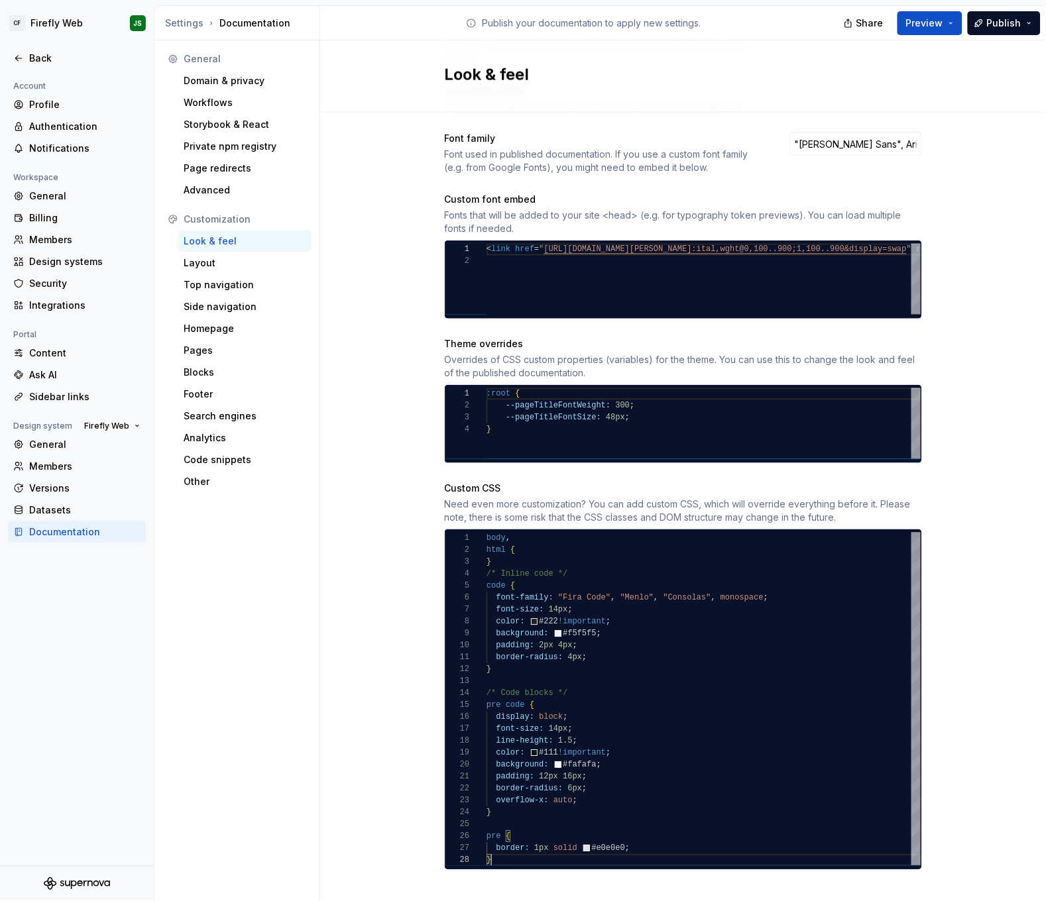
click at [979, 89] on div "Look & feel" at bounding box center [683, 76] width 726 height 72
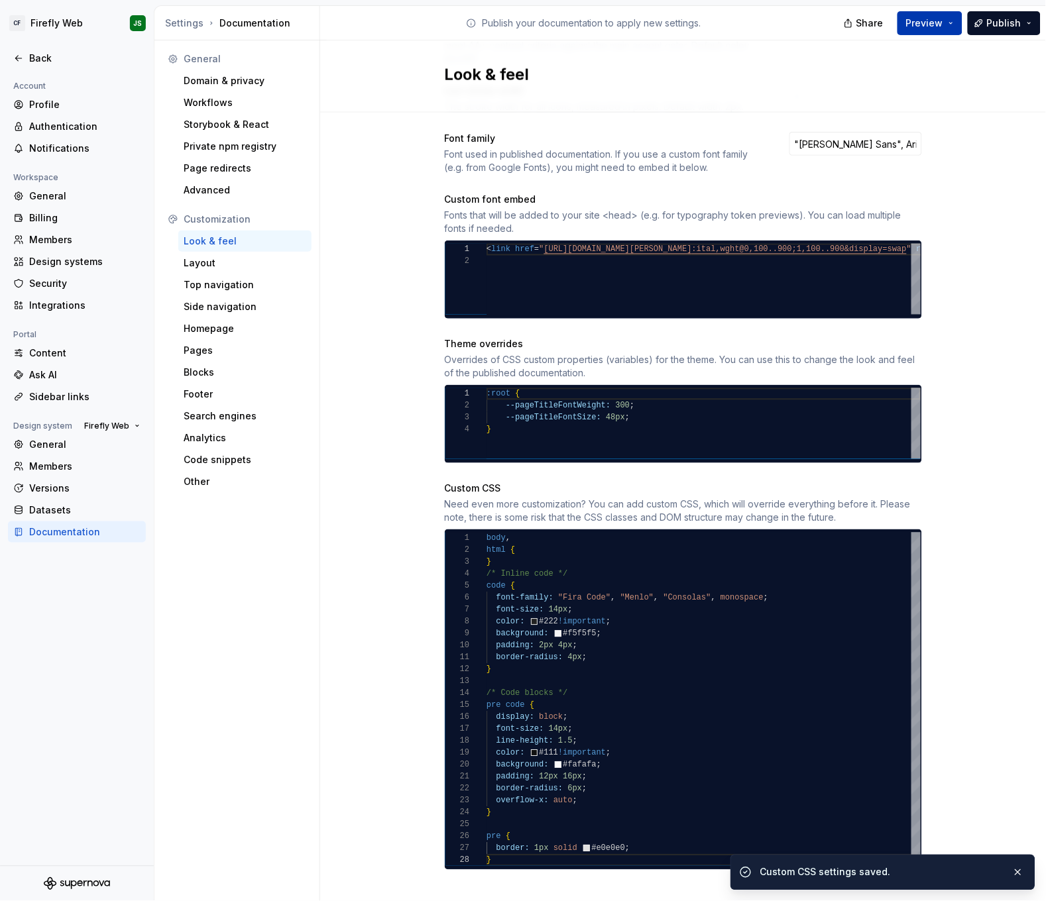
click at [933, 26] on span "Preview" at bounding box center [924, 23] width 37 height 13
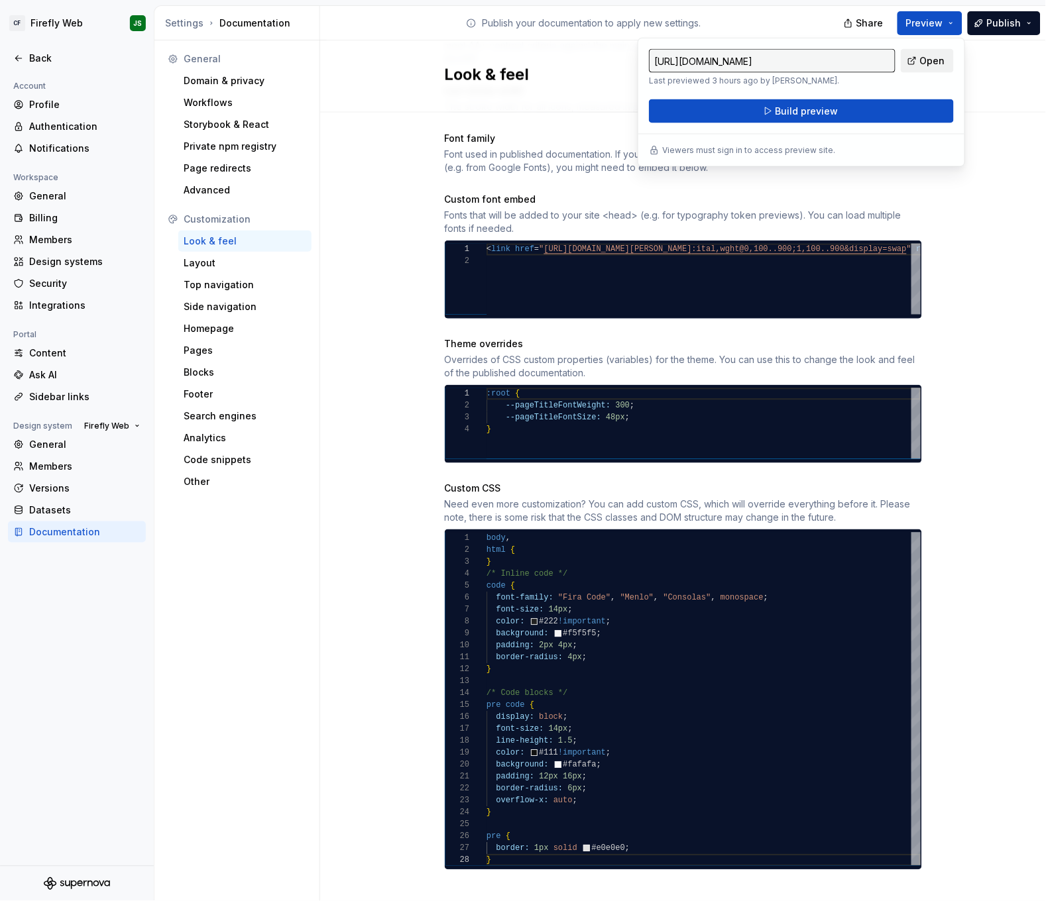
click at [931, 64] on span "Open" at bounding box center [932, 60] width 25 height 13
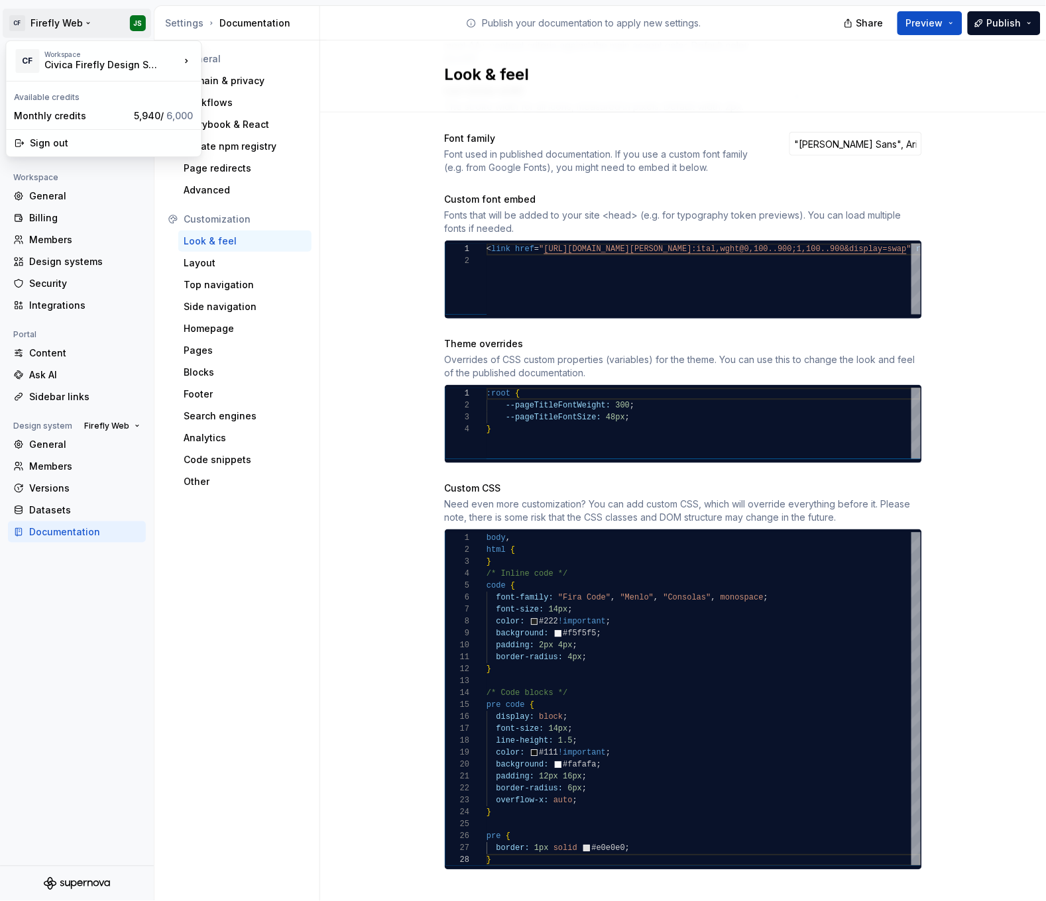
click at [65, 29] on html "CF Firefly Web JS Back Account Profile Authentication Notifications Workspace G…" at bounding box center [523, 450] width 1046 height 901
click at [96, 9] on html "CF Firefly Web JS Back Account Profile Authentication Notifications Workspace G…" at bounding box center [523, 450] width 1046 height 901
click at [32, 58] on div "Back" at bounding box center [84, 58] width 111 height 13
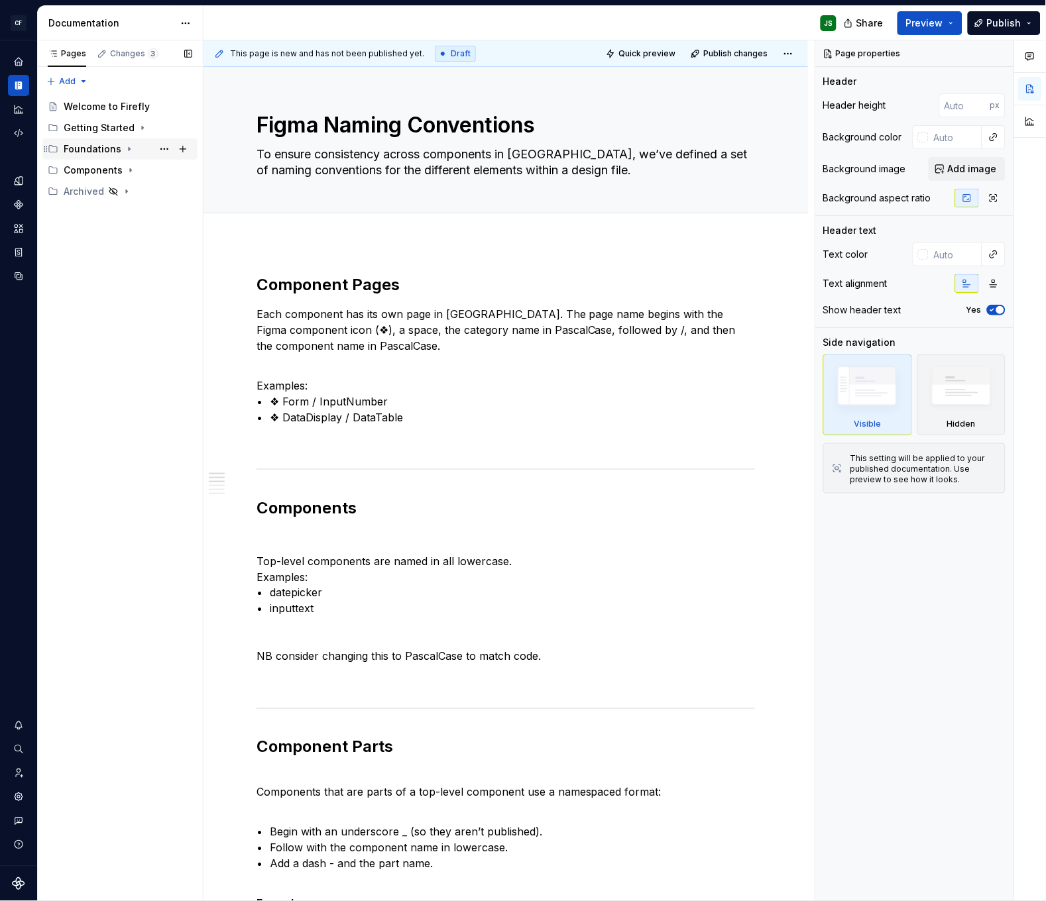
click at [129, 146] on icon "Page tree" at bounding box center [129, 149] width 11 height 11
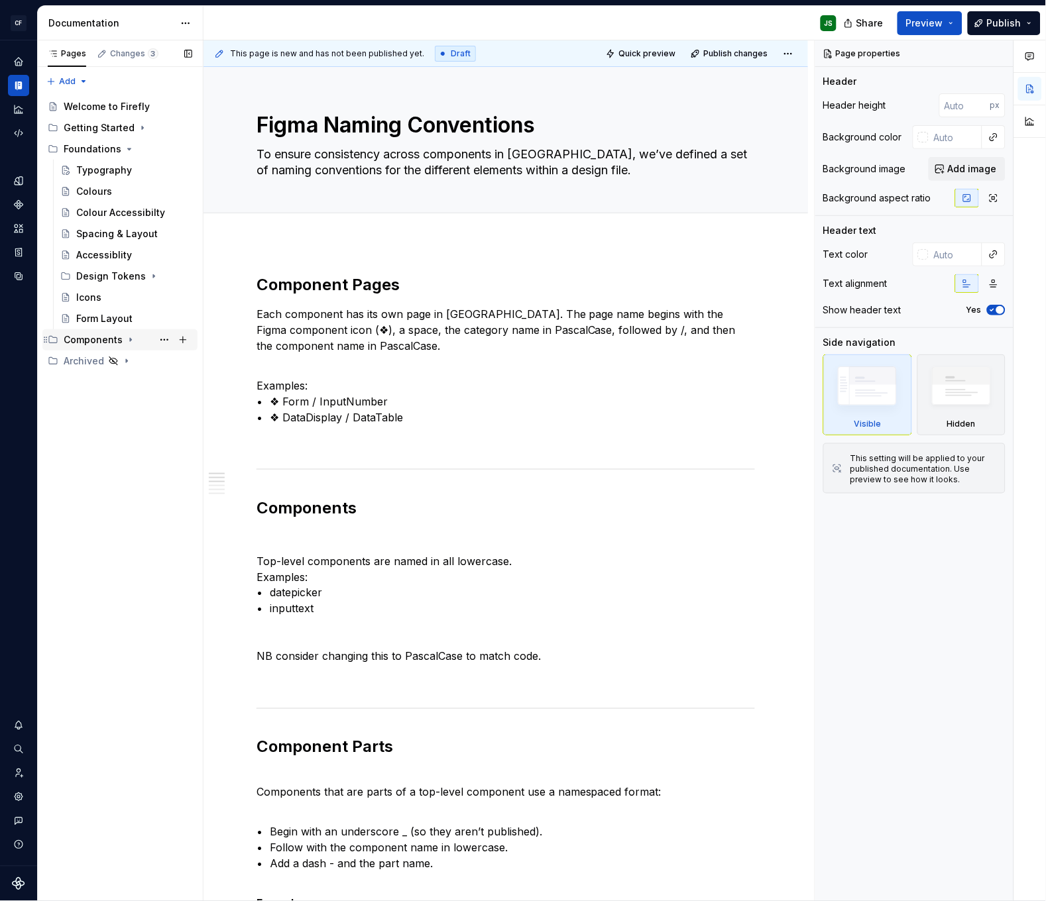
click at [52, 335] on icon "Page tree" at bounding box center [53, 340] width 11 height 11
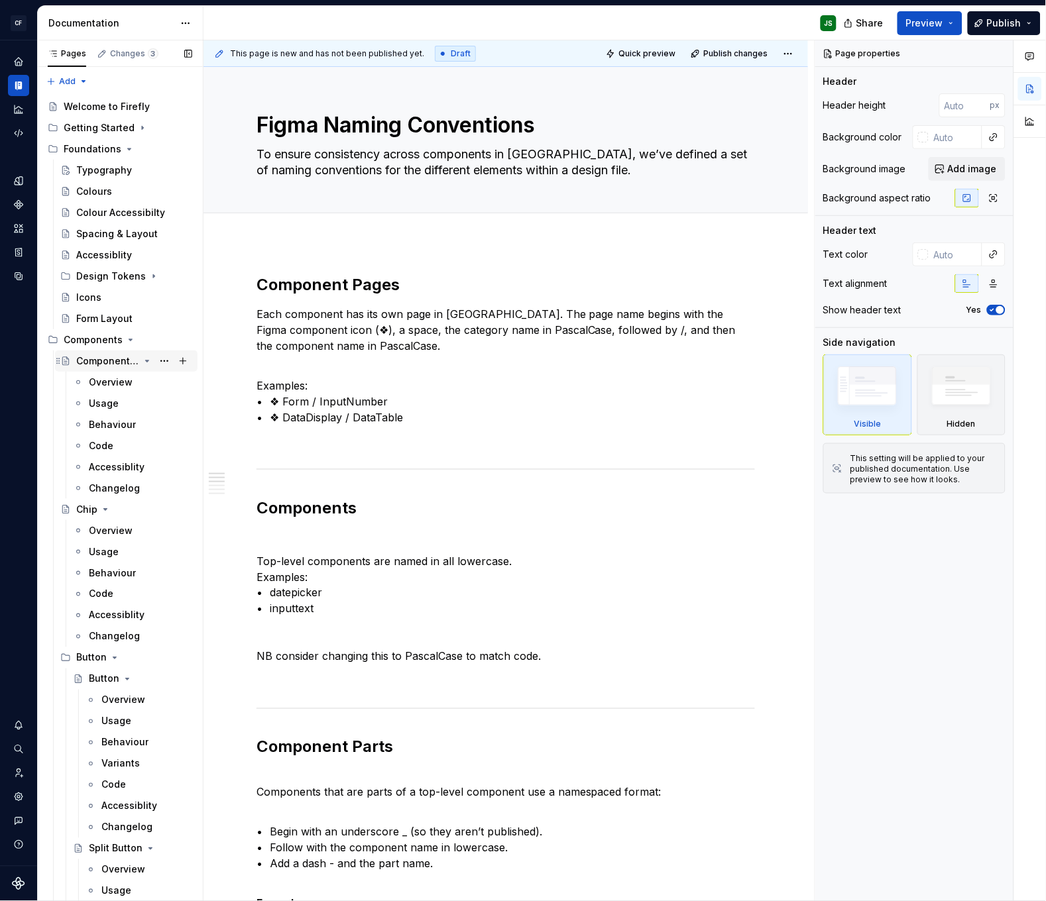
click at [58, 362] on icon "Page tree" at bounding box center [58, 361] width 11 height 11
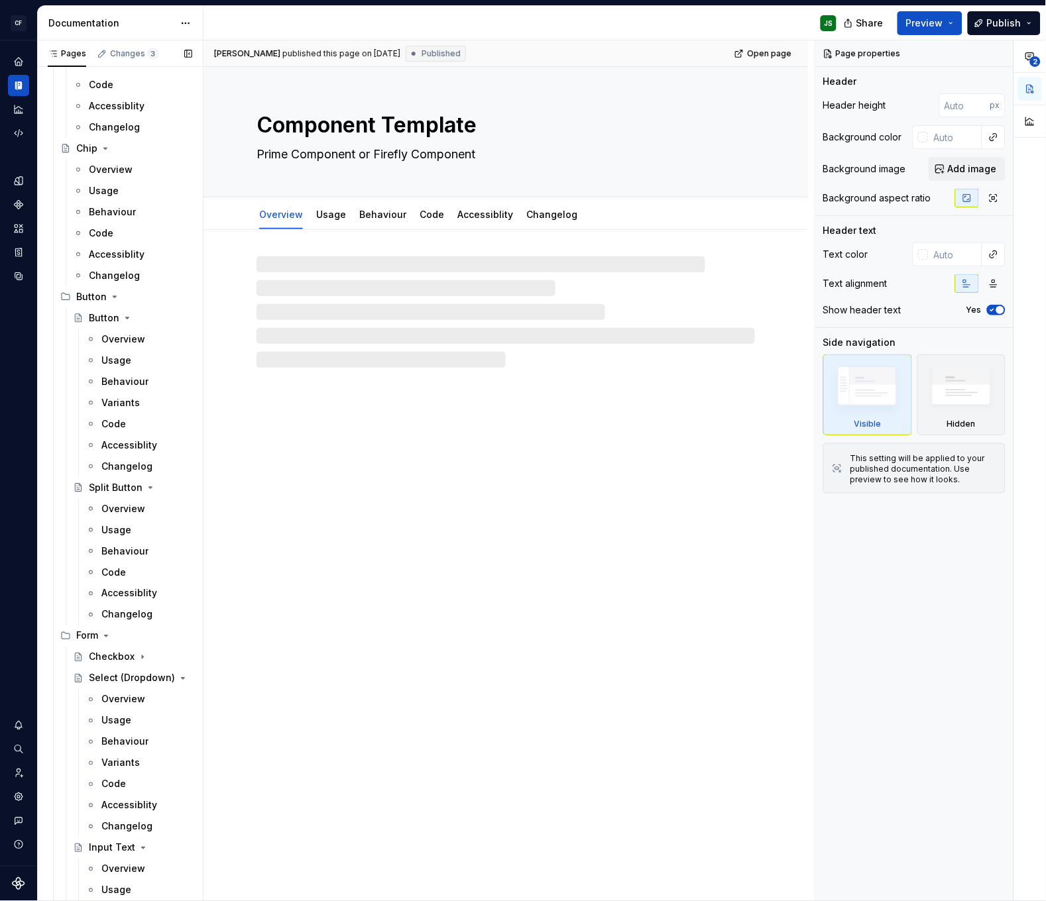
click at [71, 437] on div "Overview Usage Behaviour Variants Code Accessiblity Changelog" at bounding box center [133, 403] width 130 height 148
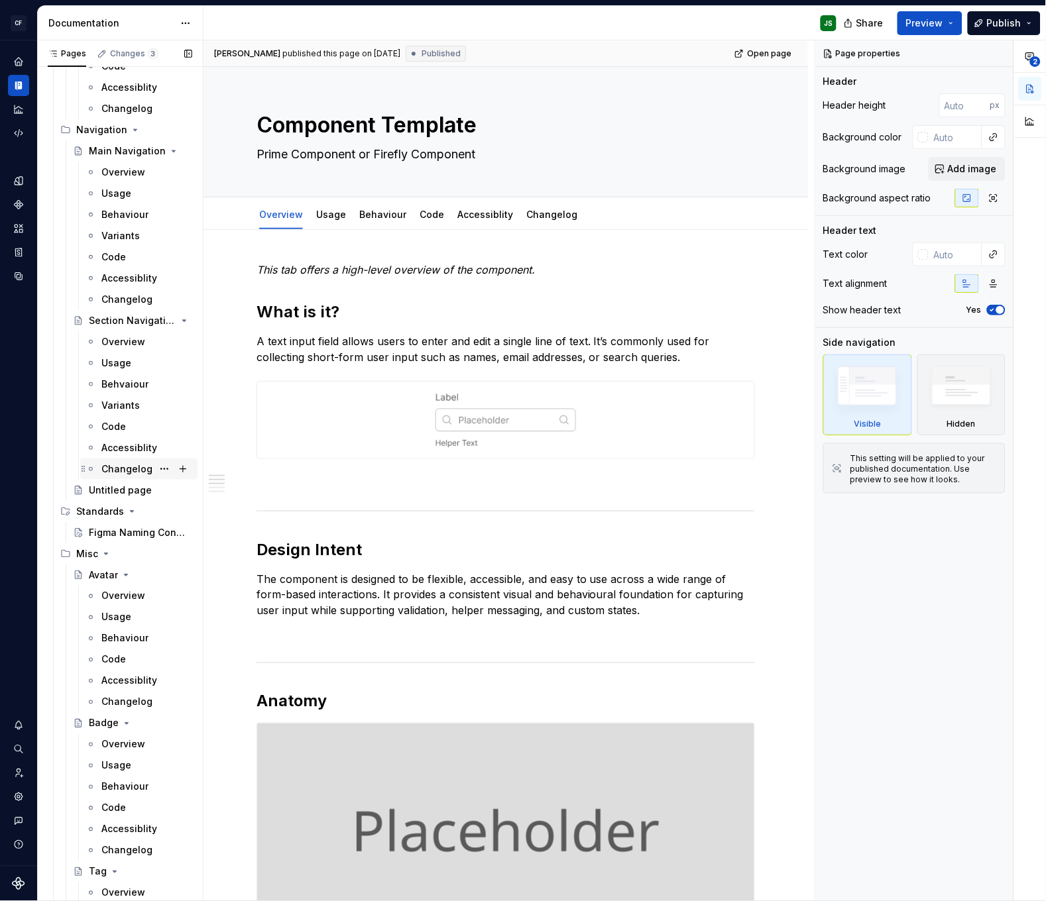
scroll to position [1834, 0]
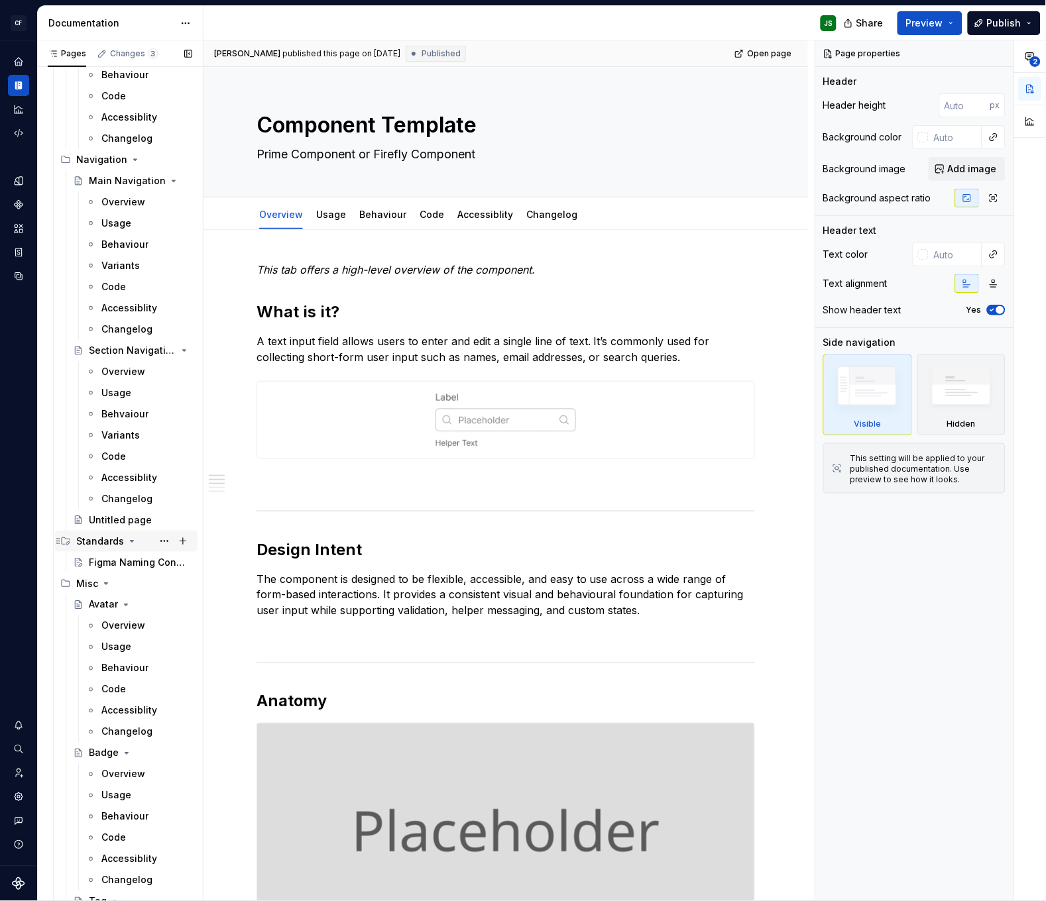
click at [83, 541] on div "Standards" at bounding box center [100, 541] width 48 height 13
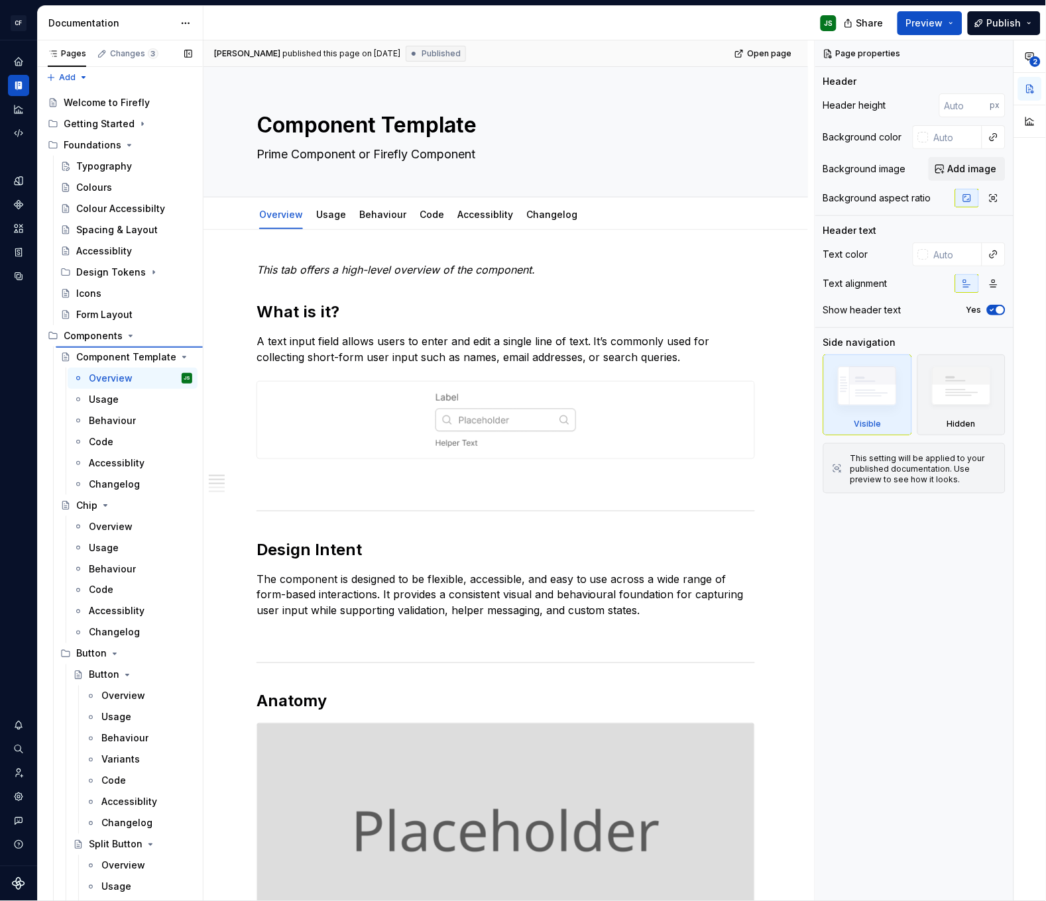
scroll to position [1, 0]
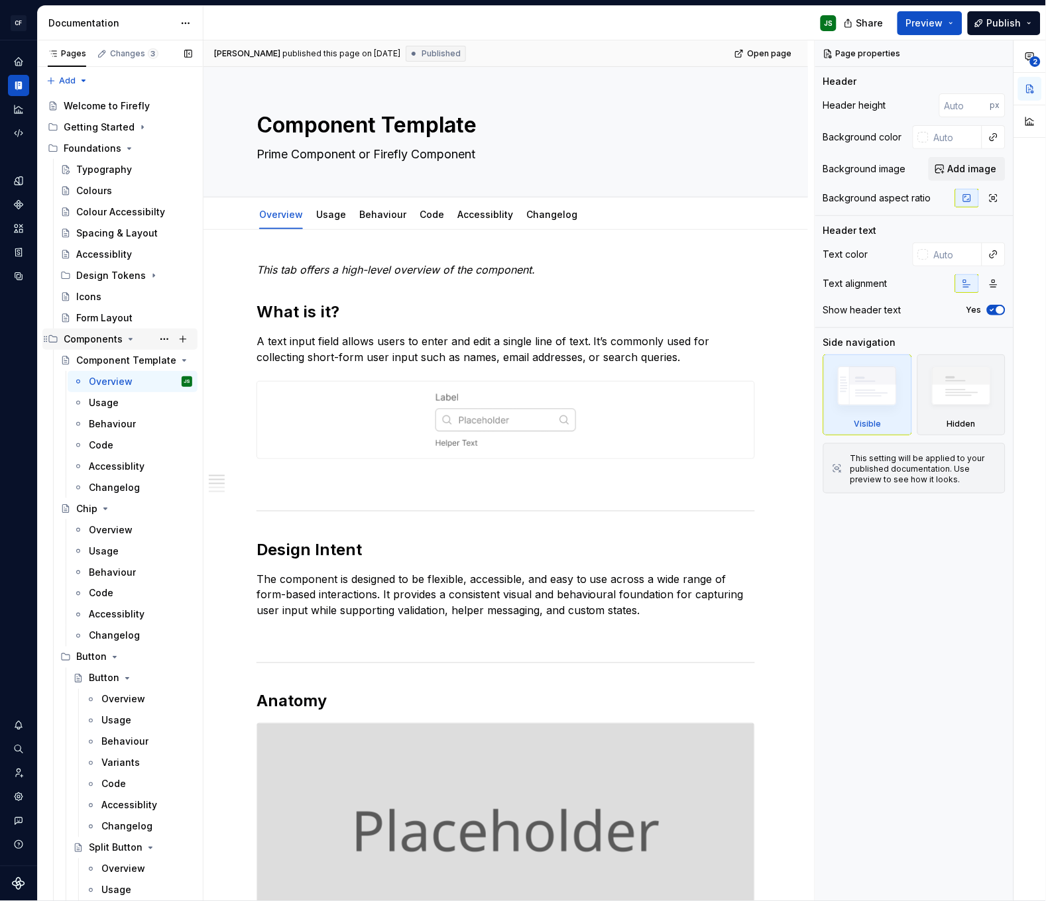
click at [131, 337] on icon "Page tree" at bounding box center [130, 339] width 11 height 11
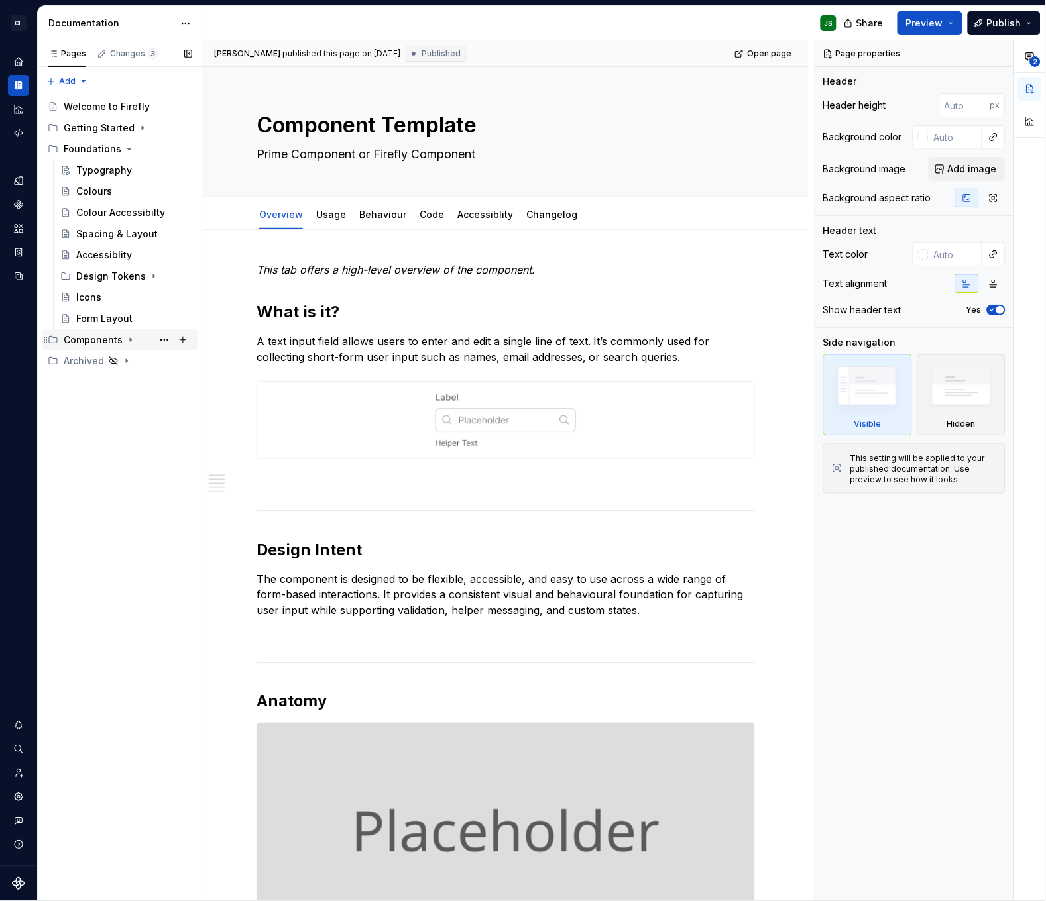
click at [126, 338] on icon "Page tree" at bounding box center [130, 340] width 11 height 11
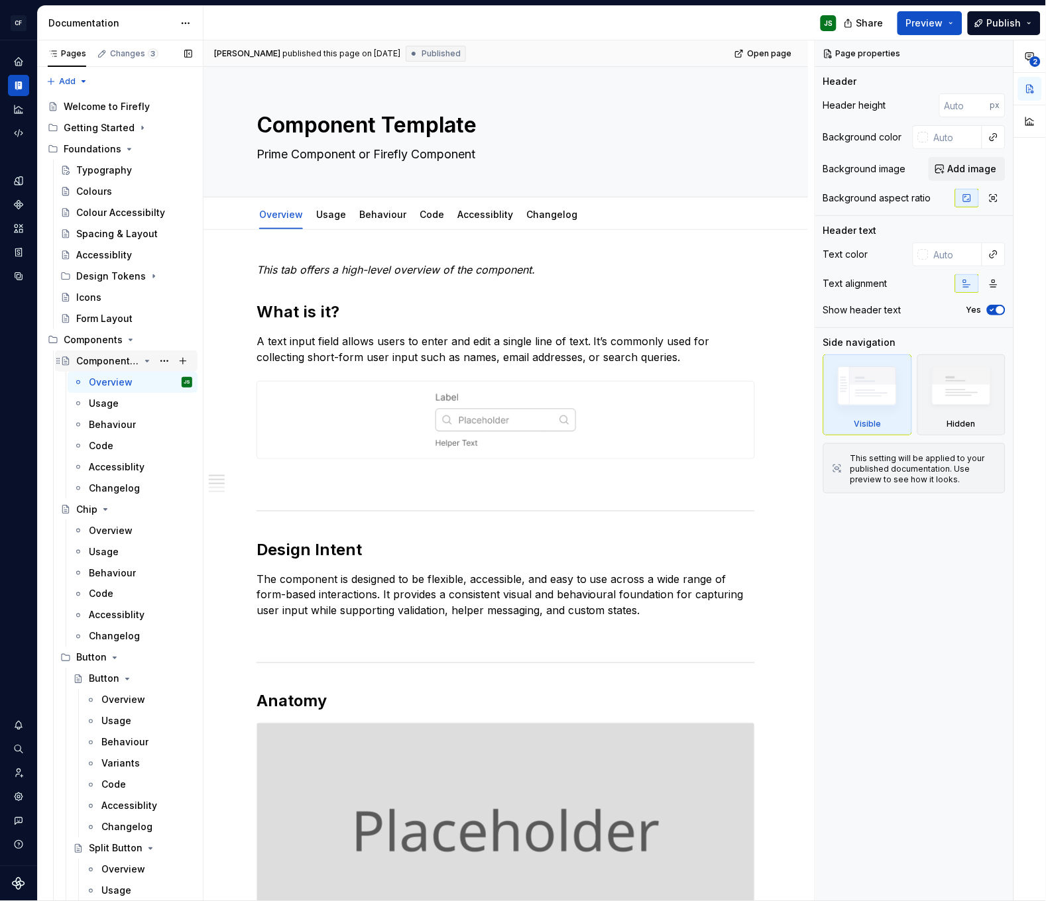
click at [148, 358] on icon "Page tree" at bounding box center [147, 361] width 11 height 11
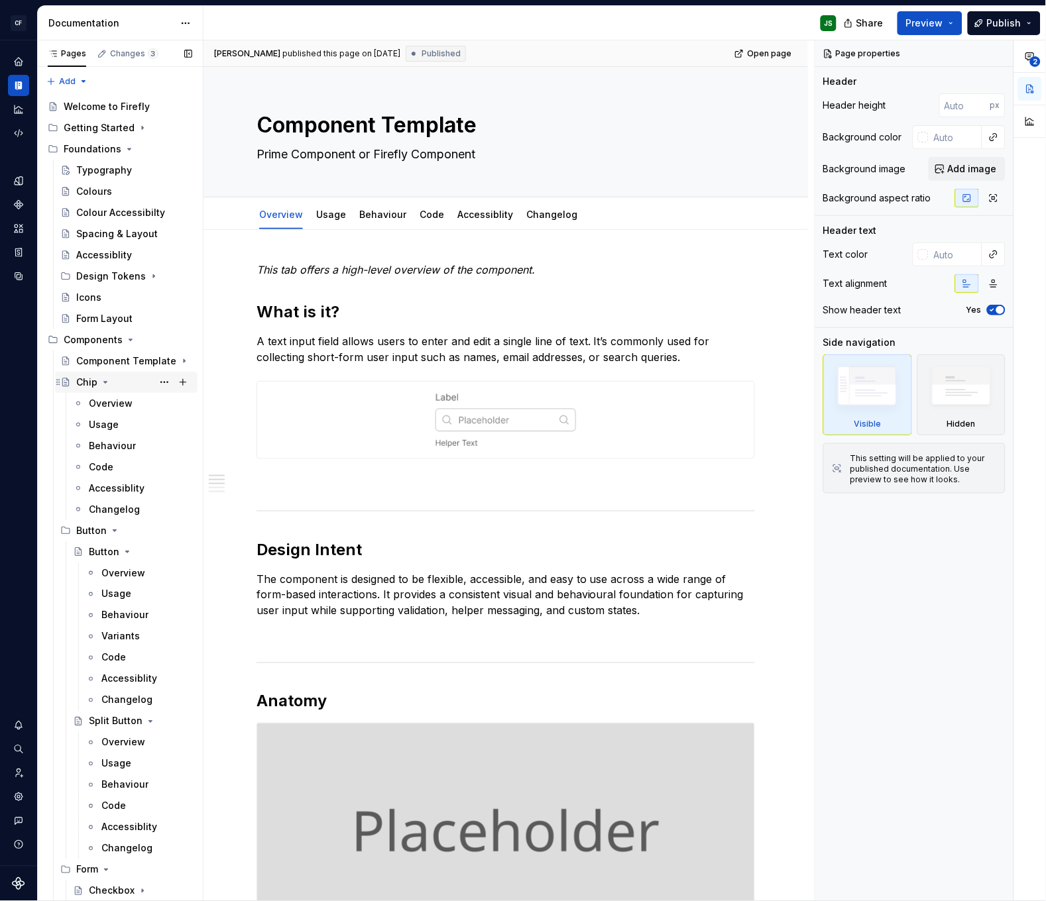
click at [113, 377] on div "Chip" at bounding box center [134, 382] width 116 height 19
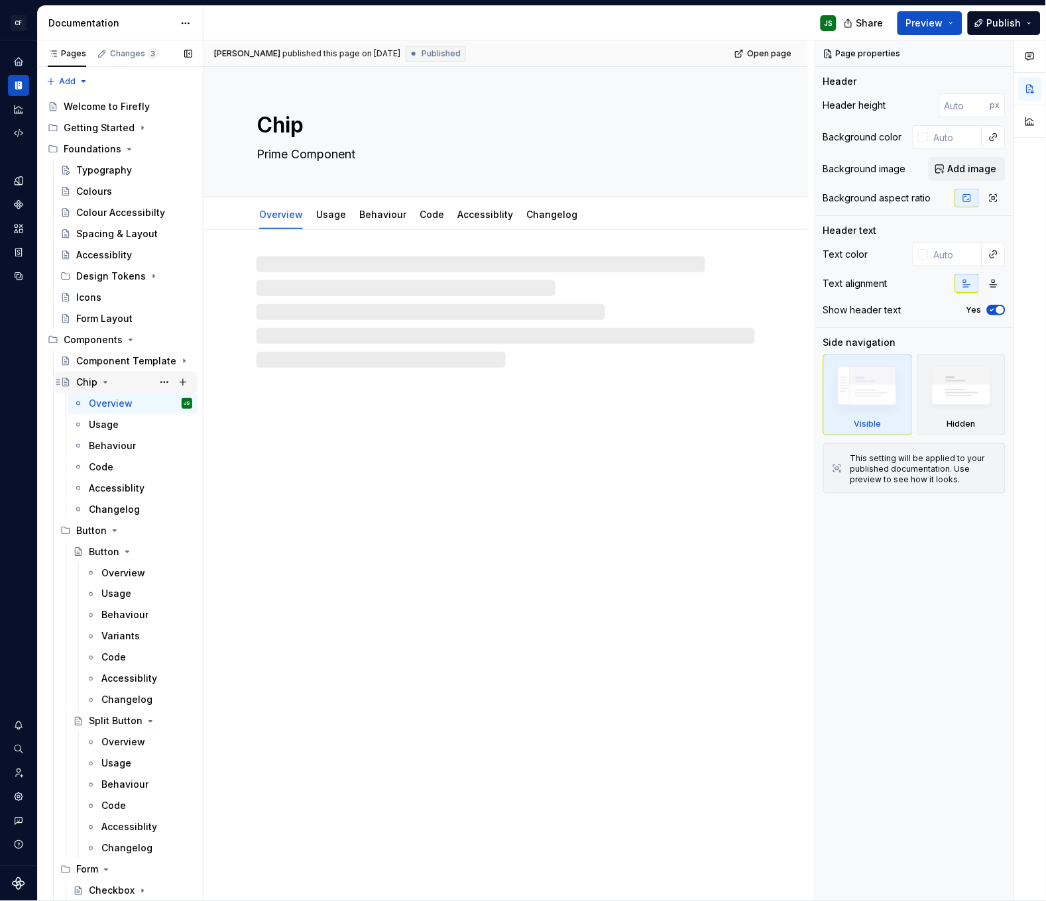
click at [104, 381] on icon "Page tree" at bounding box center [105, 382] width 11 height 11
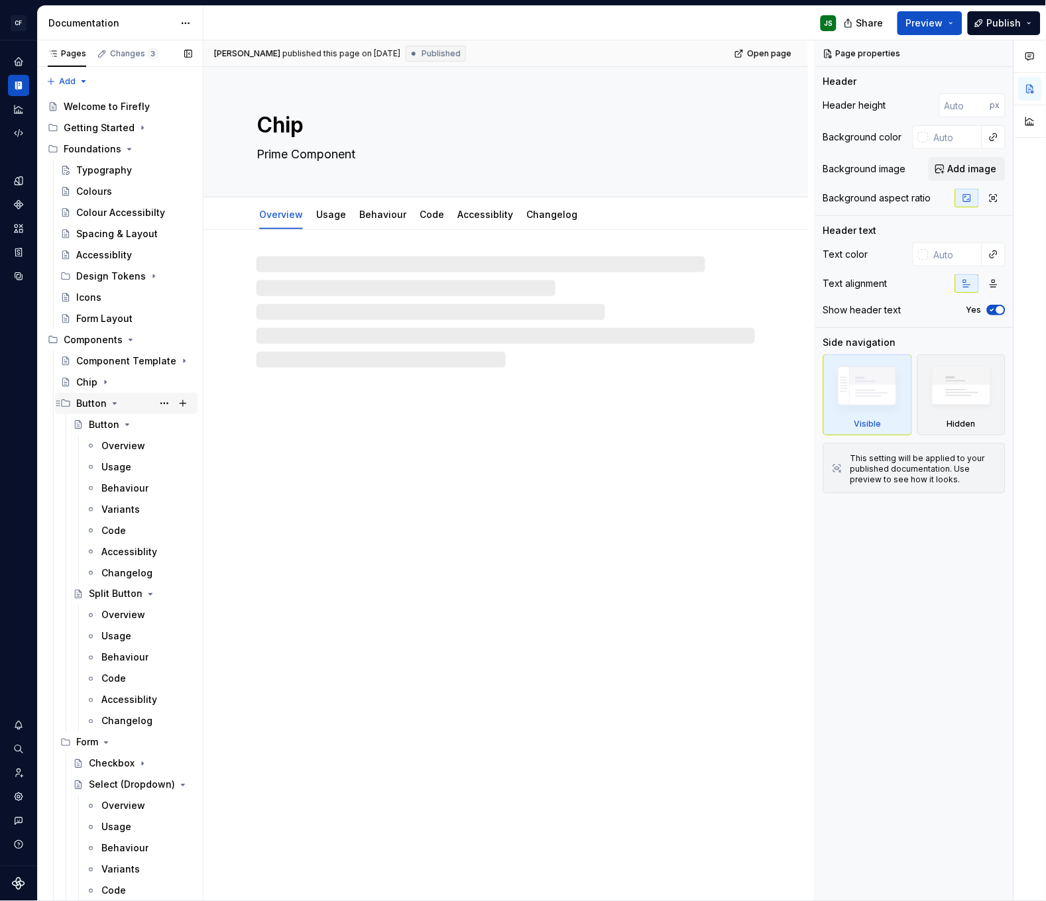
click at [115, 400] on icon "Page tree" at bounding box center [114, 403] width 11 height 11
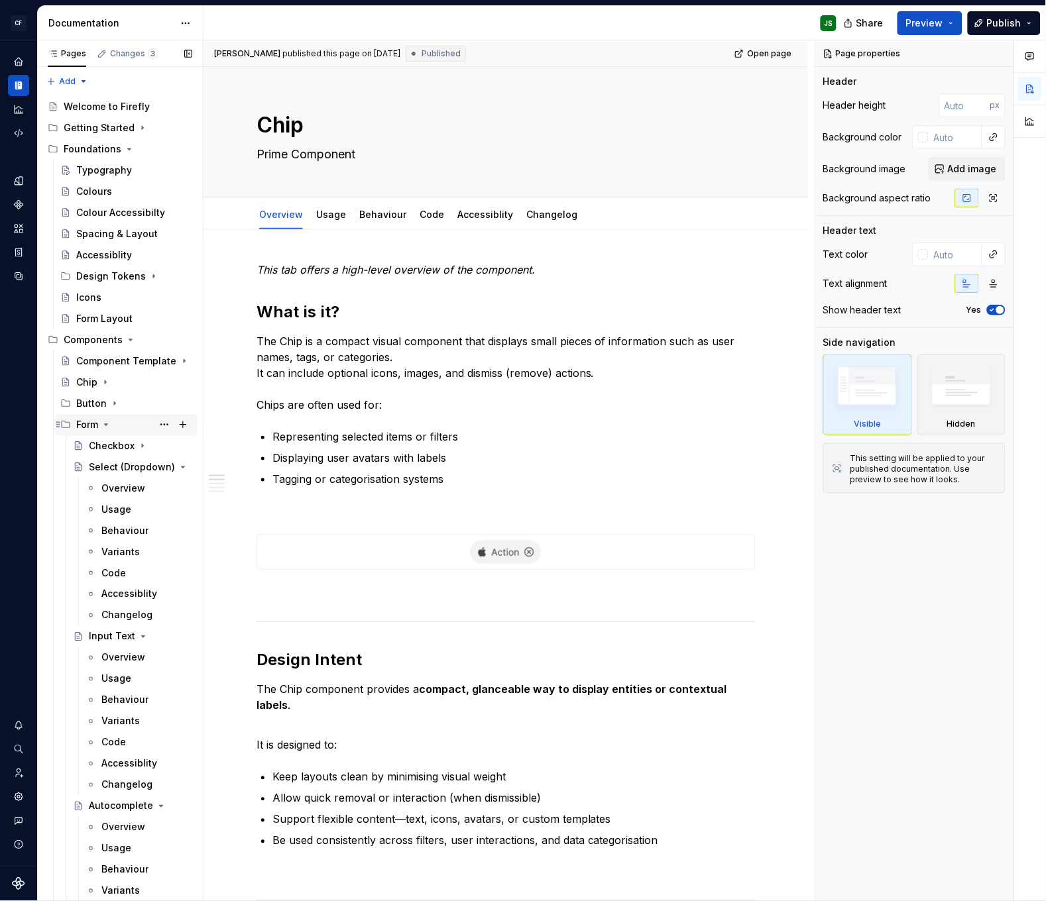
click at [111, 416] on div "Form" at bounding box center [134, 425] width 116 height 19
click at [130, 443] on icon "Page tree" at bounding box center [135, 446] width 11 height 11
click at [0, 0] on button "Page tree" at bounding box center [0, 0] width 0 height 0
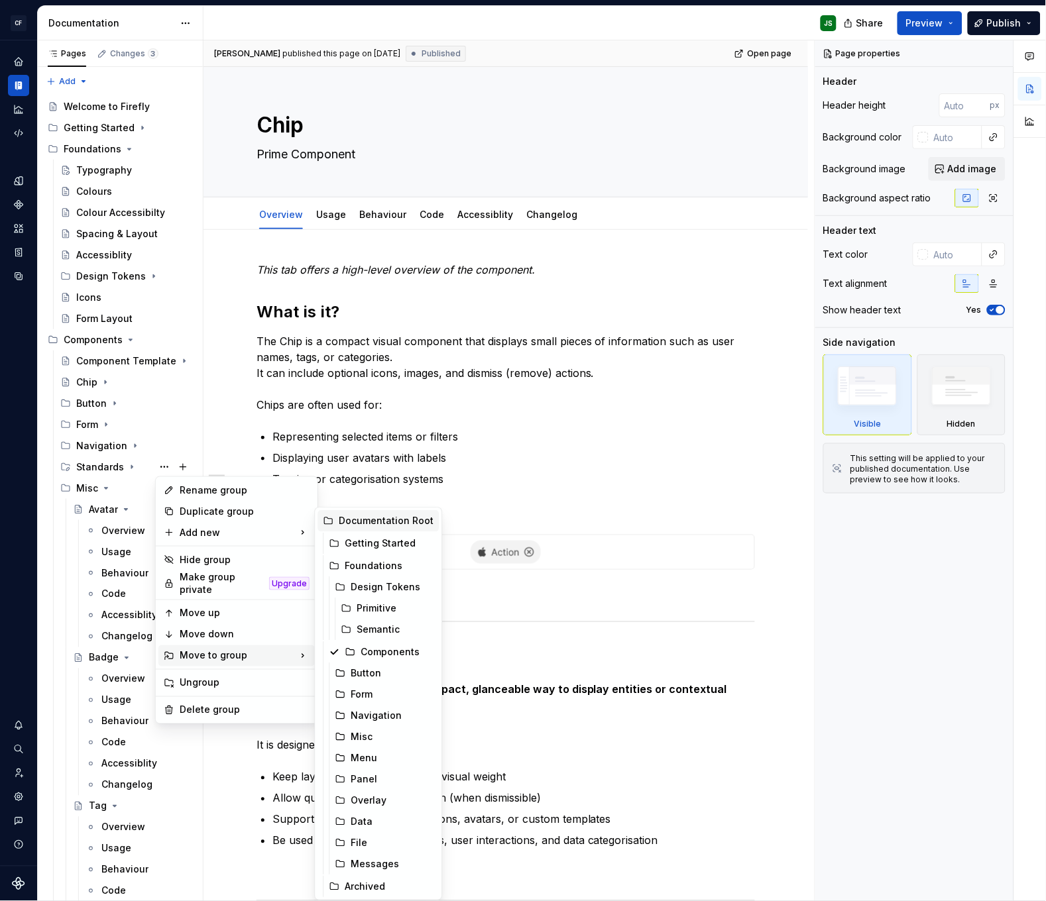
click at [364, 516] on div "Documentation Root" at bounding box center [386, 521] width 95 height 13
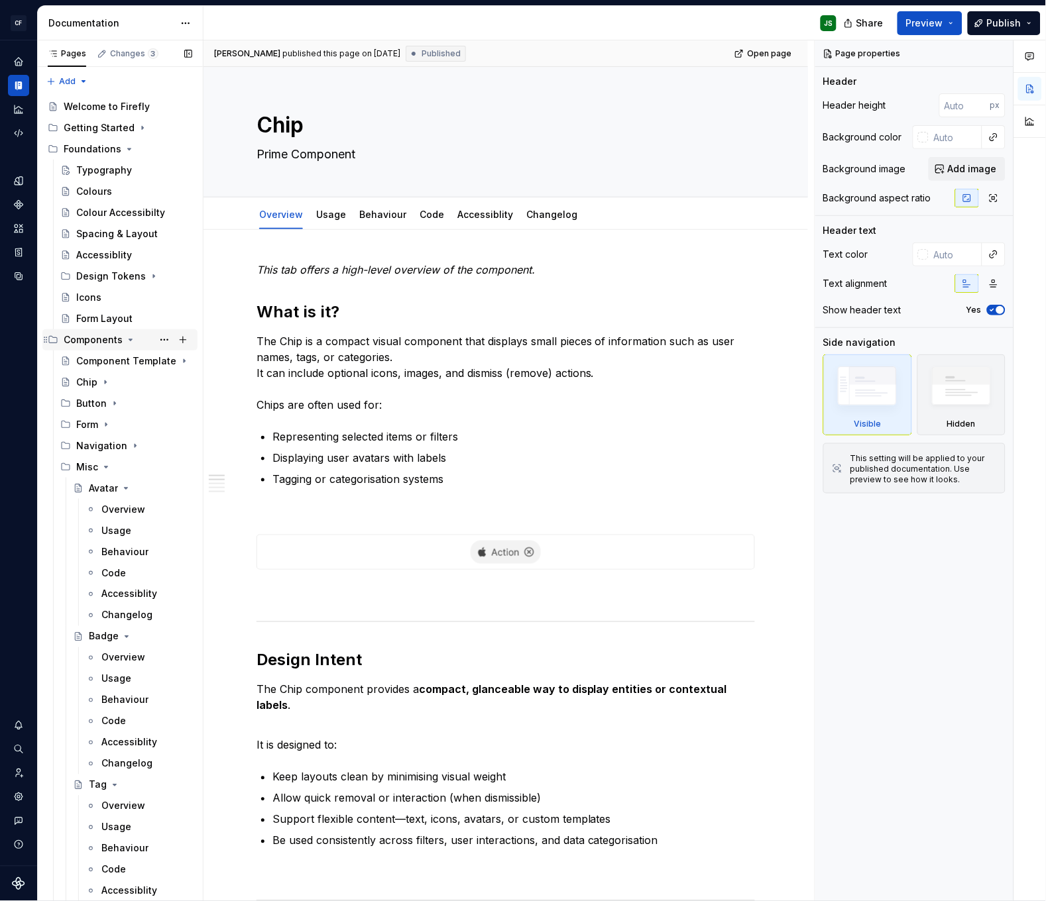
click at [129, 340] on icon "Page tree" at bounding box center [130, 339] width 3 height 1
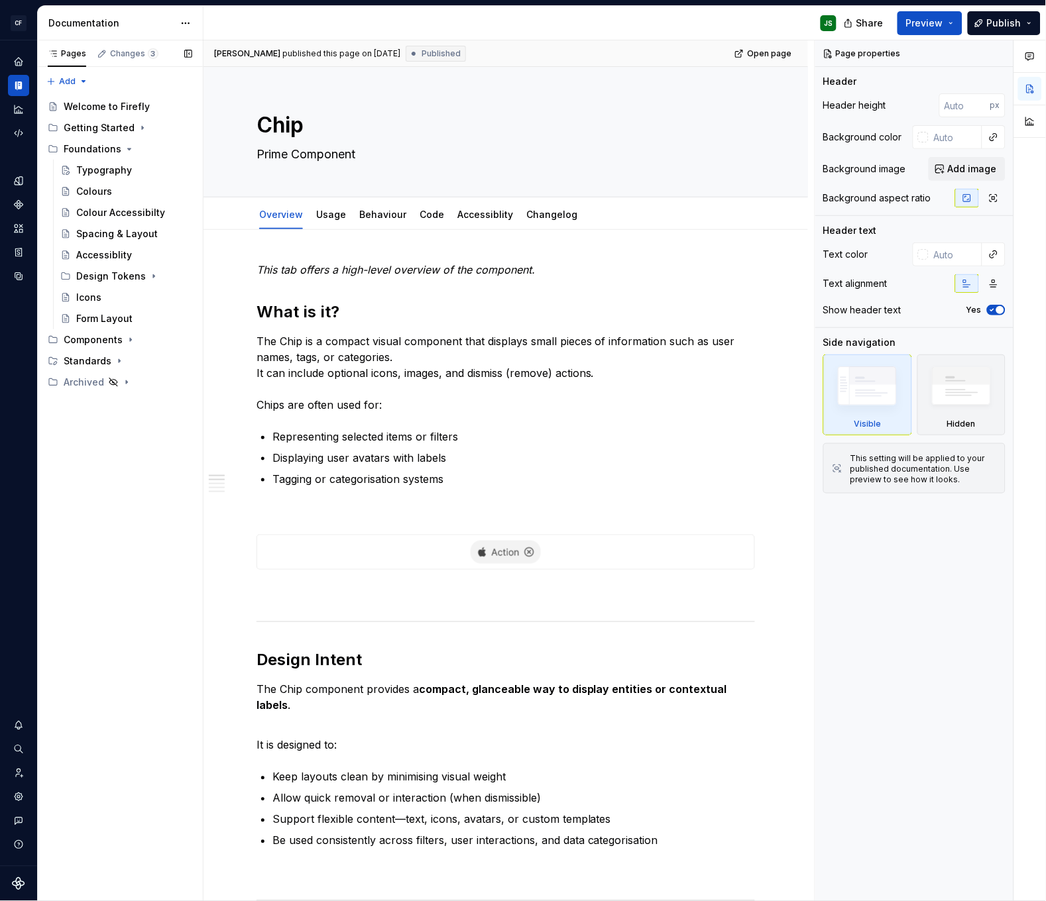
click at [109, 471] on div "Pages Changes 3 Add Accessibility guide for tree Page tree. Navigate the tree w…" at bounding box center [120, 470] width 166 height 861
click at [124, 149] on icon "Page tree" at bounding box center [129, 149] width 11 height 11
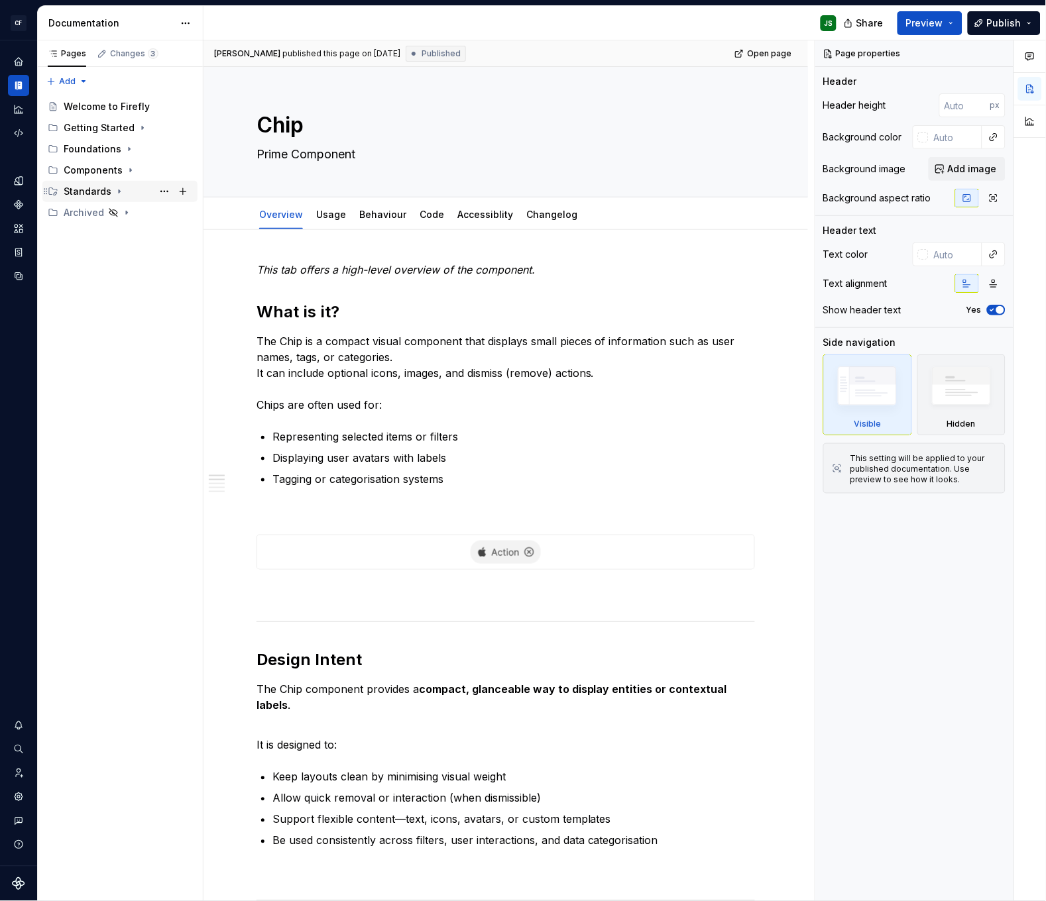
click at [86, 188] on div "Standards" at bounding box center [88, 191] width 48 height 13
click at [113, 210] on div "Figma Naming Conventions" at bounding box center [114, 212] width 76 height 13
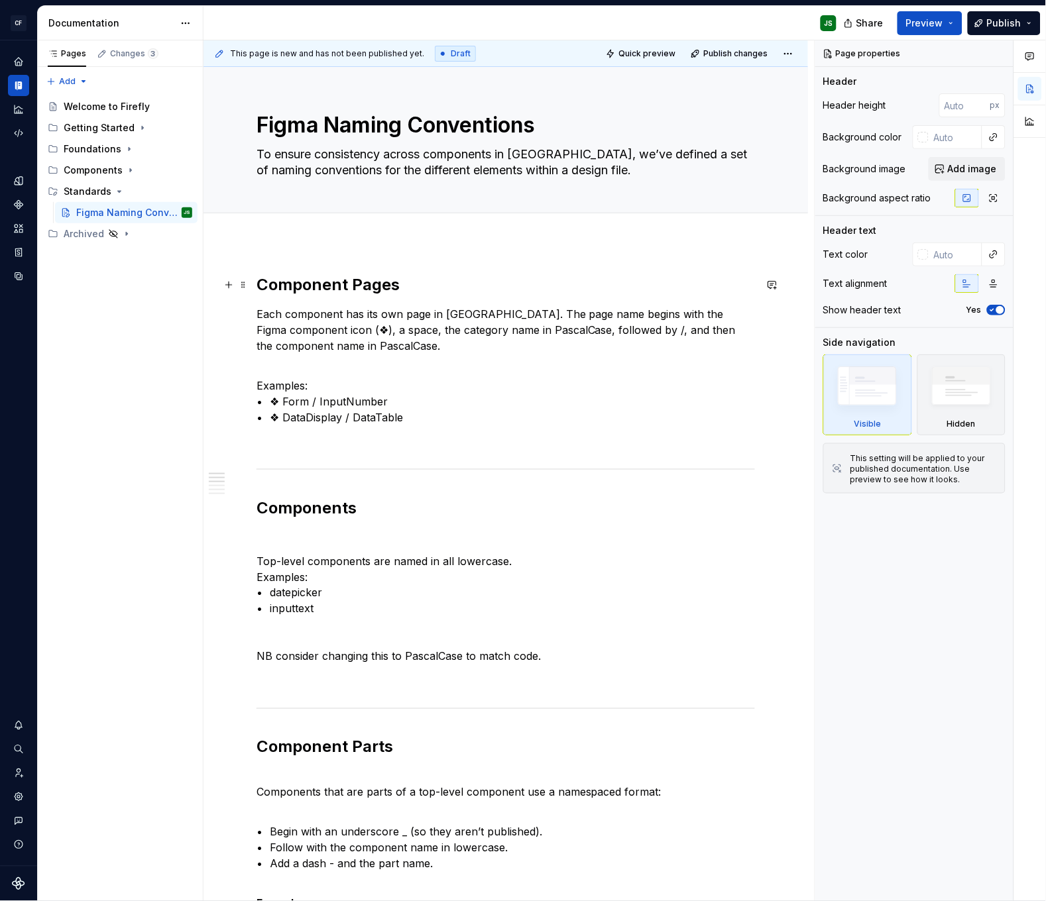
scroll to position [4, 0]
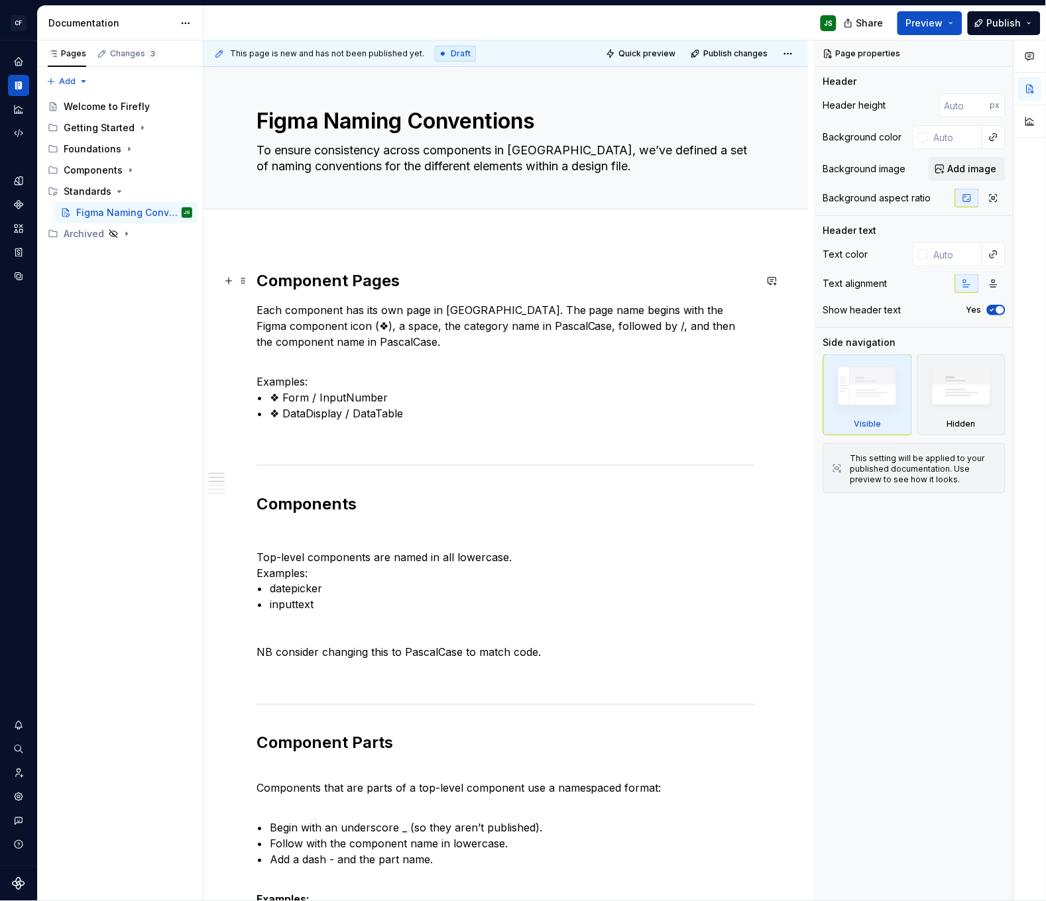
click at [258, 284] on h2 "Component Pages" at bounding box center [505, 280] width 498 height 21
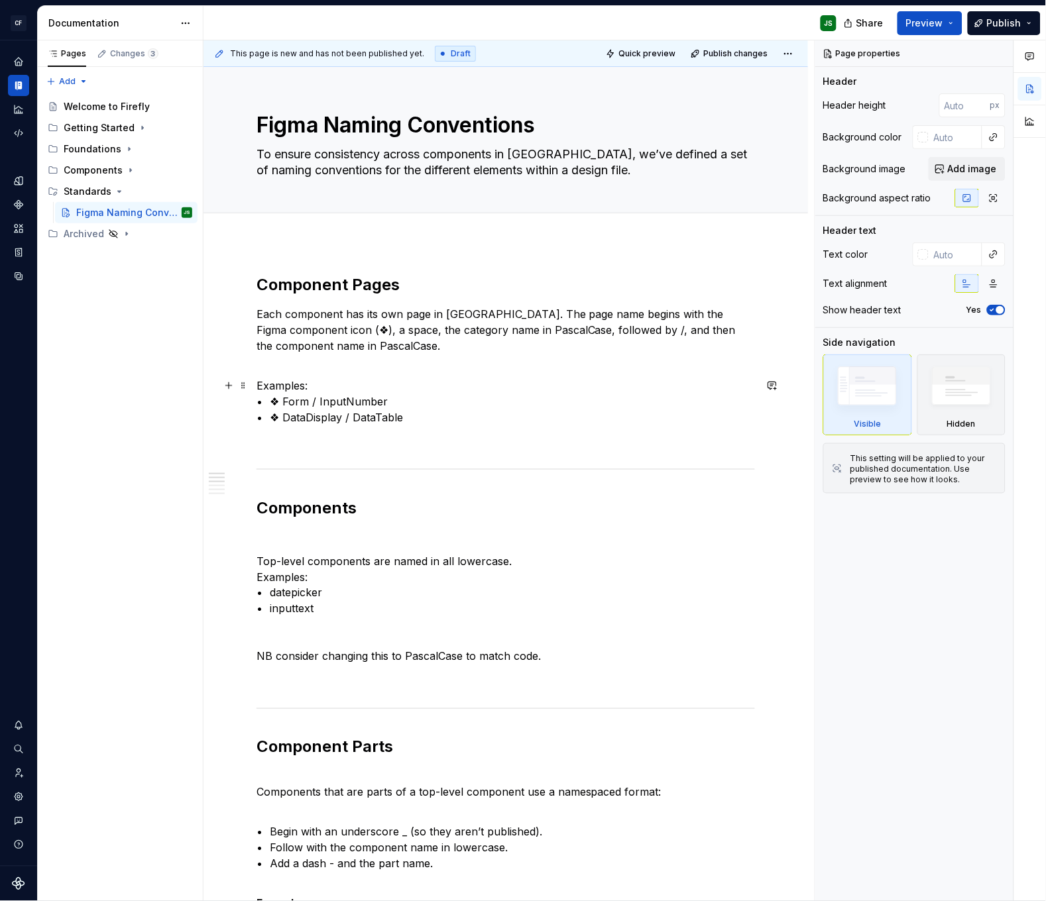
click at [345, 389] on p "Examples: • ❖ Form / InputNumber • ❖ DataDisplay / DataTable" at bounding box center [505, 402] width 498 height 48
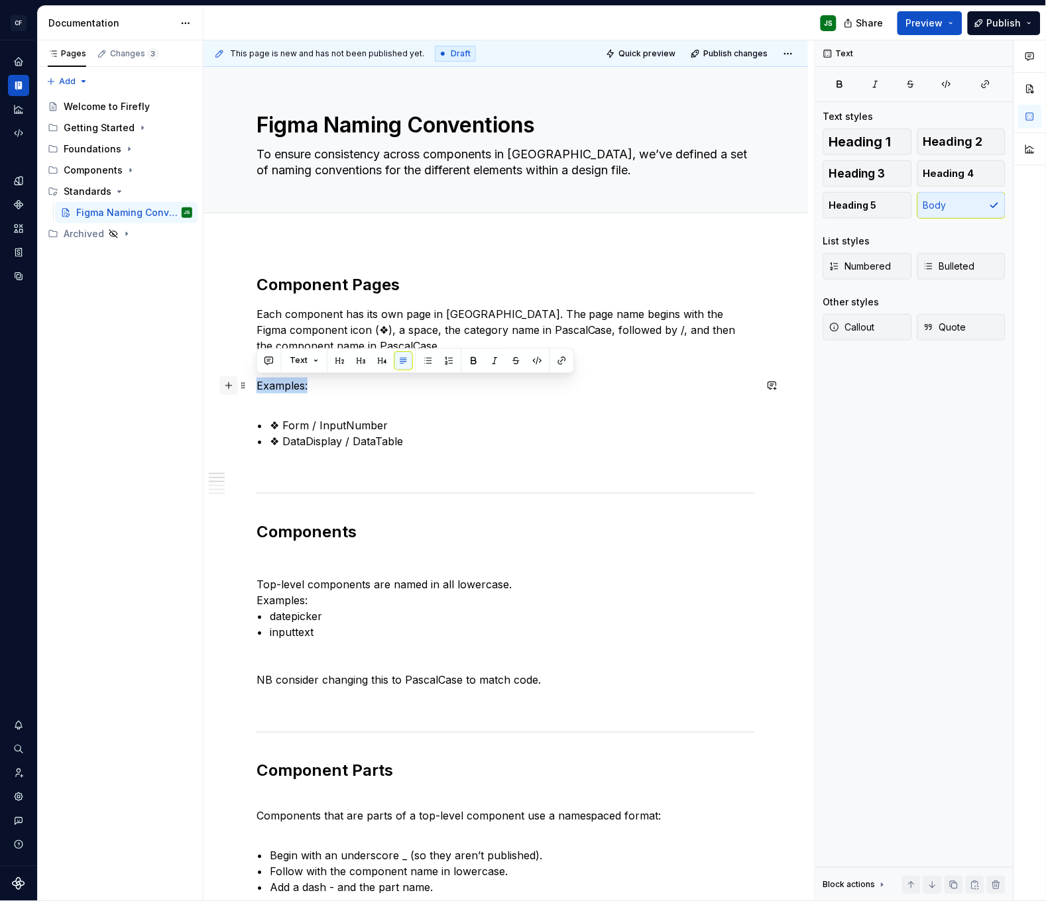
drag, startPoint x: 320, startPoint y: 386, endPoint x: 219, endPoint y: 383, distance: 100.8
click at [282, 423] on p "• ❖ Form / InputNumber • ❖ DataDisplay / DataTable" at bounding box center [505, 426] width 498 height 48
click at [406, 422] on p "• `❖ Form / InputNumber • ❖ DataDisplay / DataTable" at bounding box center [505, 426] width 498 height 48
click at [283, 442] on p "• ❖ Form / InputNumber • ❖ DataDisplay / DataTable" at bounding box center [505, 426] width 498 height 48
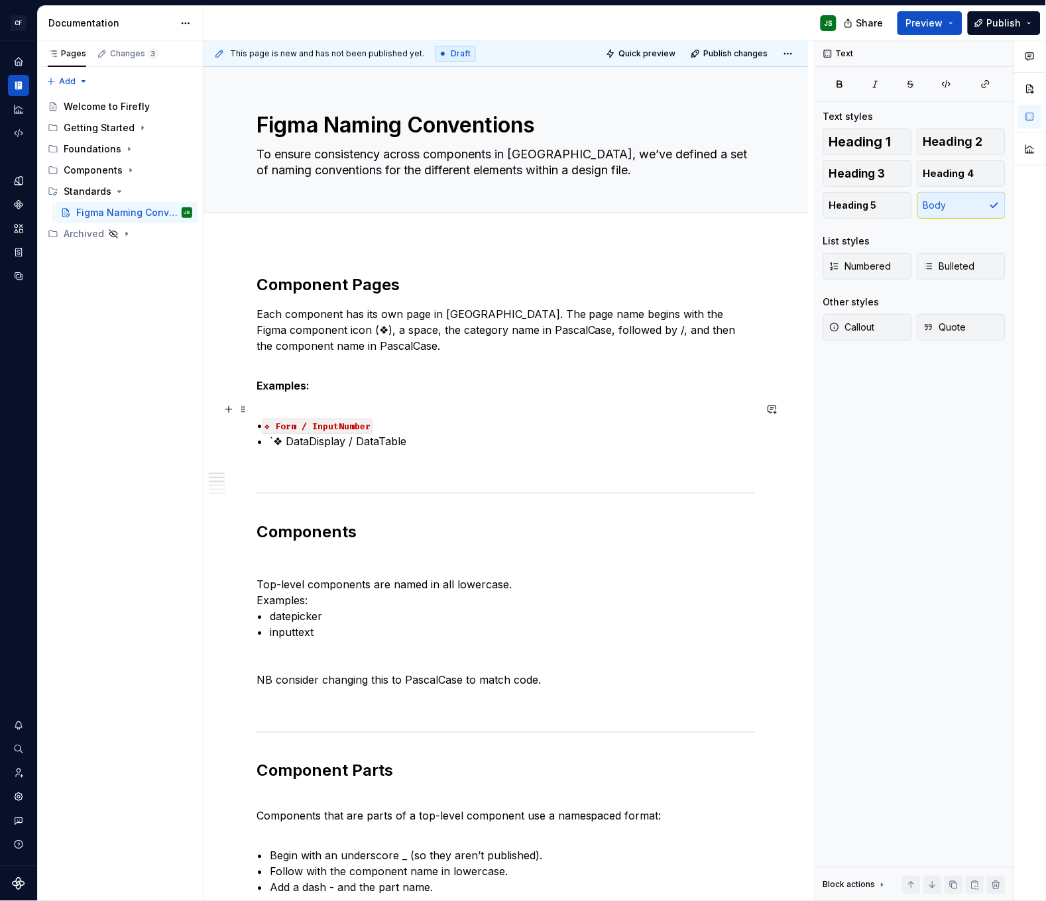
click at [414, 441] on p "• ❖ Form / InputNumber • `❖ DataDisplay / DataTable" at bounding box center [505, 426] width 498 height 48
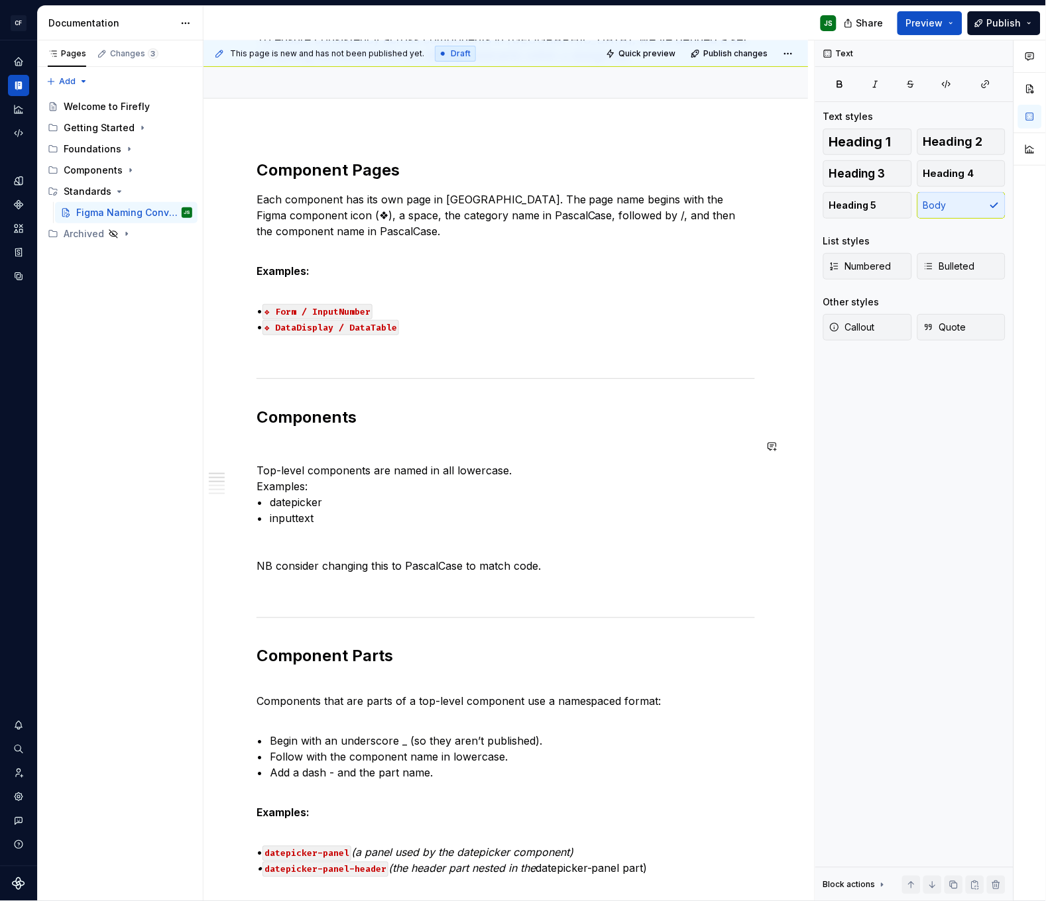
scroll to position [121, 0]
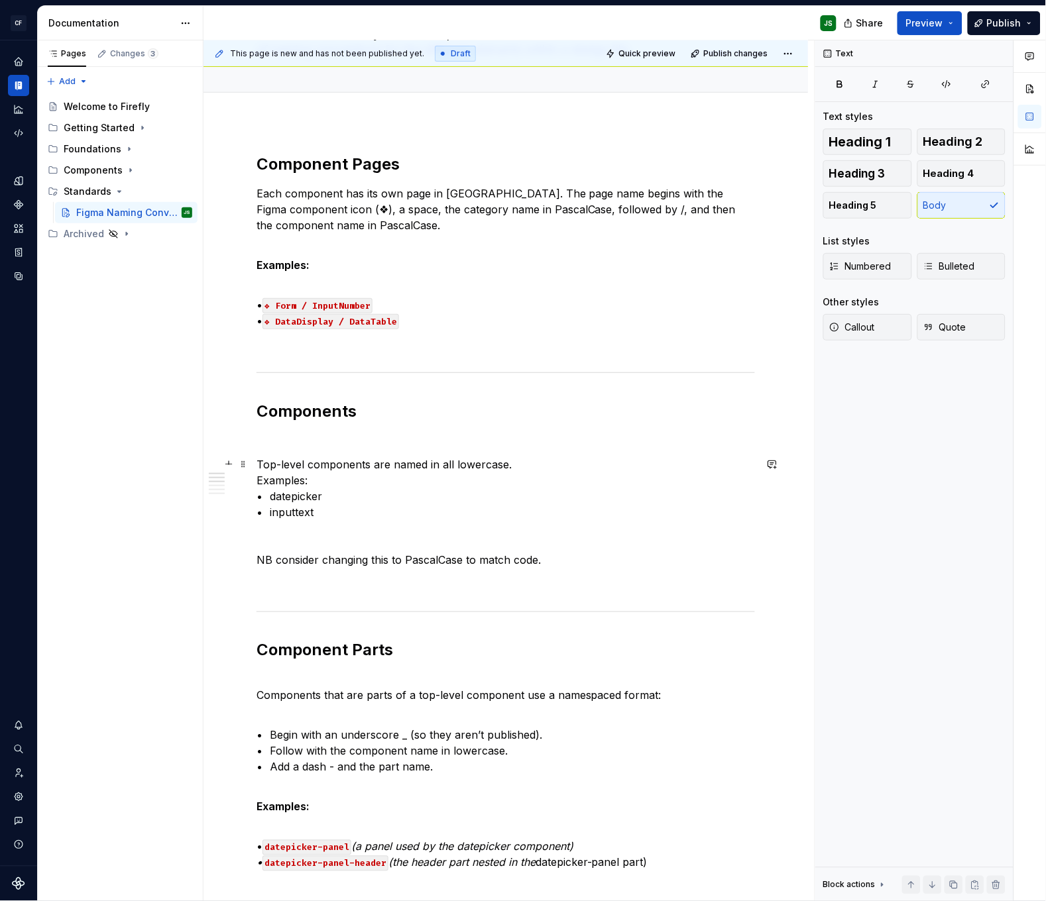
click at [278, 494] on p "Top-level components are named in all lowercase. Examples: • datepicker • input…" at bounding box center [505, 489] width 498 height 64
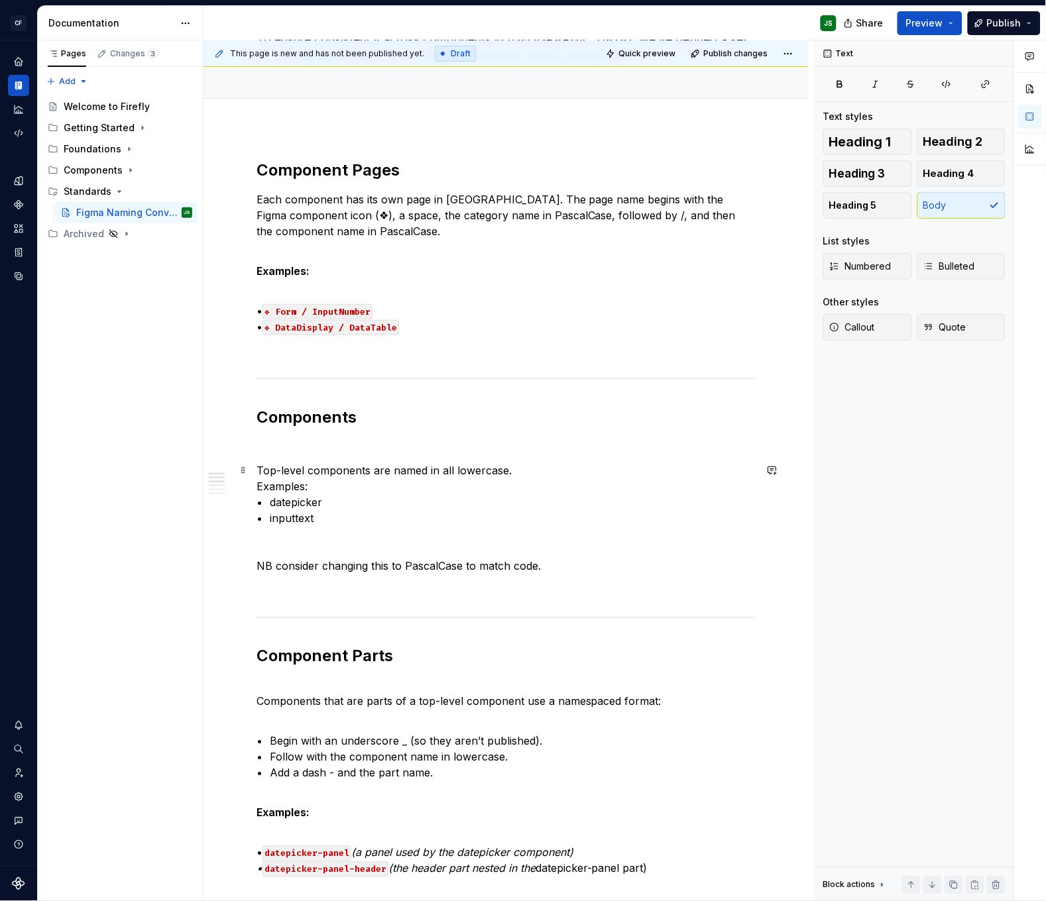
scroll to position [114, 0]
click at [343, 499] on p "Top-level components are named in all lowercase. Examples: • `datepicker • inpu…" at bounding box center [505, 495] width 498 height 64
click at [283, 523] on p "Top-level components are named in all lowercase. Examples: • datepicker • input…" at bounding box center [505, 496] width 498 height 64
click at [342, 518] on p "Top-level components are named in all lowercase. Examples: • datepicker • `inpu…" at bounding box center [505, 496] width 498 height 64
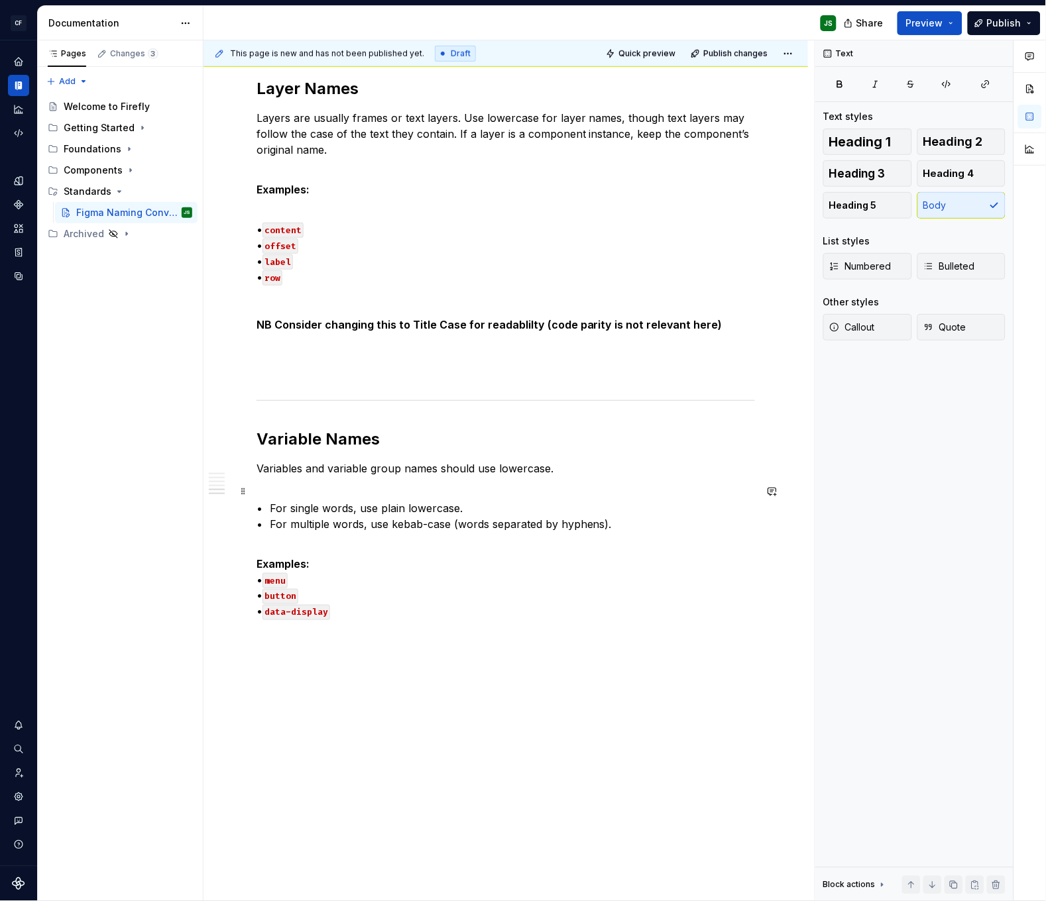
scroll to position [0, 0]
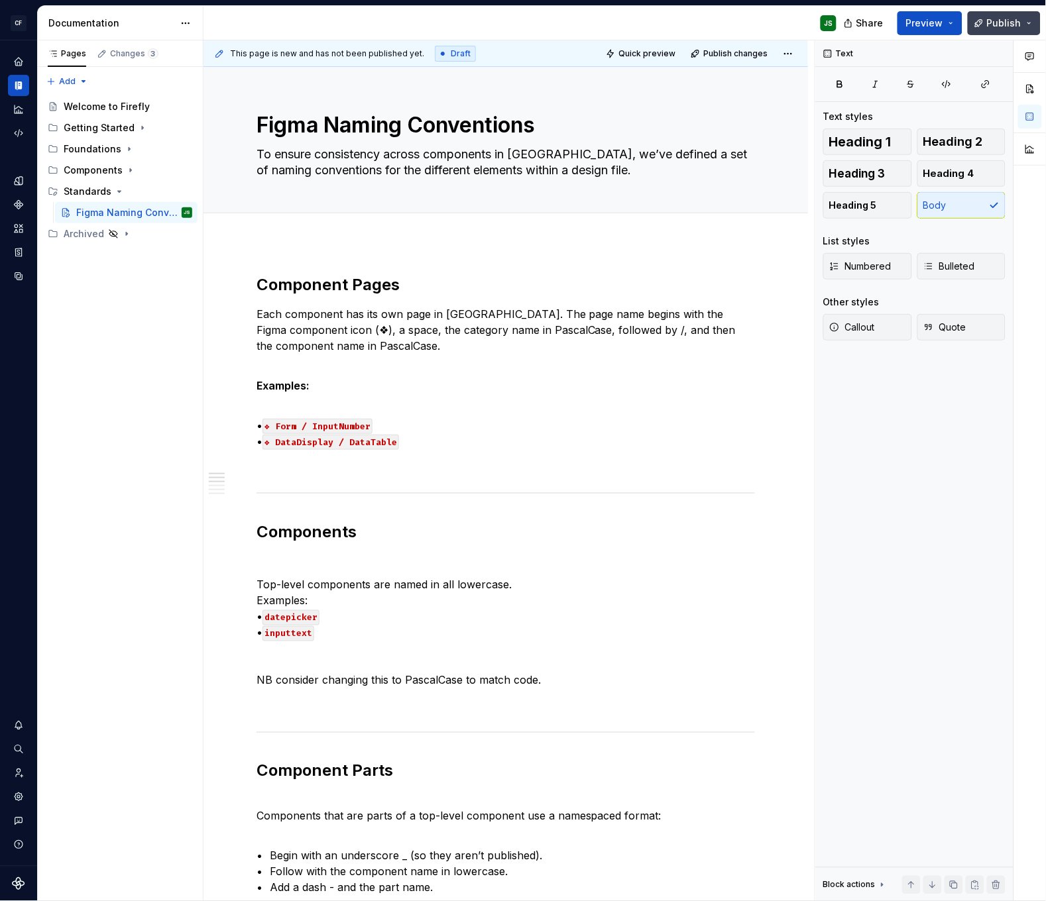
click at [1013, 25] on span "Publish" at bounding box center [1004, 23] width 34 height 13
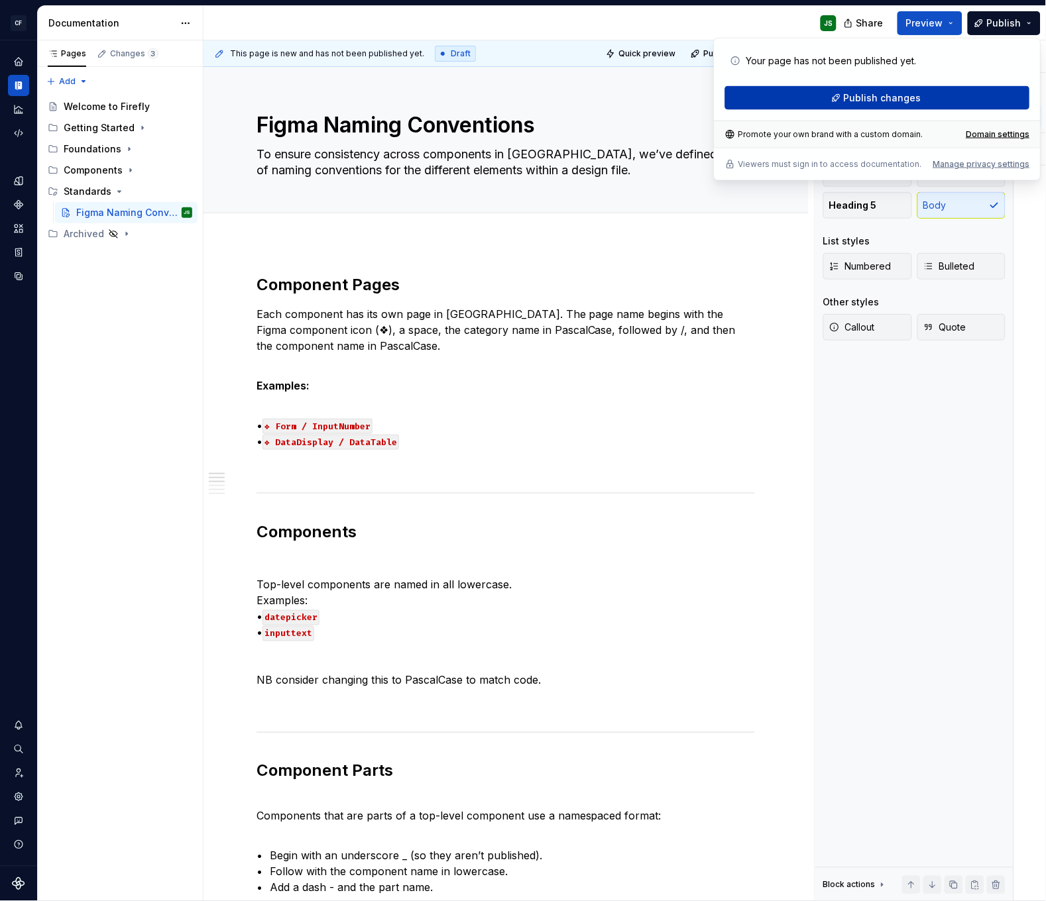
click at [881, 96] on span "Publish changes" at bounding box center [883, 97] width 78 height 13
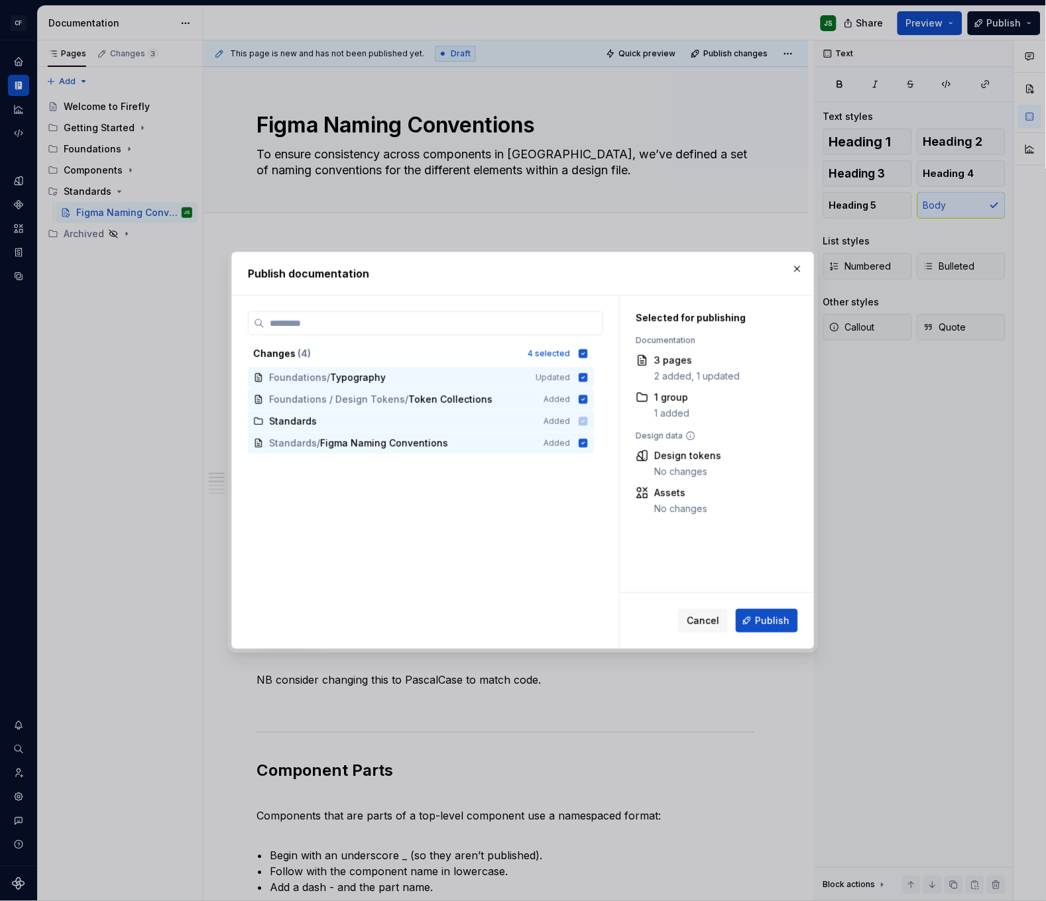
click at [775, 609] on button "Publish" at bounding box center [767, 621] width 62 height 24
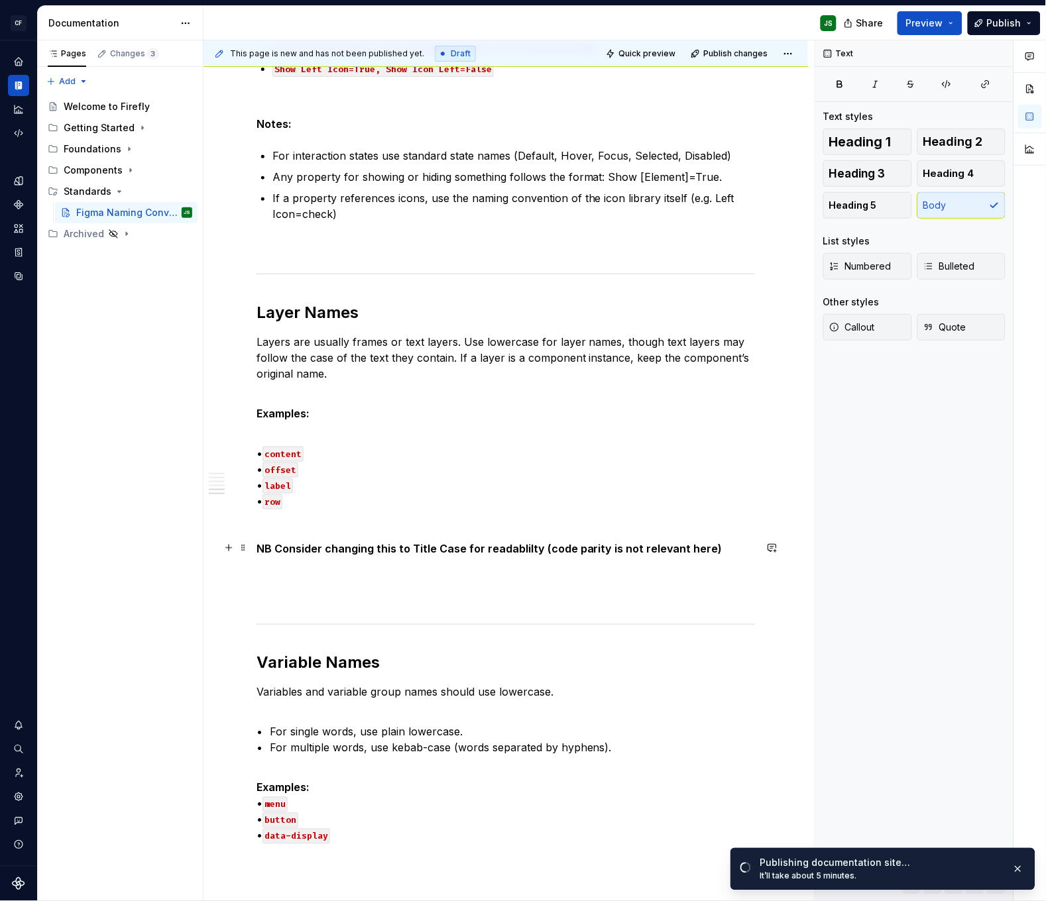
scroll to position [1218, 0]
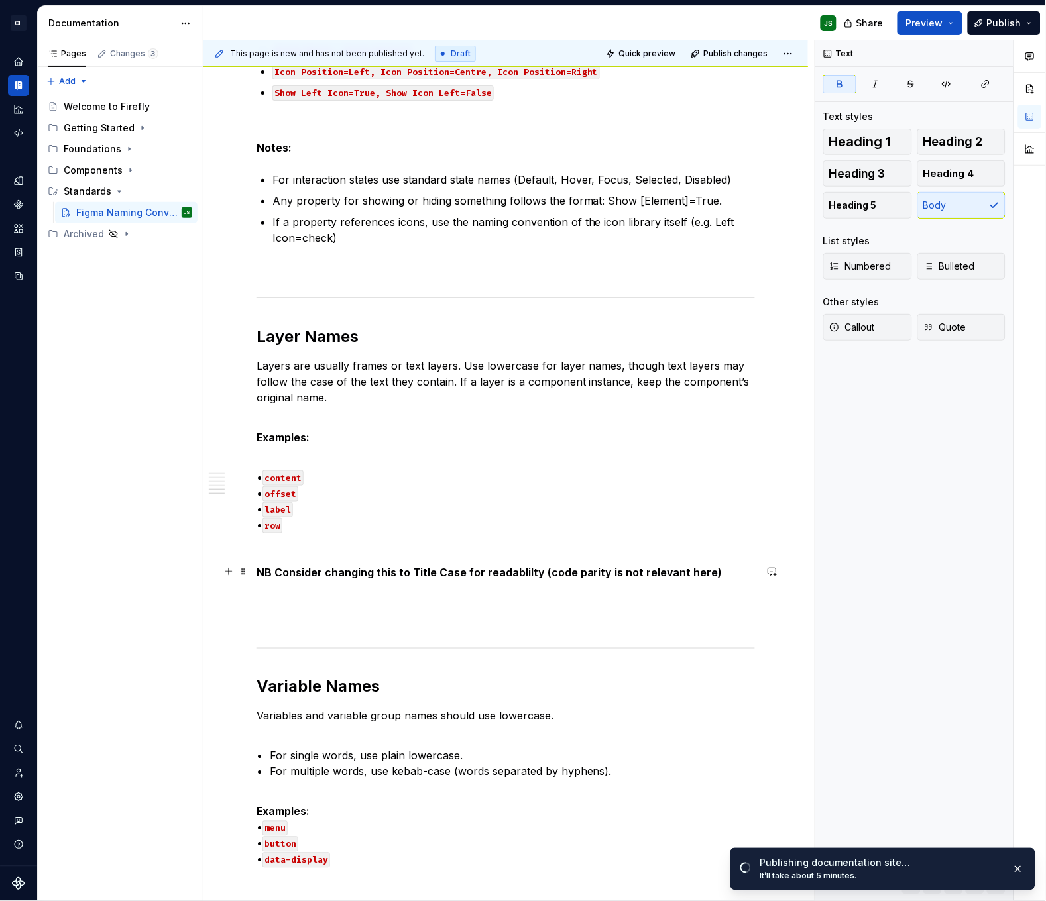
click at [269, 575] on strong "NB Consider changing this to Title Case for readablilty (code parity is not rel…" at bounding box center [489, 572] width 466 height 13
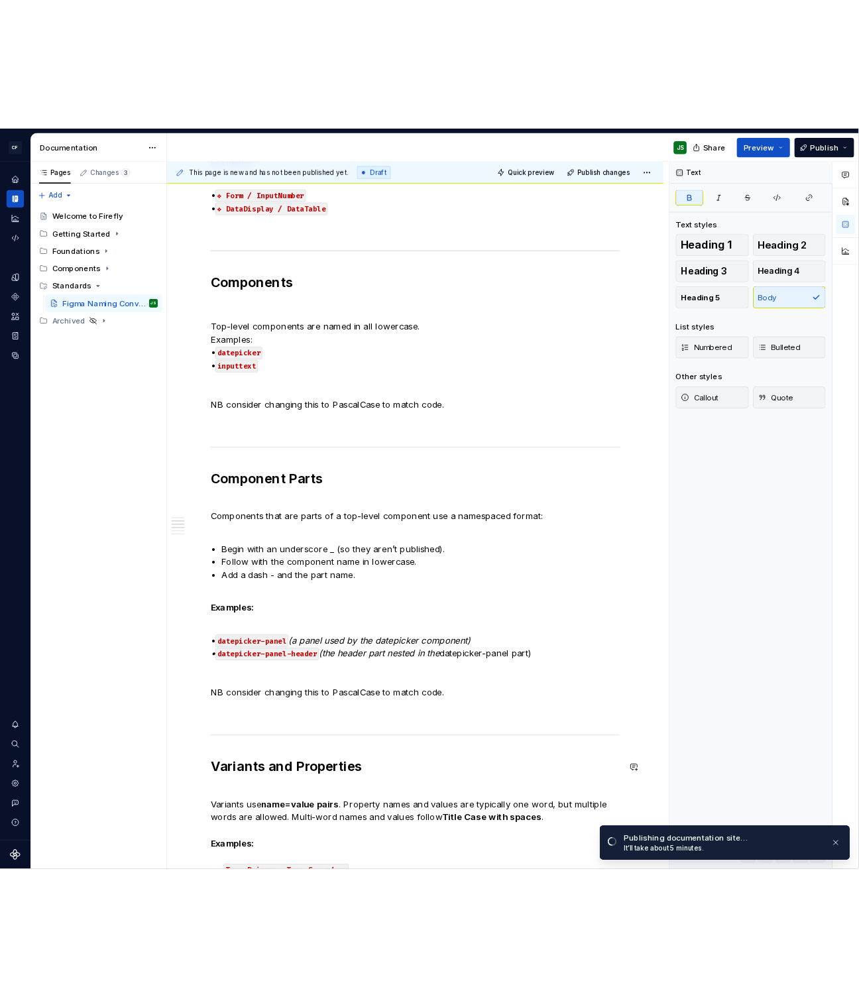
scroll to position [0, 0]
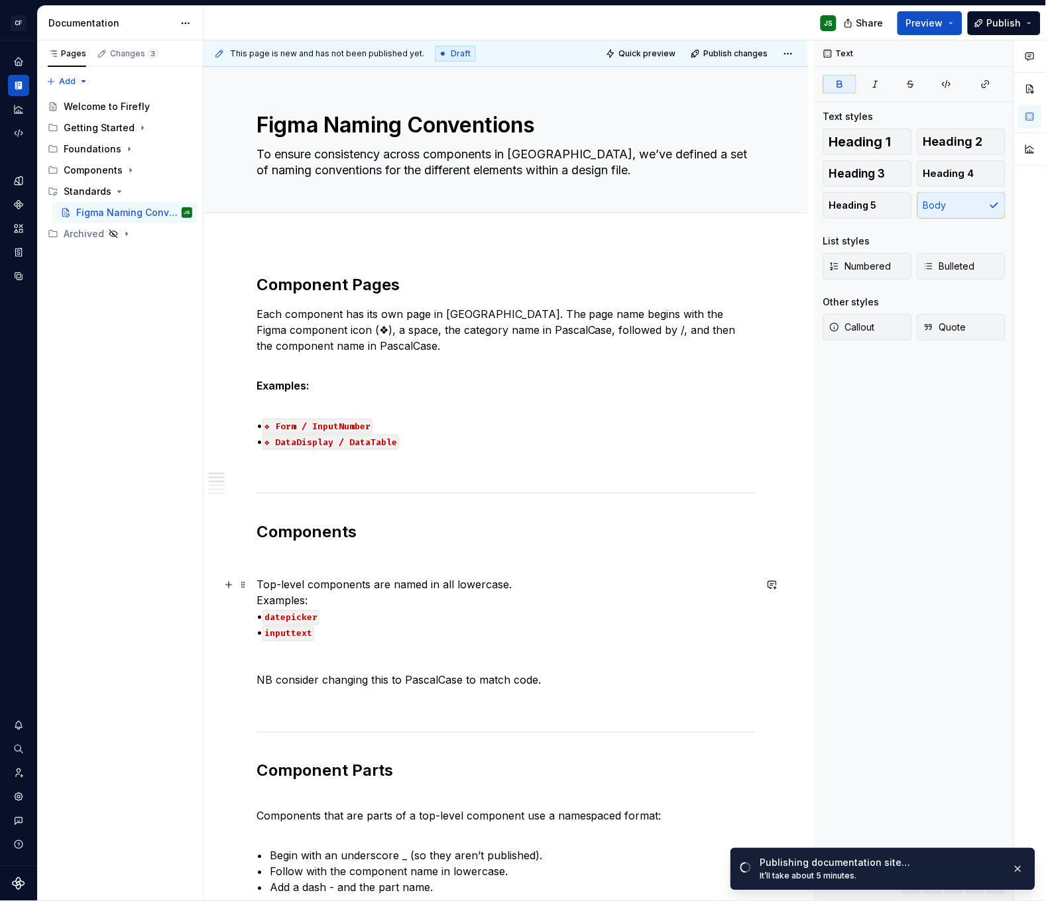
click at [486, 592] on p "Top-level components are named in all lowercase. Examples: • datepicker • input…" at bounding box center [505, 609] width 498 height 64
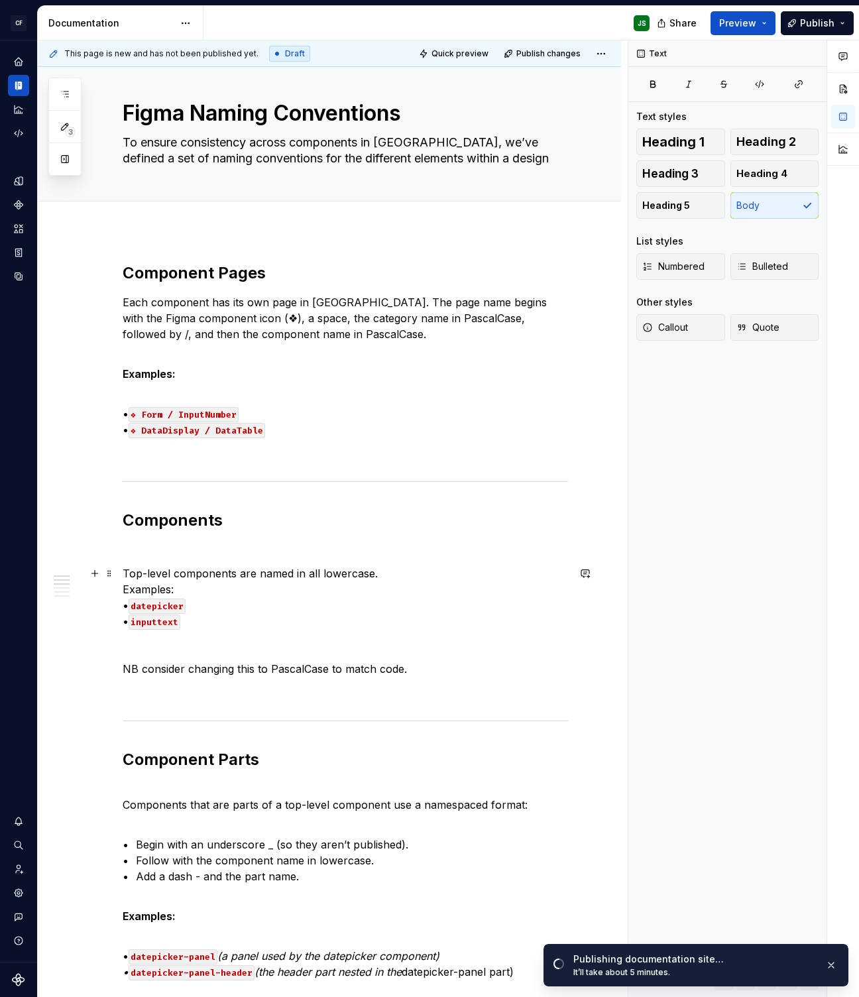
scroll to position [9, 0]
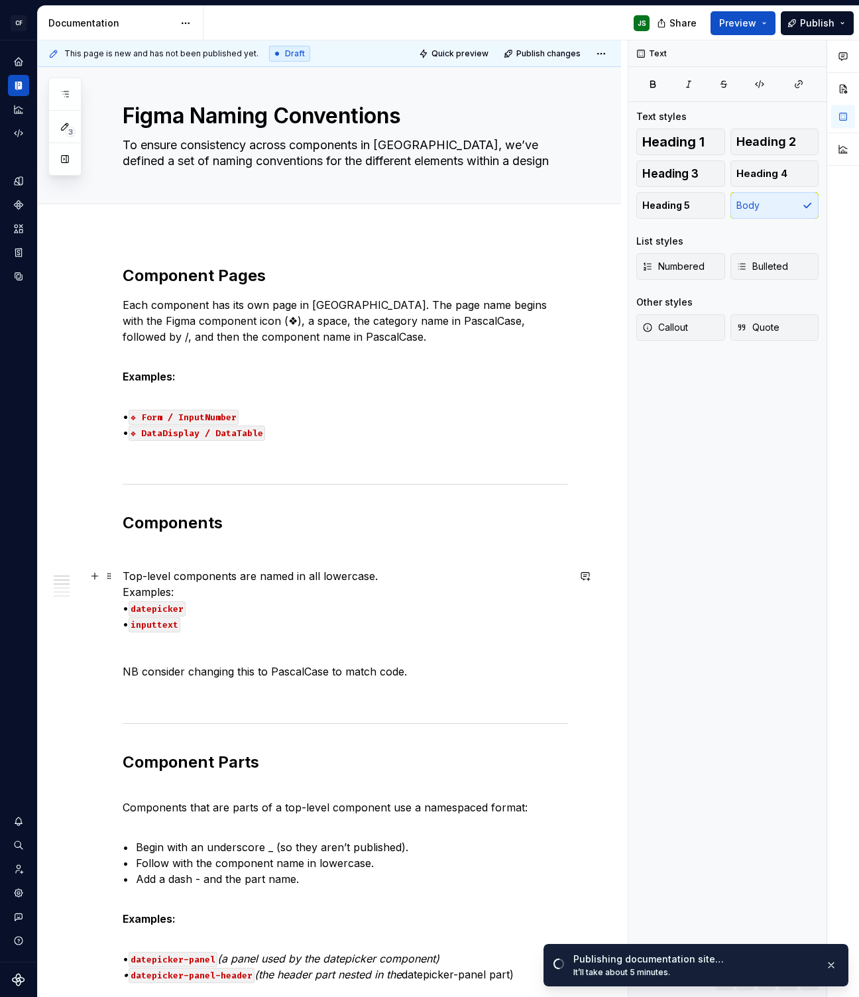
click at [162, 624] on code "inputtext" at bounding box center [155, 624] width 52 height 15
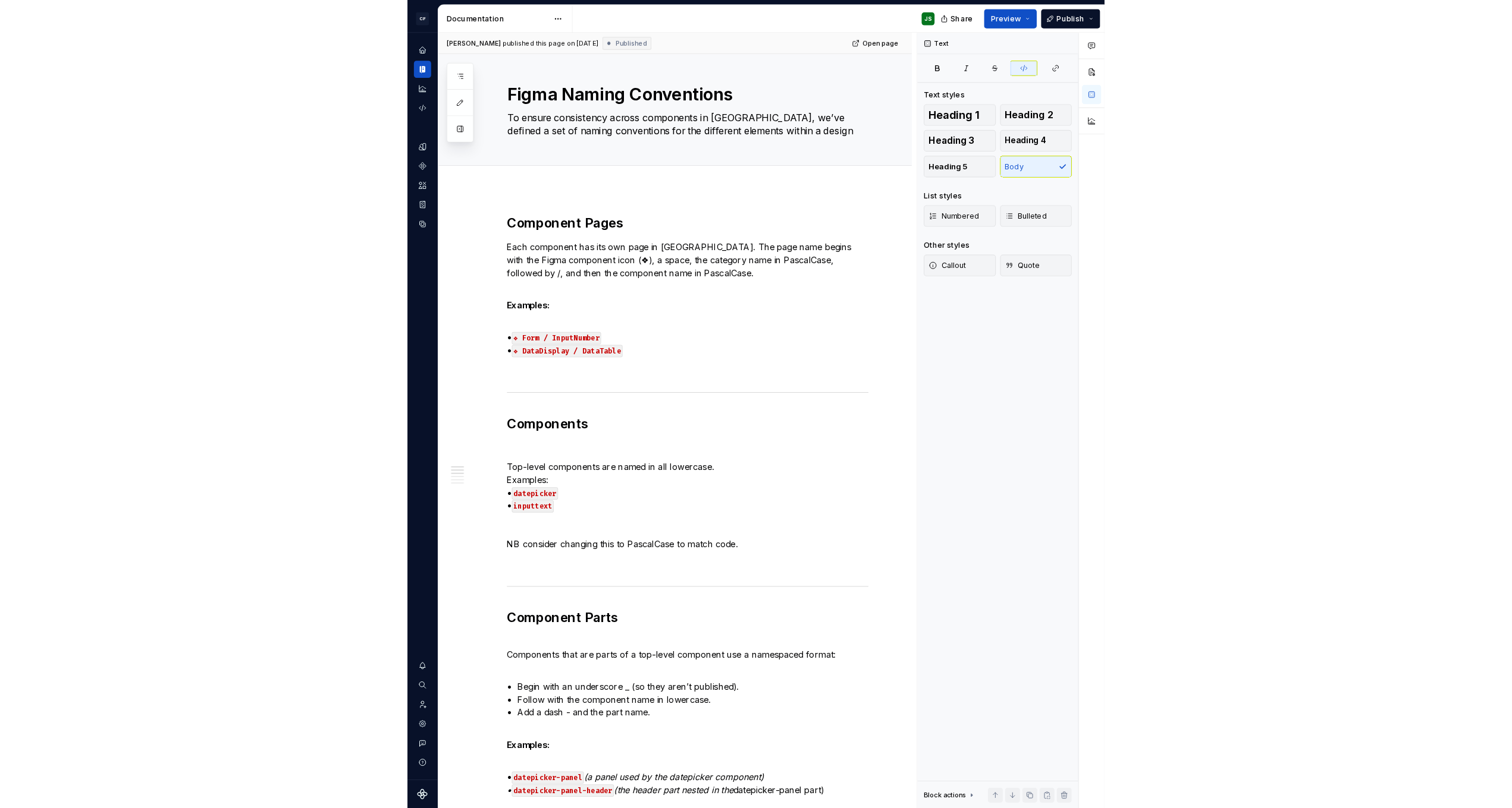
scroll to position [0, 0]
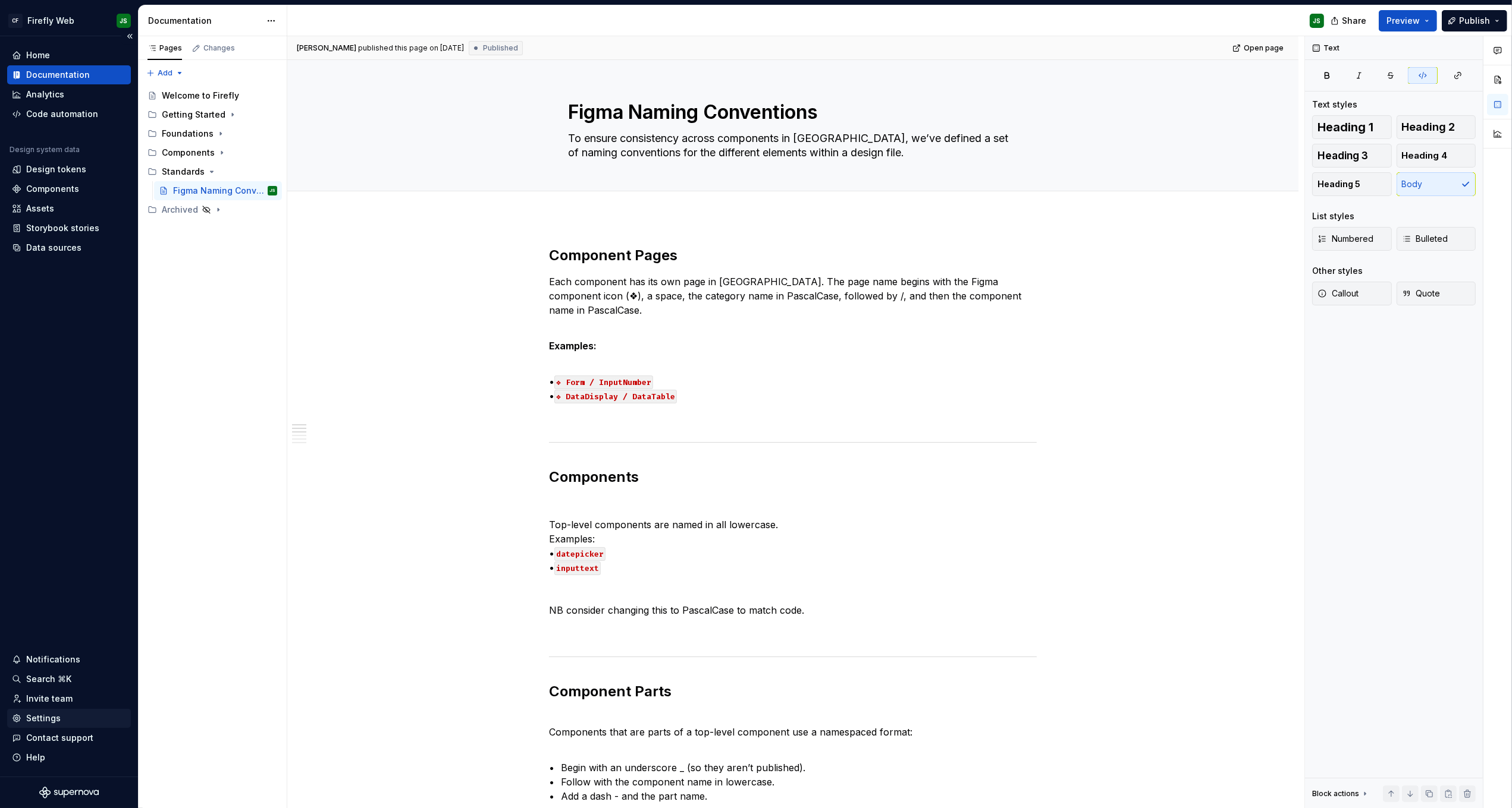
click at [45, 705] on div "Settings" at bounding box center [69, 718] width 124 height 19
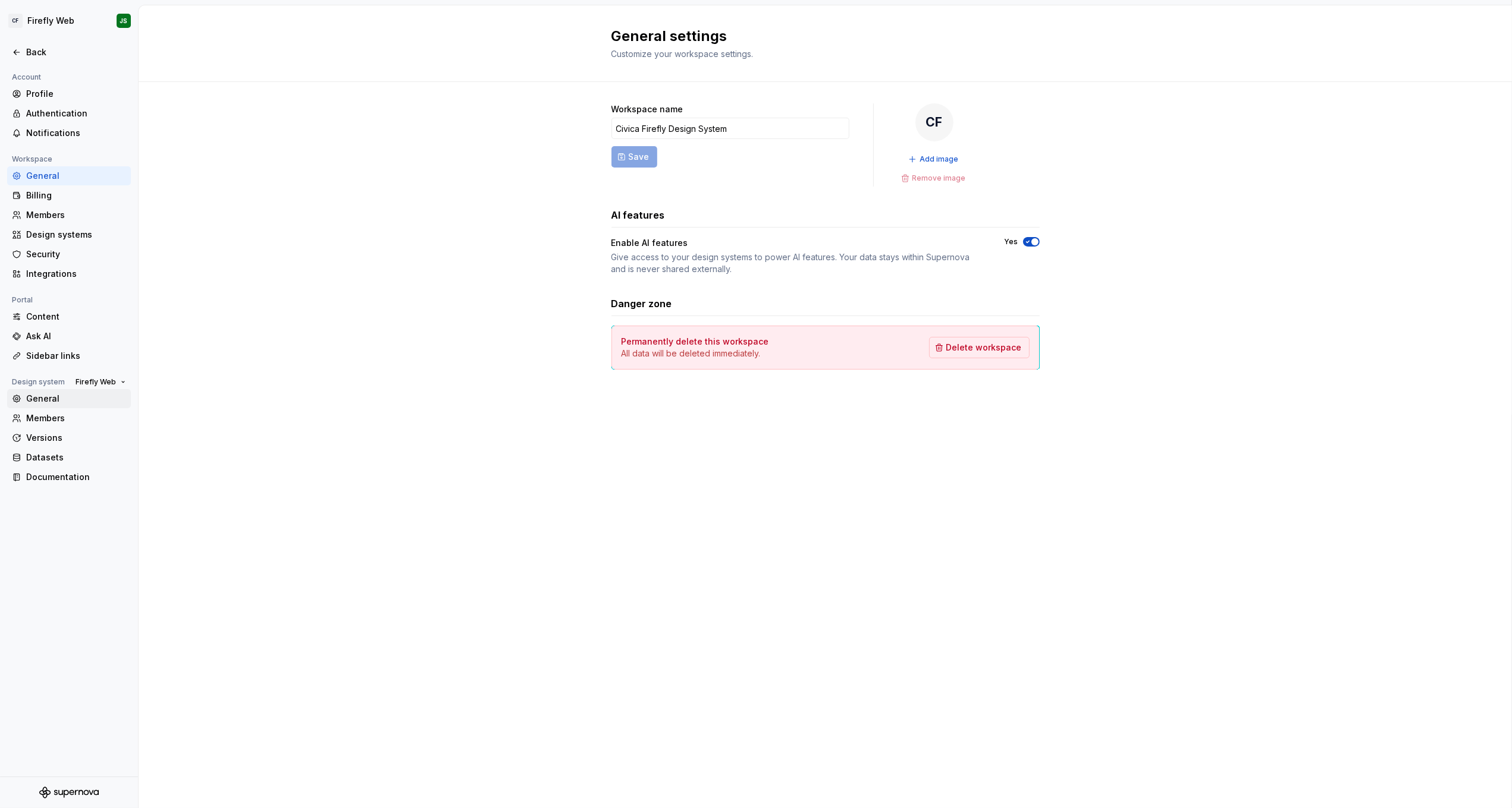
click at [44, 397] on div "General" at bounding box center [75, 398] width 100 height 12
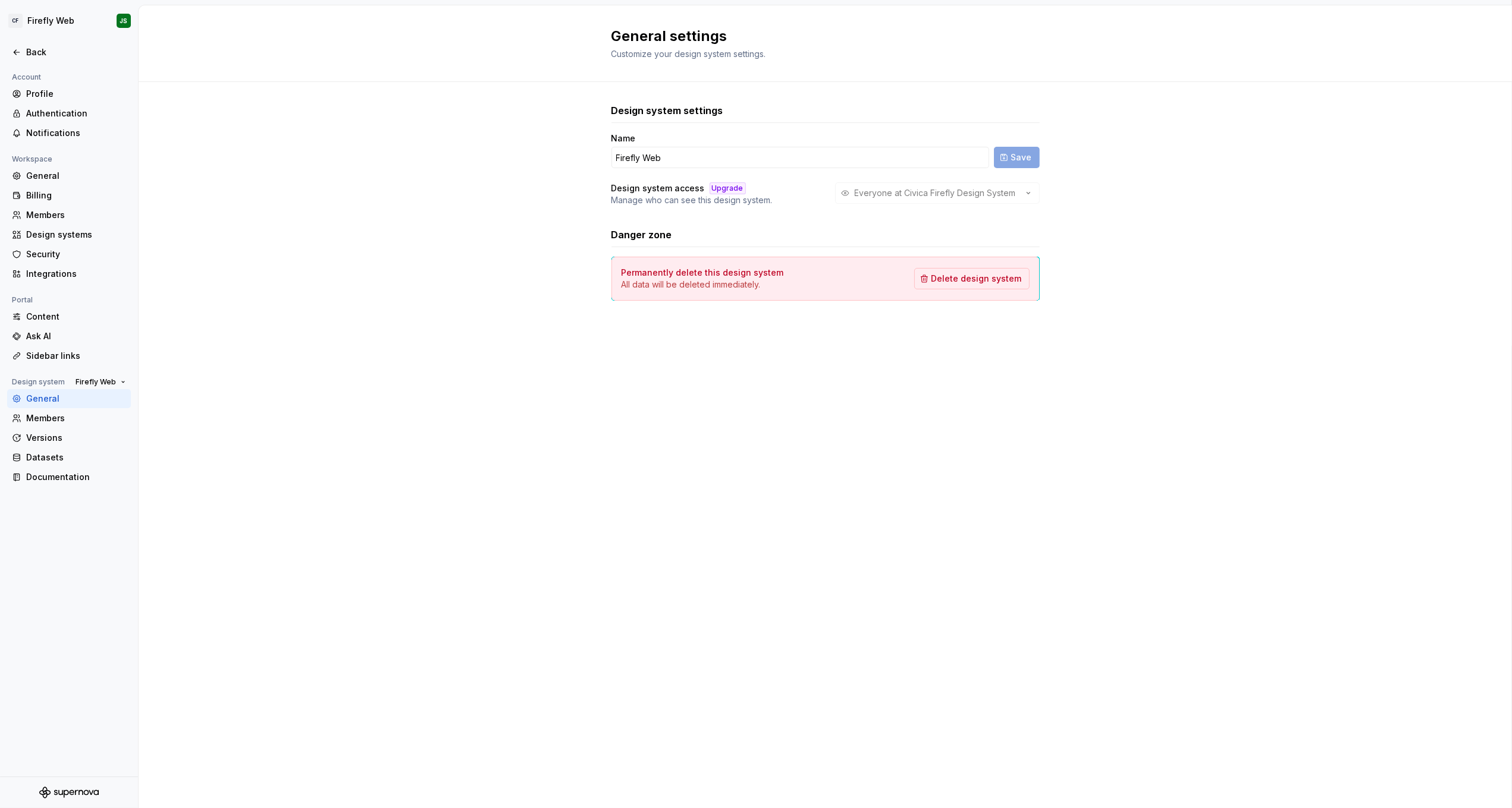
click at [50, 390] on div "General" at bounding box center [69, 398] width 124 height 19
click at [82, 473] on div "Documentation" at bounding box center [75, 477] width 100 height 12
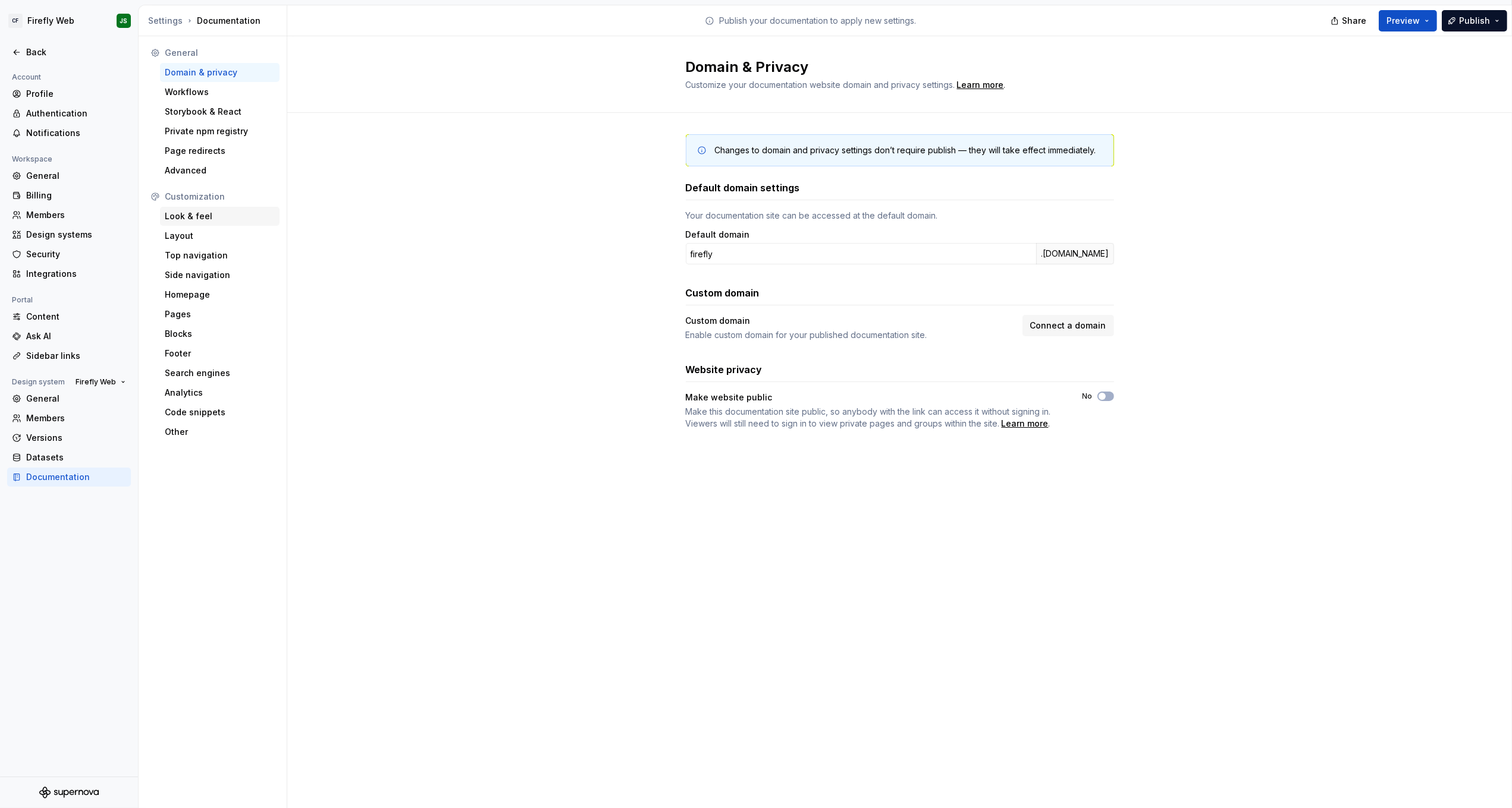
click at [210, 217] on div "Look & feel" at bounding box center [220, 216] width 110 height 12
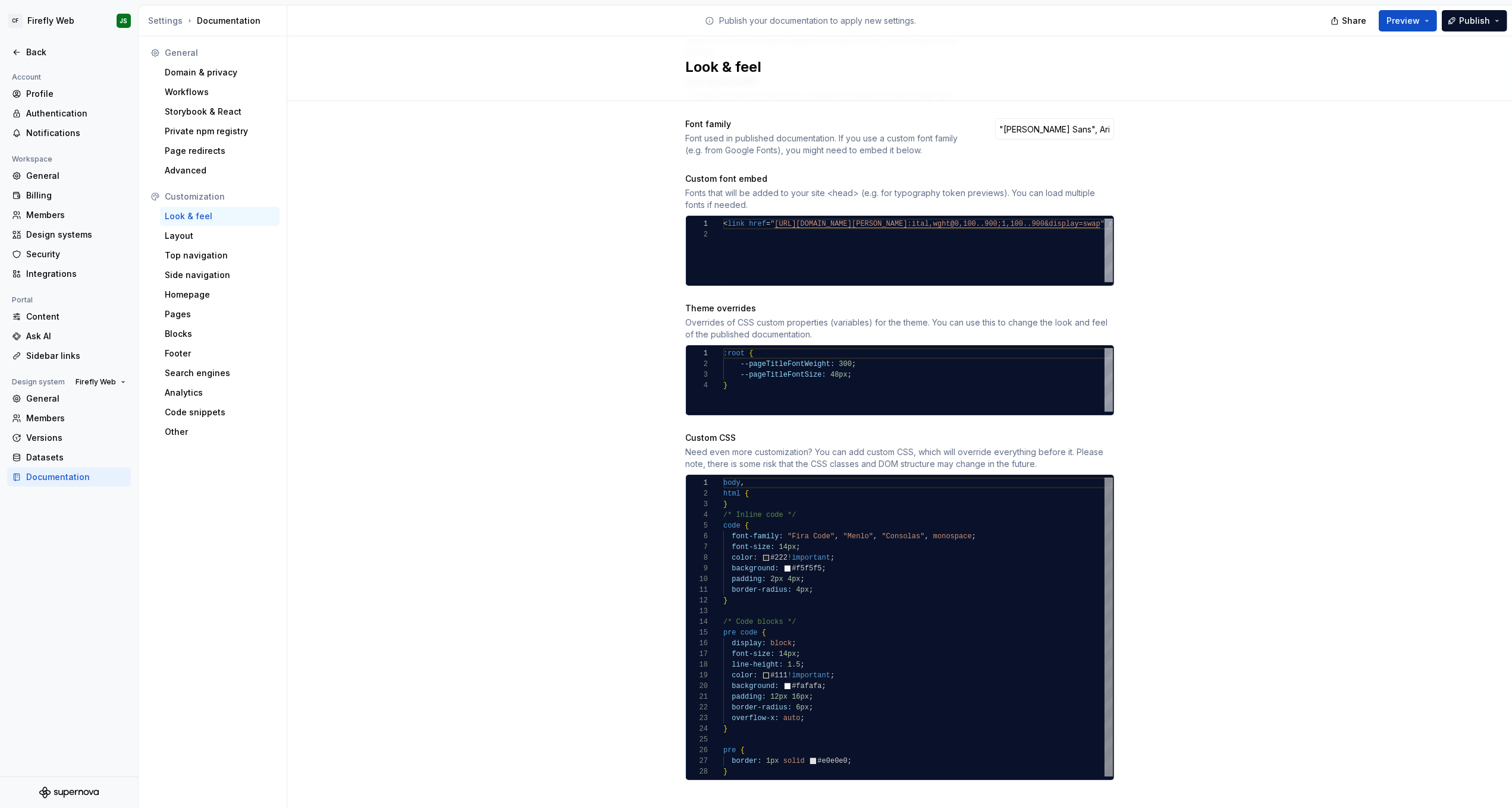
scroll to position [43, 25]
click at [769, 521] on div "code {" at bounding box center [918, 526] width 389 height 11
drag, startPoint x: 723, startPoint y: 514, endPoint x: 837, endPoint y: 766, distance: 276.6
click at [840, 705] on div "**********" at bounding box center [899, 627] width 428 height 306
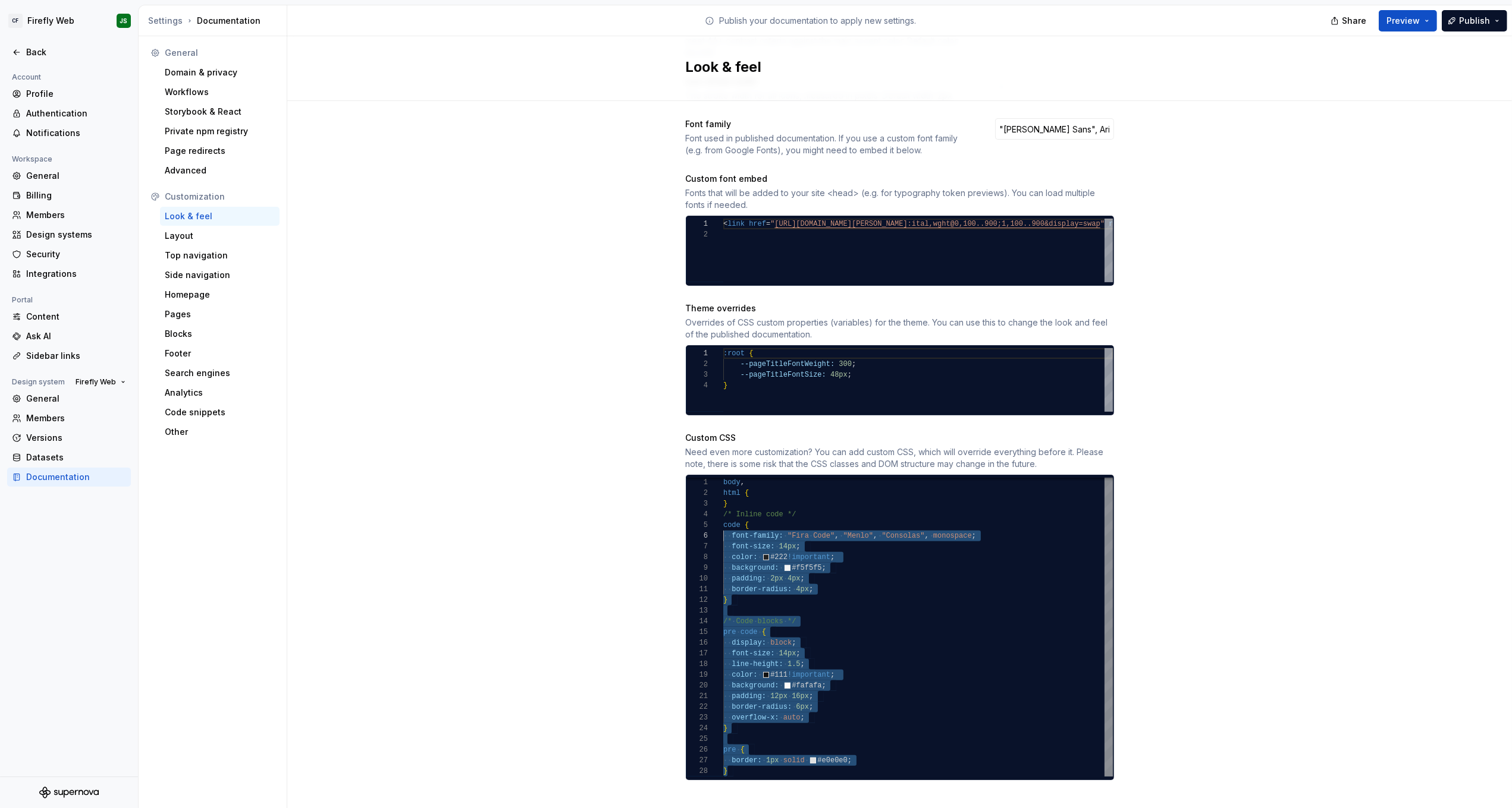
scroll to position [43, 0]
drag, startPoint x: 775, startPoint y: 758, endPoint x: 701, endPoint y: 515, distance: 254.0
click at [701, 515] on div "**********" at bounding box center [899, 627] width 426 height 299
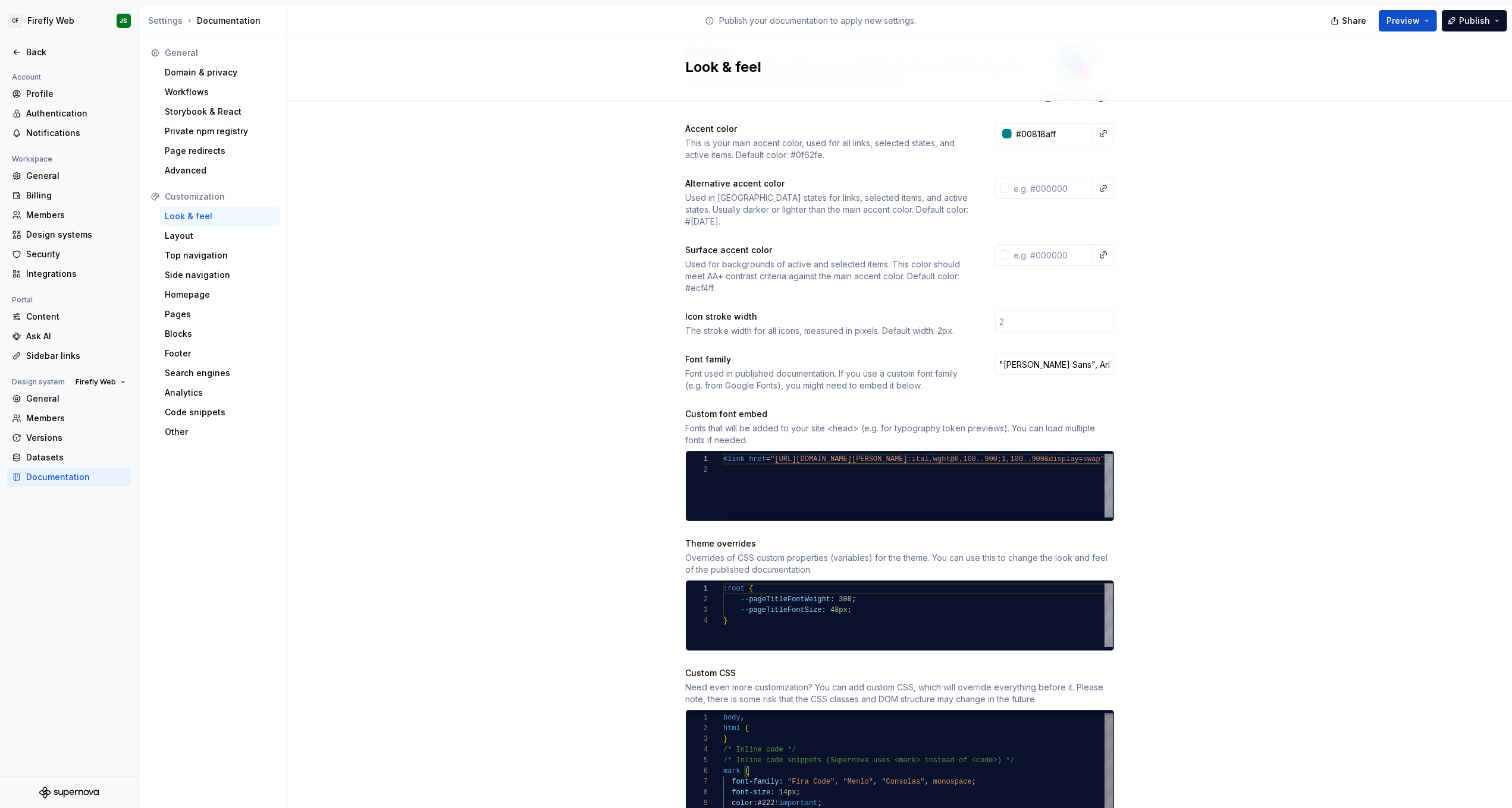
scroll to position [269, 0]
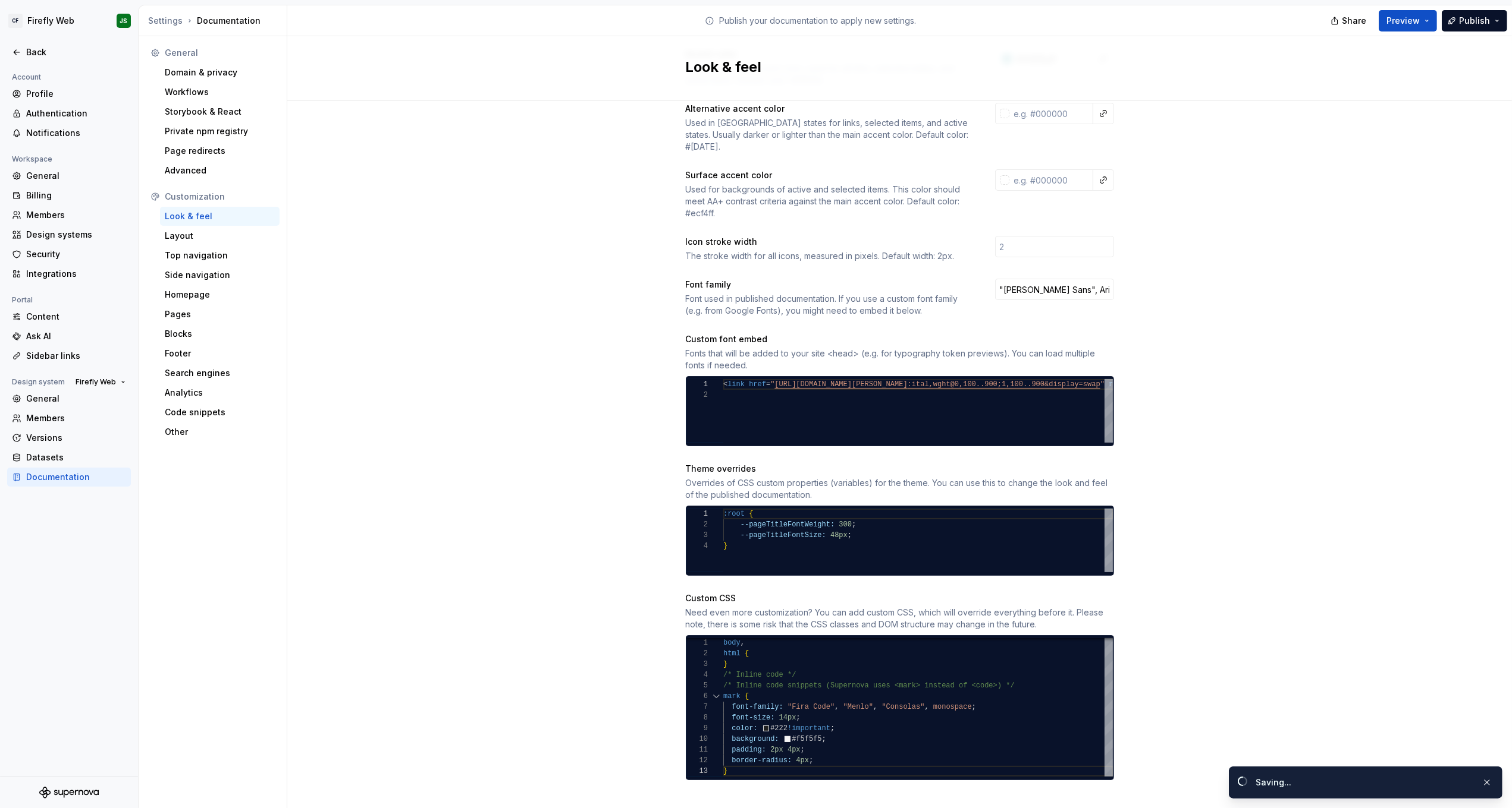
click at [938, 531] on div "Site logo A company logo that will be displayed on all pages on your documentat…" at bounding box center [899, 328] width 1224 height 994
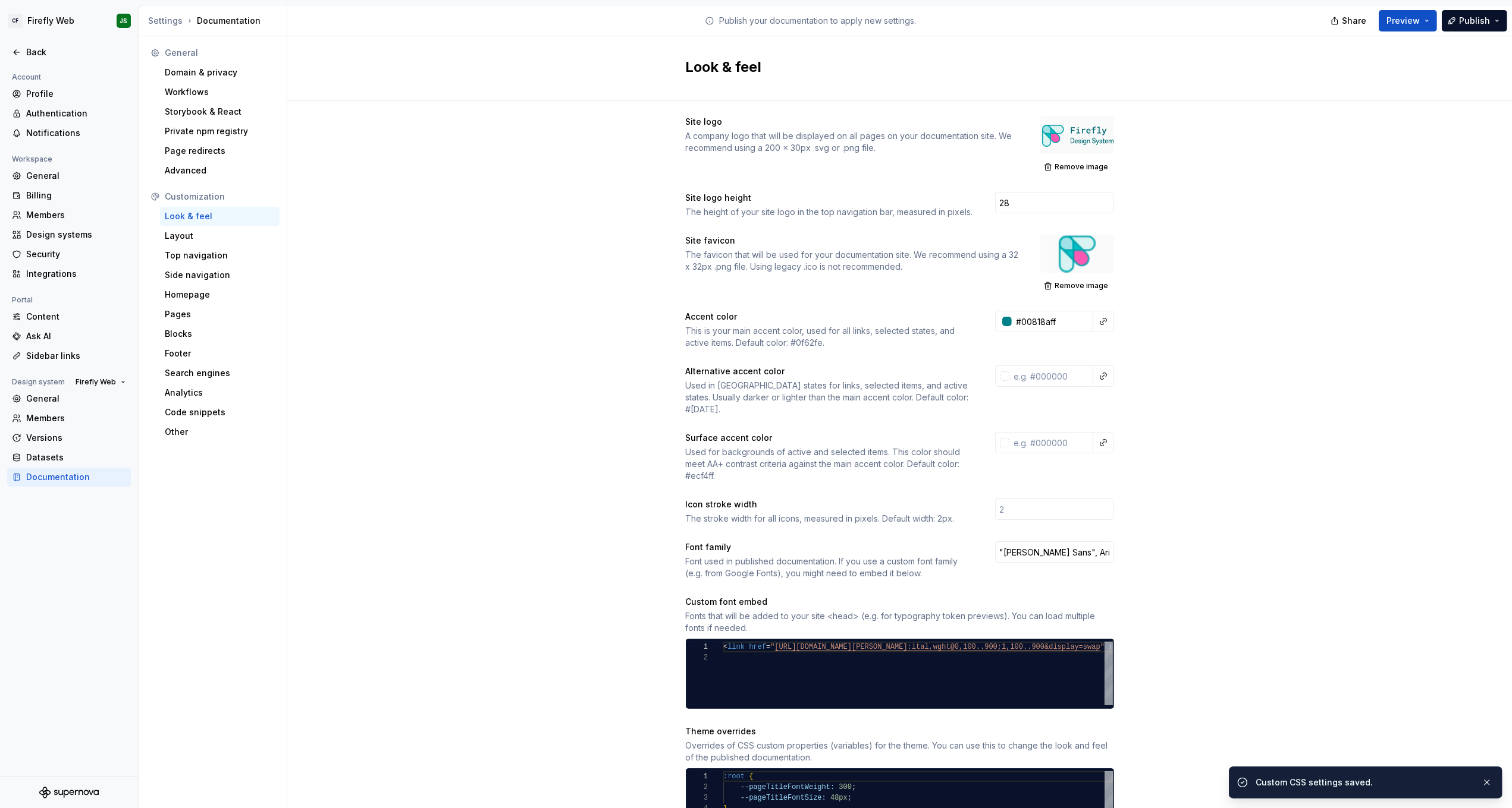
scroll to position [0, 0]
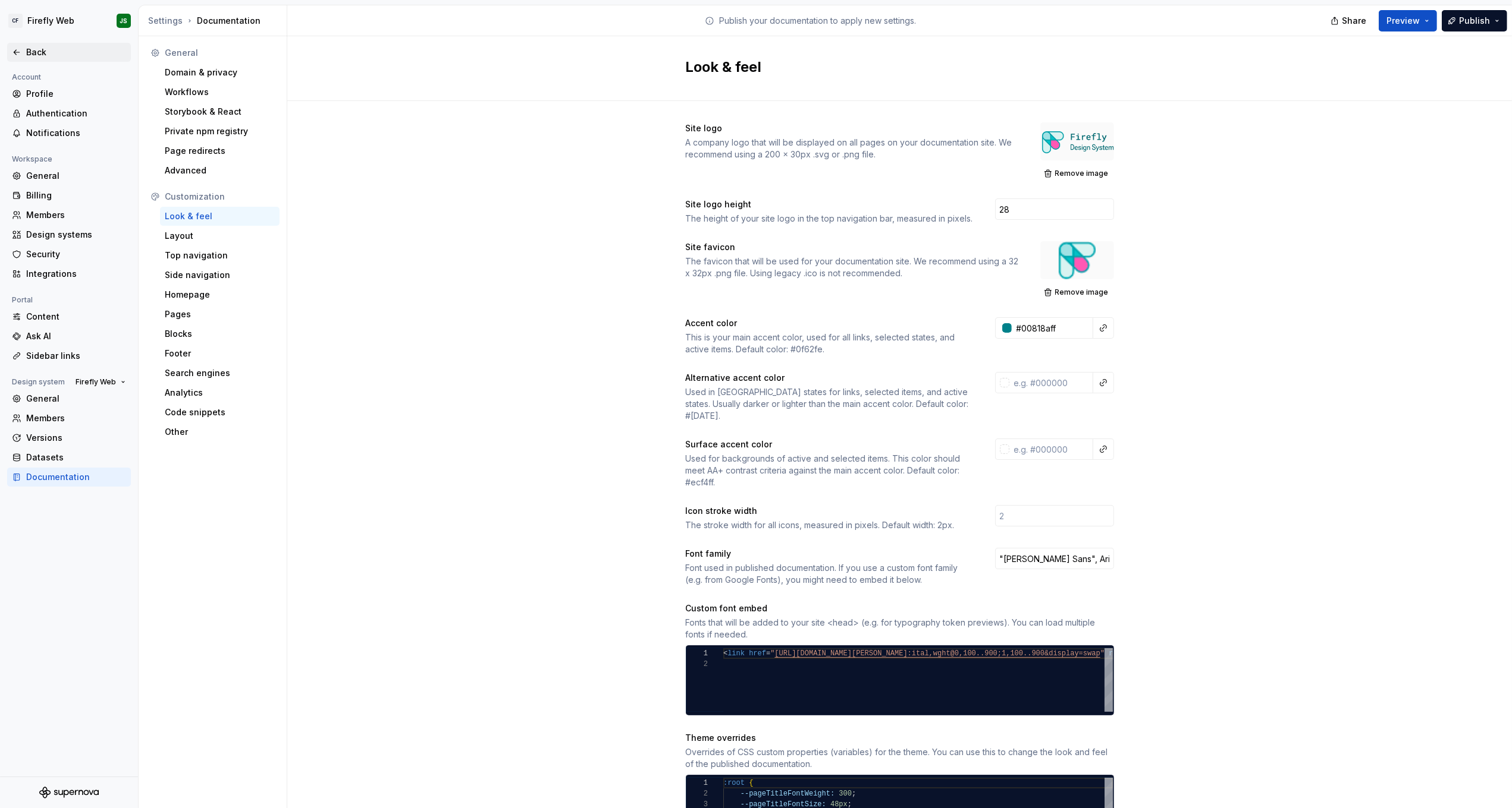
click at [19, 50] on icon at bounding box center [16, 52] width 10 height 10
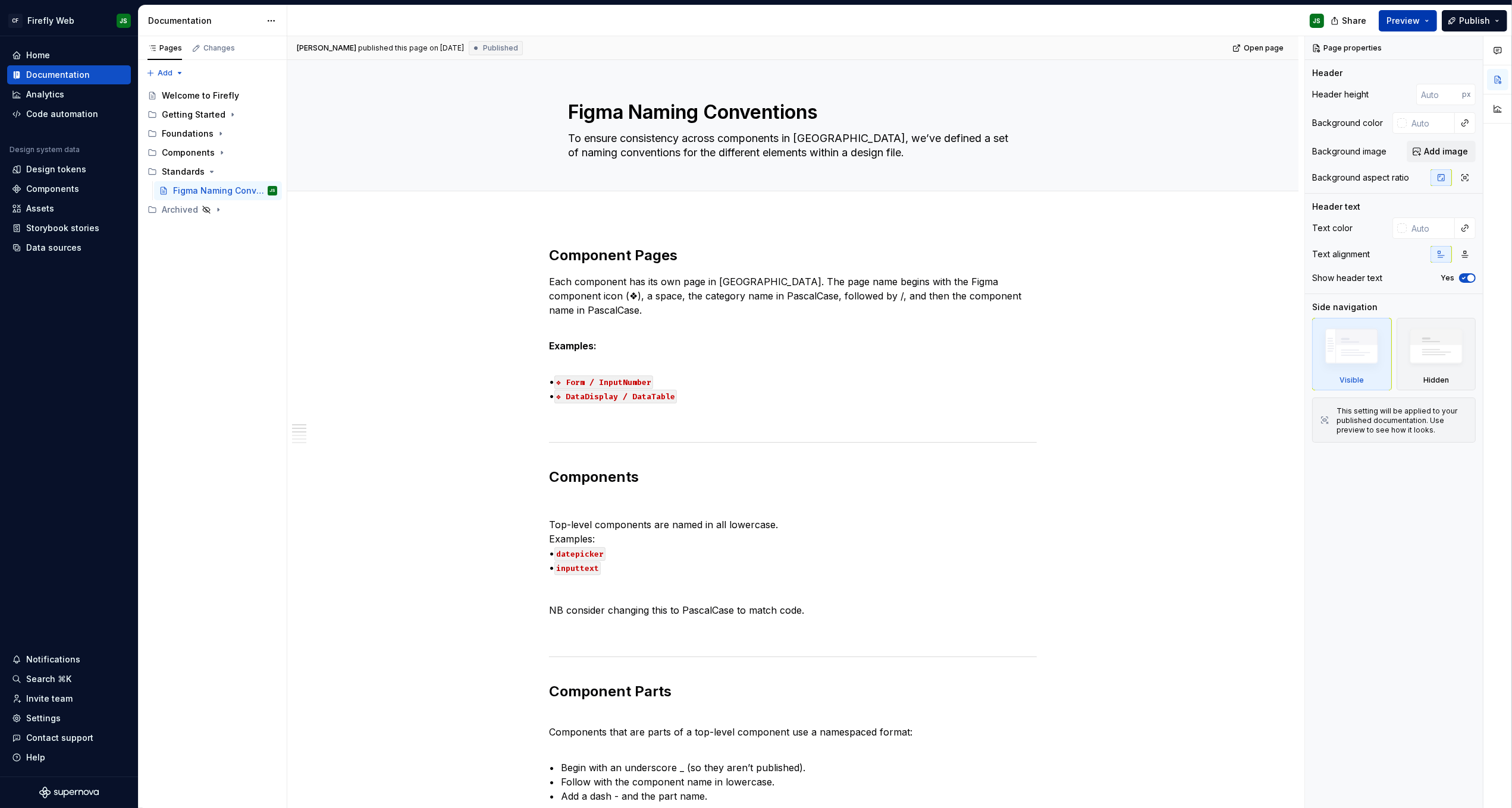
click at [938, 27] on button "Preview" at bounding box center [1407, 21] width 58 height 22
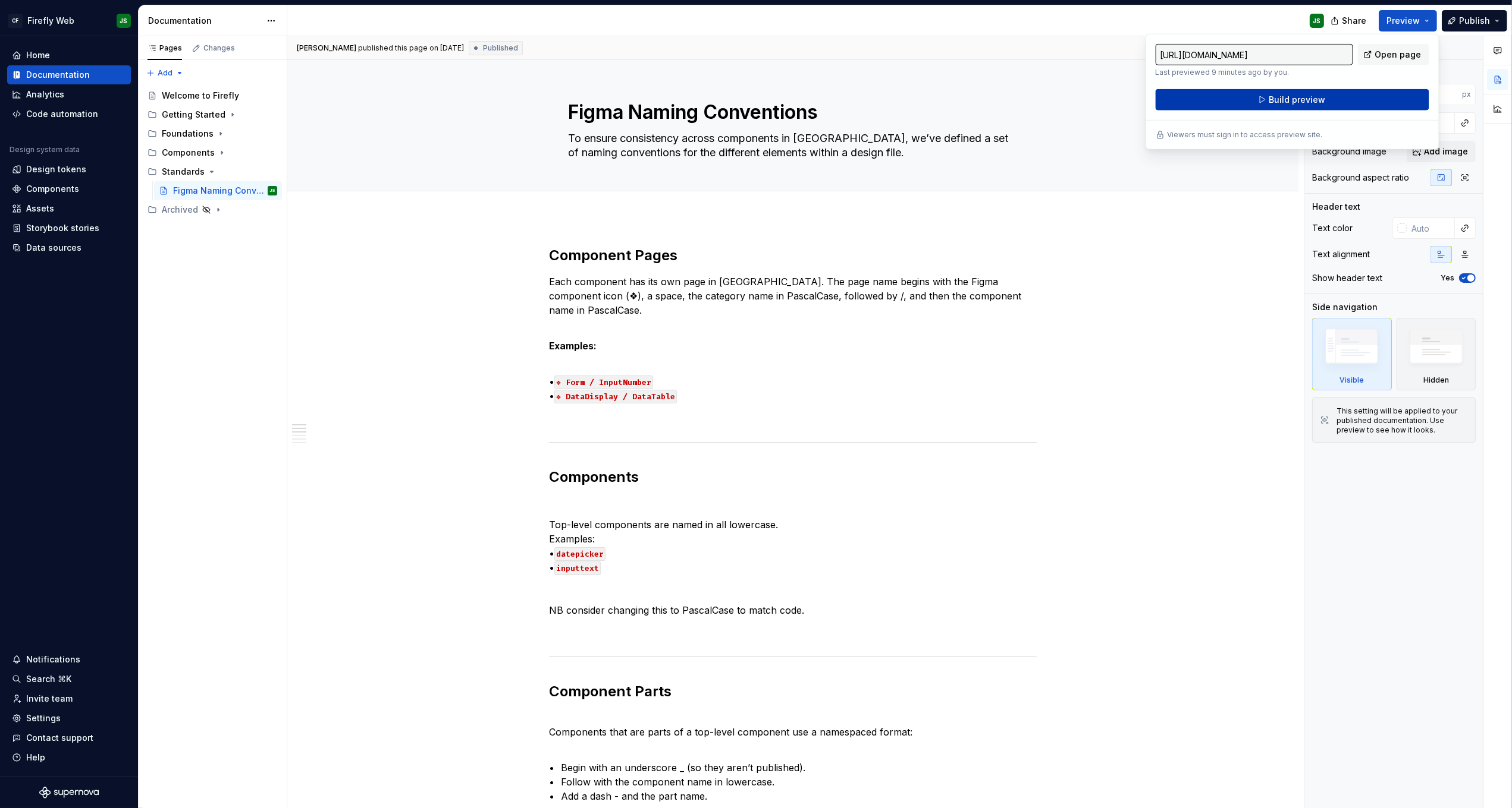
click at [938, 102] on span "Build preview" at bounding box center [1297, 100] width 57 height 12
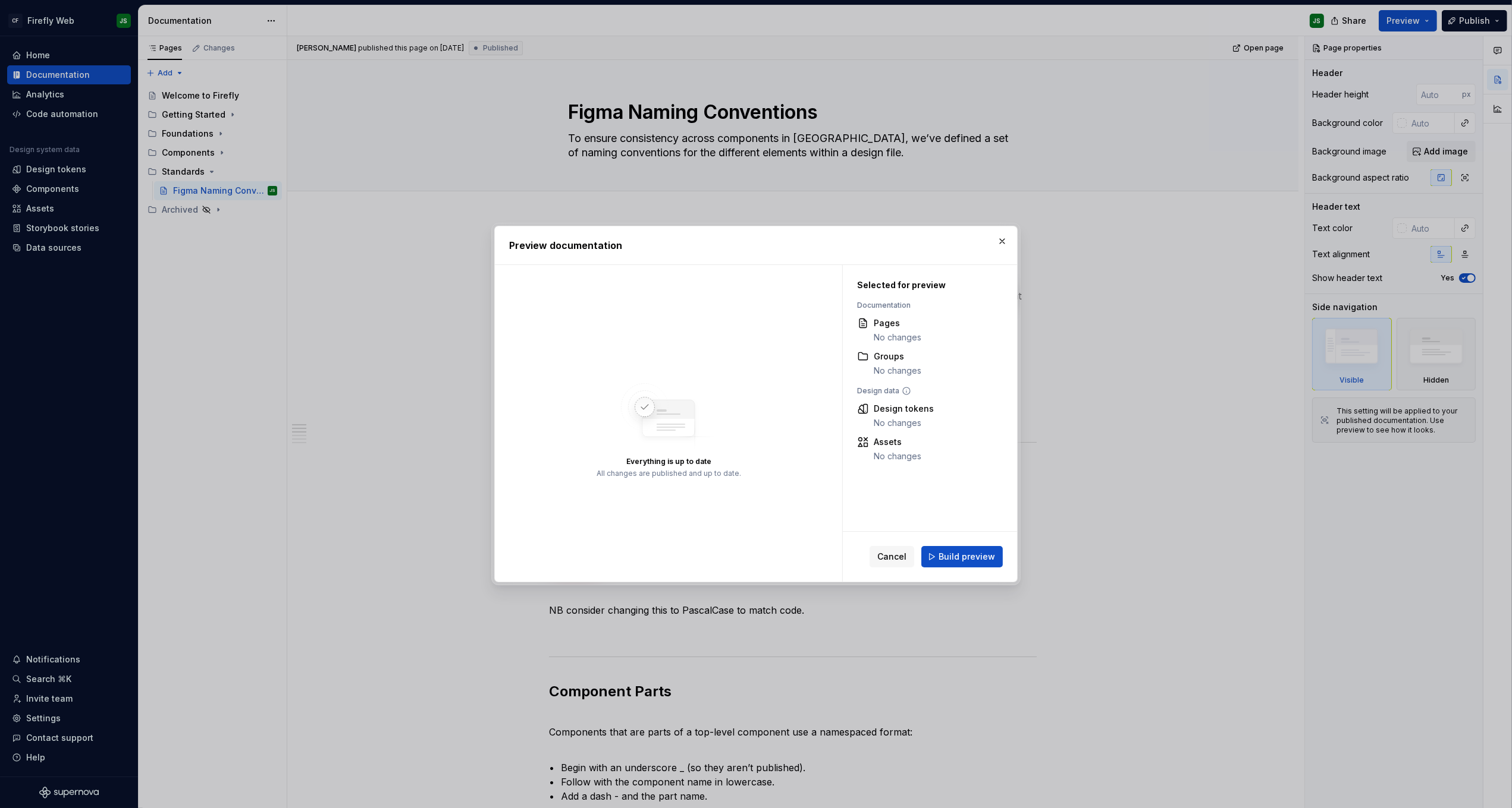
click at [938, 552] on span "Build preview" at bounding box center [966, 556] width 57 height 12
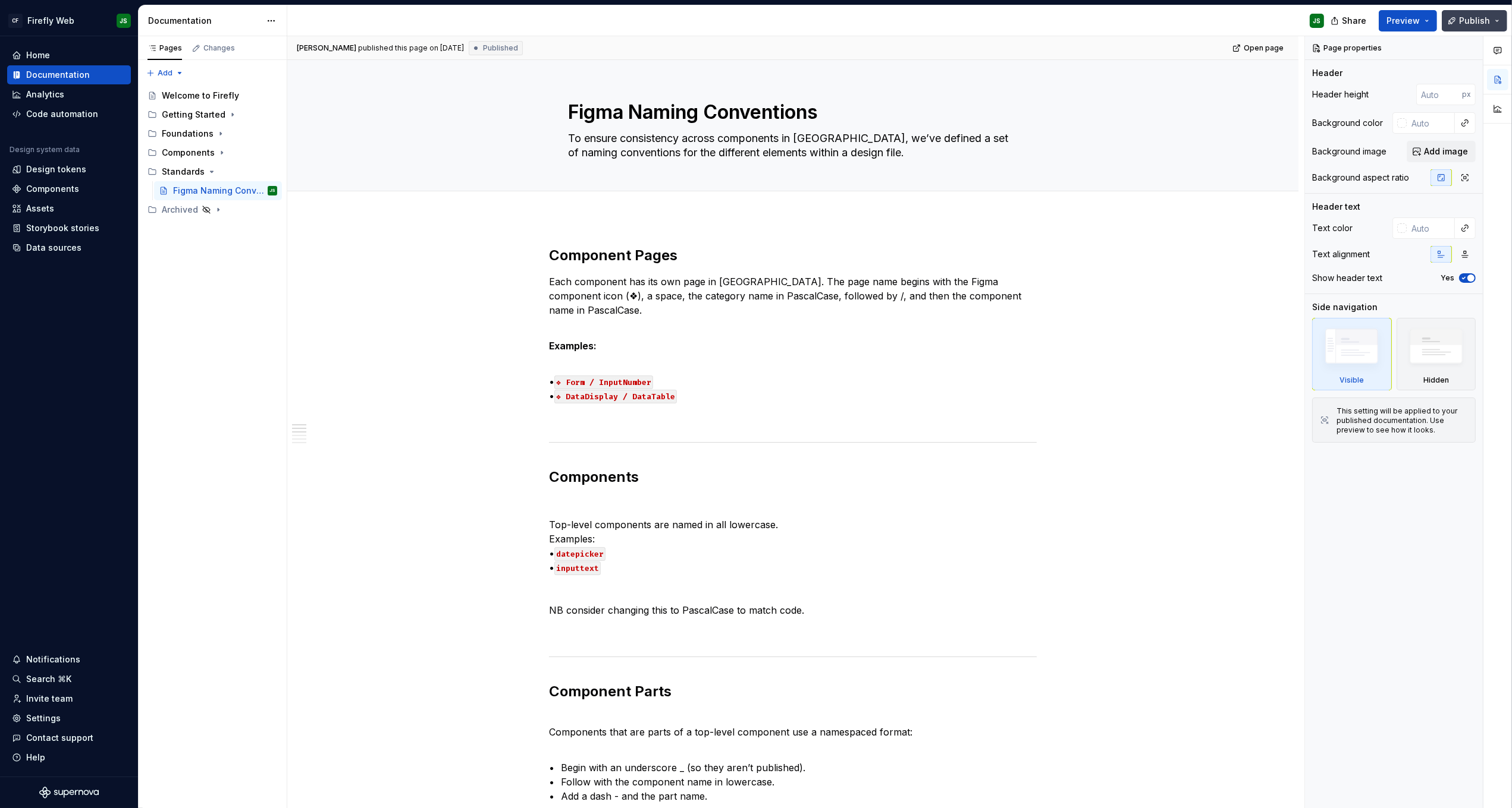
click at [938, 19] on button "Publish" at bounding box center [1473, 21] width 66 height 22
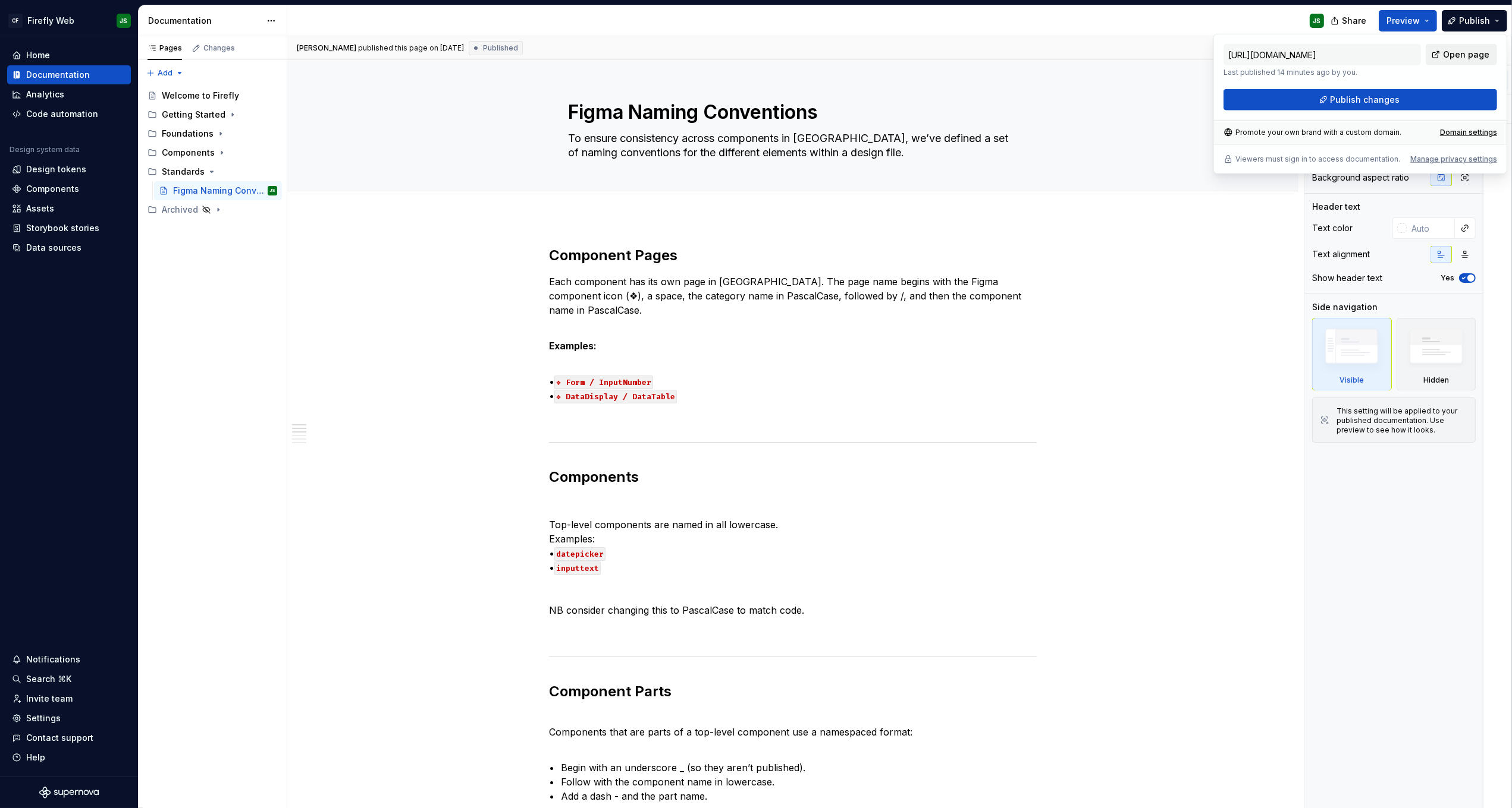
click at [938, 56] on span "Open page" at bounding box center [1466, 54] width 47 height 12
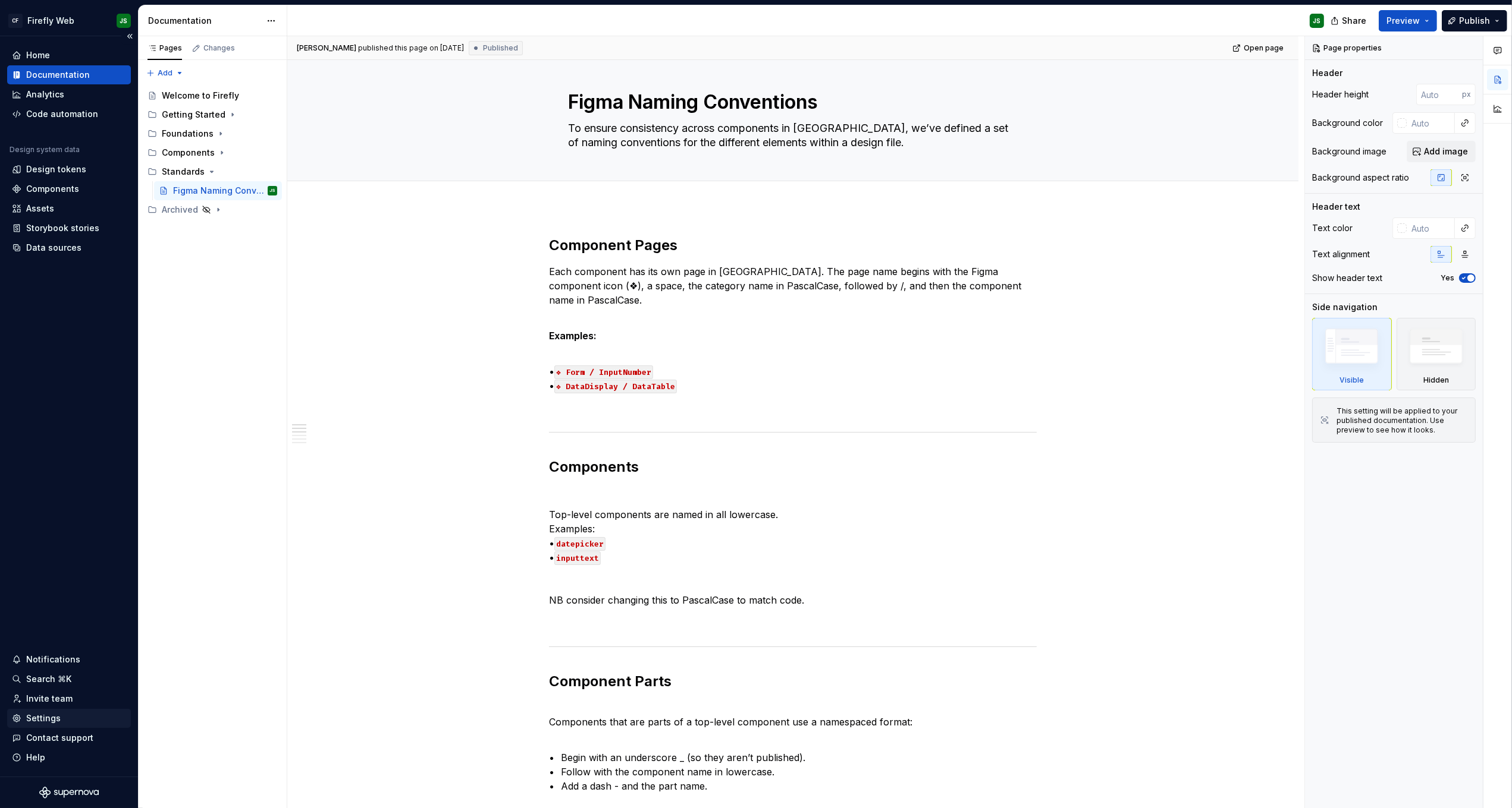
click at [47, 705] on div "Settings" at bounding box center [43, 718] width 34 height 12
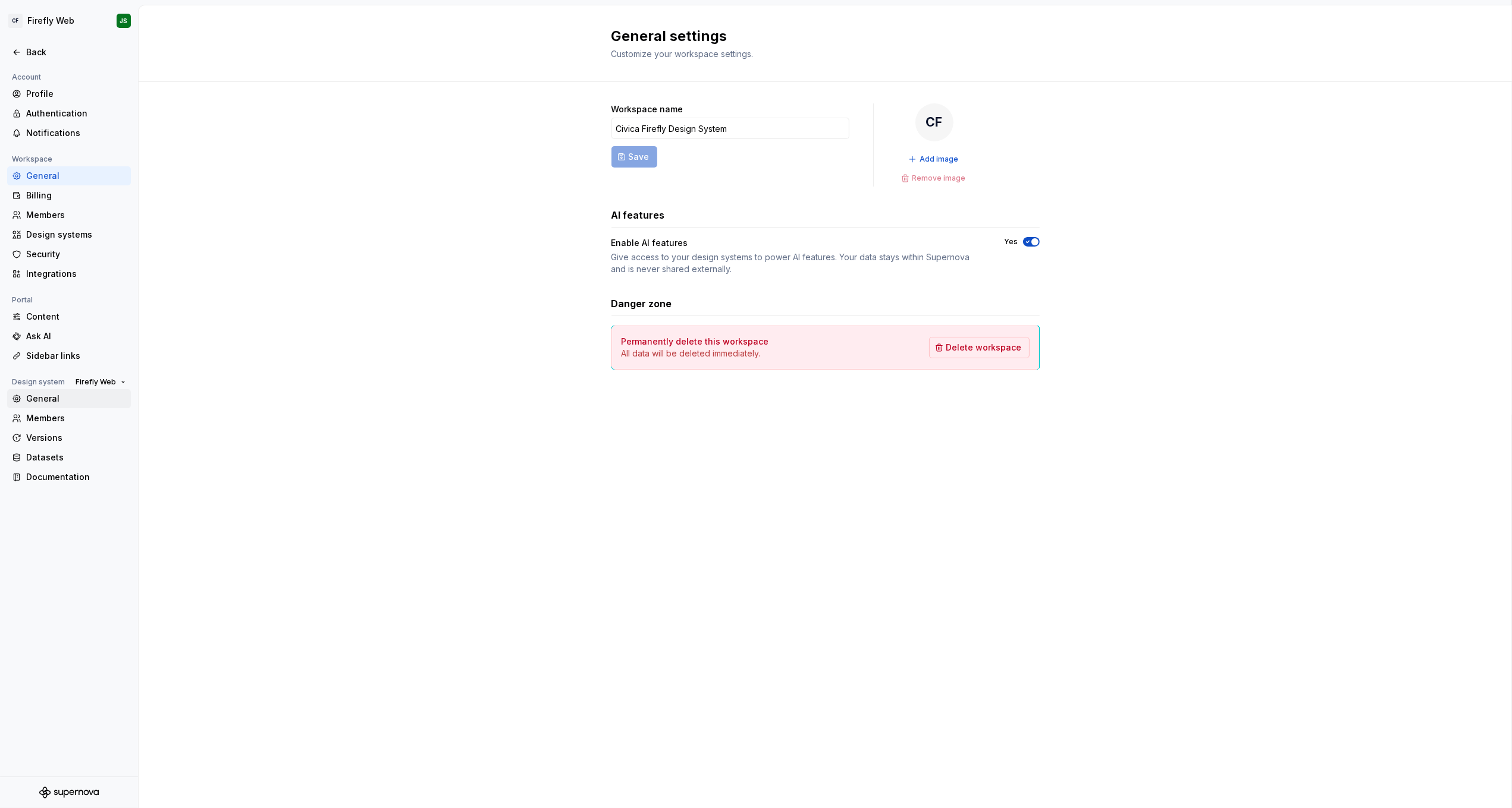
click at [66, 395] on div "General" at bounding box center [75, 398] width 100 height 12
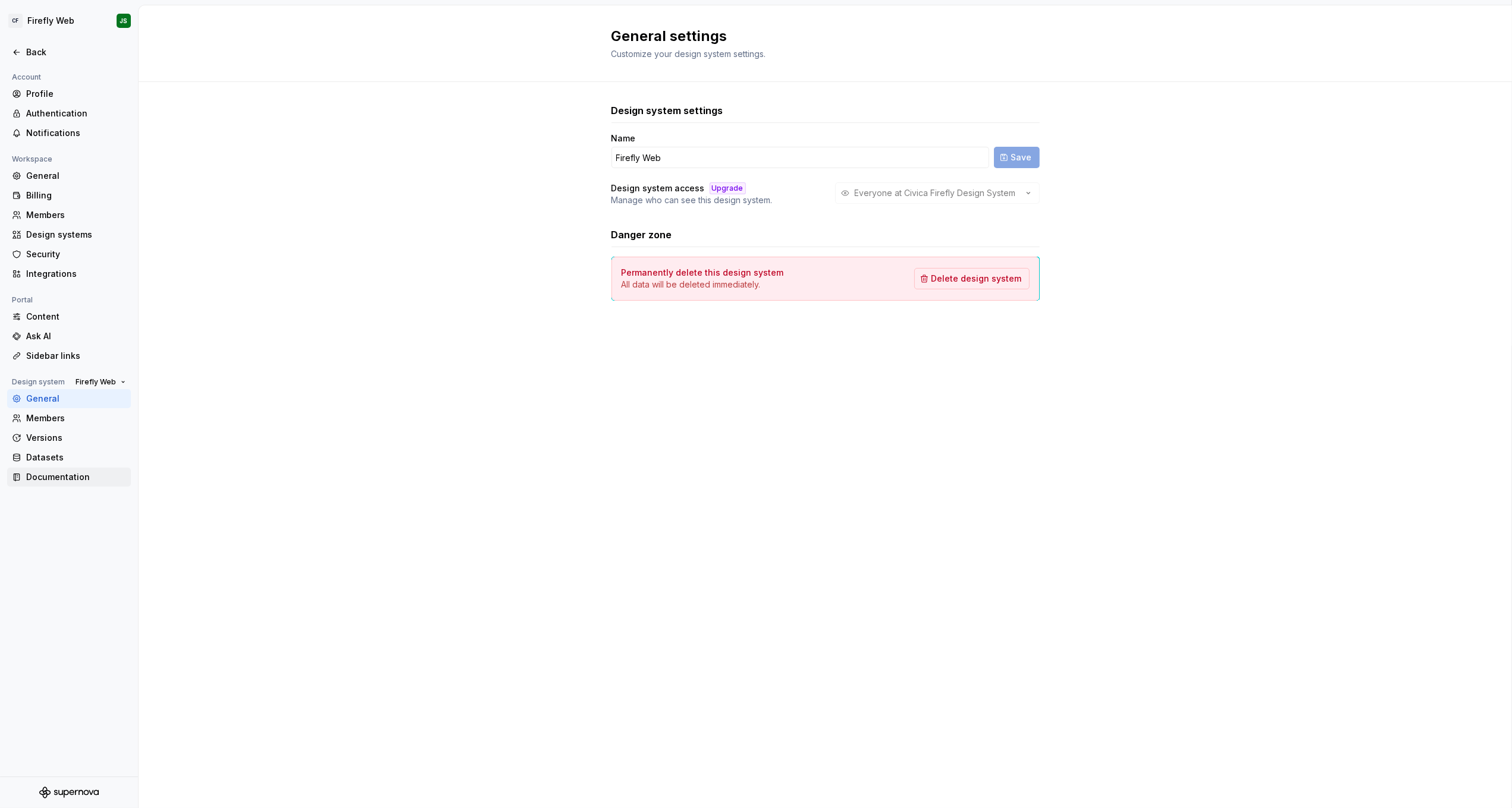
click at [72, 474] on div "Documentation" at bounding box center [75, 477] width 100 height 12
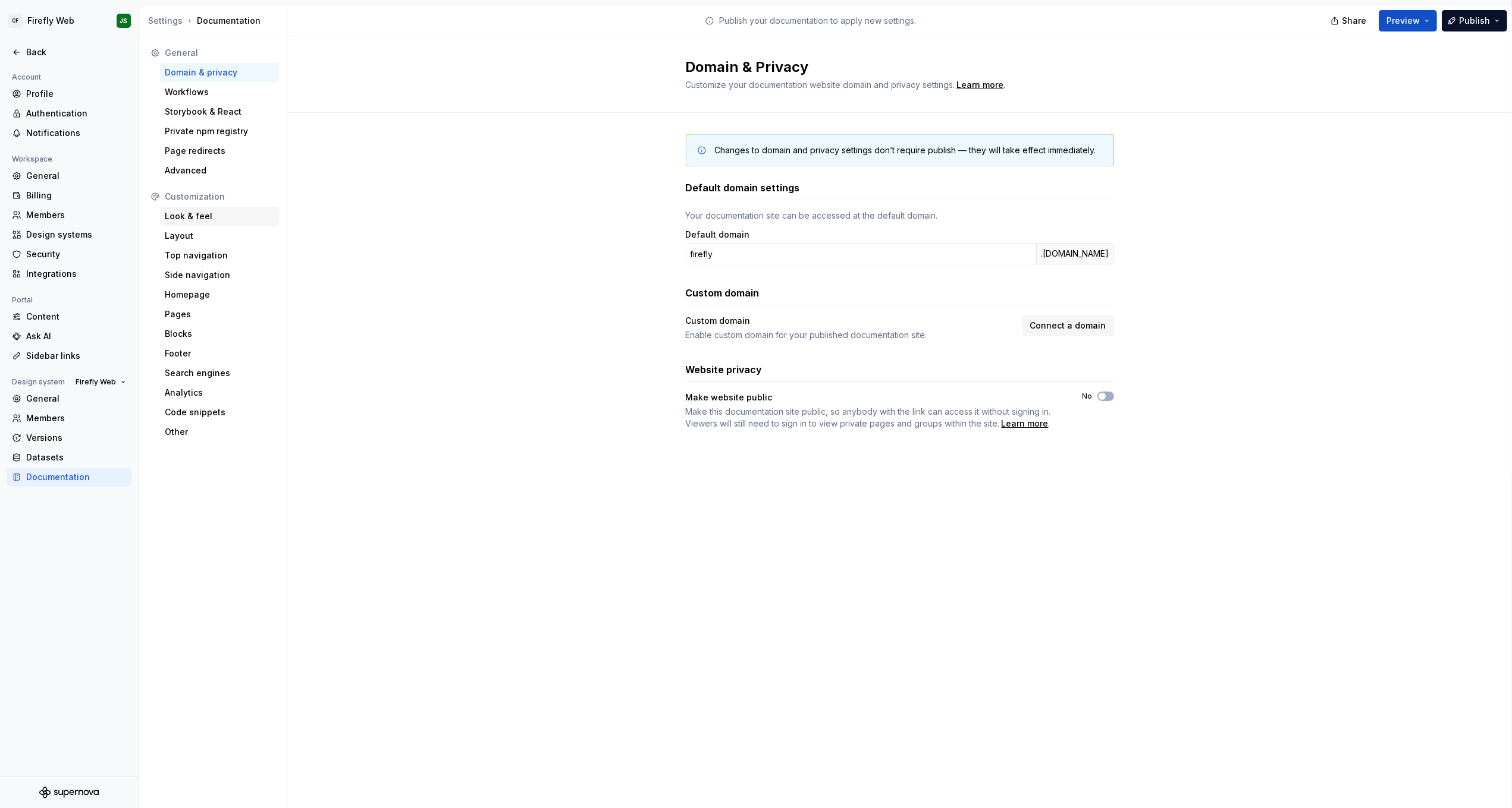
click at [193, 219] on div "Look & feel" at bounding box center [220, 216] width 110 height 12
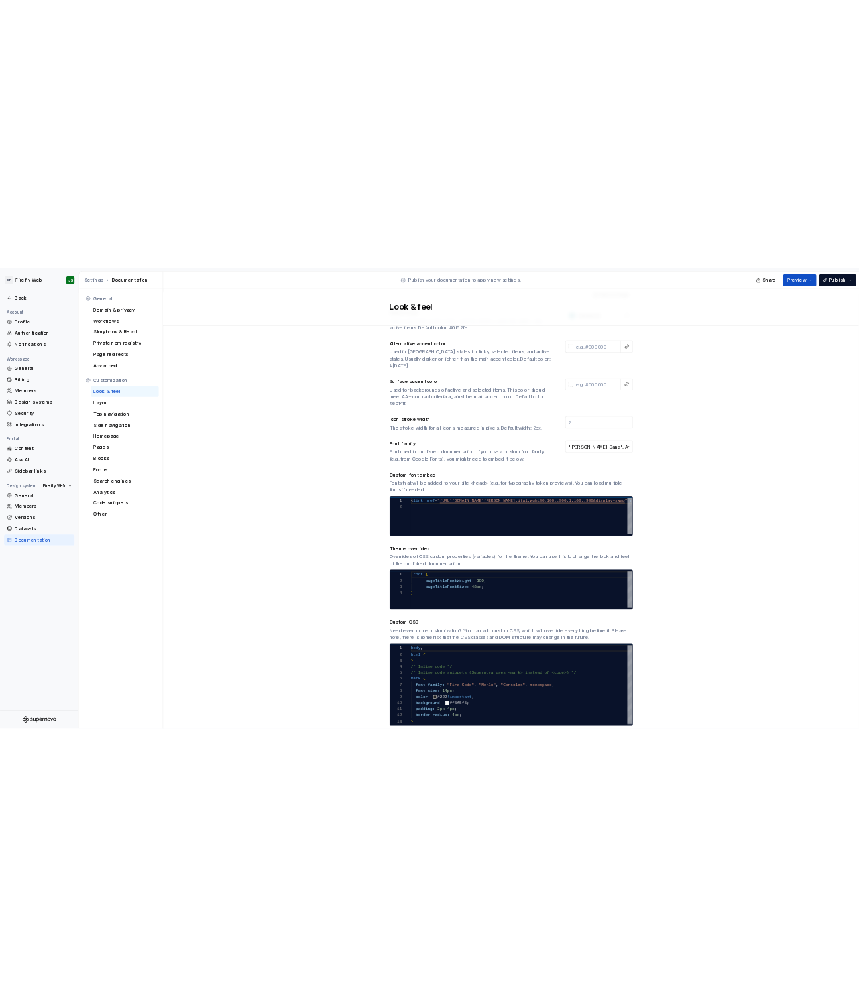
scroll to position [266, 0]
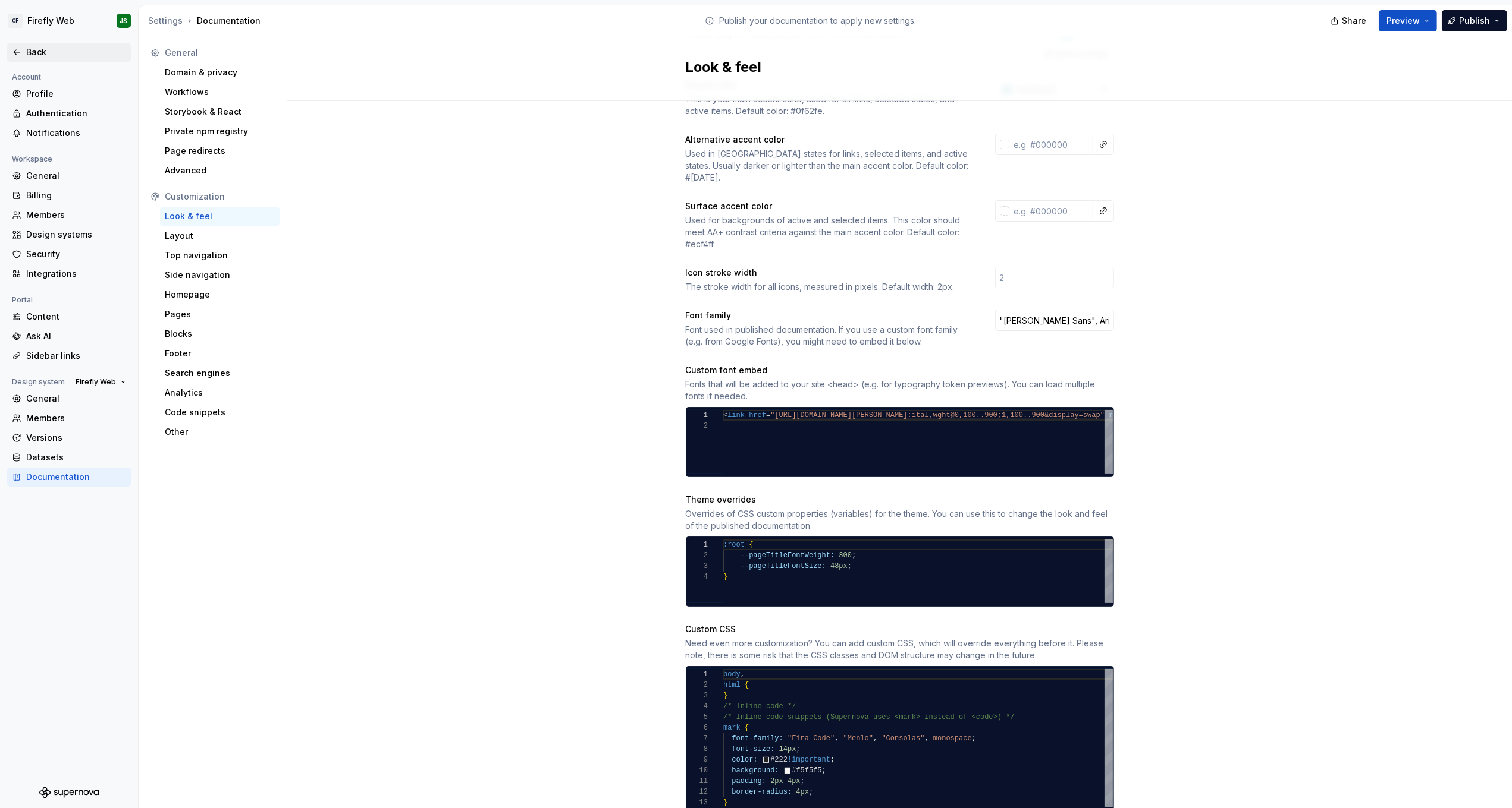
click at [21, 53] on icon at bounding box center [16, 52] width 10 height 10
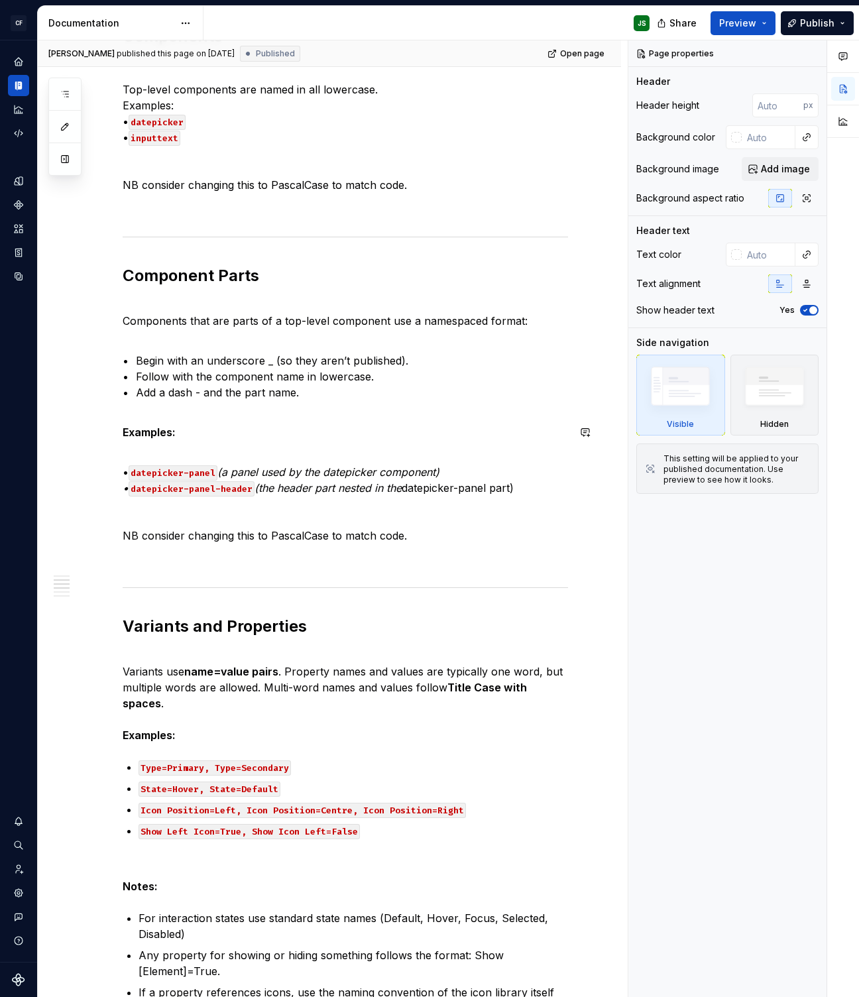
scroll to position [490, 0]
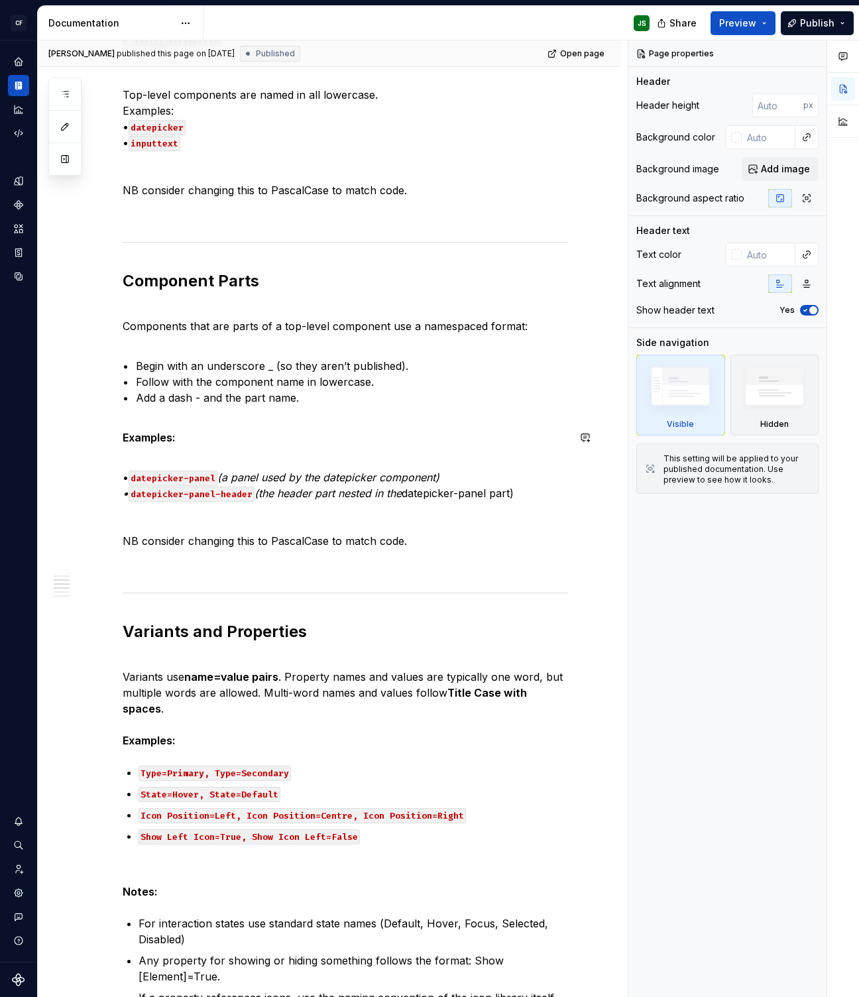
click at [752, 21] on span "Preview" at bounding box center [737, 23] width 37 height 13
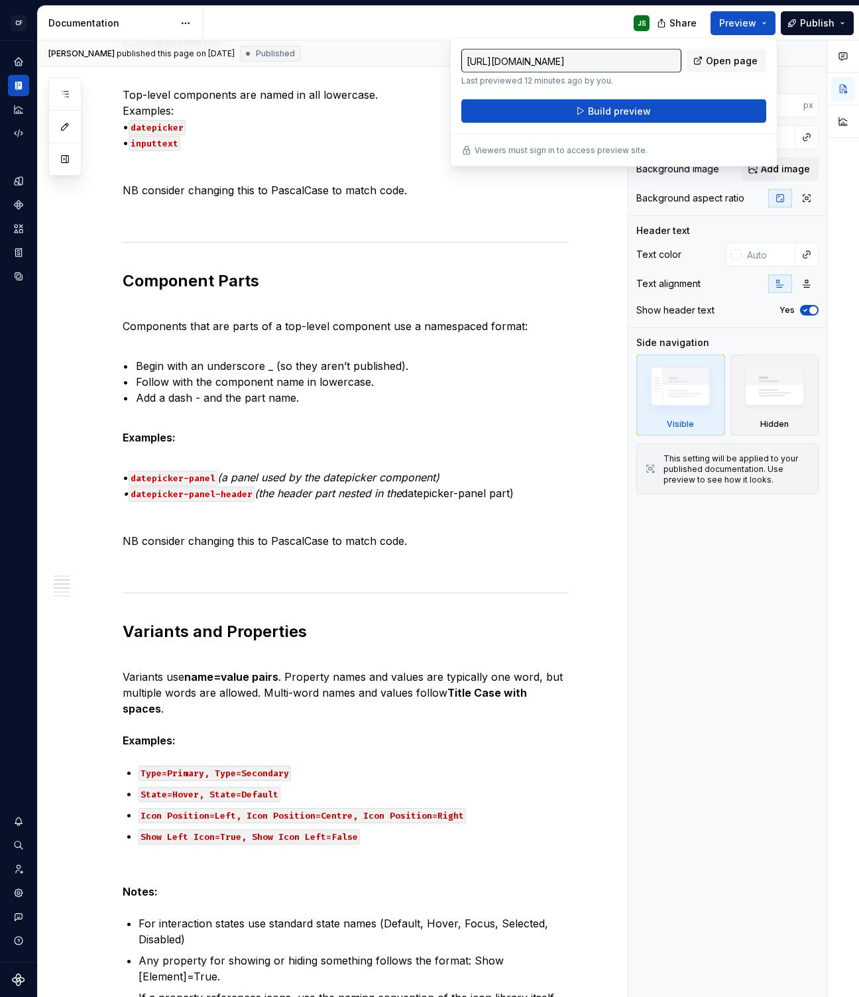
click at [736, 58] on span "Open page" at bounding box center [732, 60] width 52 height 13
